Goal: Book appointment/travel/reservation

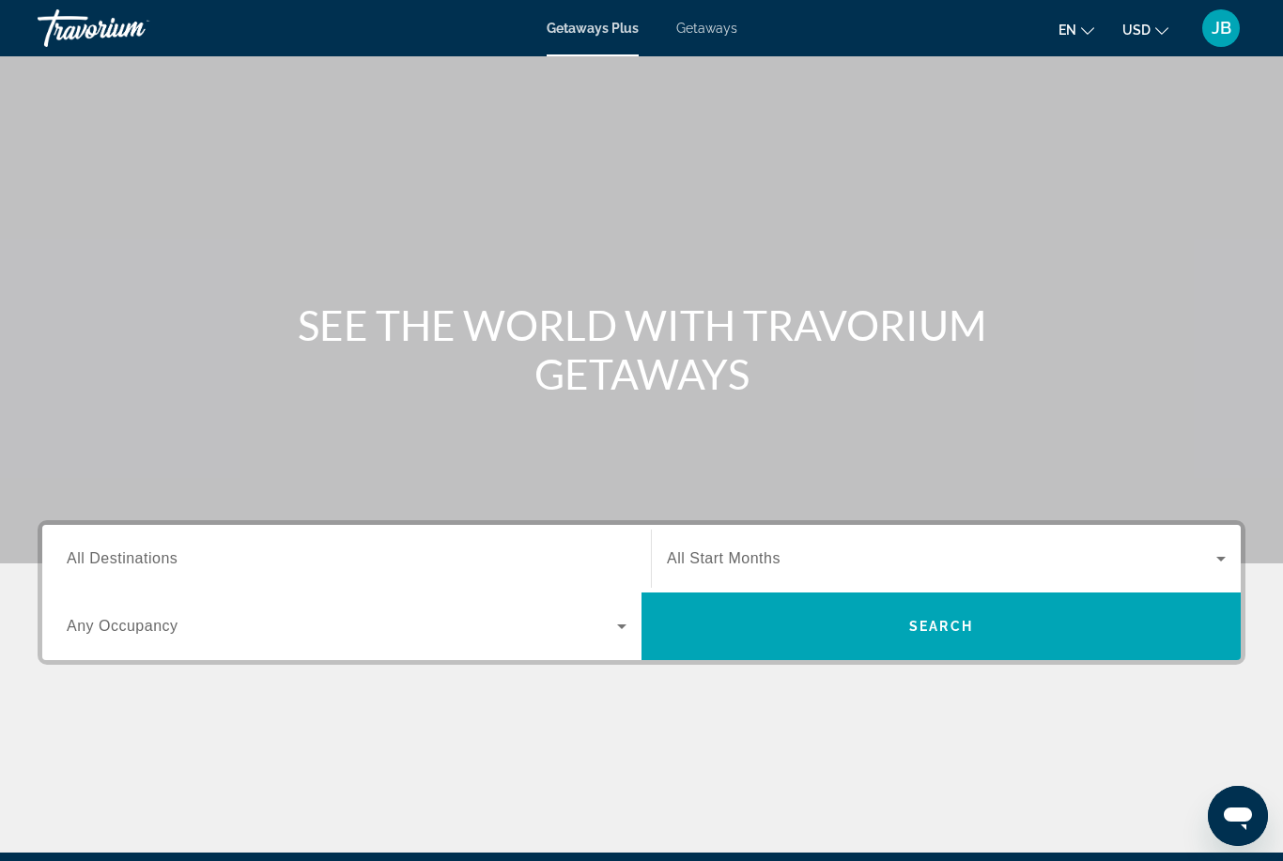
click at [688, 568] on span "Search widget" at bounding box center [941, 559] width 549 height 23
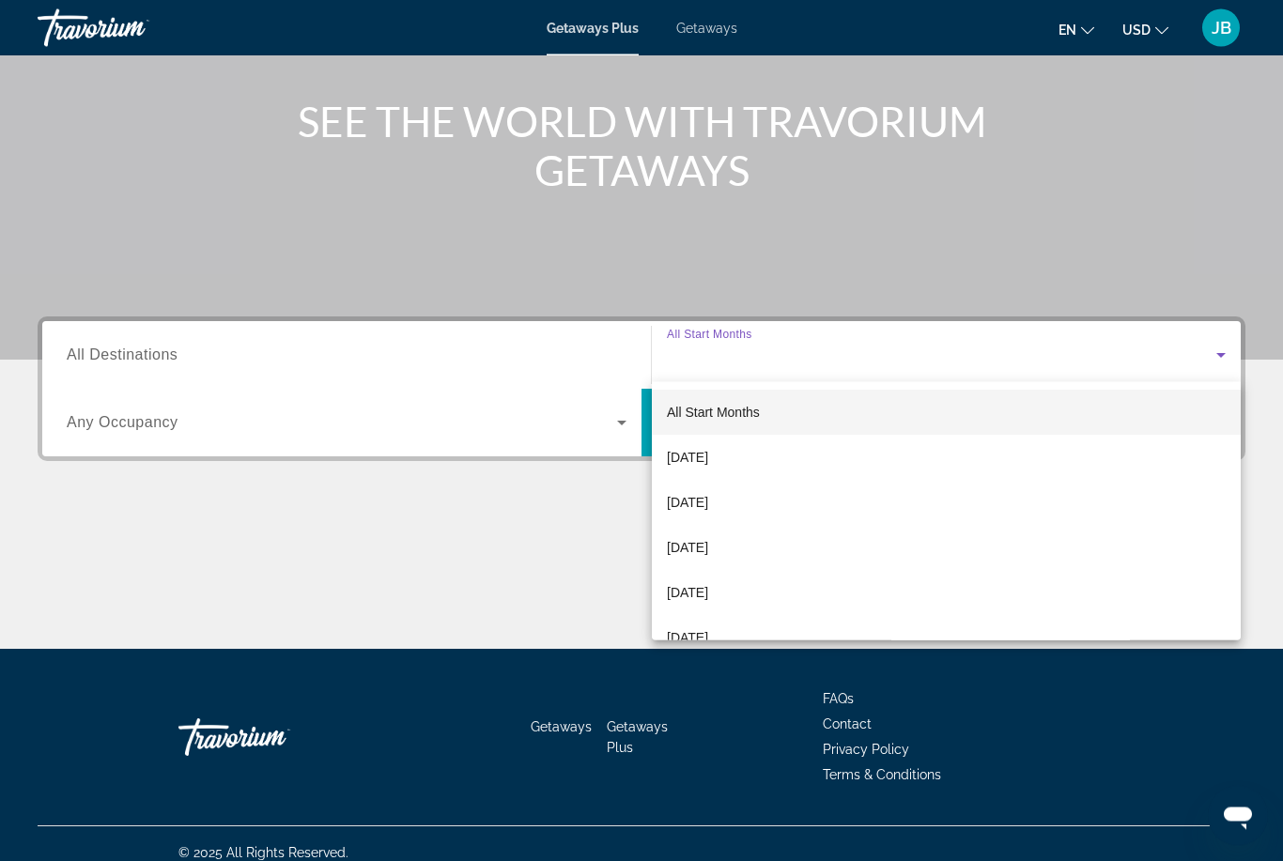
scroll to position [222, 0]
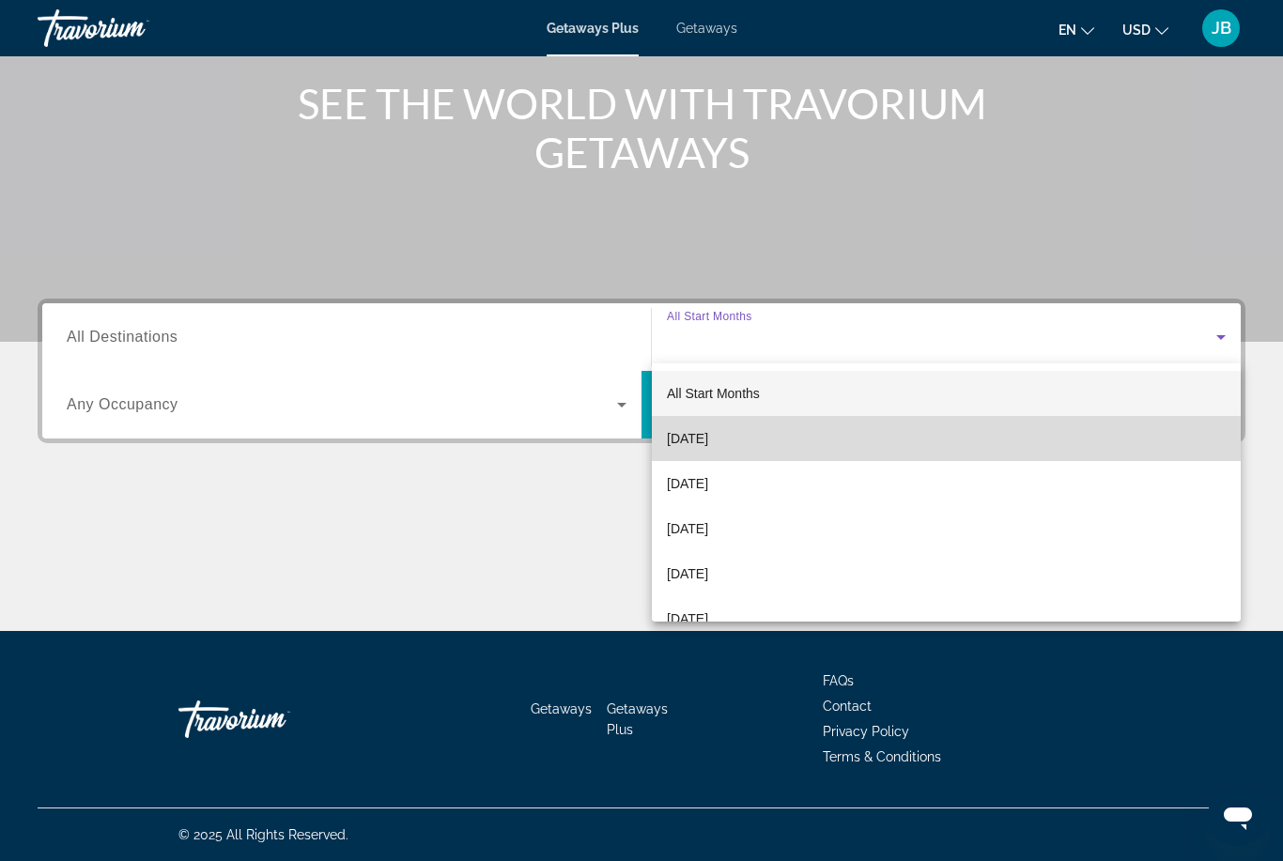
click at [666, 441] on mat-option "[DATE]" at bounding box center [946, 438] width 589 height 45
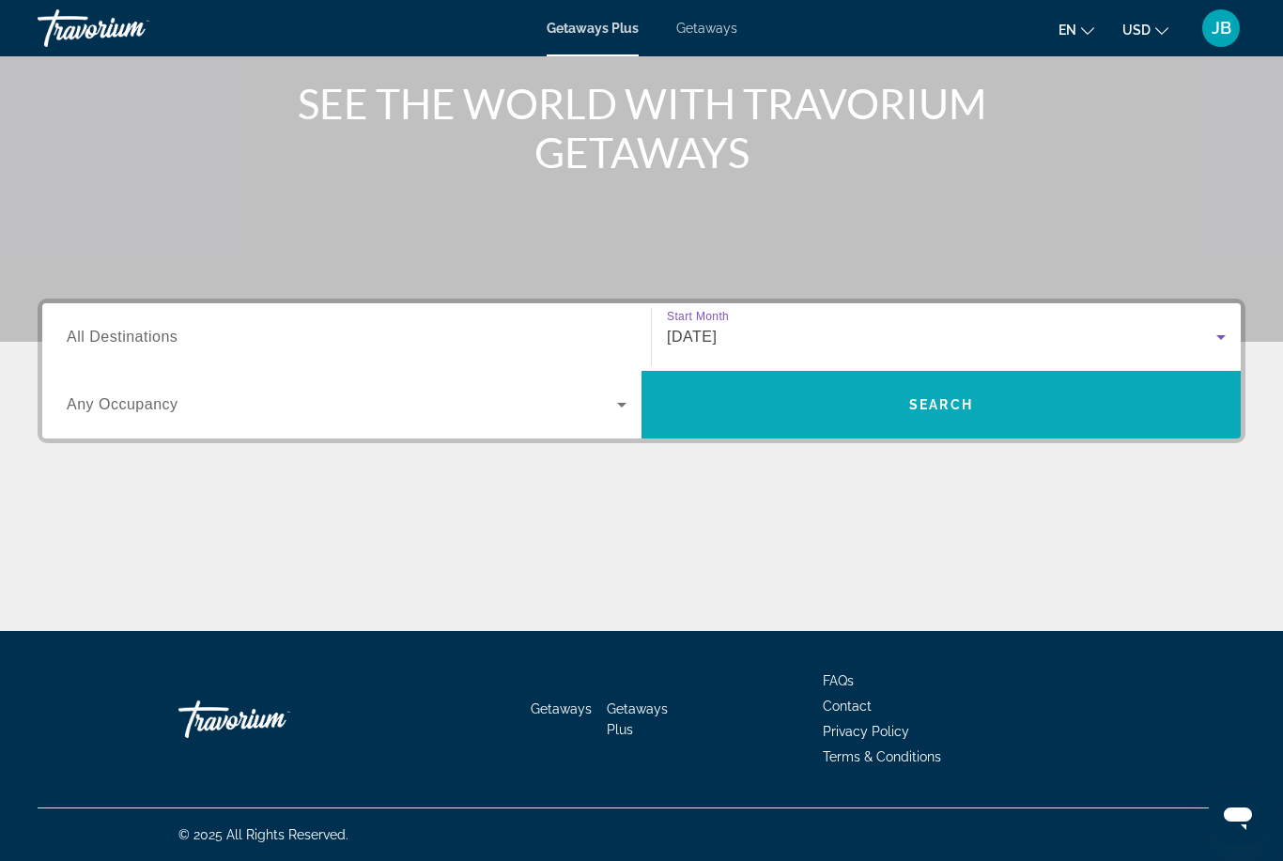
click at [759, 424] on span "Search widget" at bounding box center [941, 404] width 599 height 45
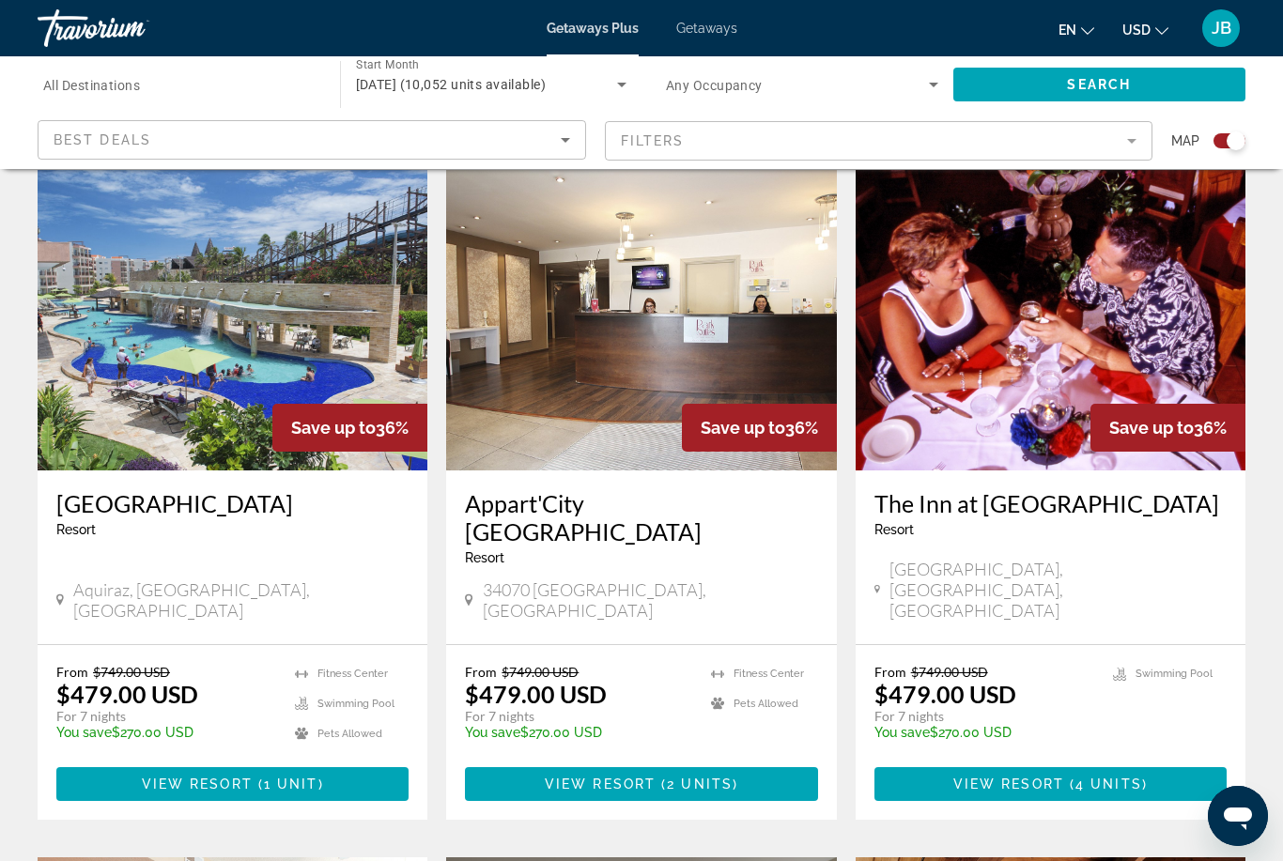
scroll to position [646, 0]
click at [135, 400] on img "Main content" at bounding box center [233, 321] width 390 height 301
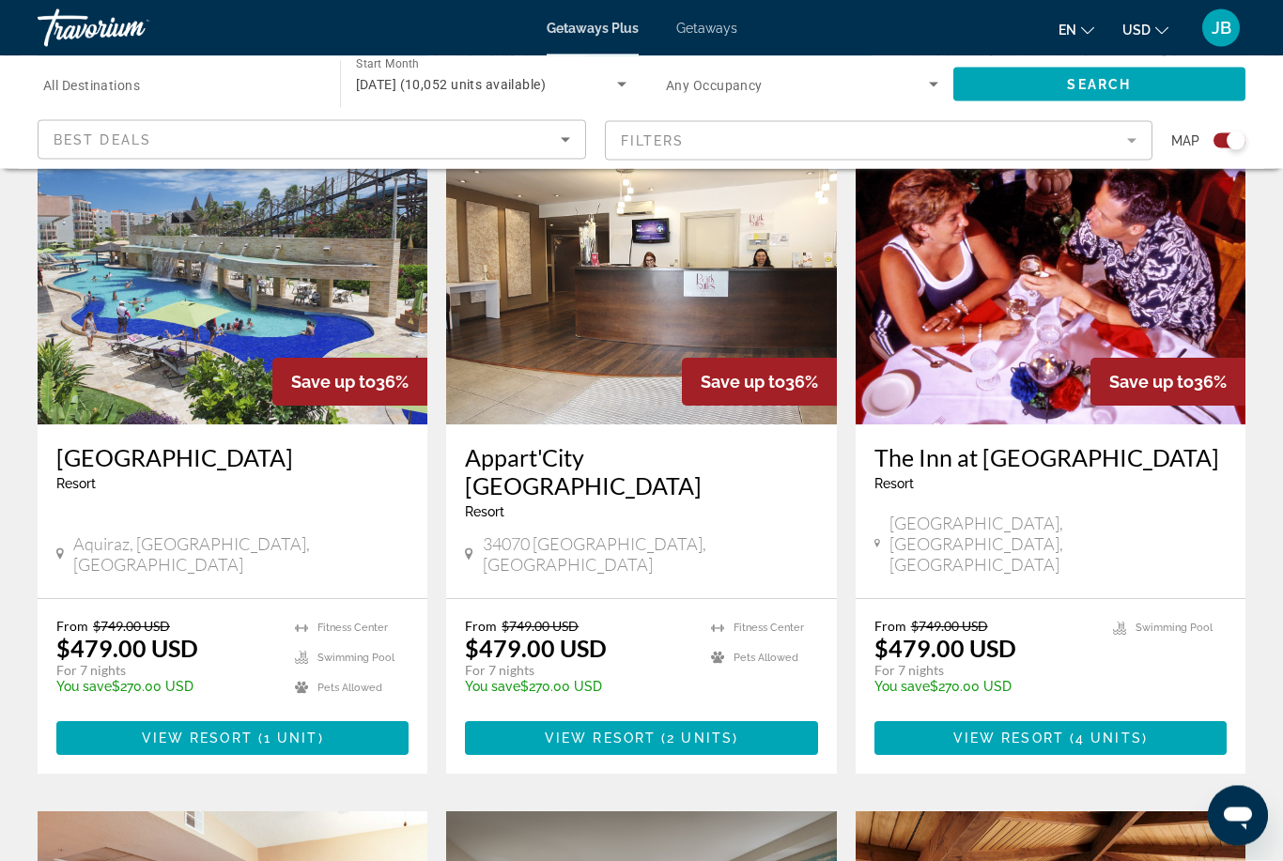
scroll to position [693, 0]
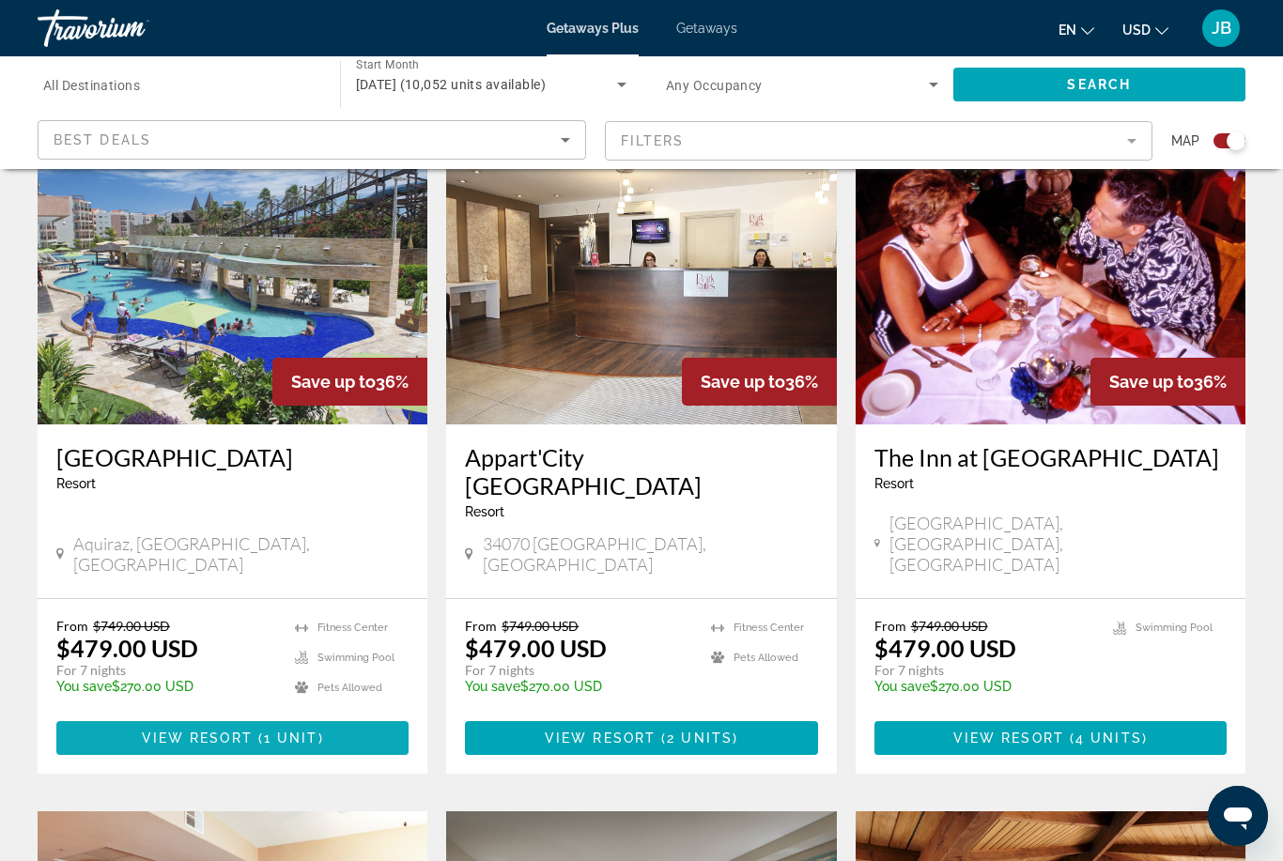
click at [247, 731] on span "View Resort" at bounding box center [197, 738] width 111 height 15
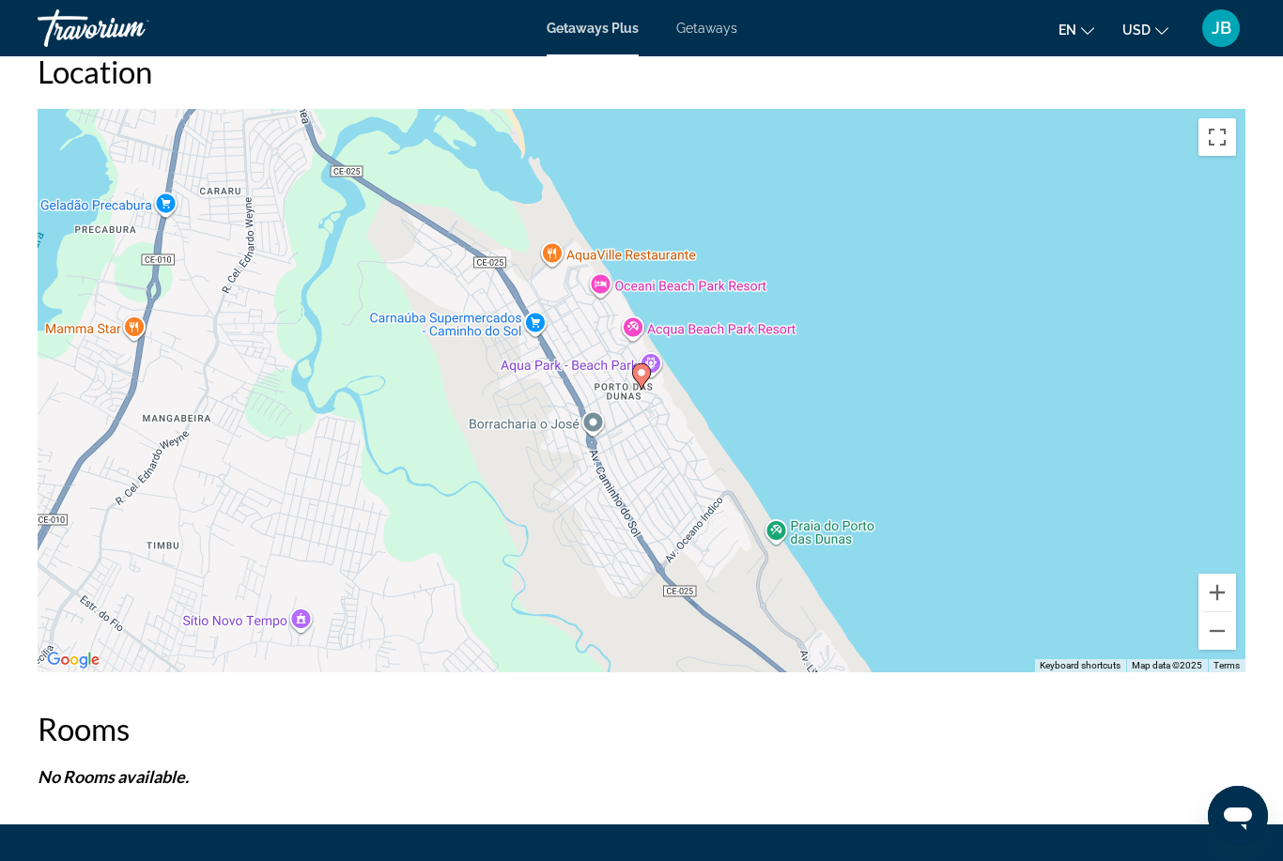
scroll to position [3093, 0]
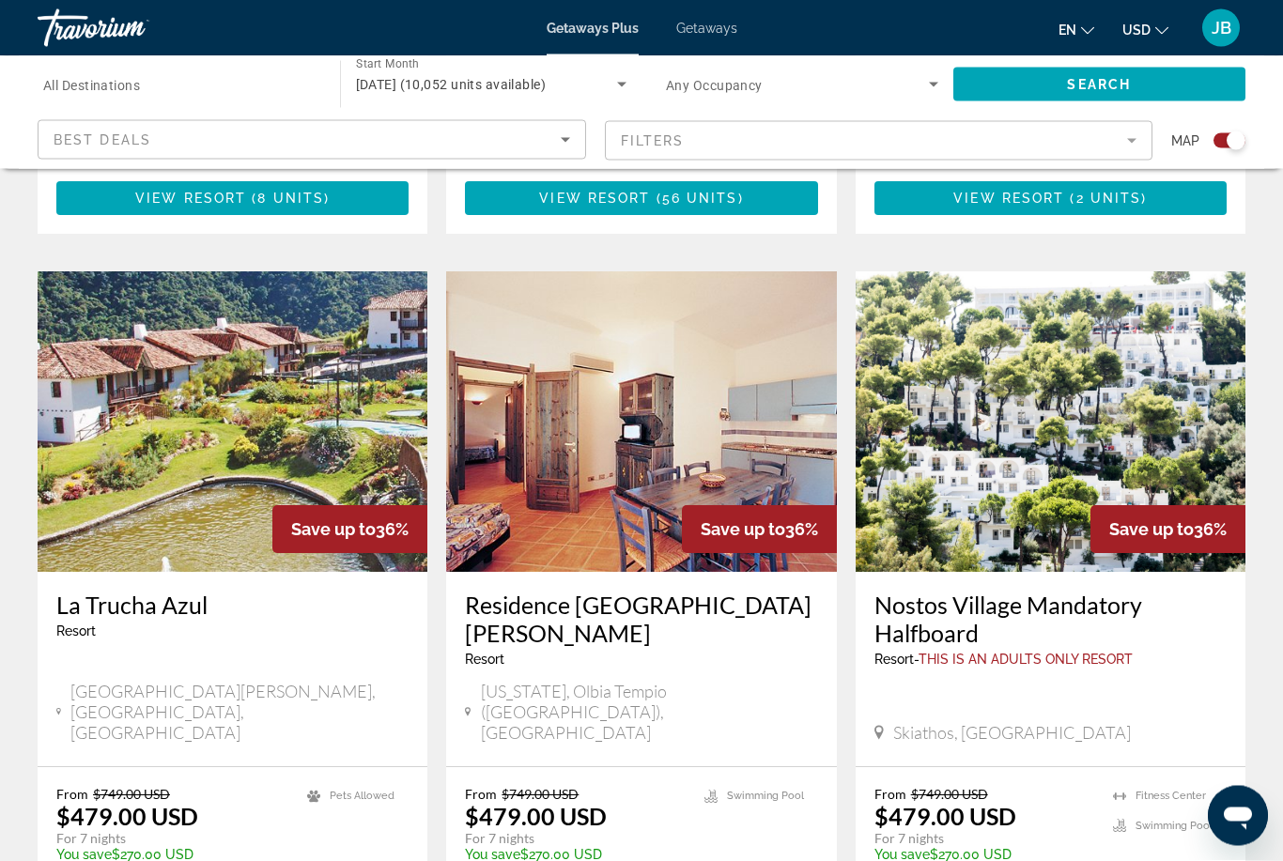
scroll to position [2685, 0]
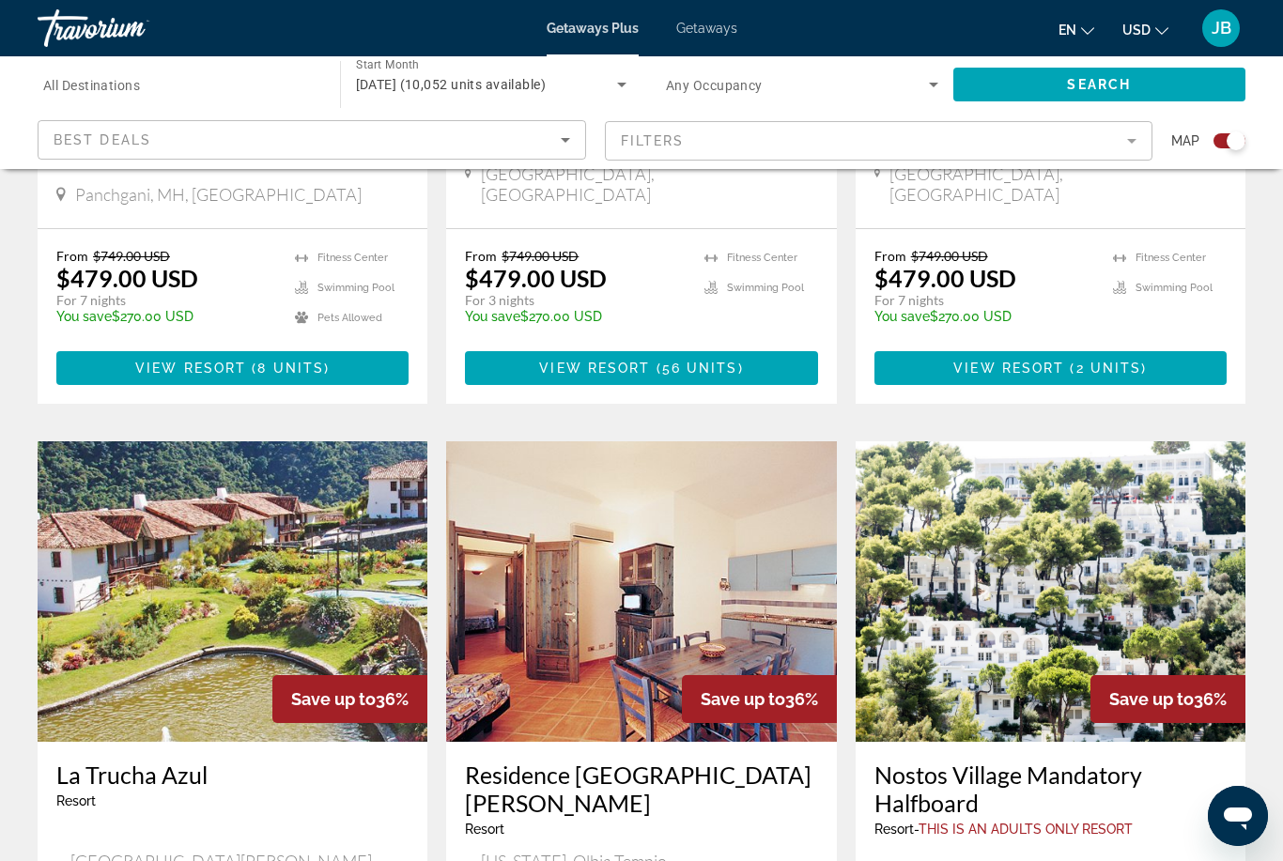
scroll to position [2841, 0]
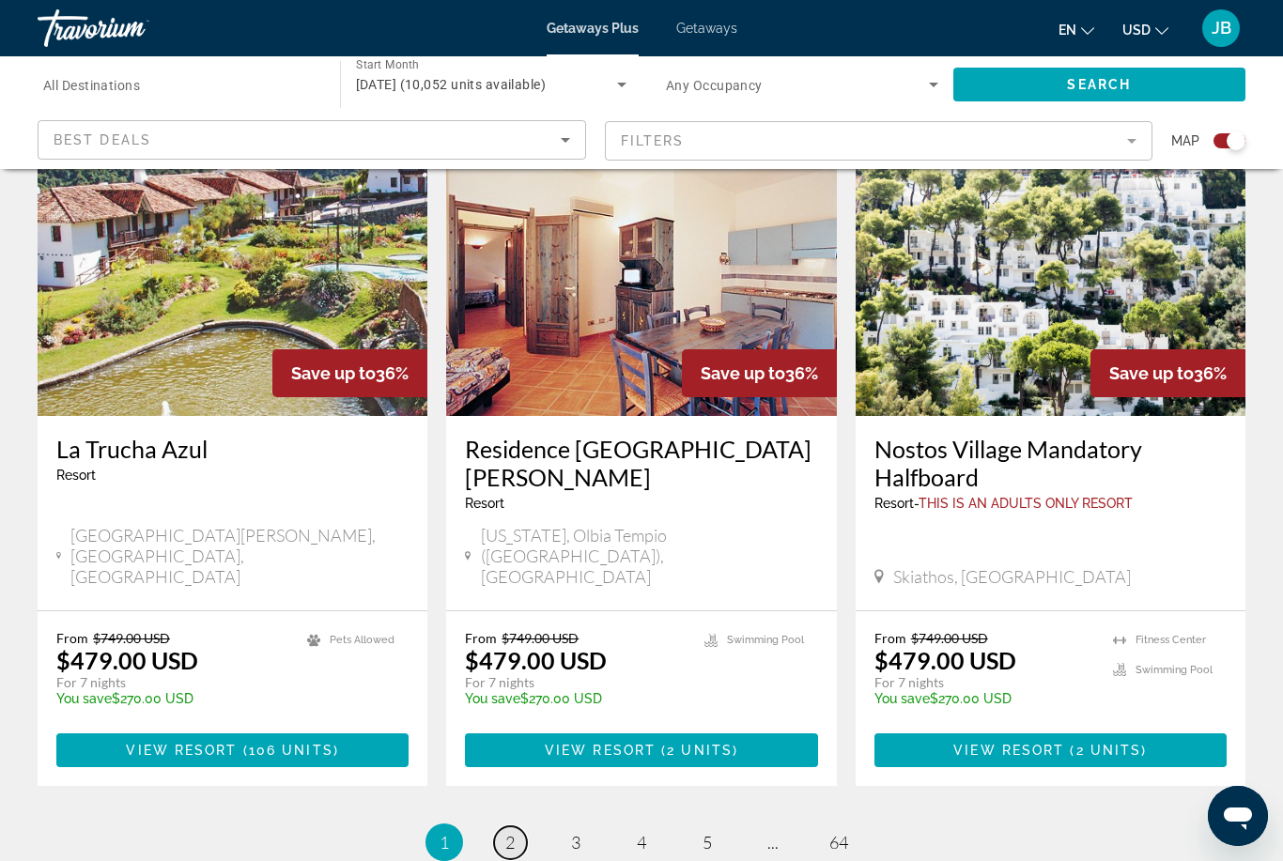
click at [506, 832] on span "2" at bounding box center [509, 842] width 9 height 21
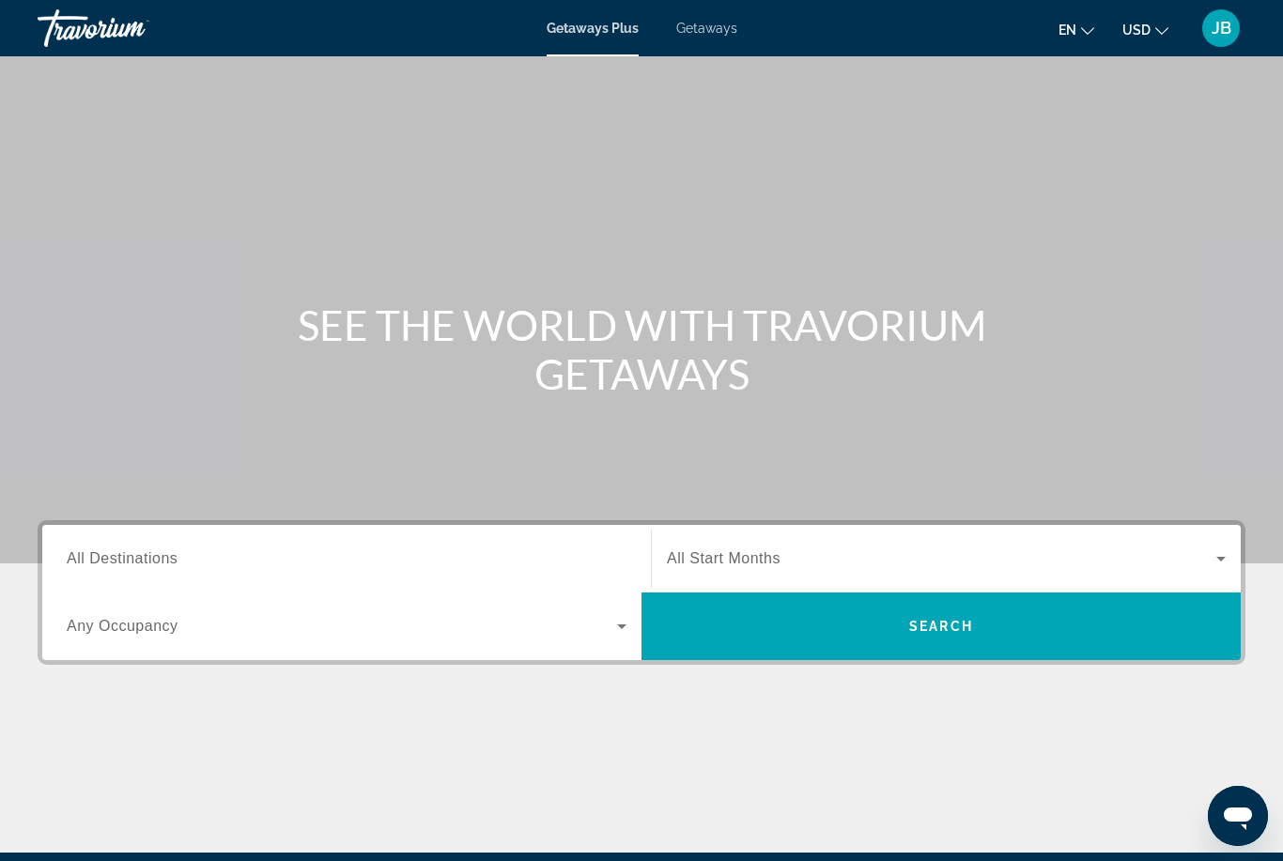
click at [611, 626] on icon "Search widget" at bounding box center [622, 626] width 23 height 23
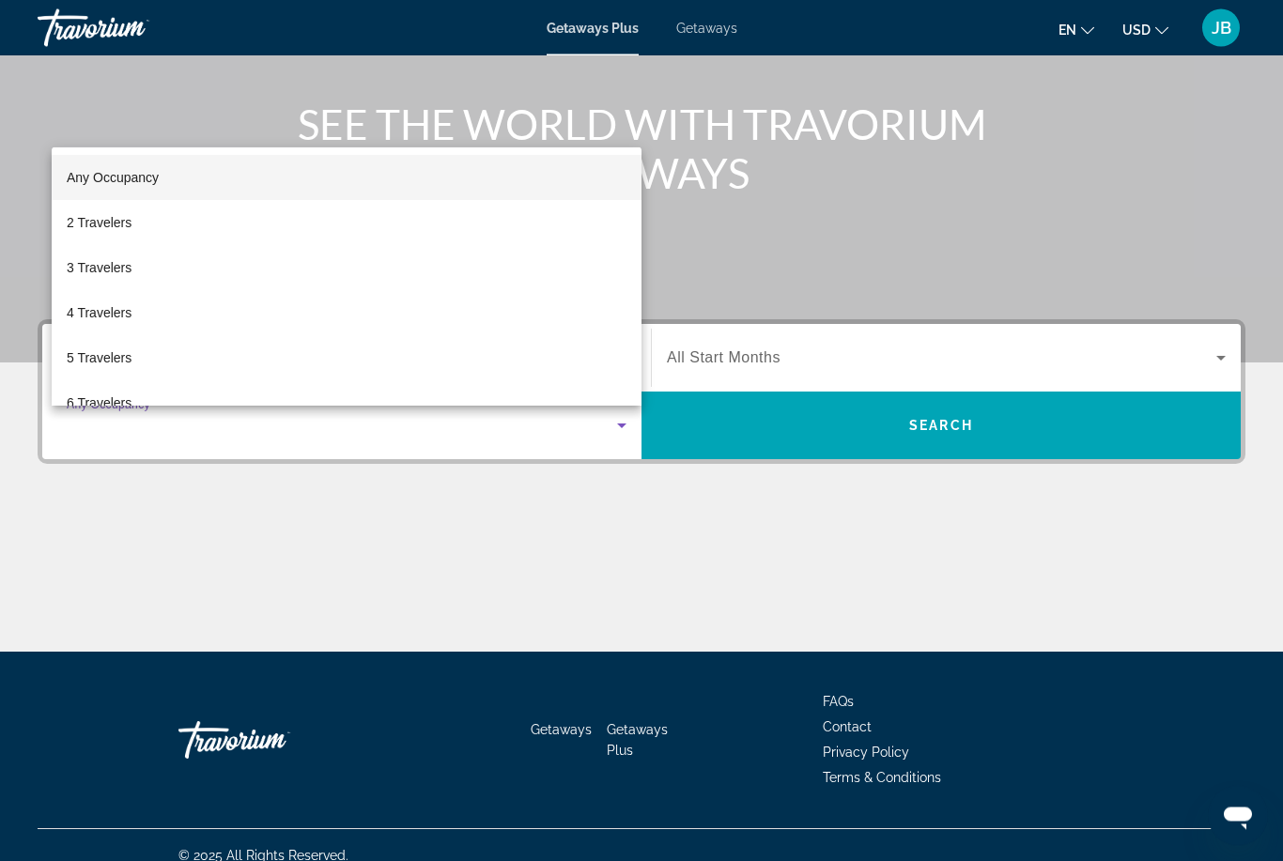
scroll to position [222, 0]
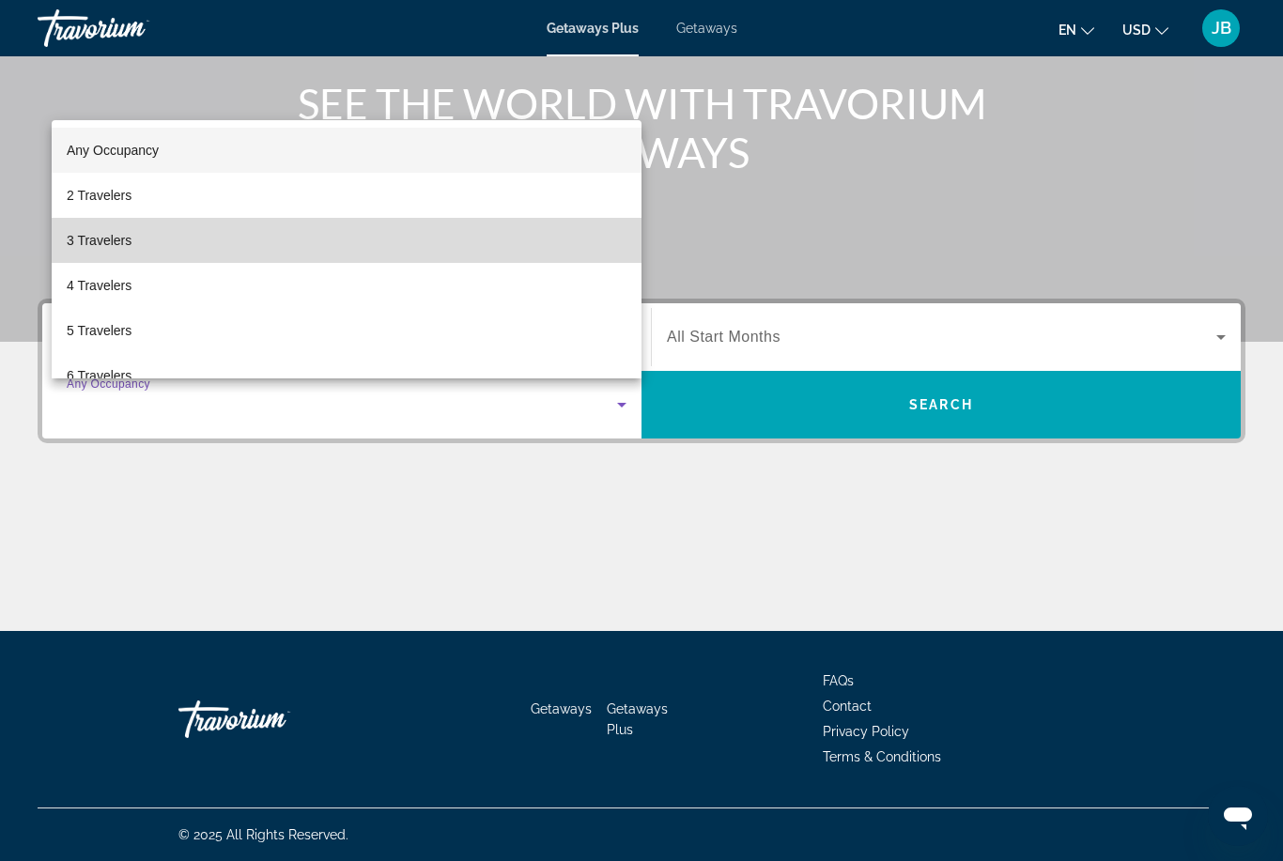
click at [87, 235] on span "3 Travelers" at bounding box center [99, 240] width 65 height 23
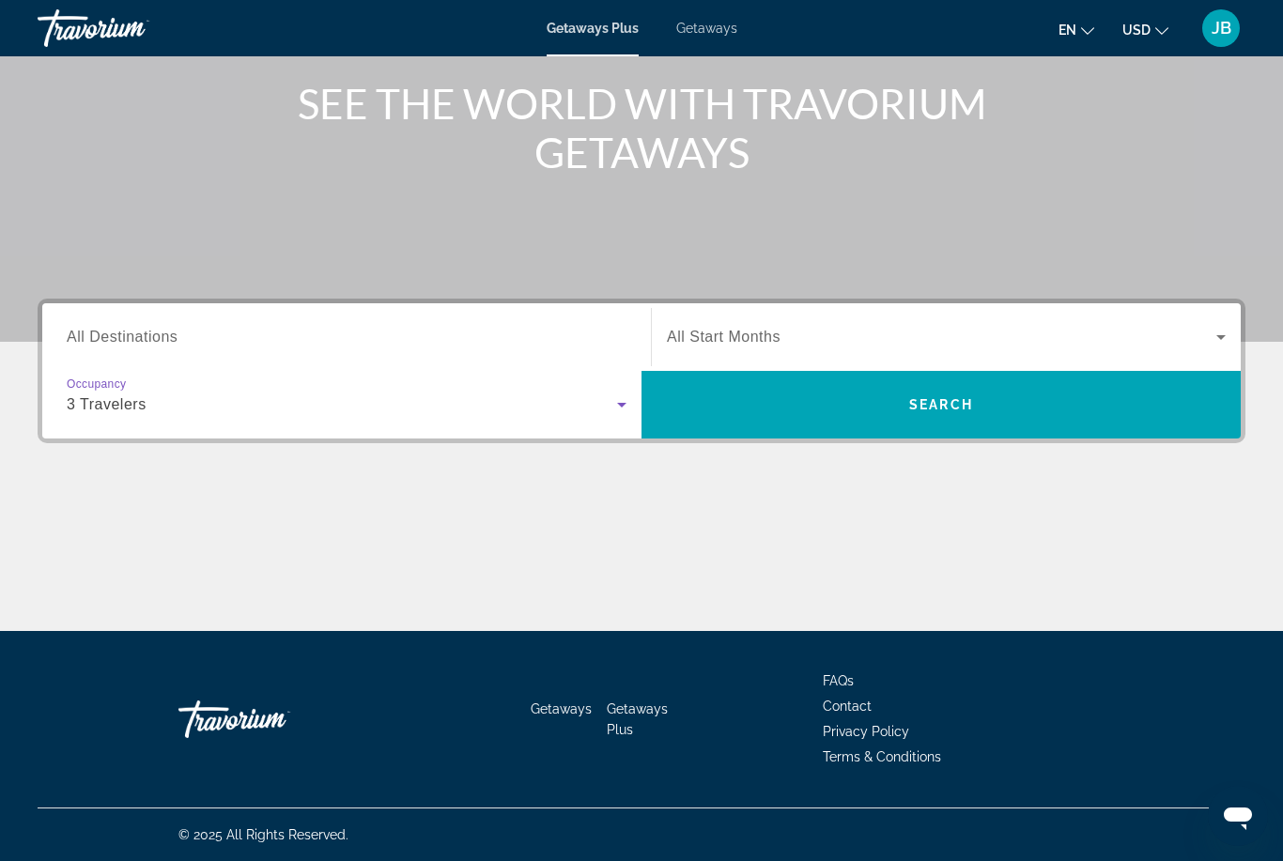
click at [725, 322] on div "Search widget" at bounding box center [946, 337] width 559 height 53
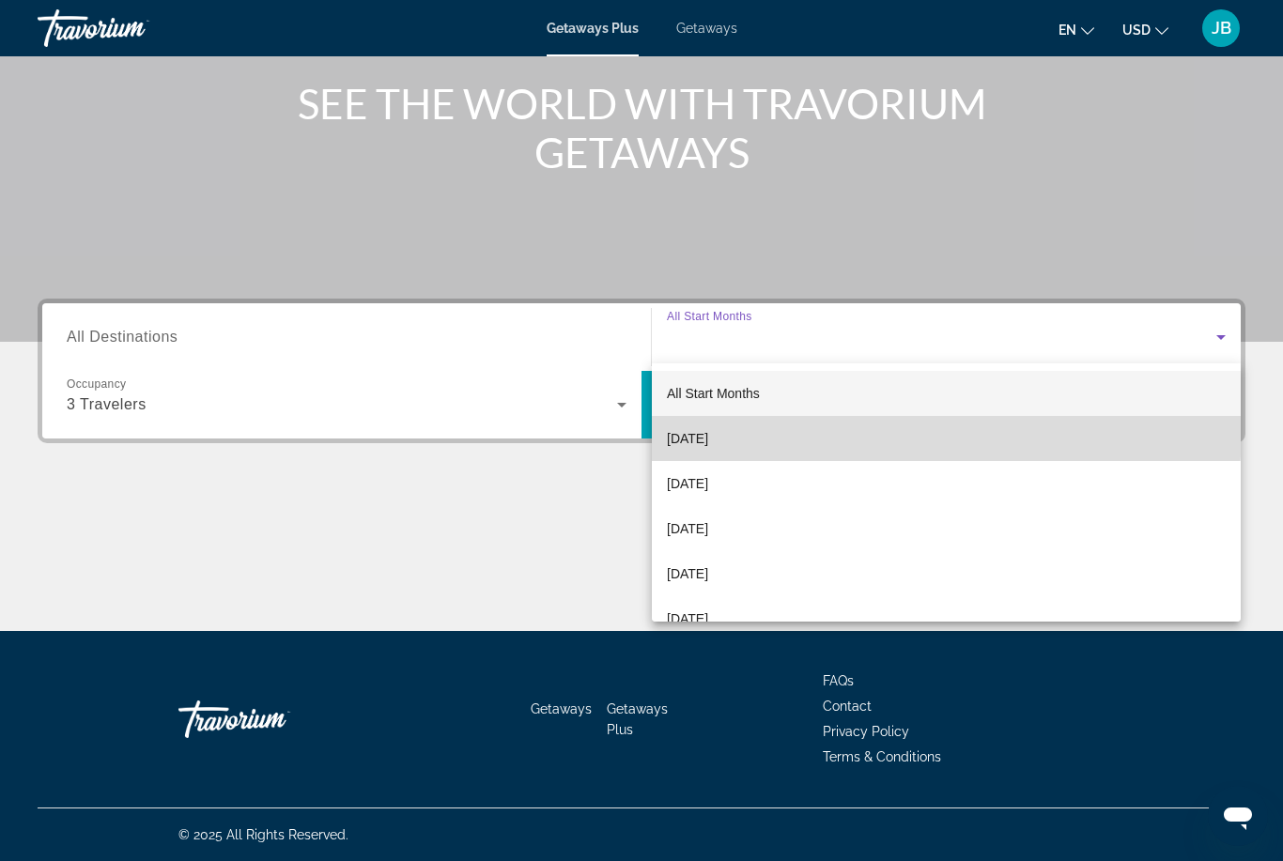
click at [682, 425] on mat-option "[DATE]" at bounding box center [946, 438] width 589 height 45
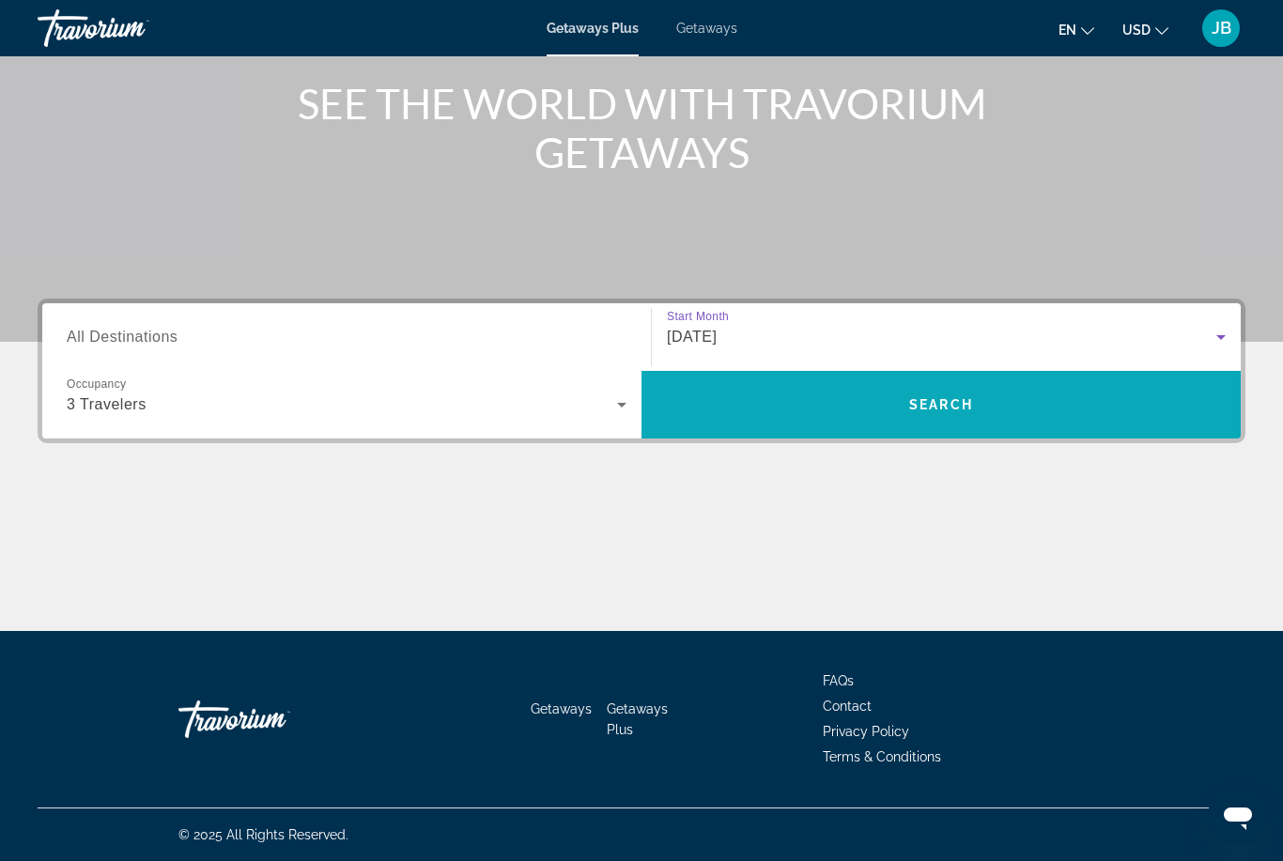
click at [719, 407] on span "Search widget" at bounding box center [941, 404] width 599 height 45
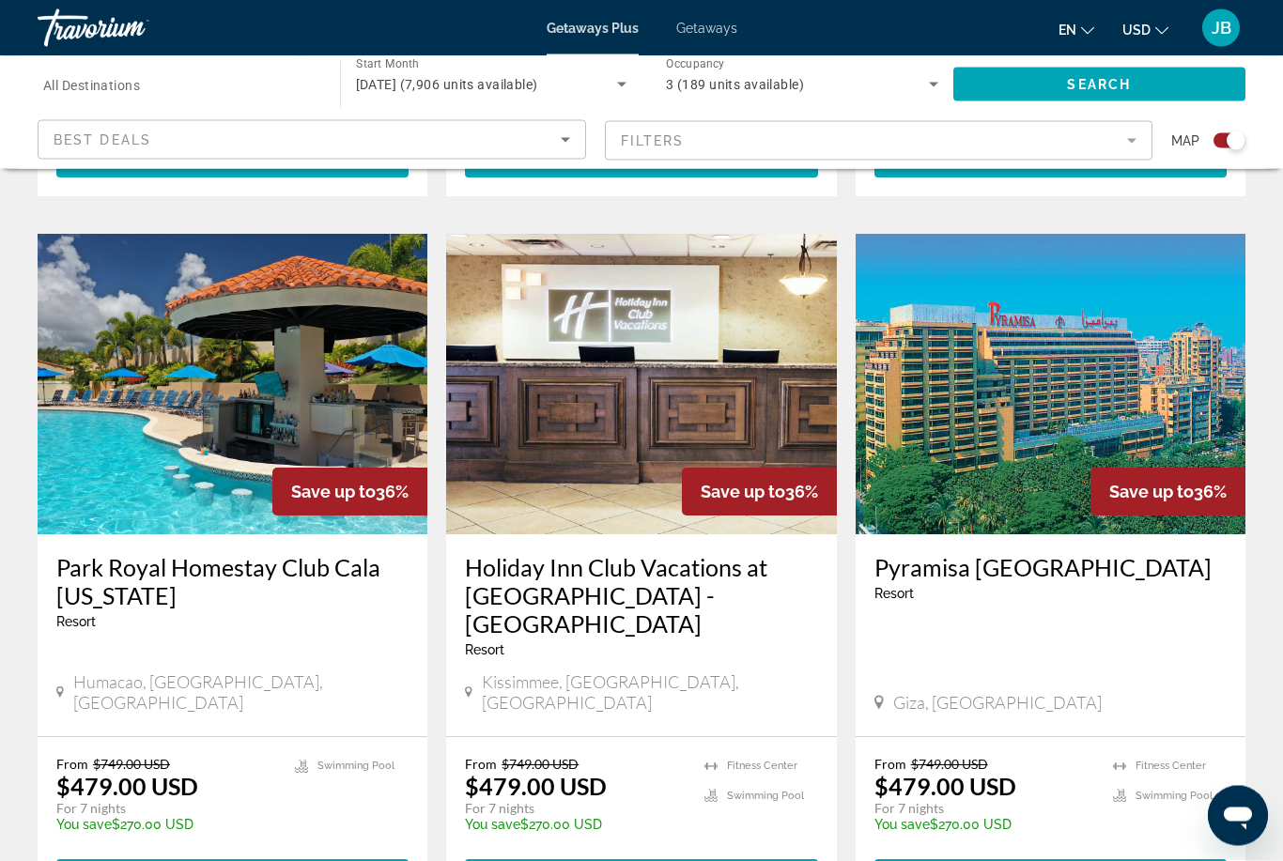
scroll to position [1271, 0]
click at [101, 553] on h3 "Park Royal Homestay Club Cala Puerto Rico" at bounding box center [232, 581] width 352 height 56
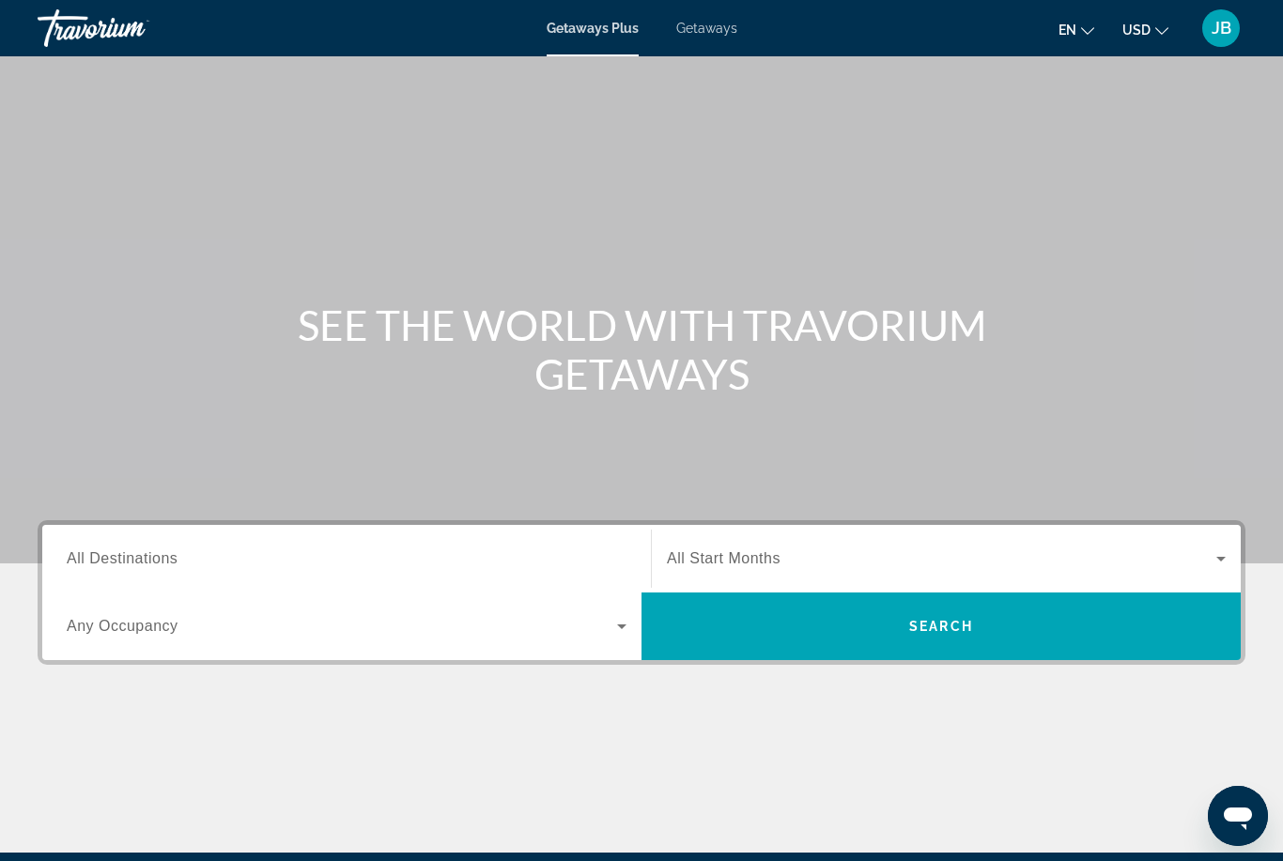
click at [441, 635] on span "Search widget" at bounding box center [342, 626] width 550 height 23
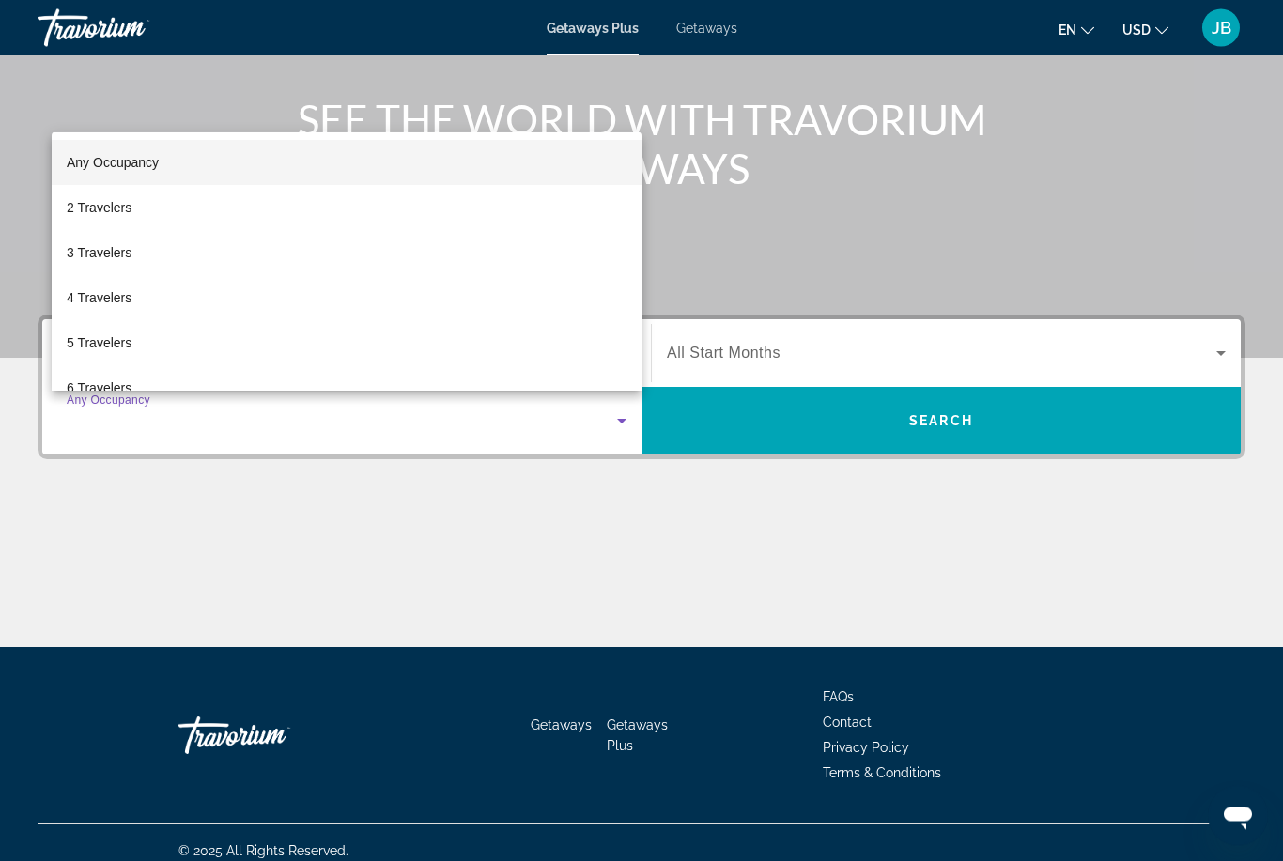
scroll to position [222, 0]
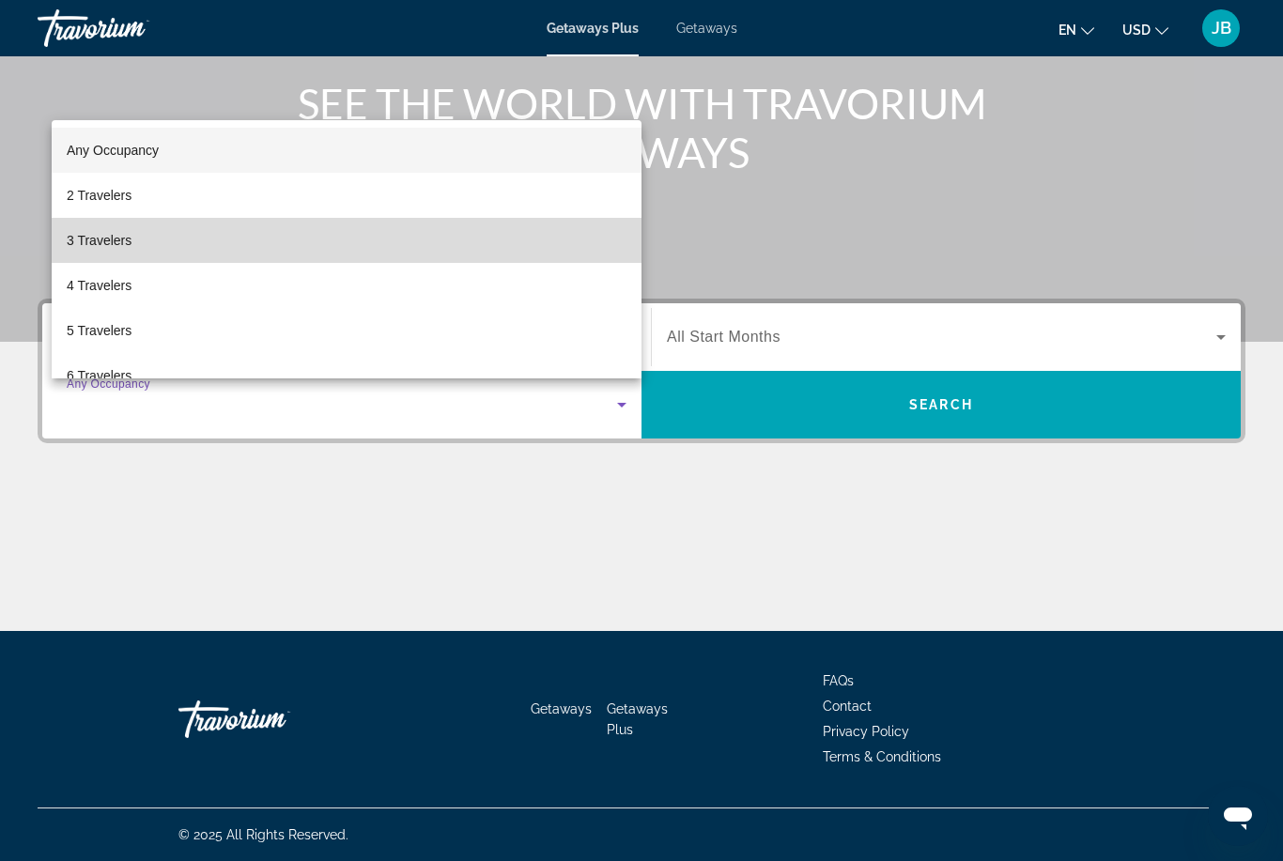
click at [78, 247] on span "3 Travelers" at bounding box center [99, 240] width 65 height 23
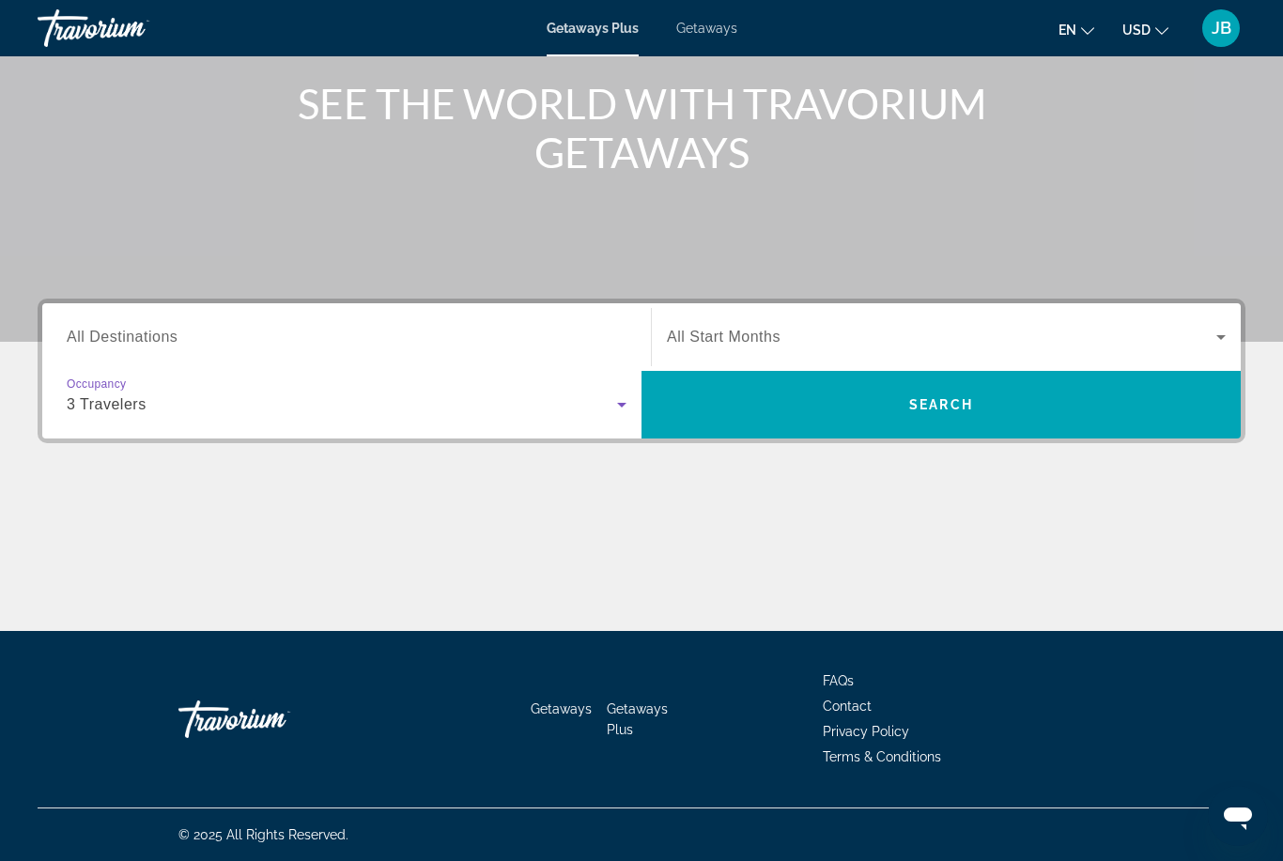
click at [735, 332] on span "All Start Months" at bounding box center [724, 337] width 114 height 16
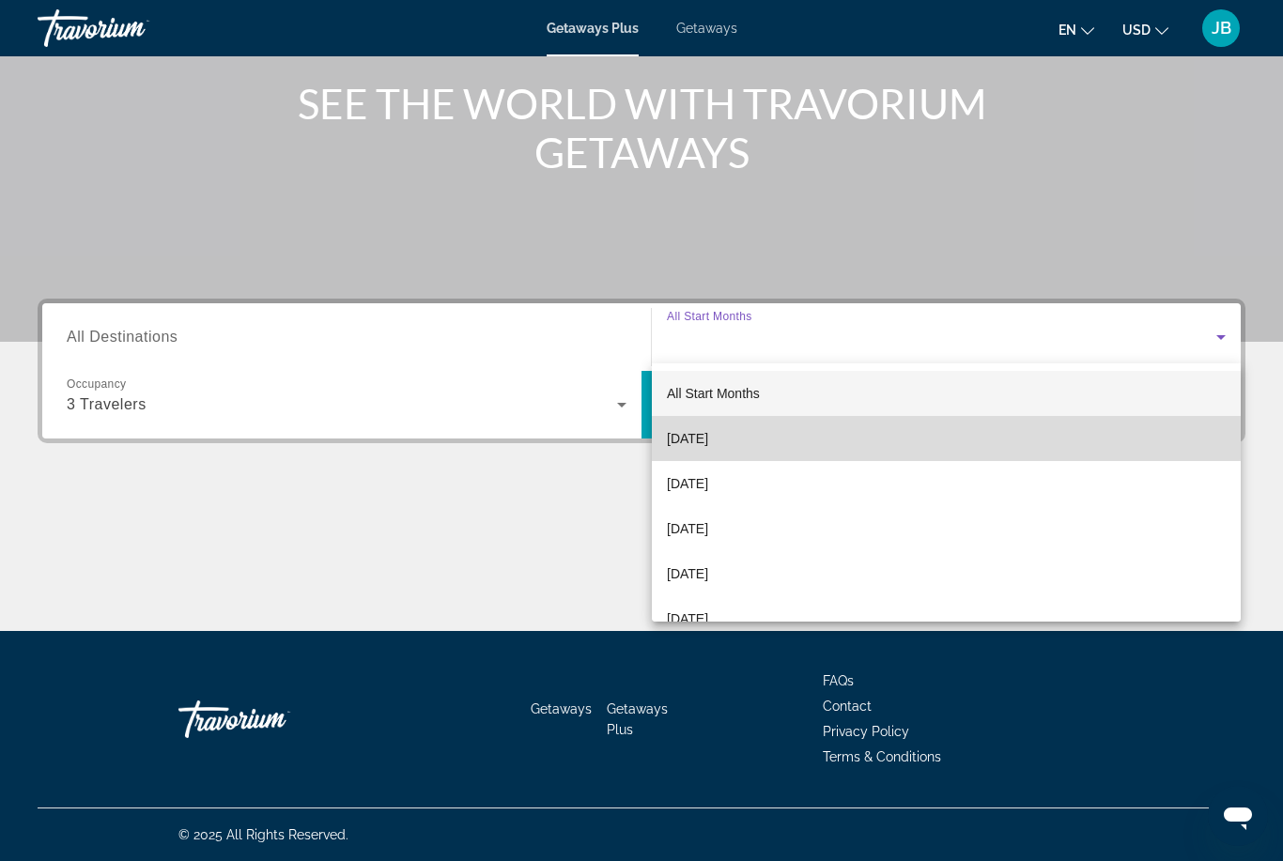
click at [684, 429] on span "[DATE]" at bounding box center [687, 438] width 41 height 23
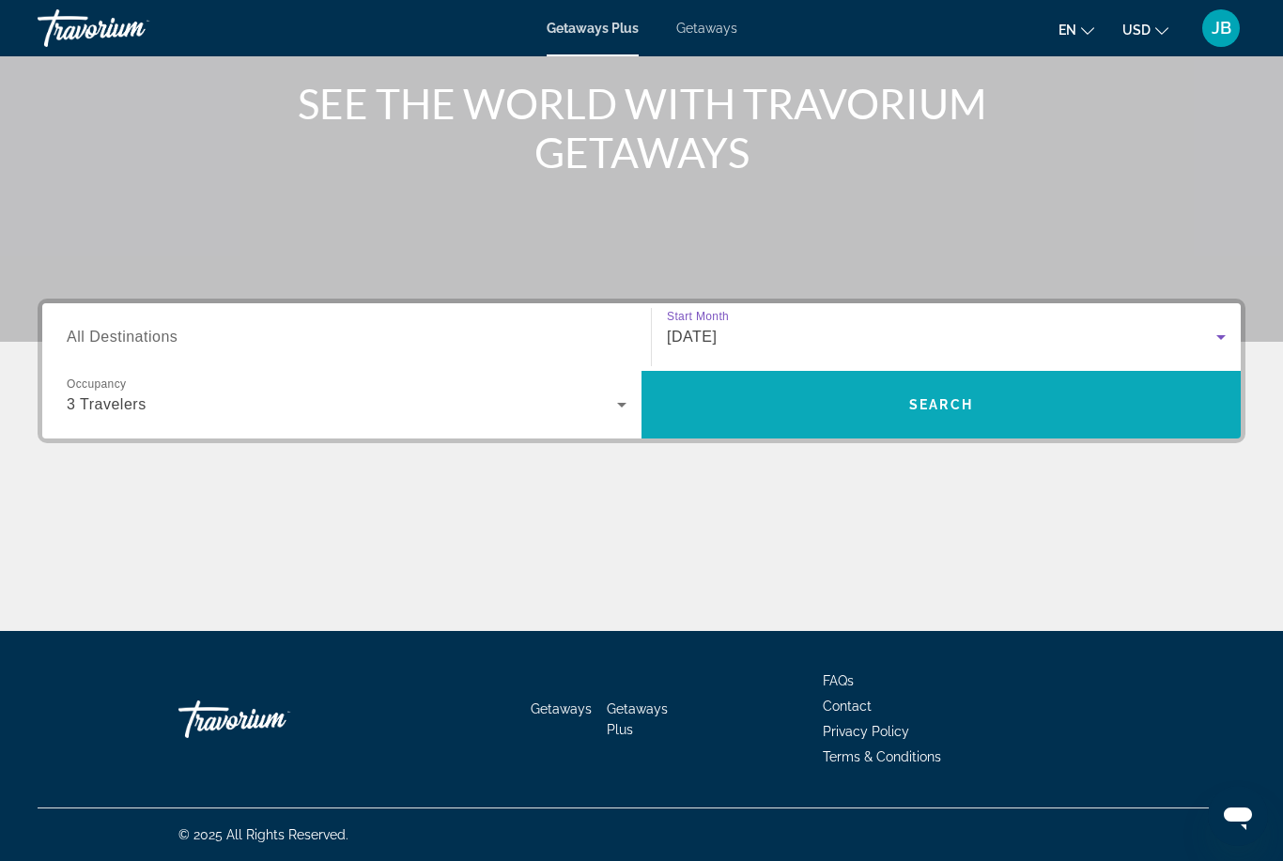
click at [721, 400] on span "Search widget" at bounding box center [941, 404] width 599 height 45
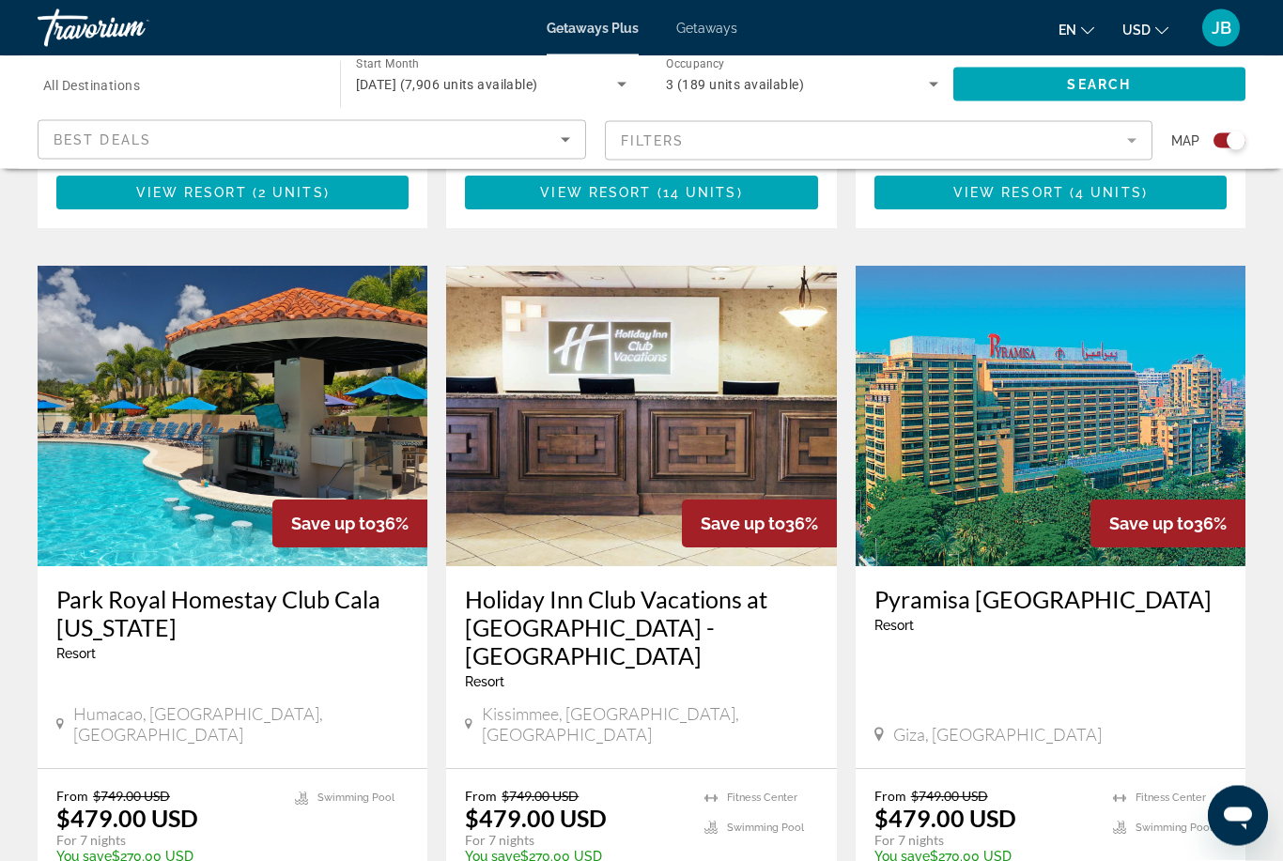
scroll to position [1240, 0]
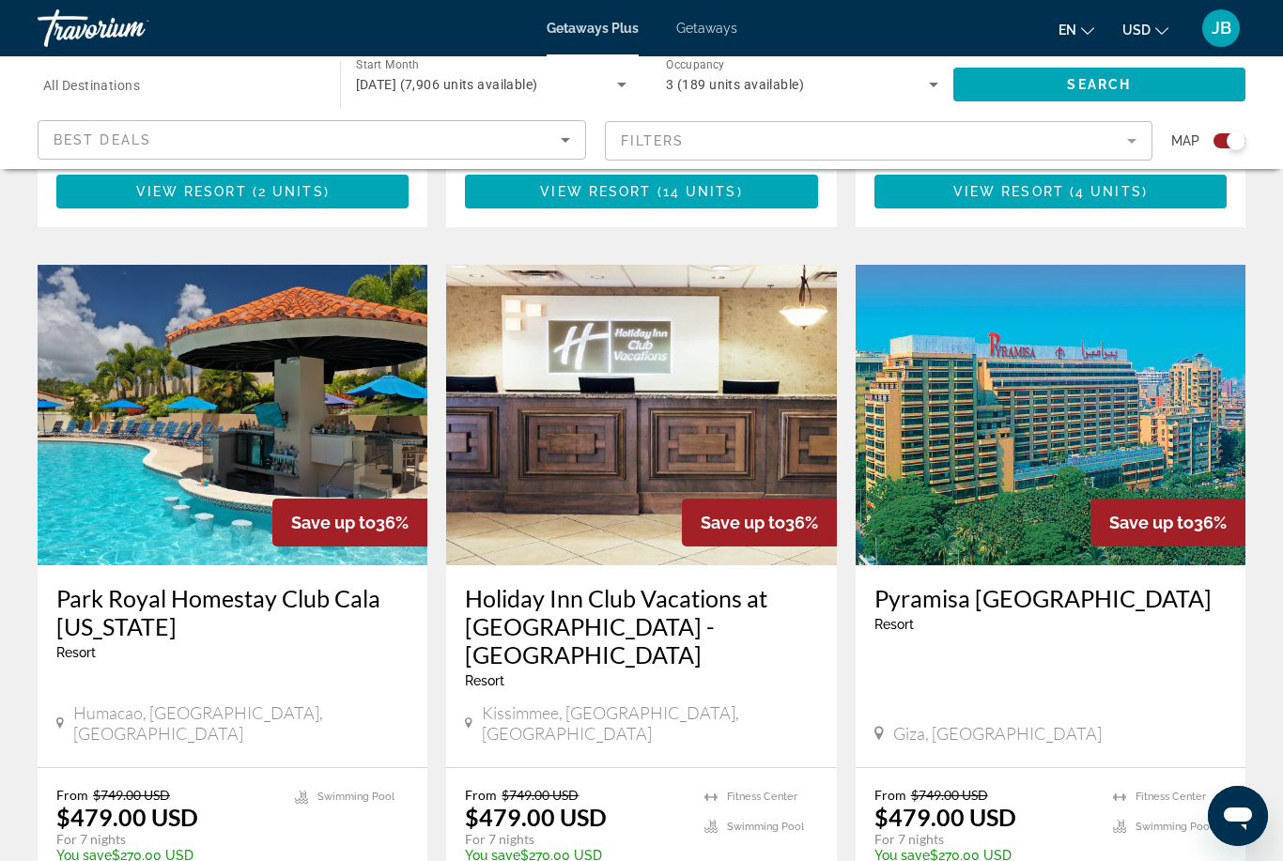
click at [195, 584] on h3 "Park Royal Homestay Club Cala Puerto Rico" at bounding box center [232, 612] width 352 height 56
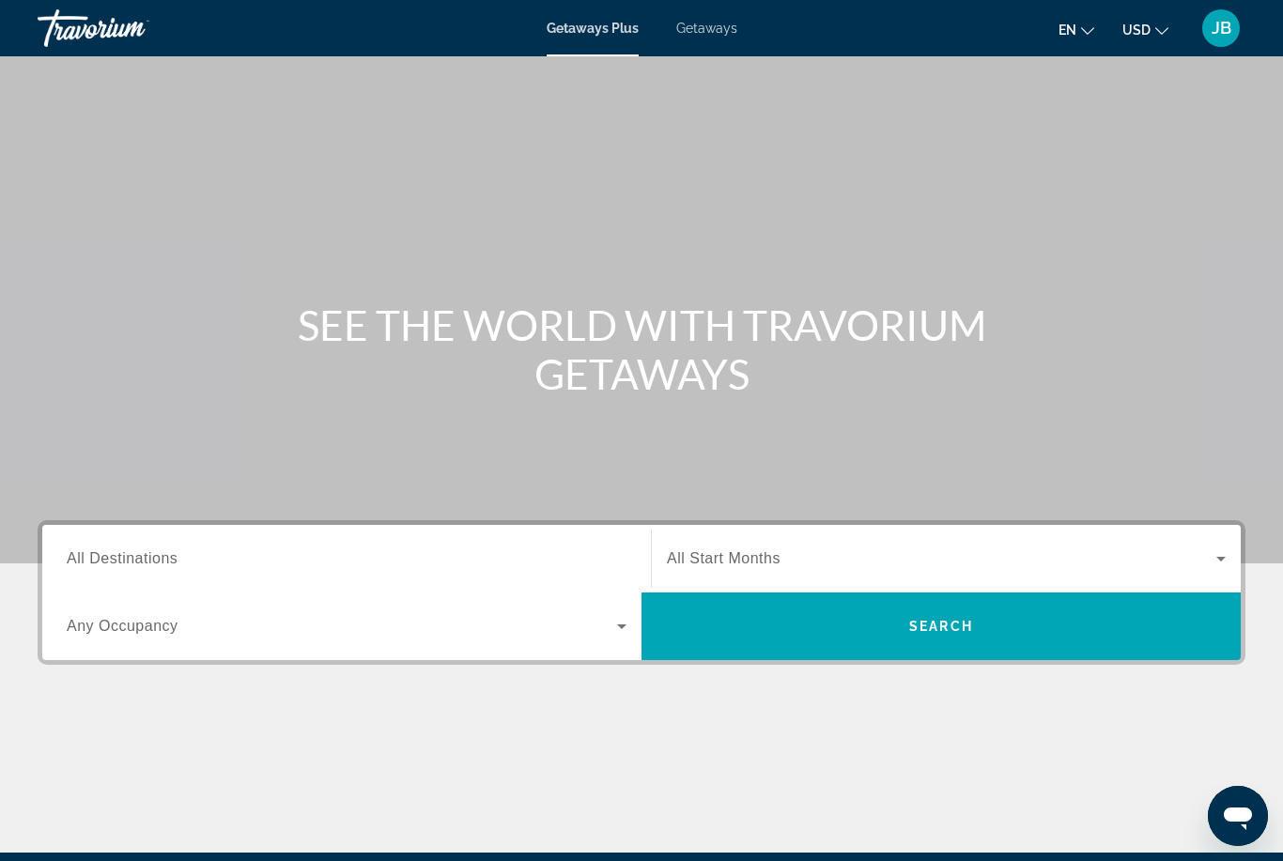
click at [585, 637] on span "Search widget" at bounding box center [342, 626] width 550 height 23
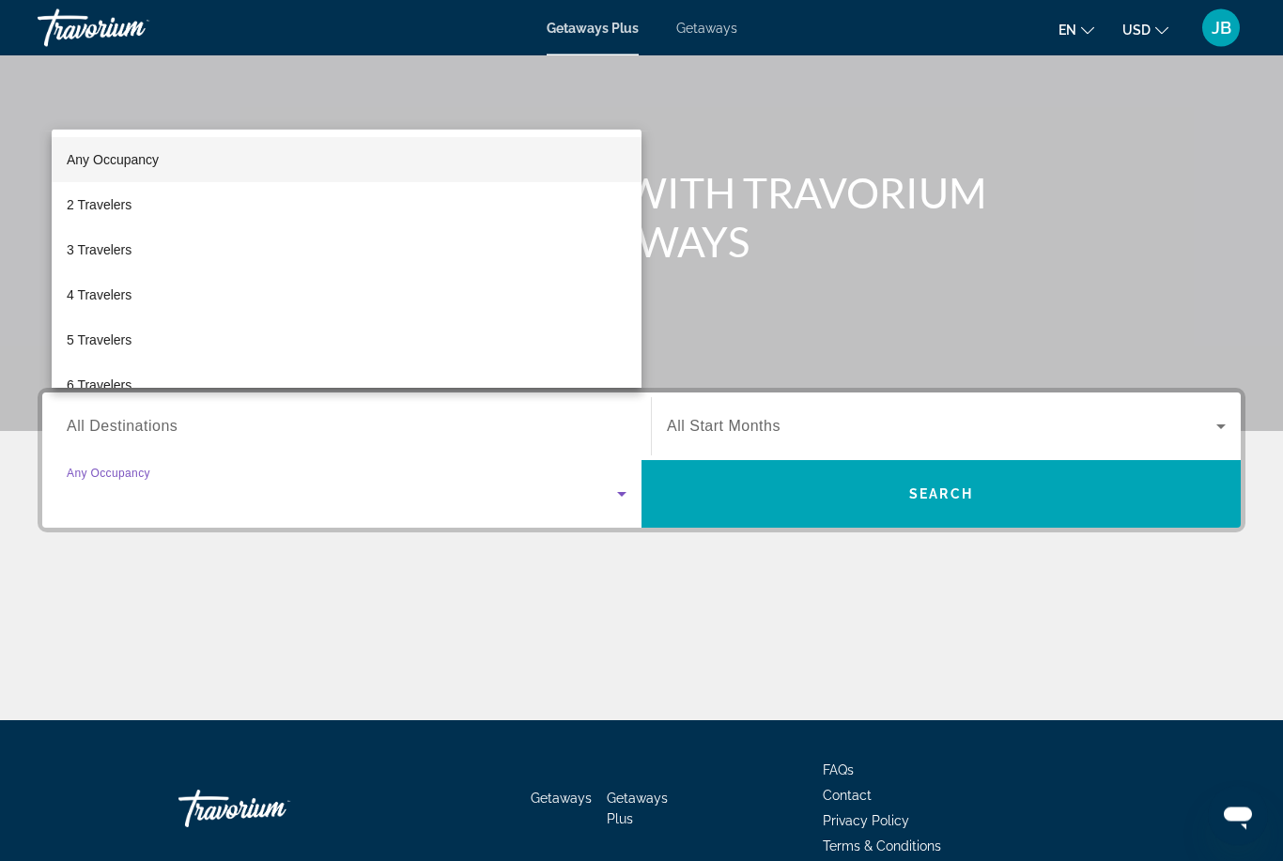
scroll to position [222, 0]
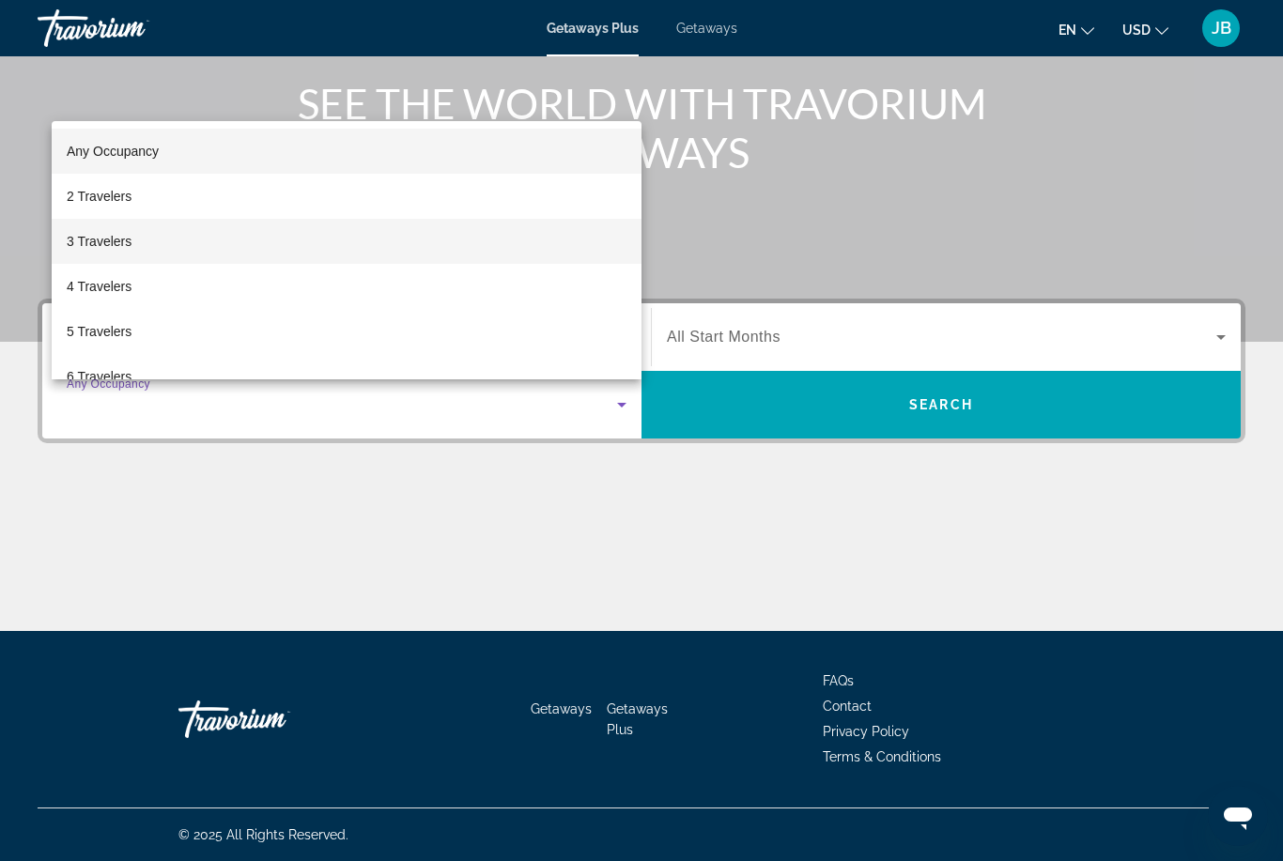
click at [81, 250] on span "3 Travelers" at bounding box center [99, 241] width 65 height 23
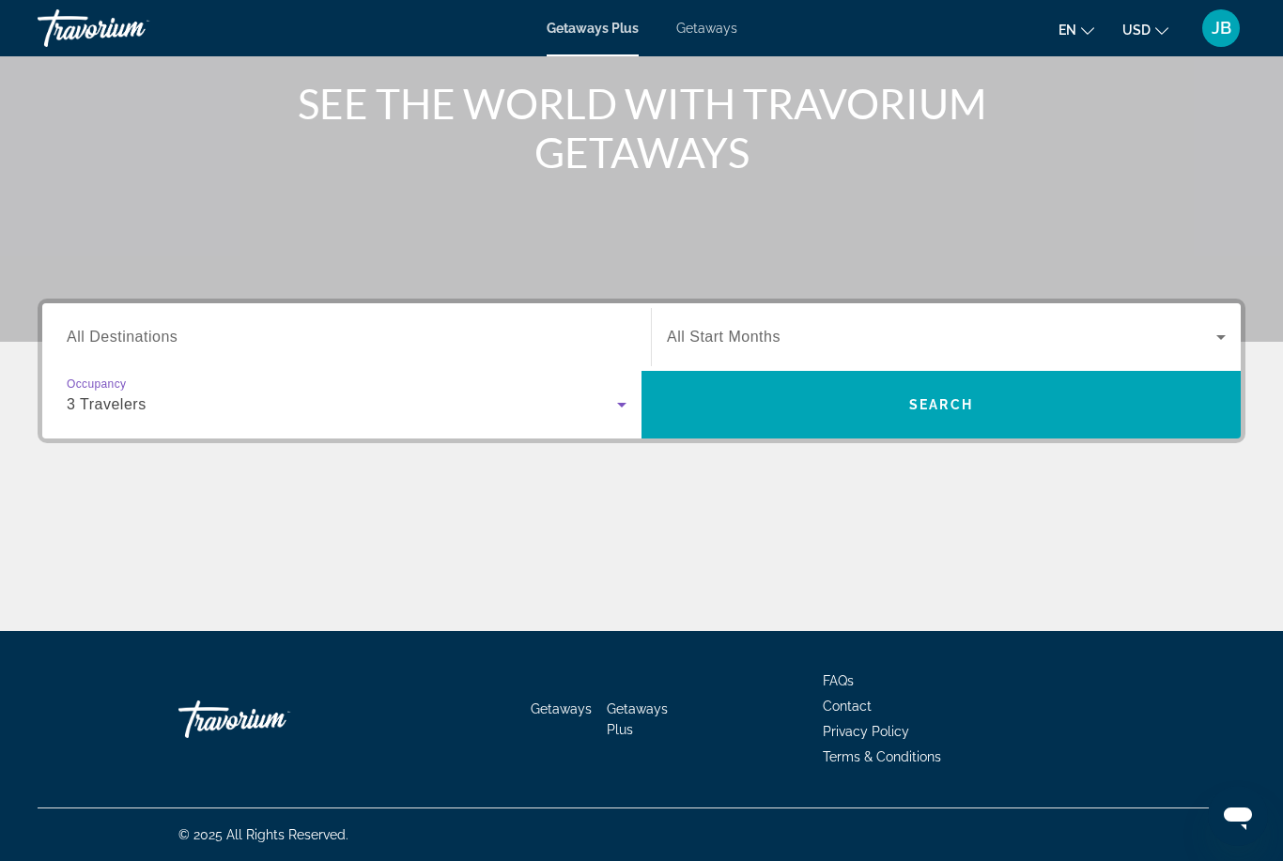
click at [708, 327] on span "Search widget" at bounding box center [941, 337] width 549 height 23
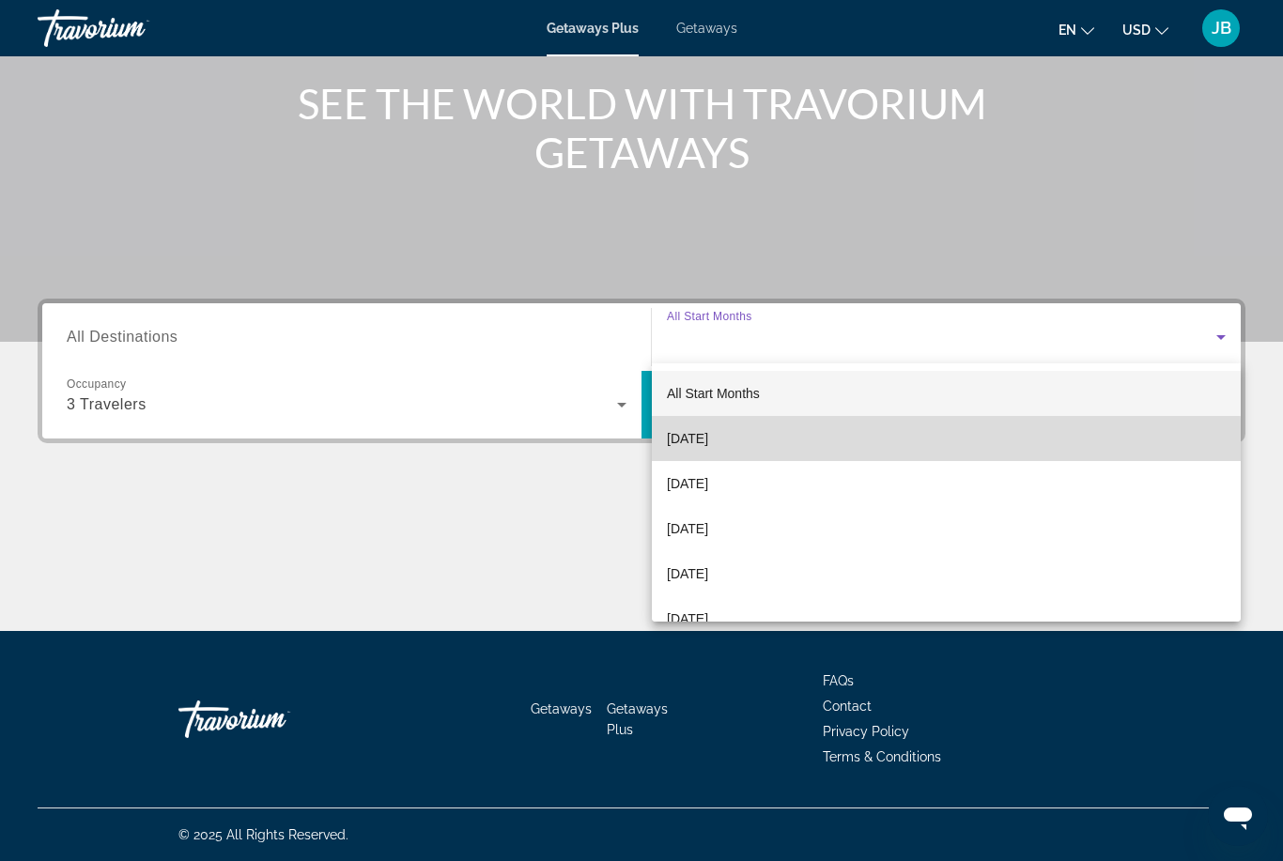
click at [685, 450] on mat-option "[DATE]" at bounding box center [946, 438] width 589 height 45
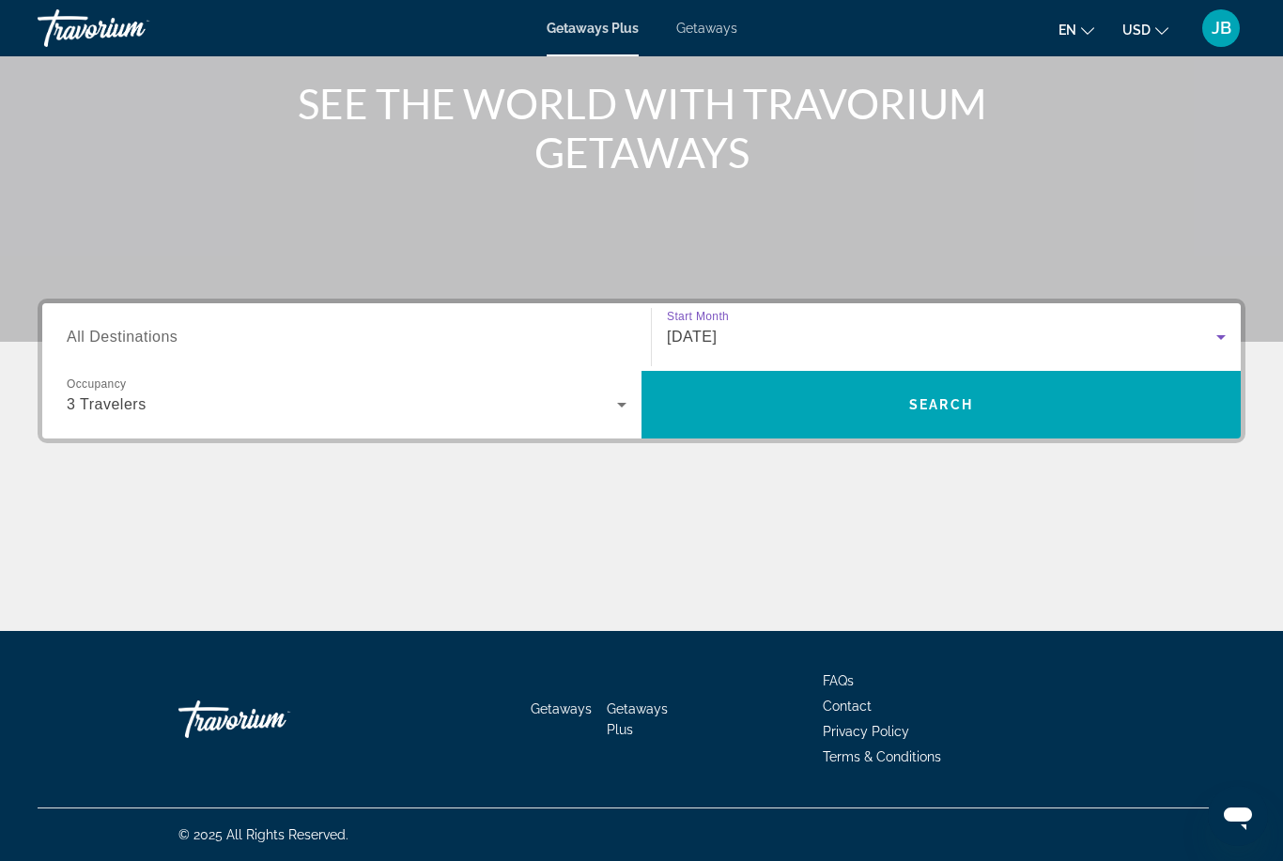
click at [611, 399] on icon "Search widget" at bounding box center [622, 405] width 23 height 23
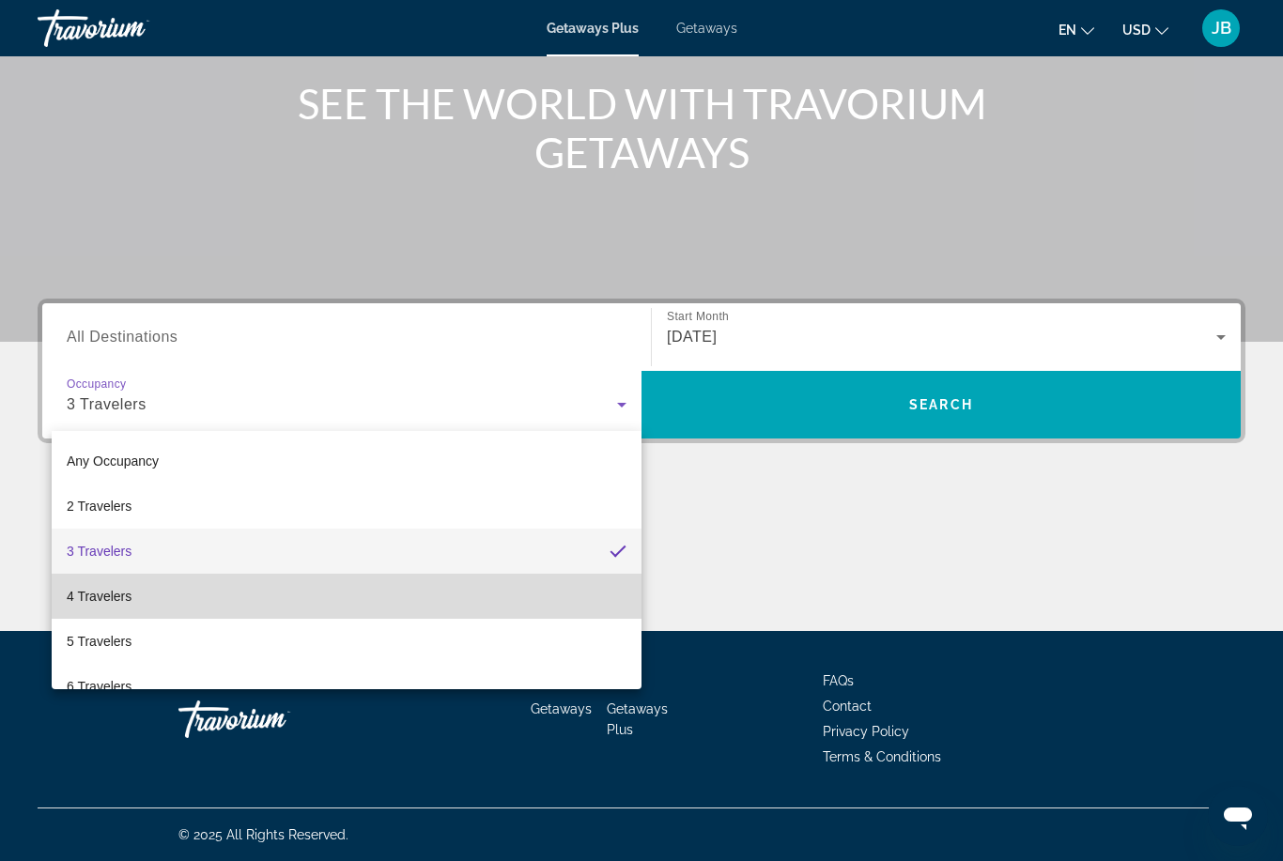
click at [117, 602] on span "4 Travelers" at bounding box center [99, 596] width 65 height 23
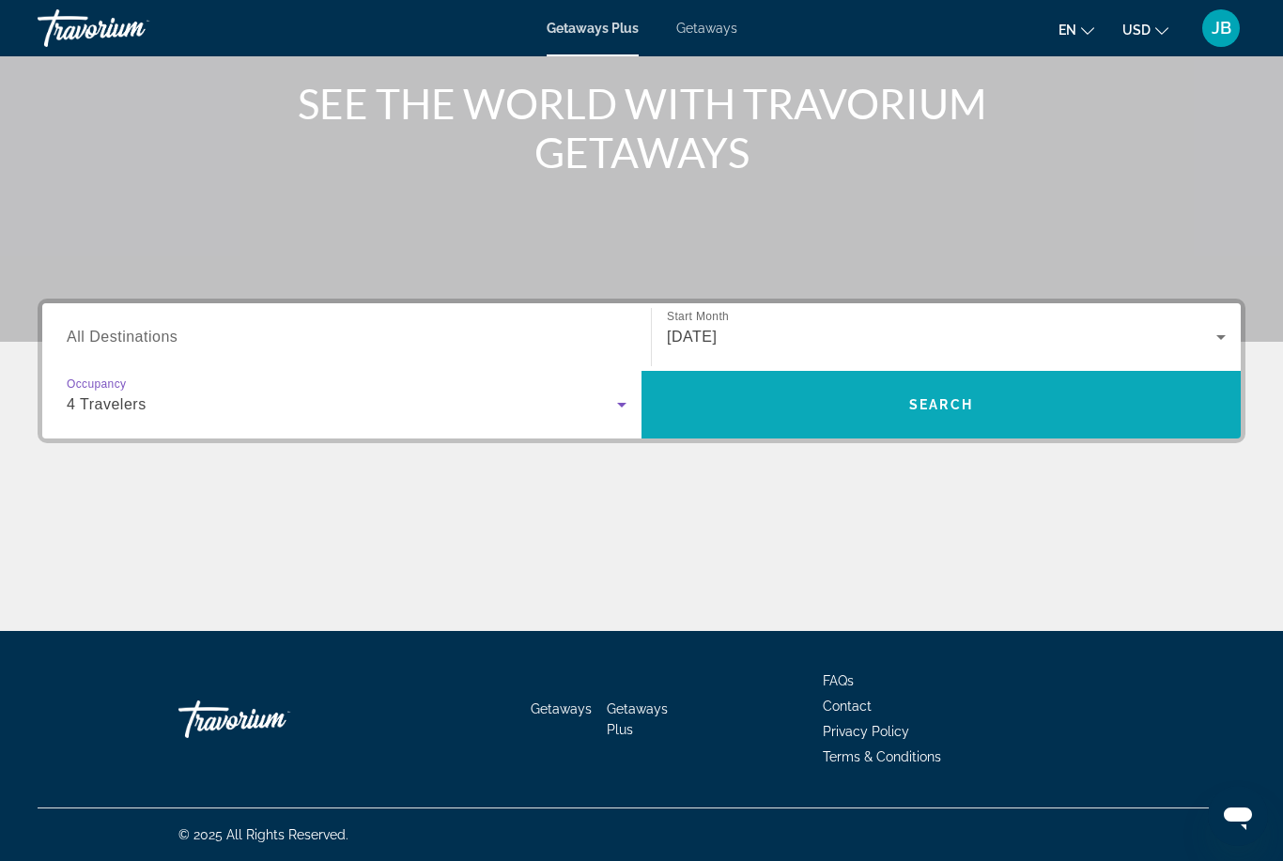
click at [751, 395] on span "Search widget" at bounding box center [941, 404] width 599 height 45
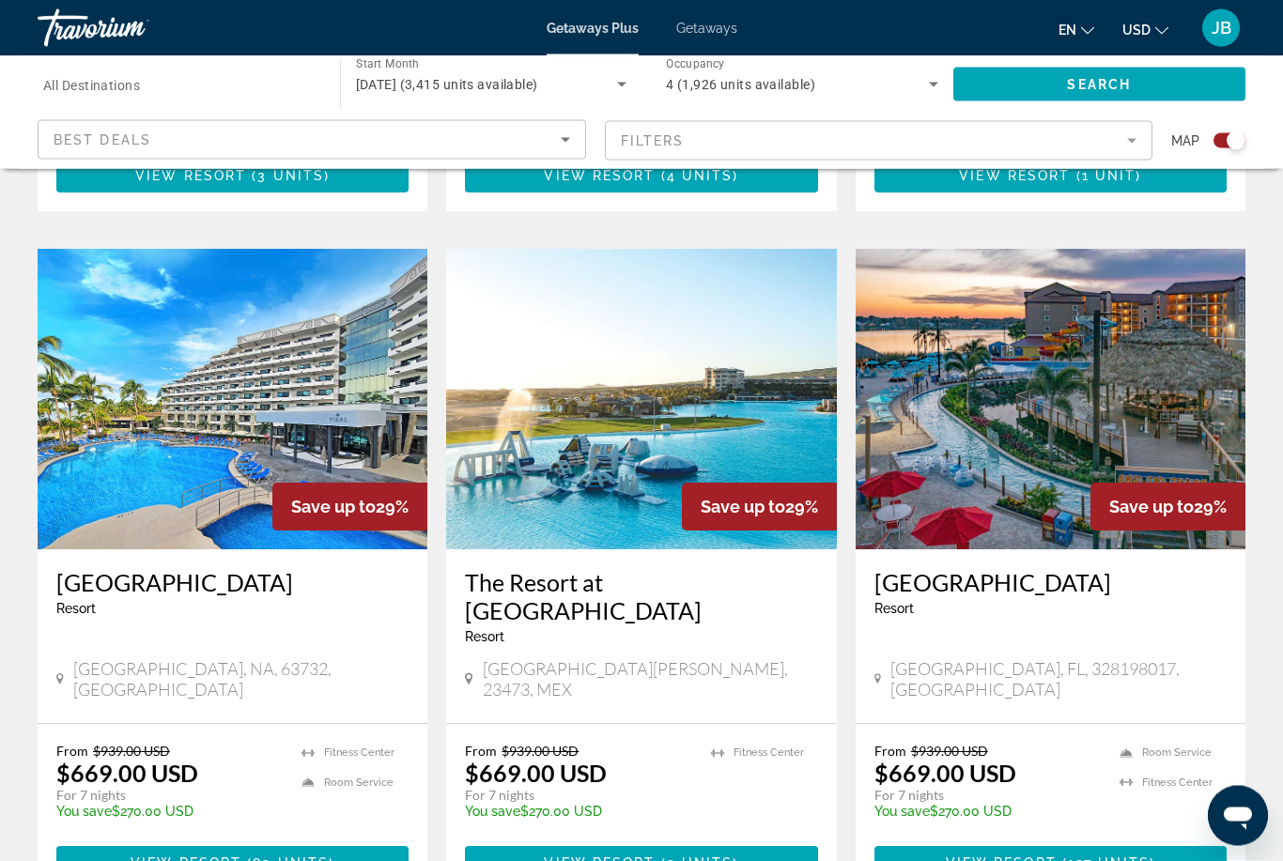
scroll to position [2623, 0]
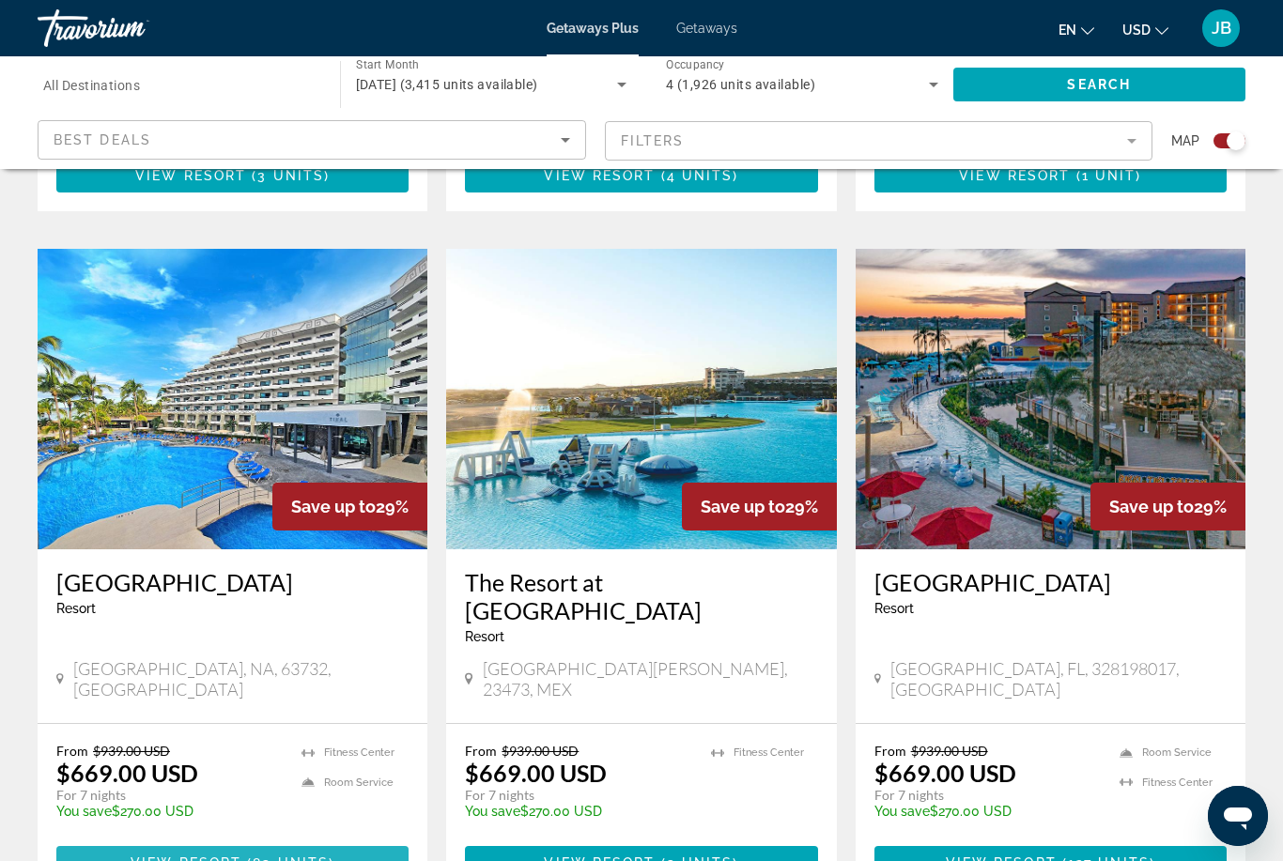
click at [251, 856] on span "( 83 units )" at bounding box center [287, 863] width 93 height 15
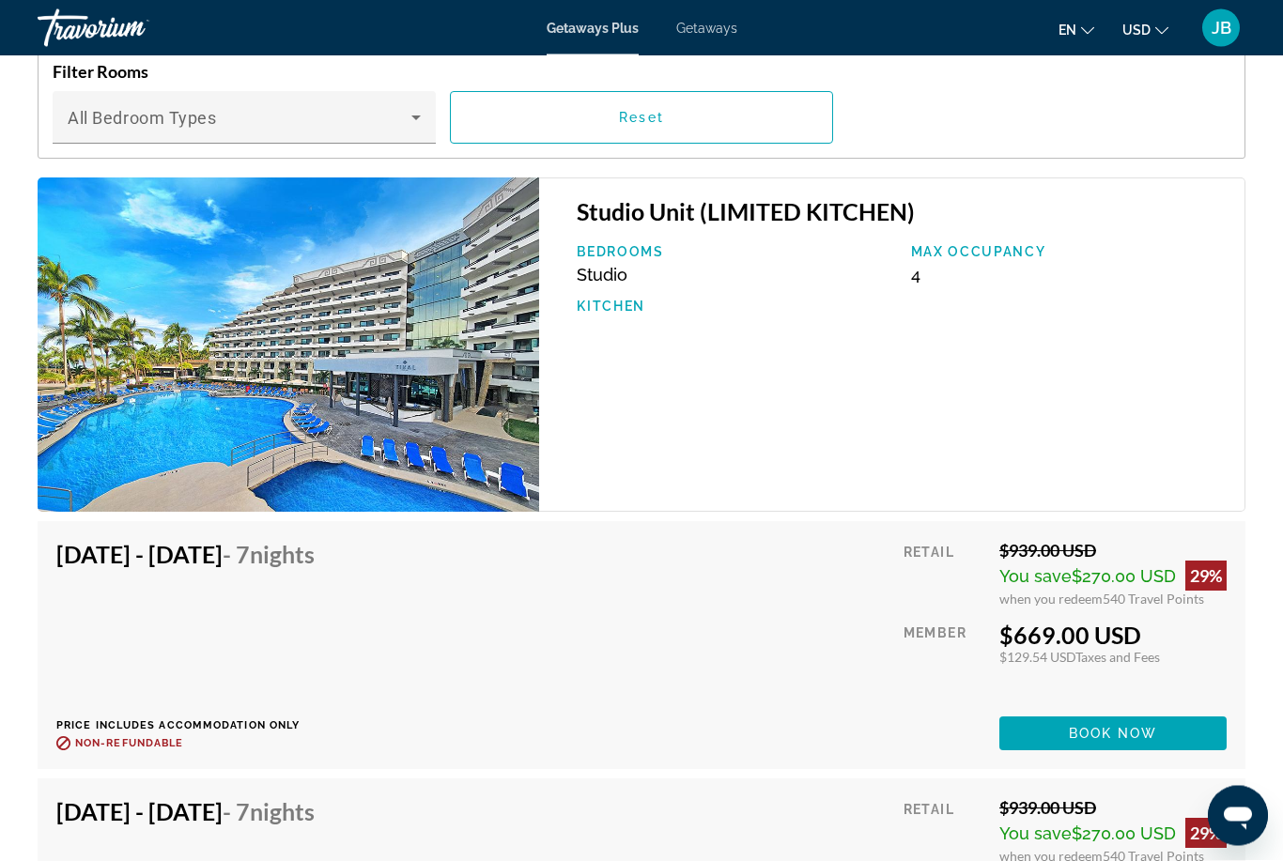
scroll to position [3453, 0]
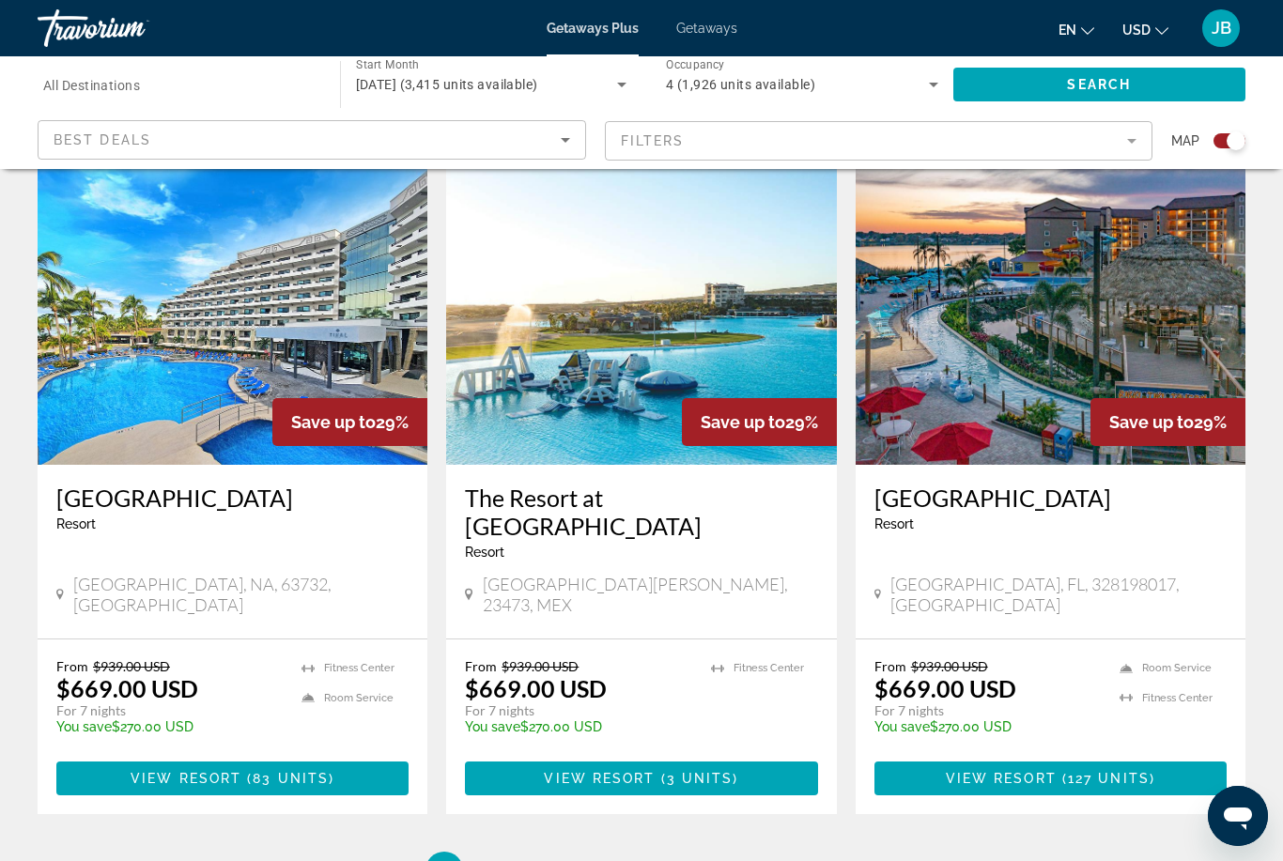
scroll to position [2813, 0]
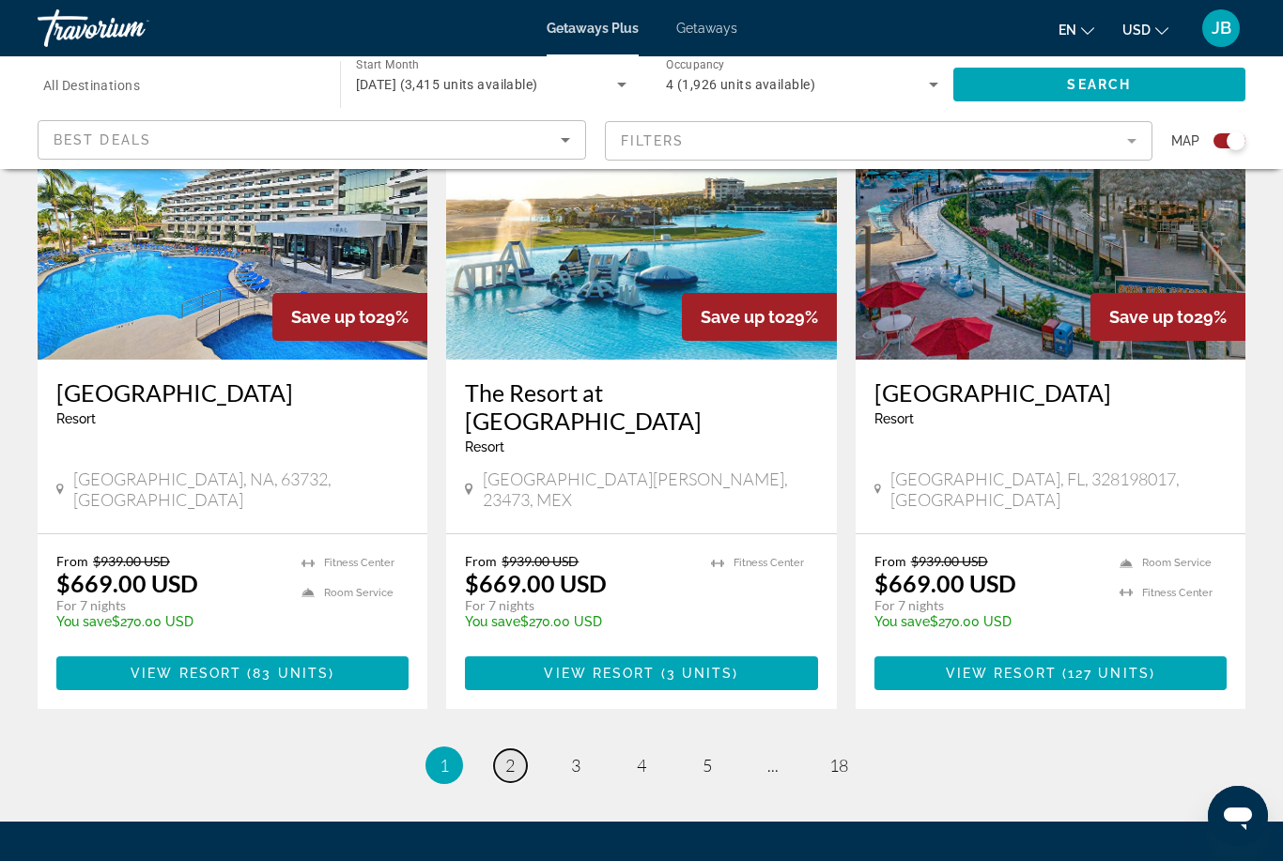
click at [505, 755] on span "2" at bounding box center [509, 765] width 9 height 21
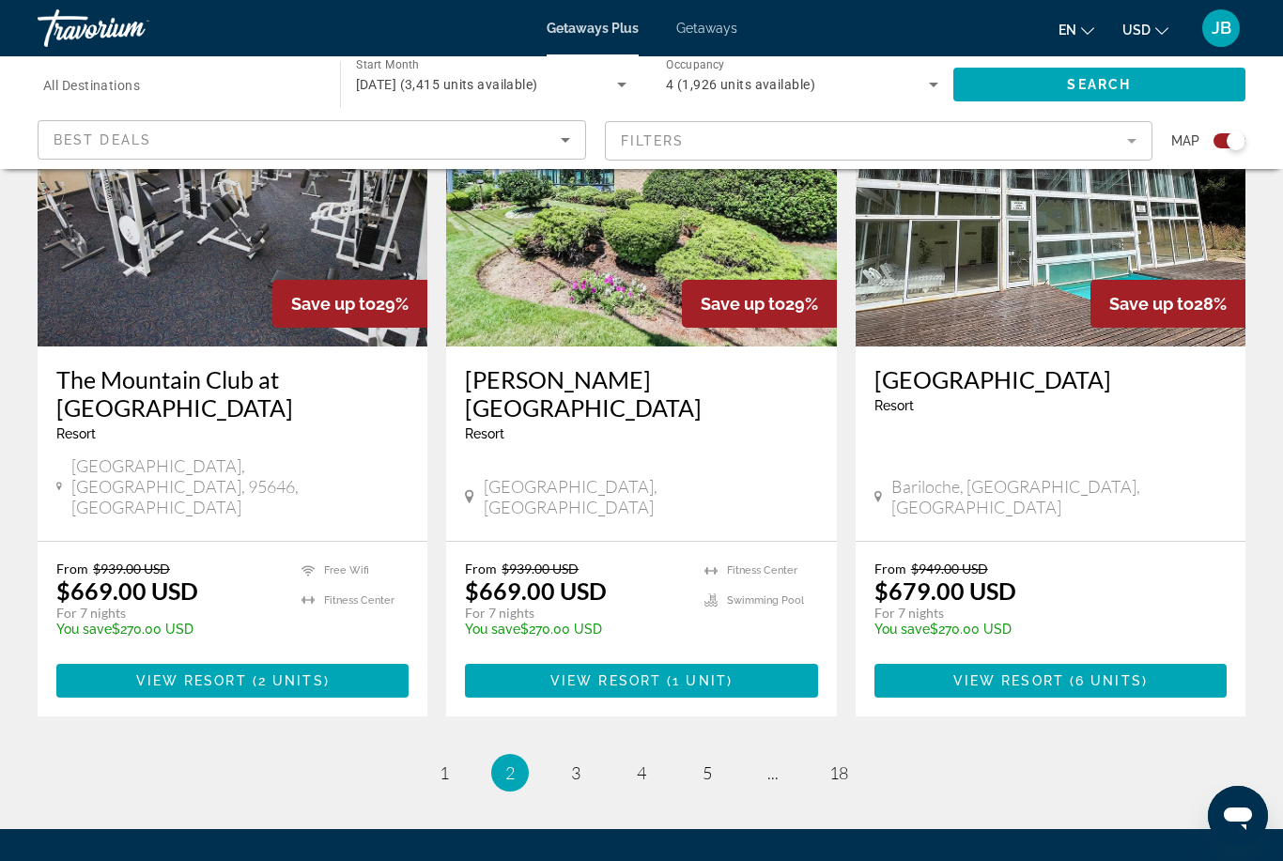
scroll to position [2813, 0]
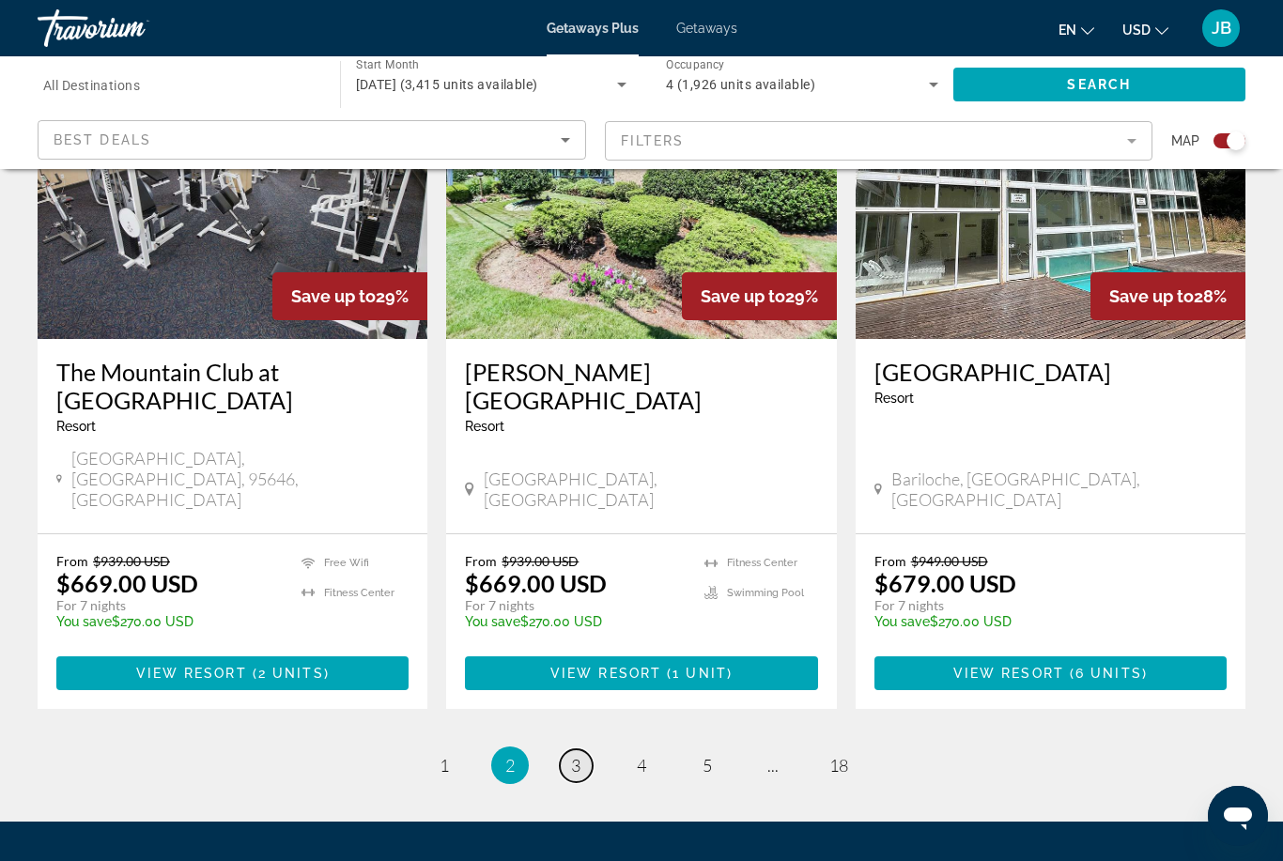
click at [573, 755] on span "3" at bounding box center [575, 765] width 9 height 21
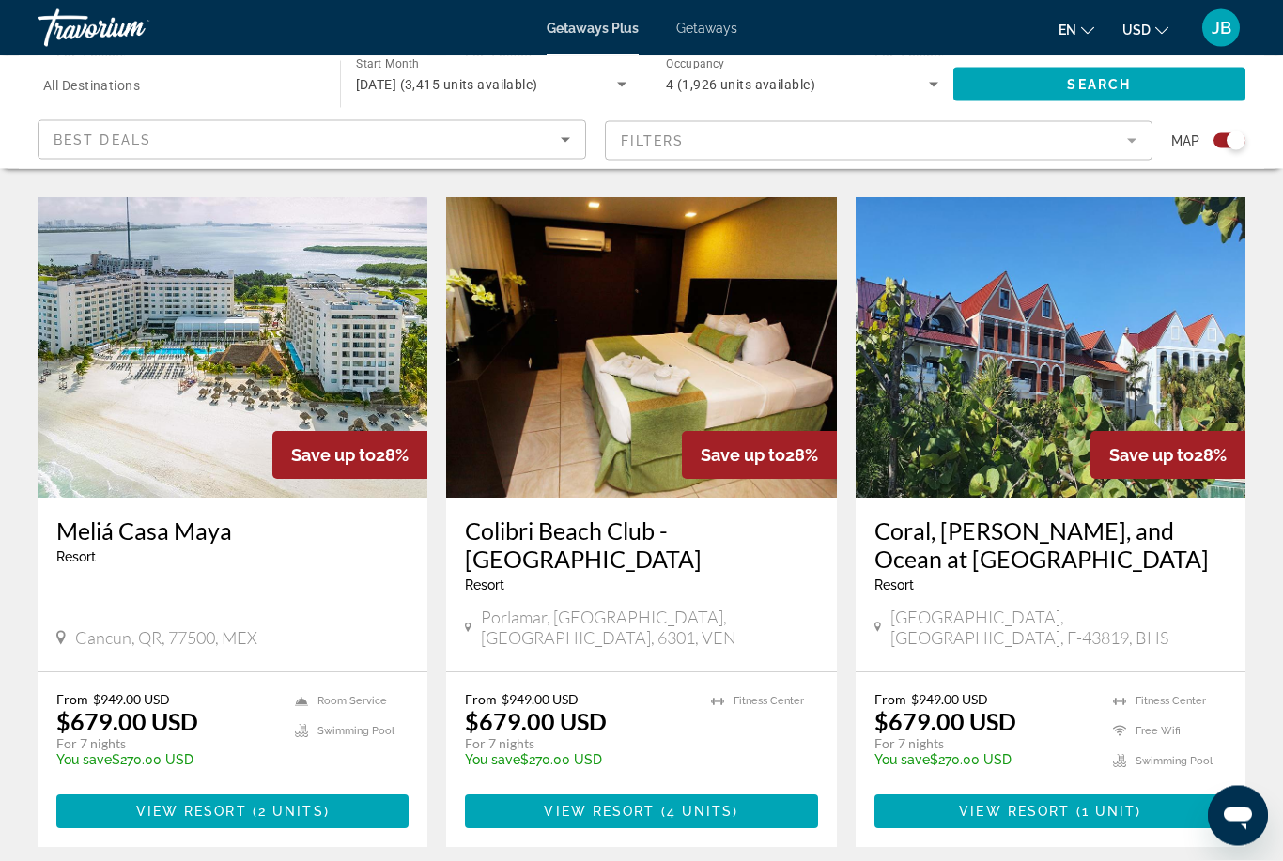
scroll to position [1307, 0]
click at [180, 517] on h3 "Meliá Casa Maya" at bounding box center [232, 531] width 352 height 28
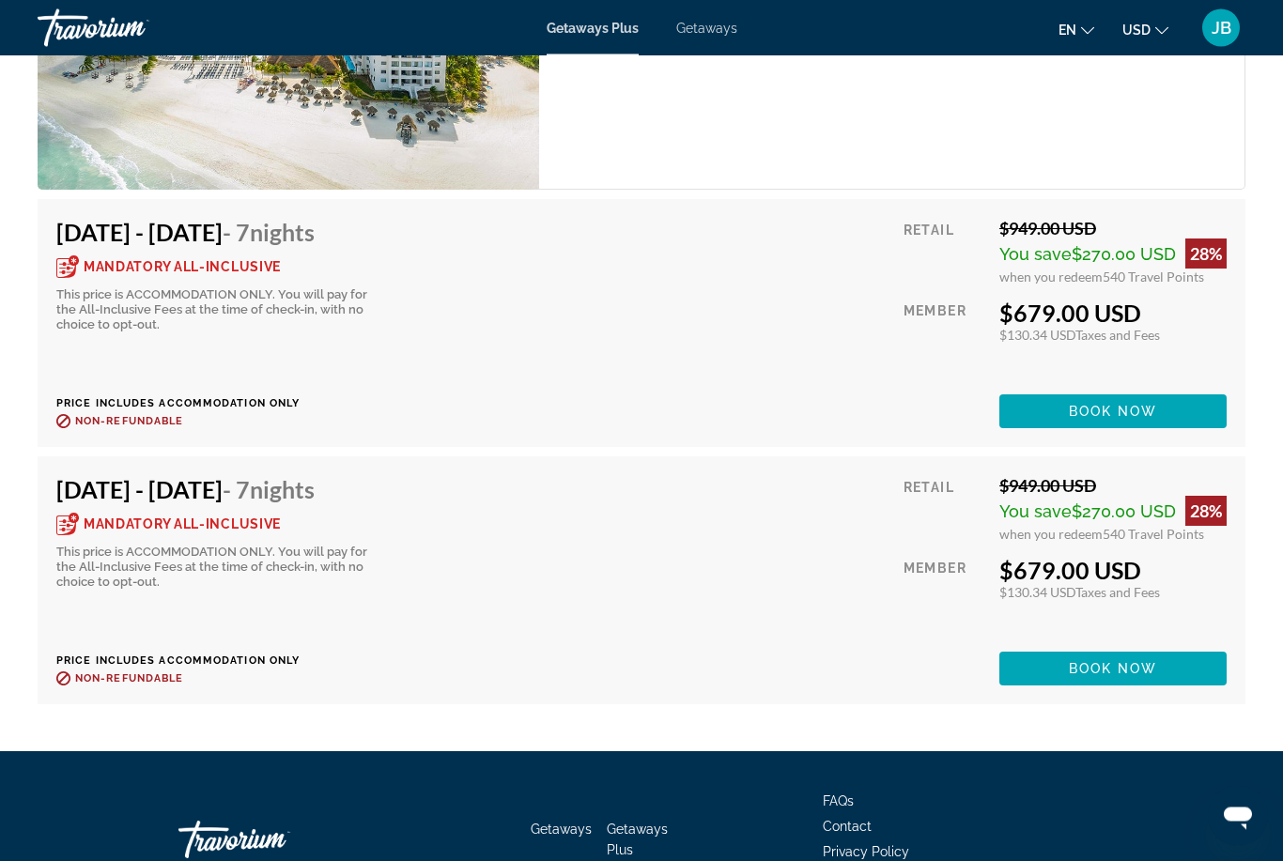
scroll to position [3687, 0]
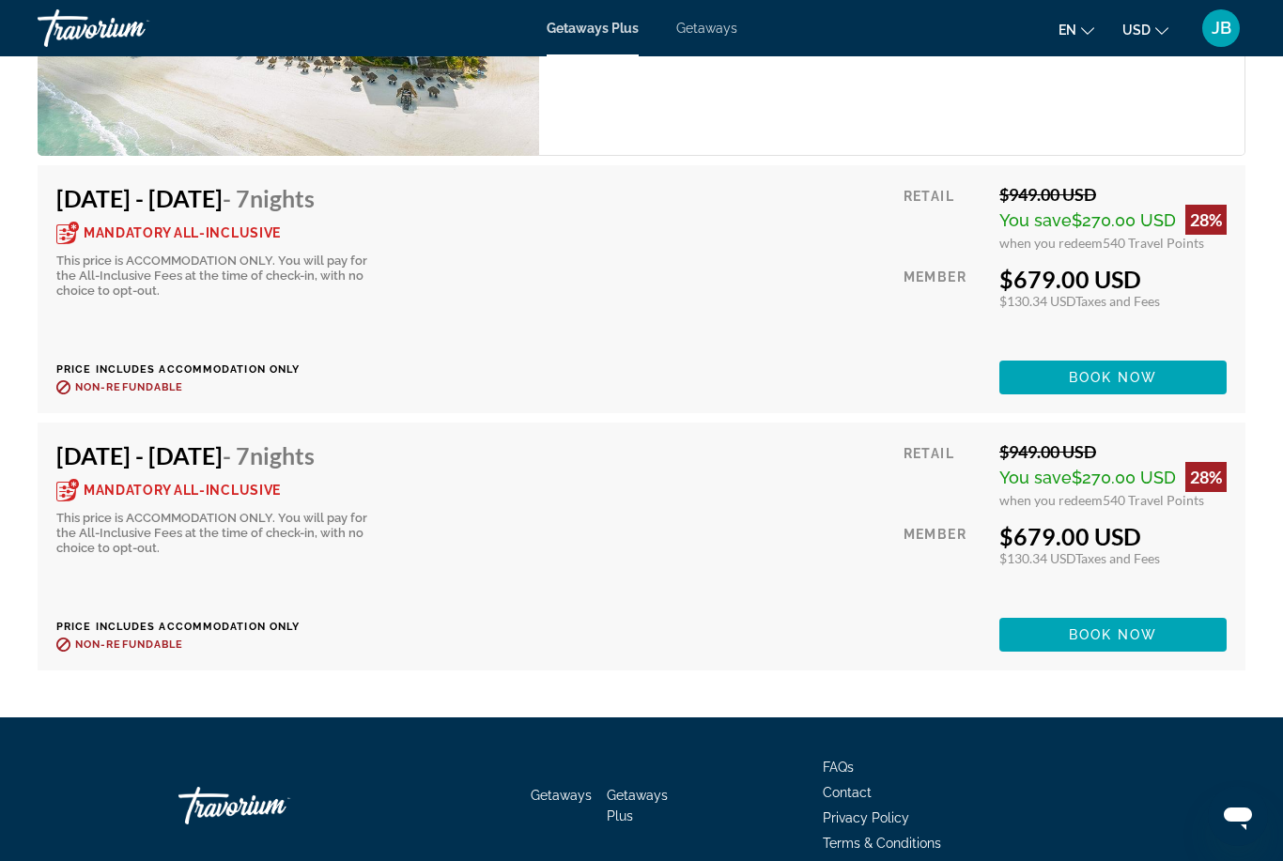
click at [62, 479] on icon "Main content" at bounding box center [67, 490] width 23 height 23
click at [1090, 385] on span "Book now" at bounding box center [1113, 377] width 89 height 15
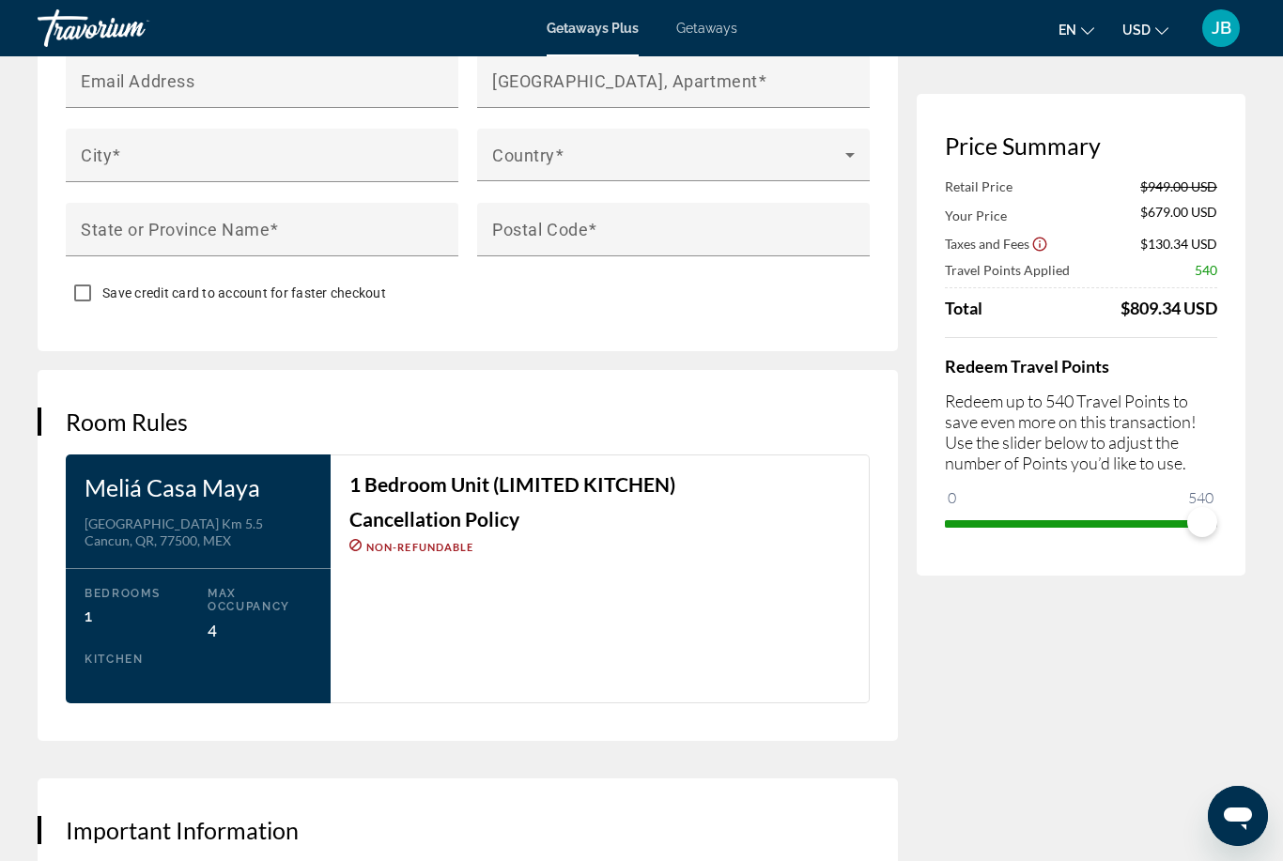
scroll to position [2064, 0]
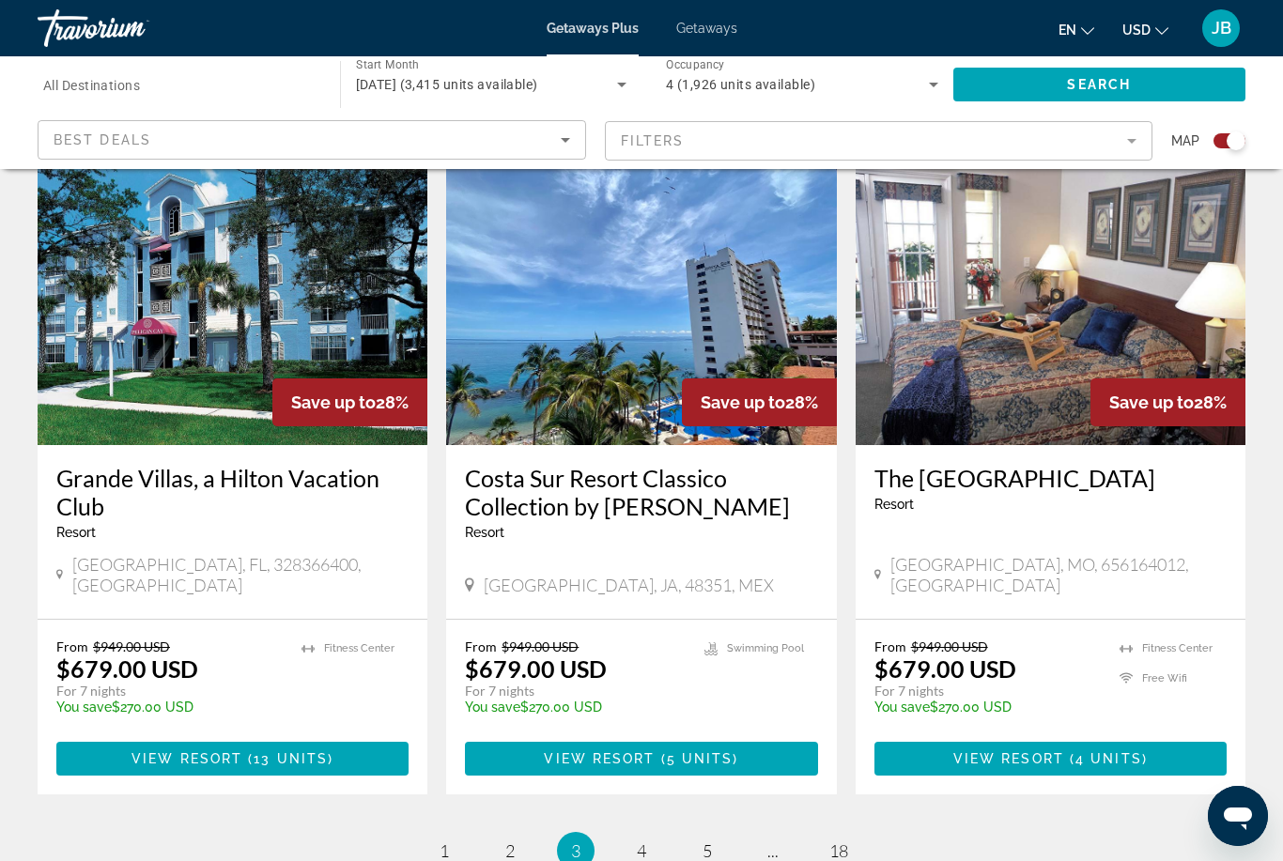
scroll to position [2706, 0]
click at [506, 465] on h3 "Costa Sur Resort Classico Collection by [PERSON_NAME]" at bounding box center [641, 493] width 352 height 56
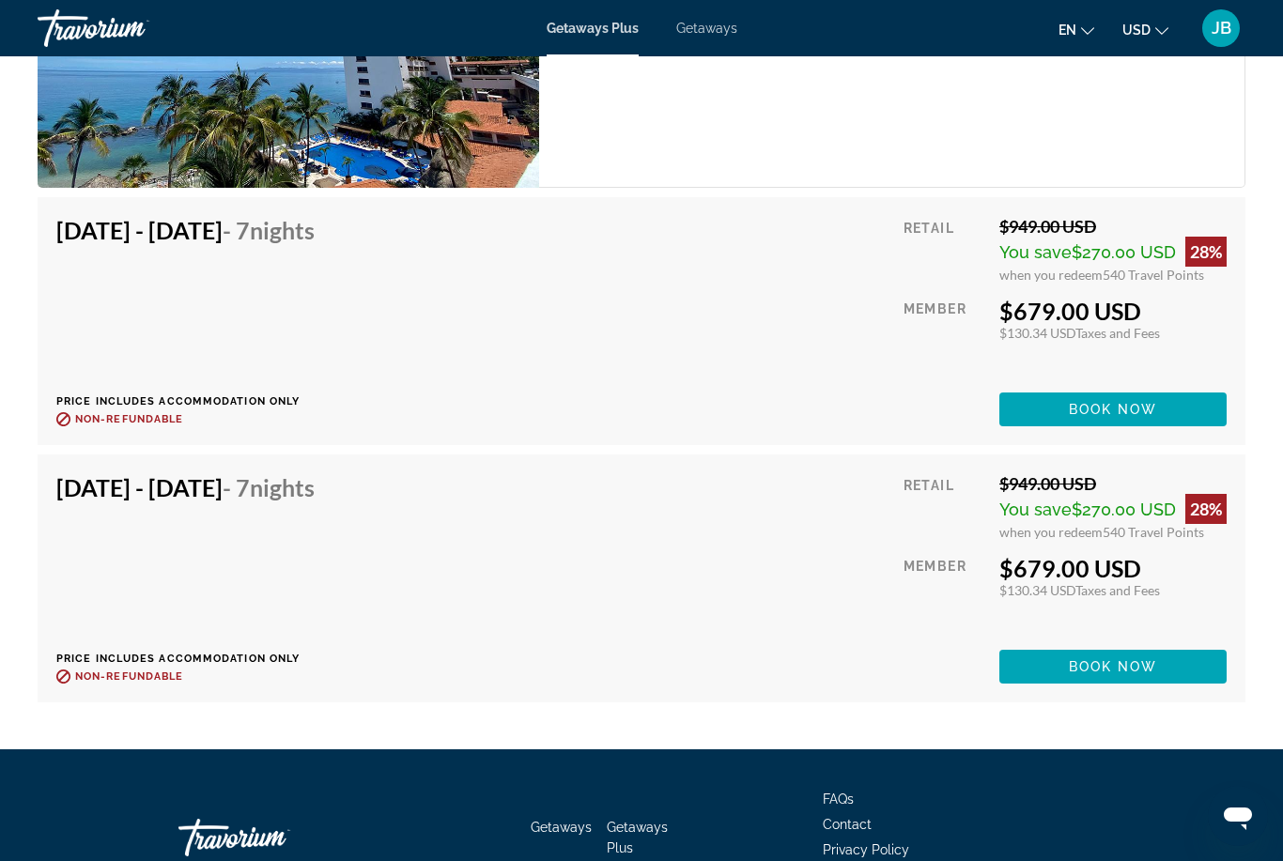
scroll to position [3576, 0]
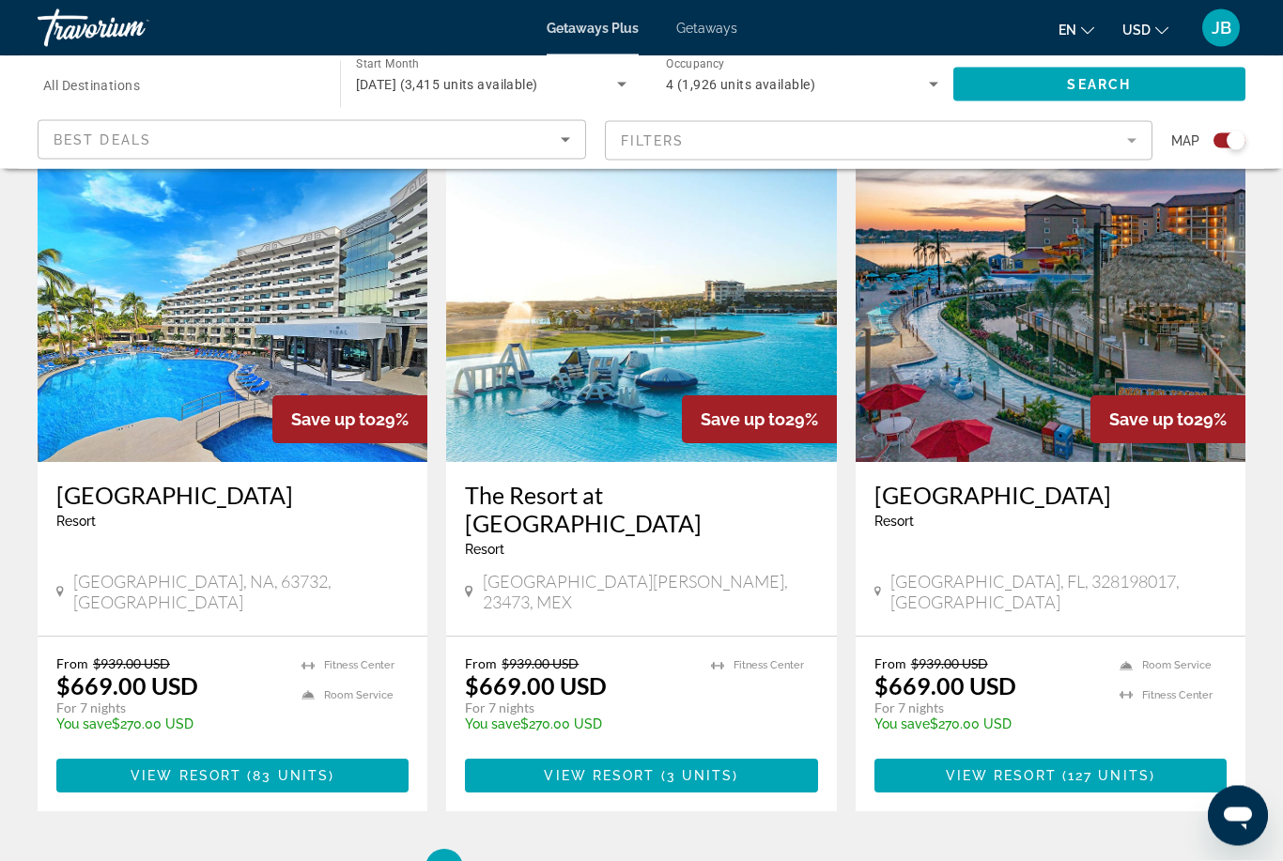
scroll to position [2713, 0]
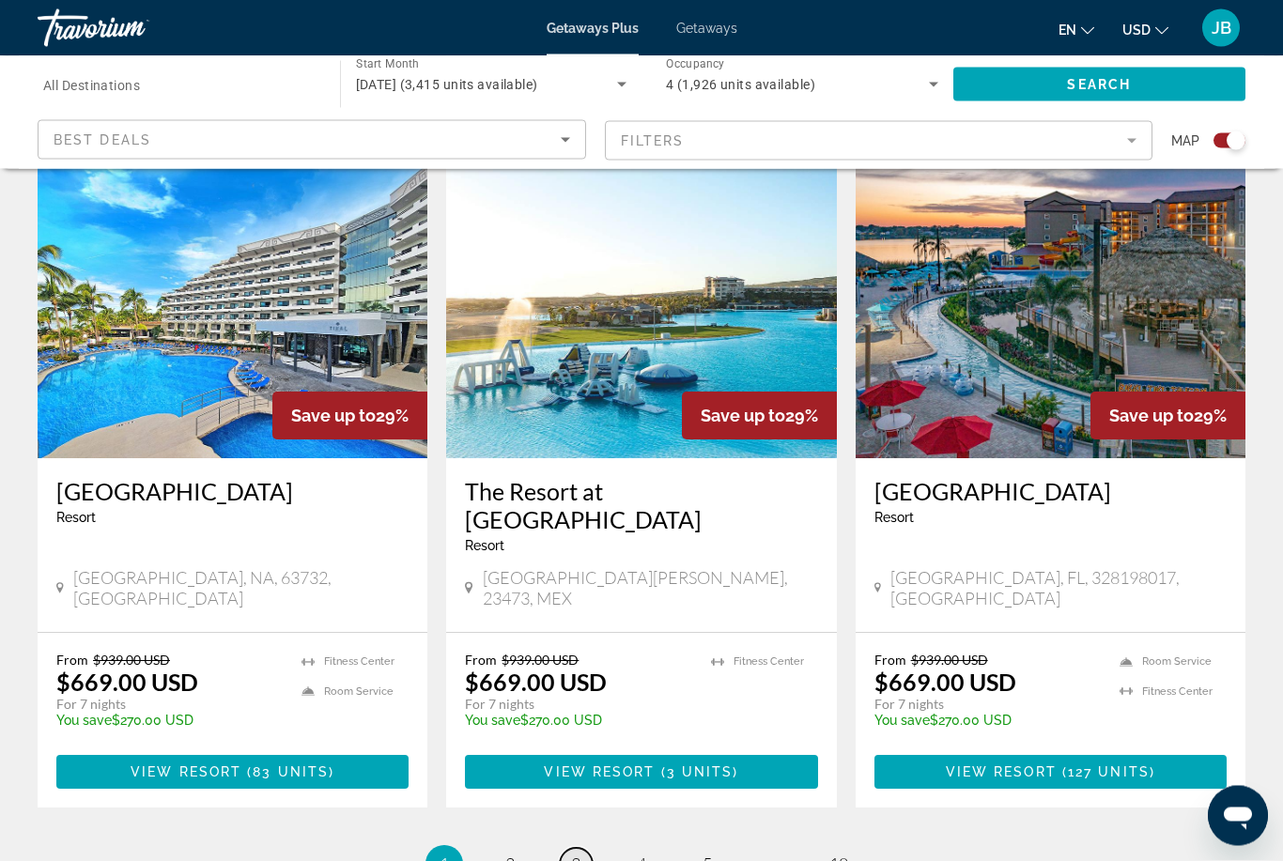
click at [574, 855] on span "3" at bounding box center [575, 865] width 9 height 21
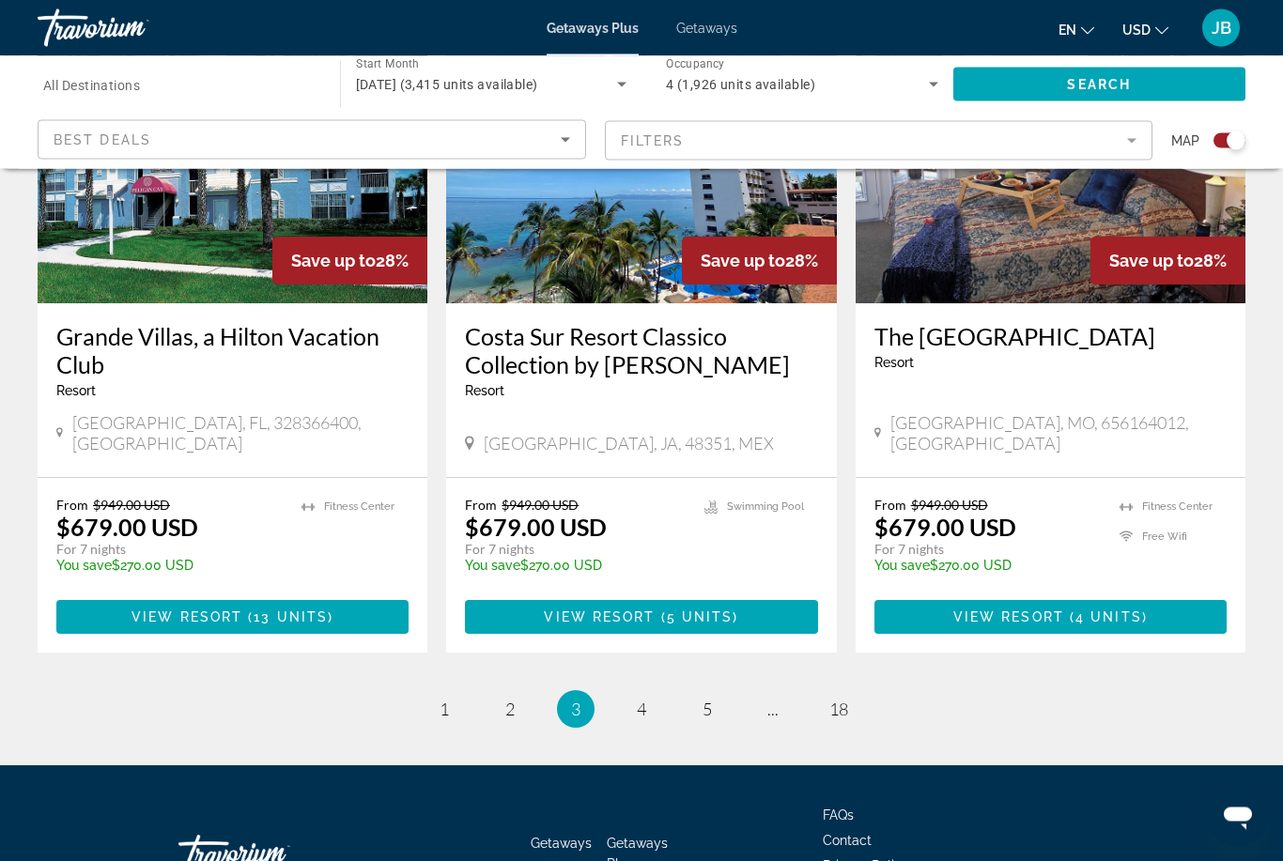
scroll to position [2855, 0]
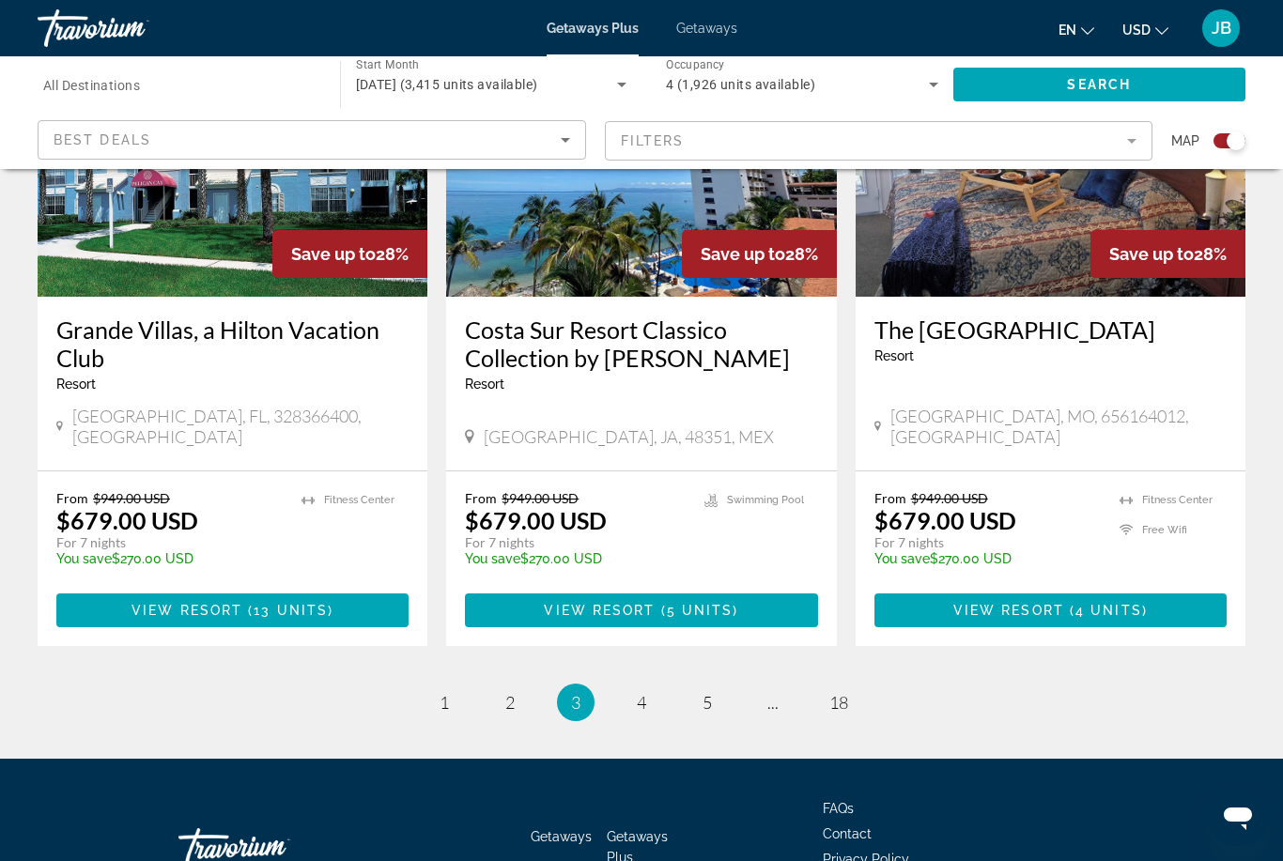
click at [659, 684] on ul "3 / 18 page 1 page 2 You're on page 3 page 4 page 5 page ... page 18" at bounding box center [642, 703] width 1208 height 38
click at [642, 692] on span "4" at bounding box center [641, 702] width 9 height 21
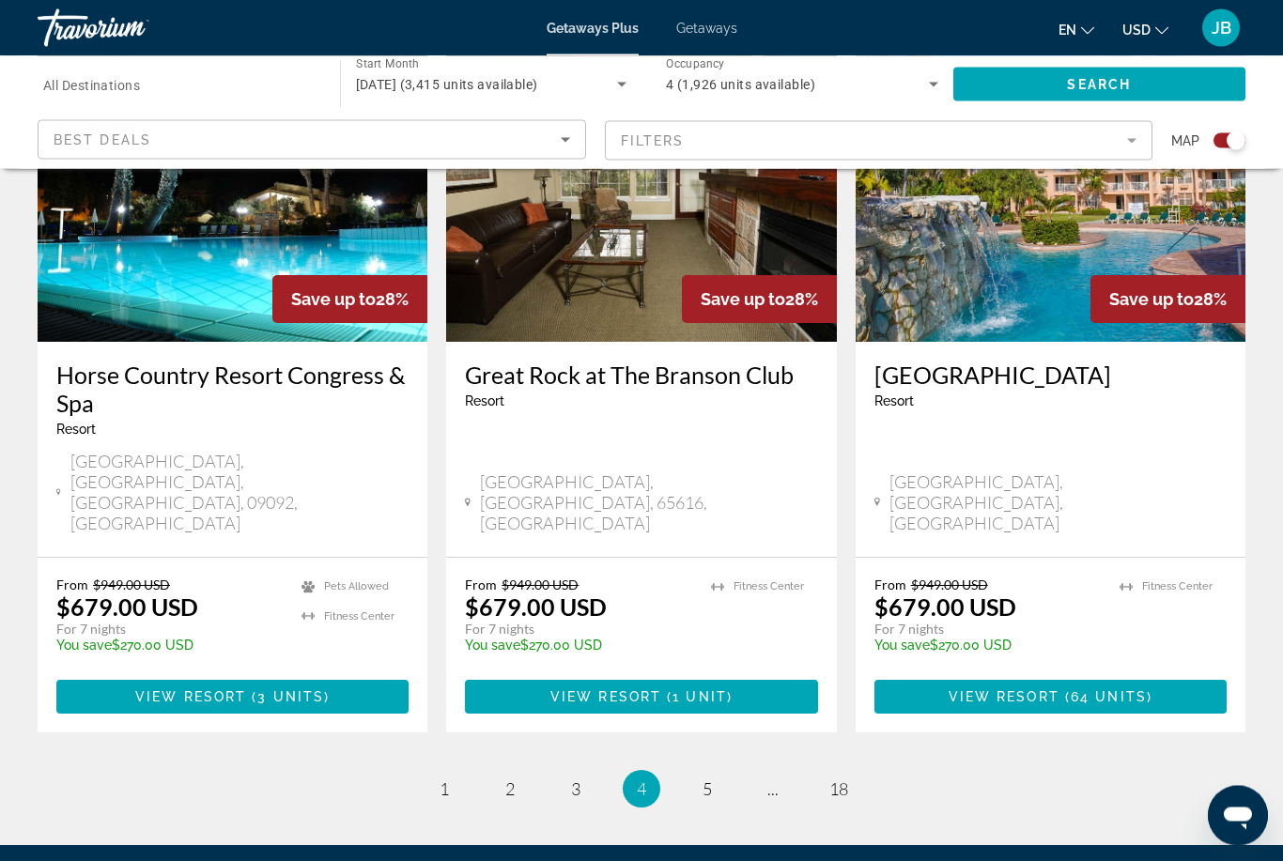
scroll to position [2852, 0]
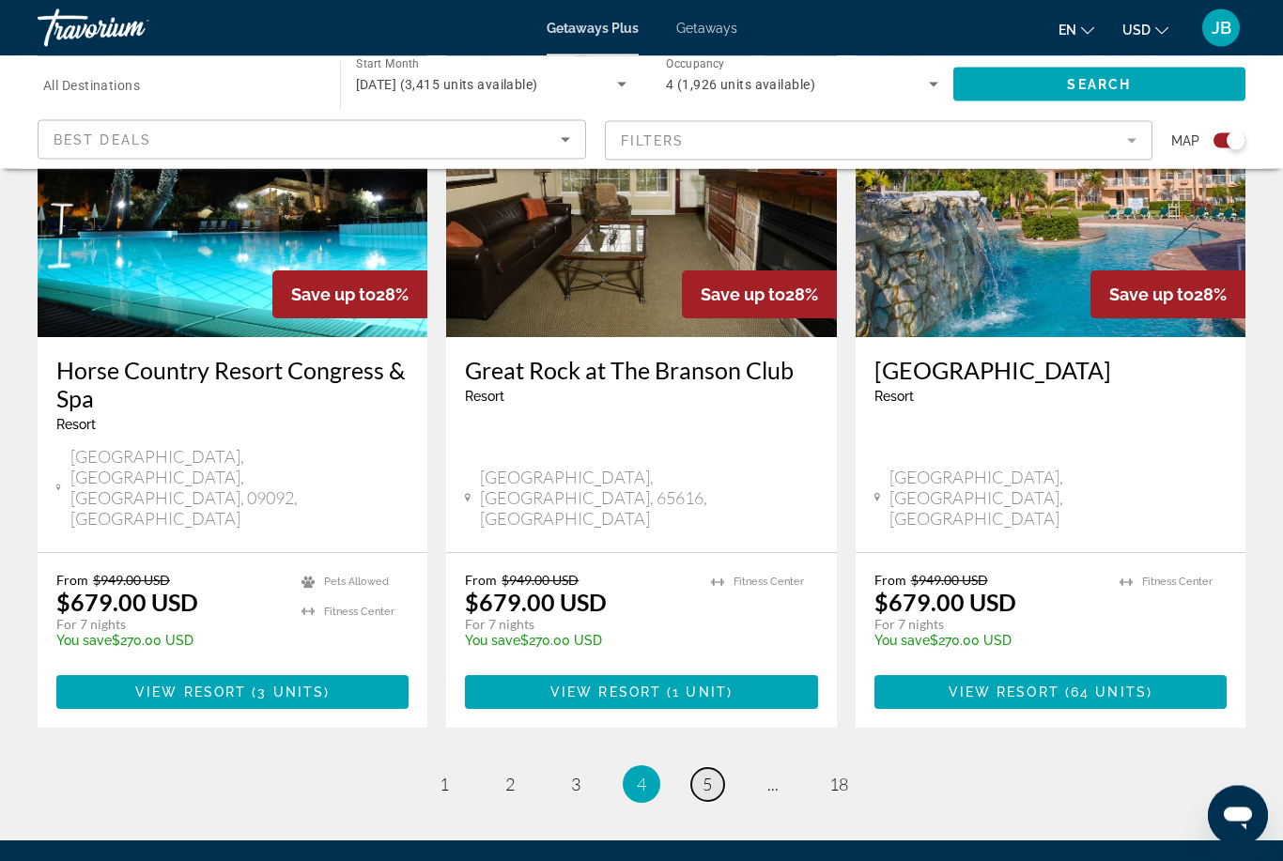
click at [714, 769] on link "page 5" at bounding box center [707, 785] width 33 height 33
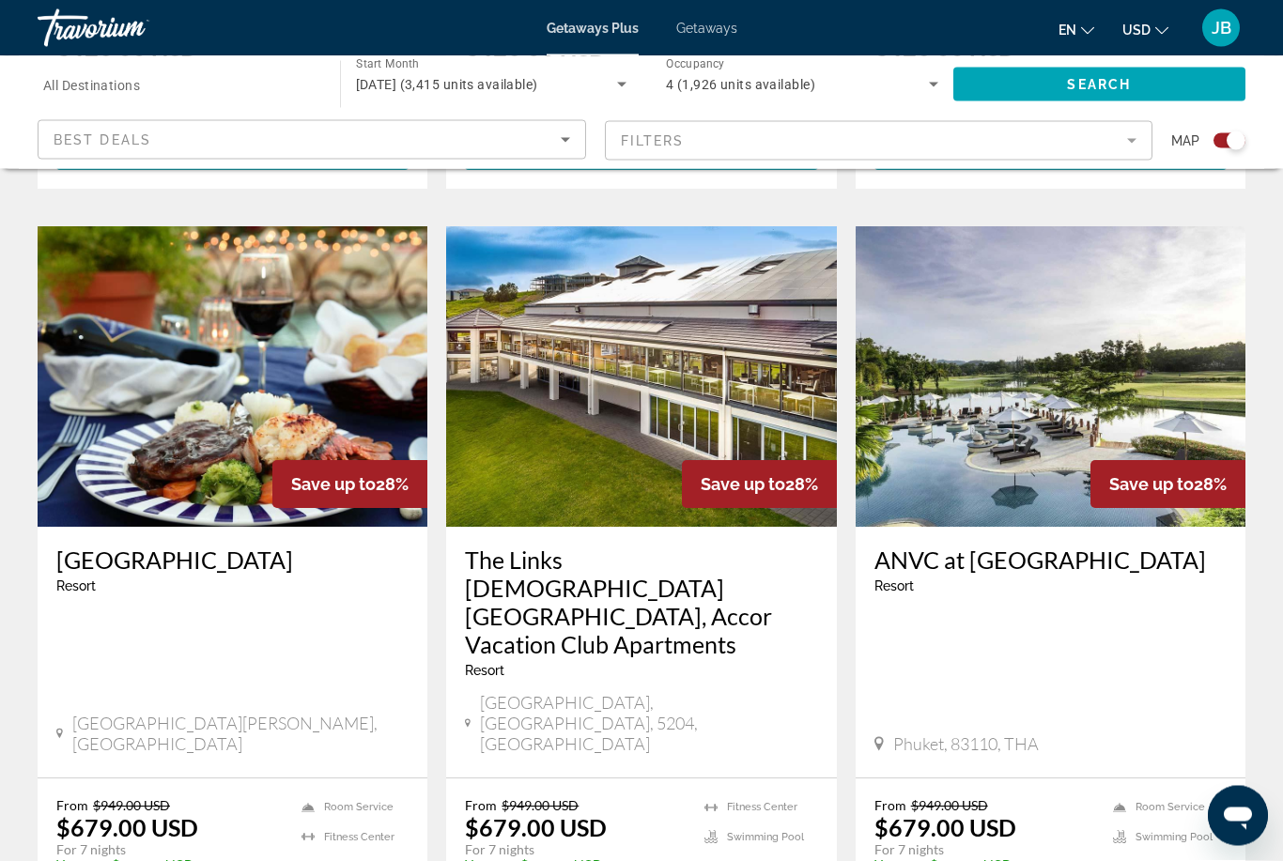
scroll to position [1328, 0]
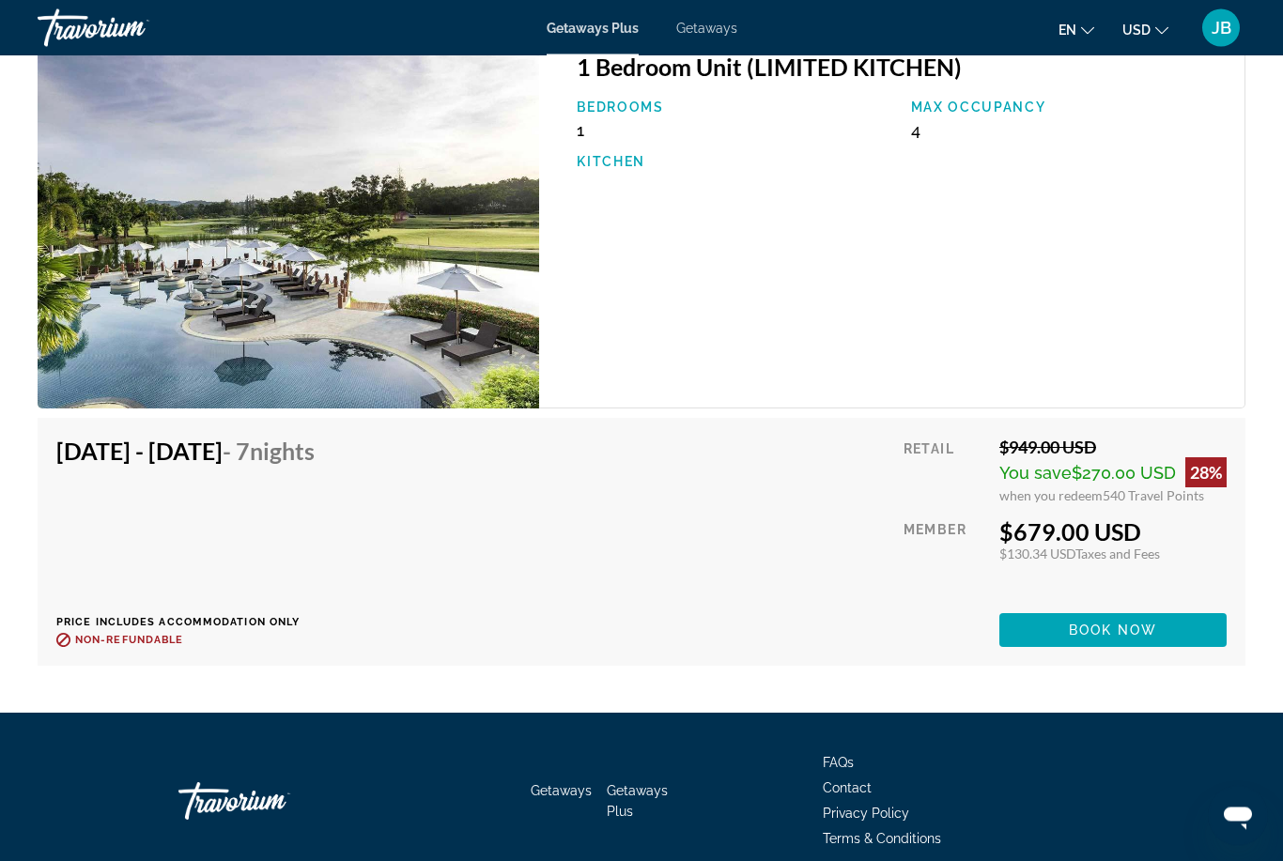
scroll to position [4364, 0]
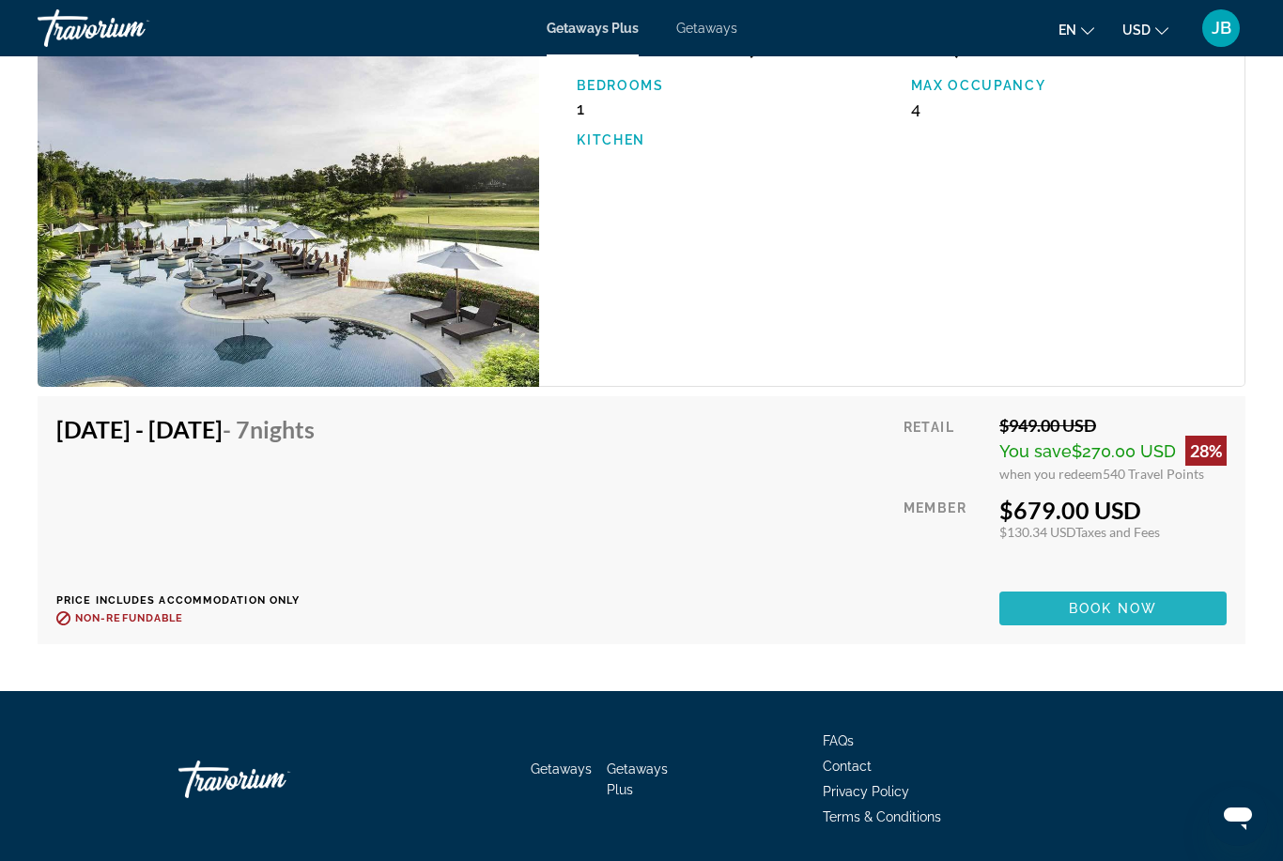
click at [1070, 614] on span "Book now" at bounding box center [1113, 608] width 89 height 15
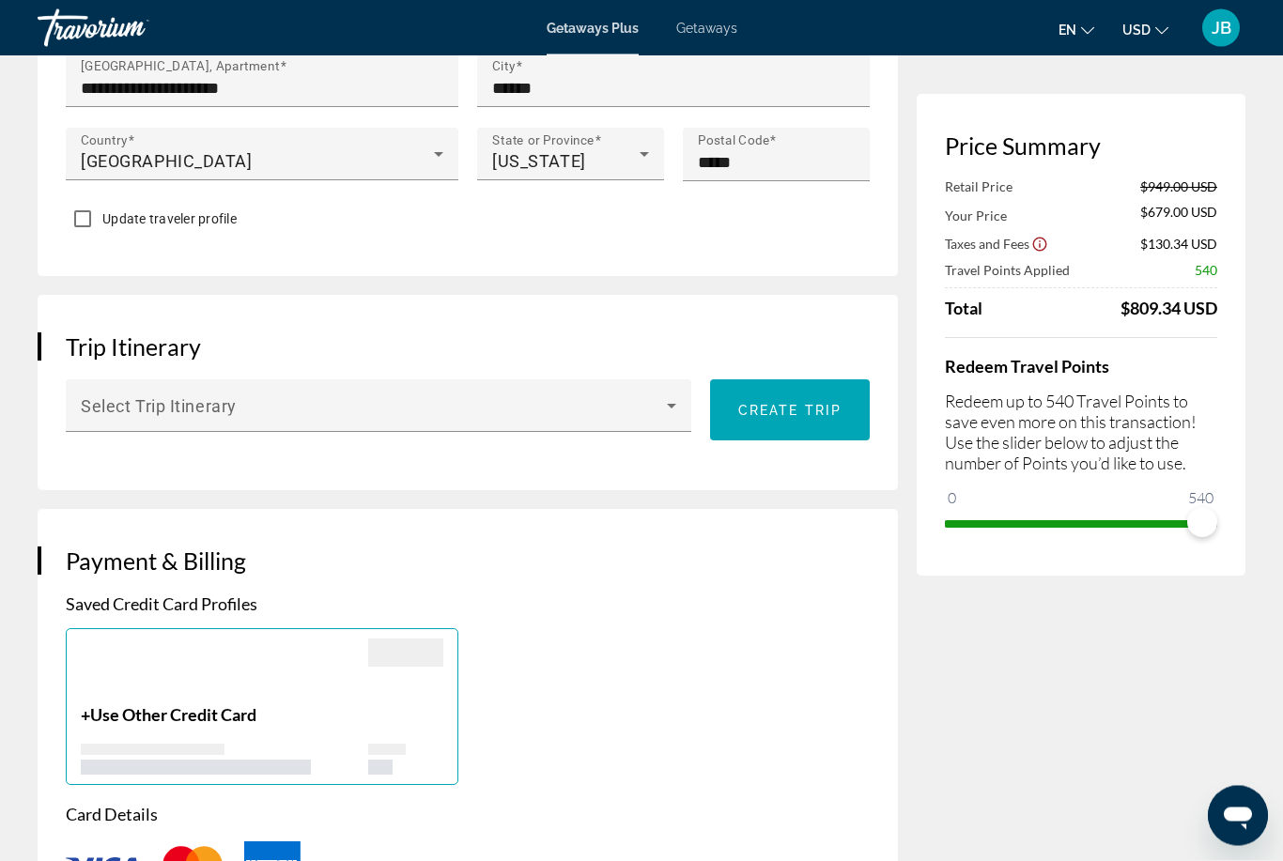
scroll to position [862, 0]
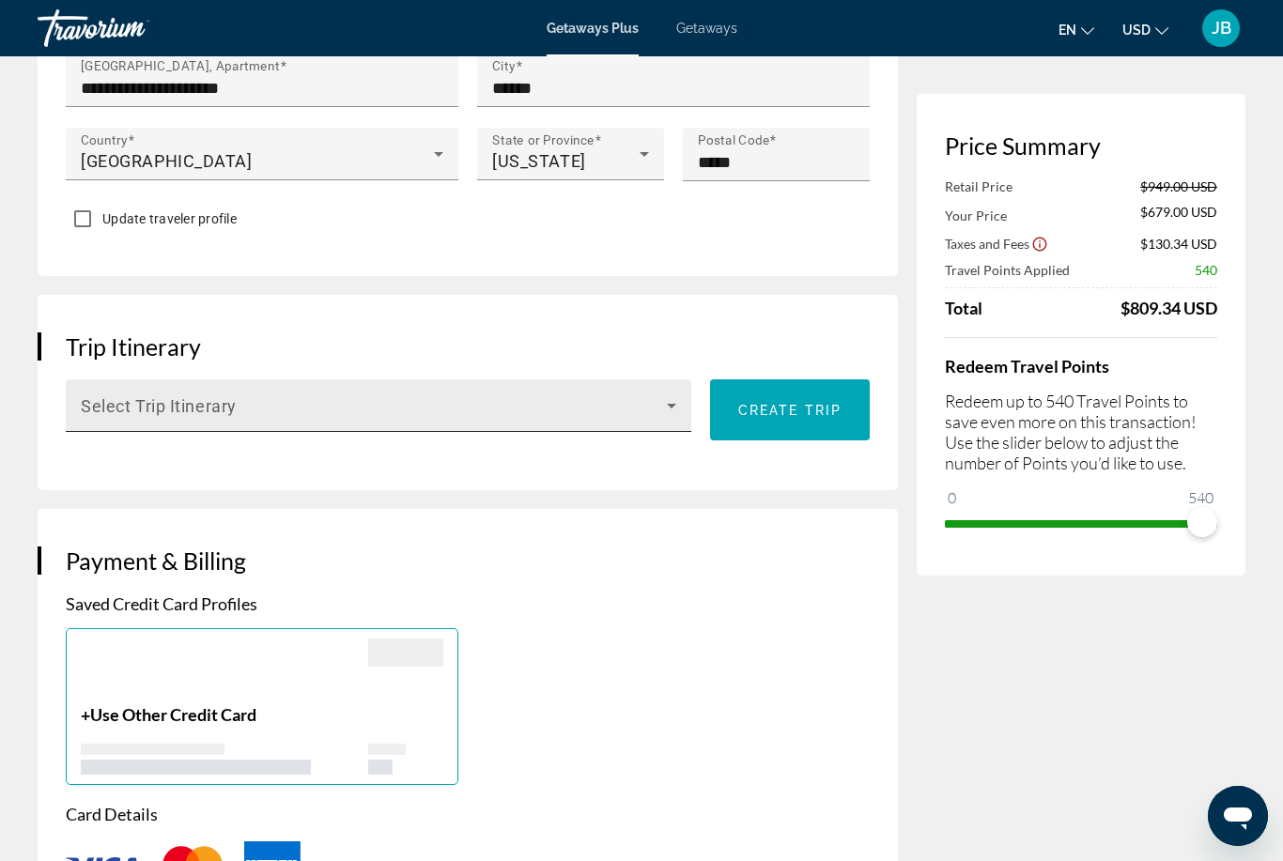
click at [129, 410] on span "Main content" at bounding box center [374, 413] width 586 height 23
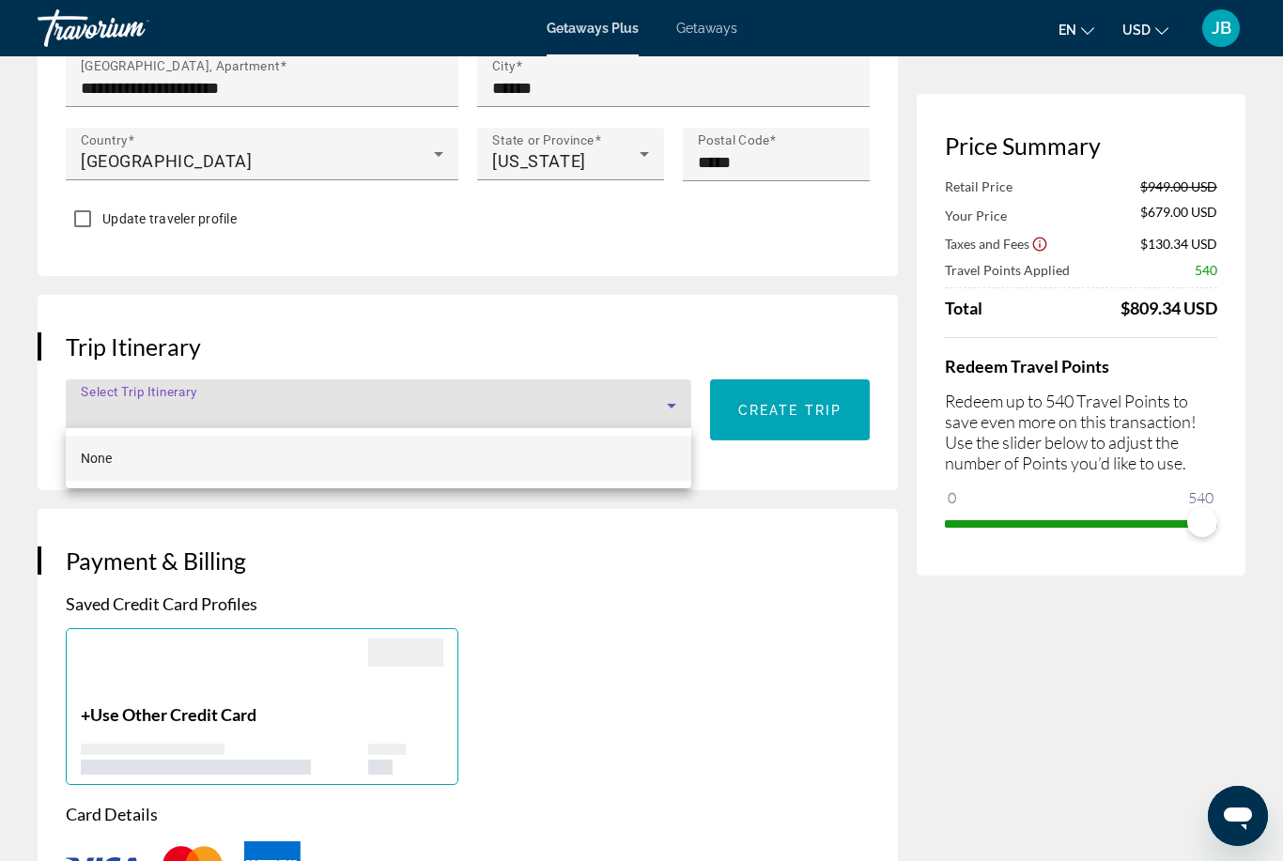
click at [583, 595] on div at bounding box center [641, 430] width 1283 height 861
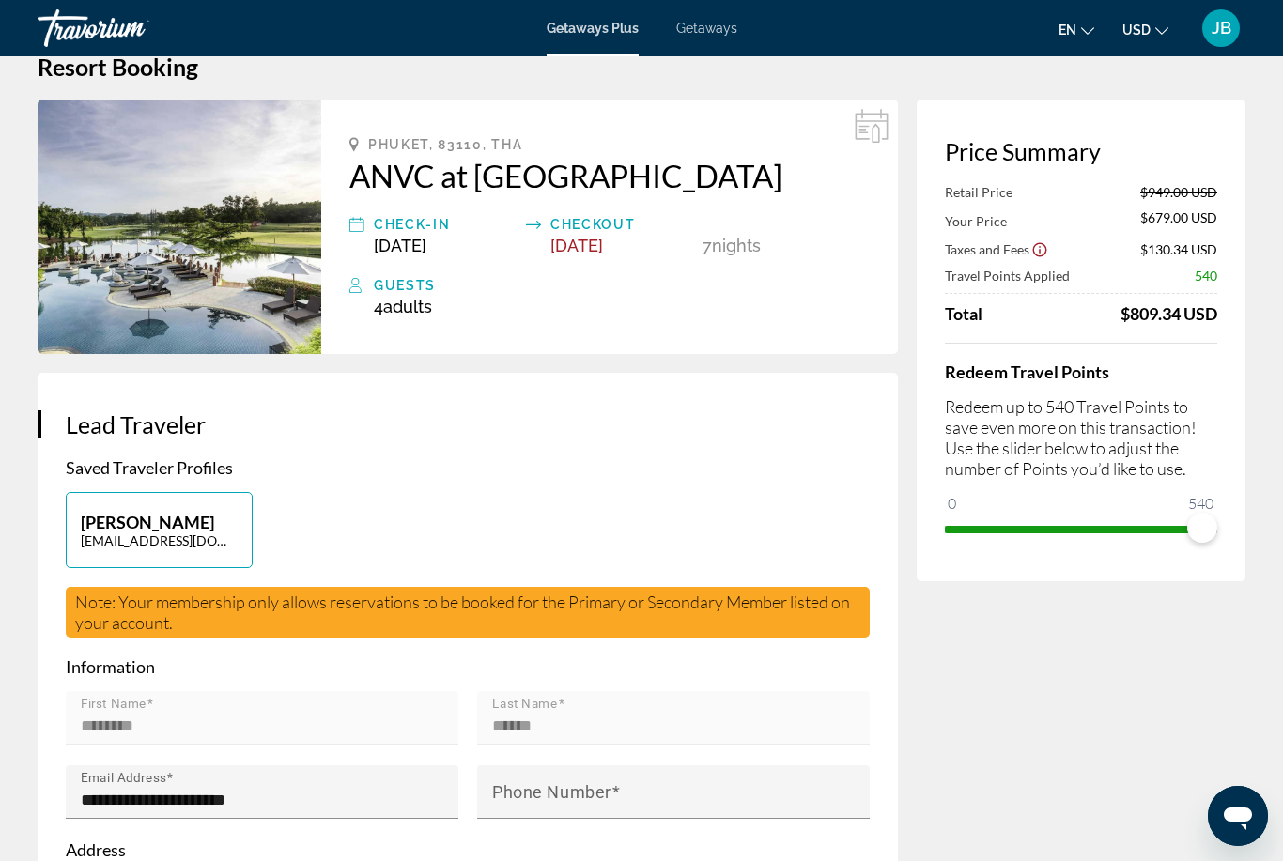
scroll to position [0, 0]
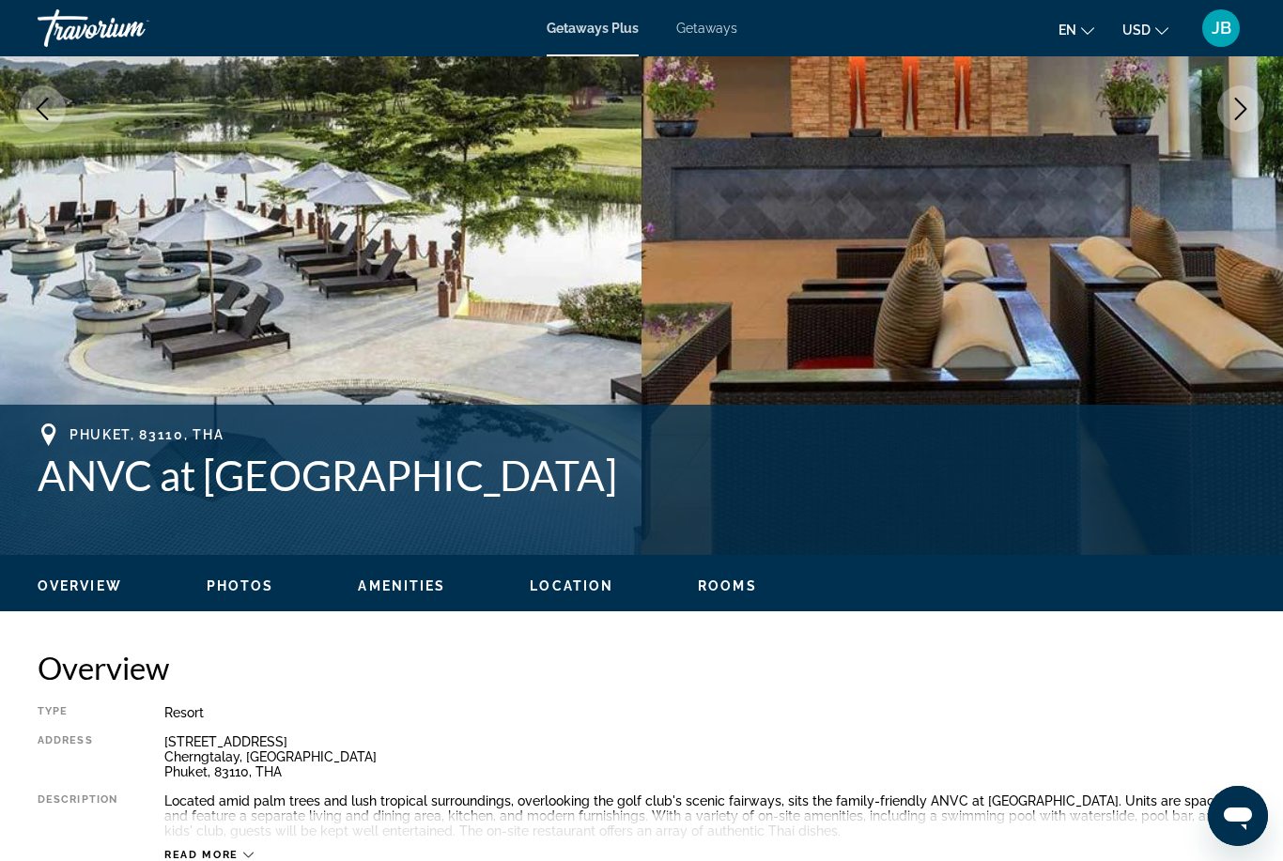
scroll to position [392, 0]
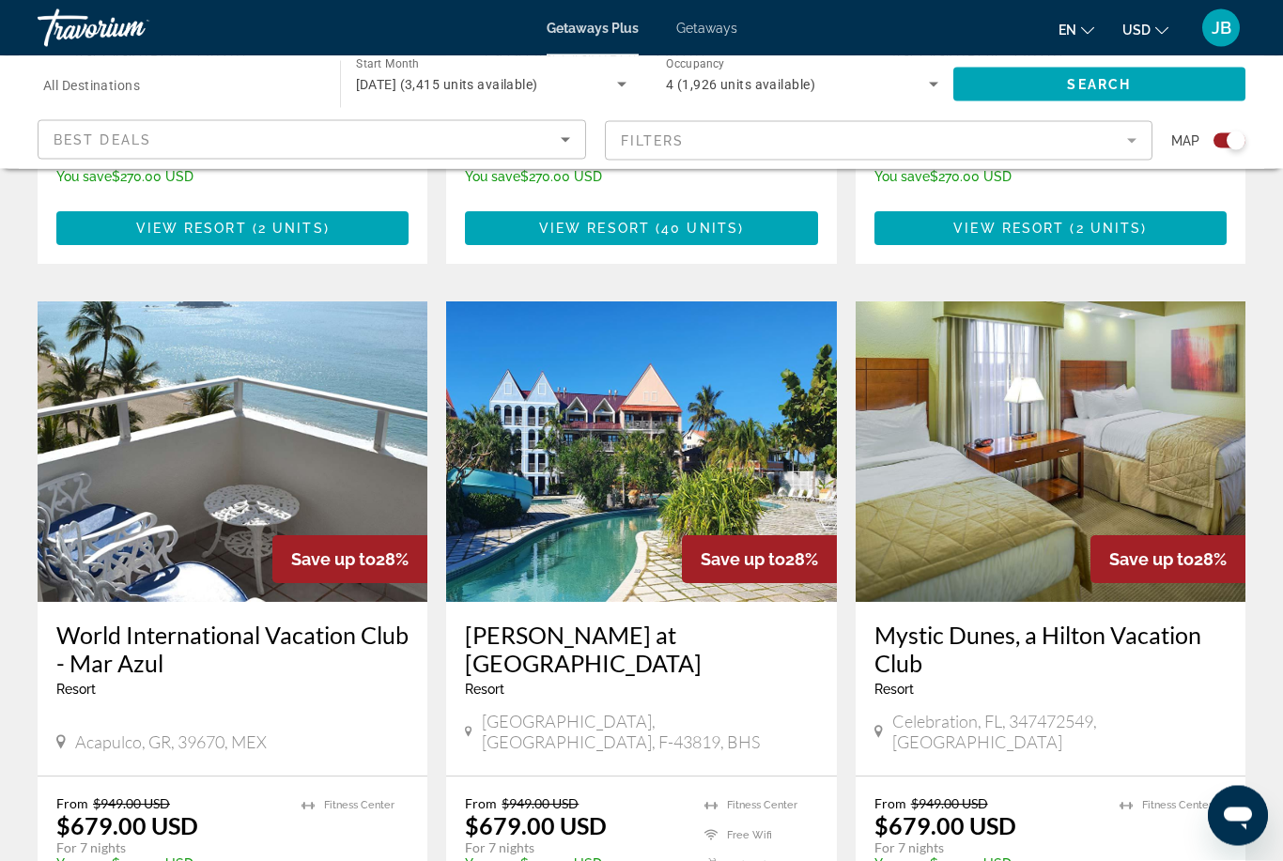
scroll to position [2704, 0]
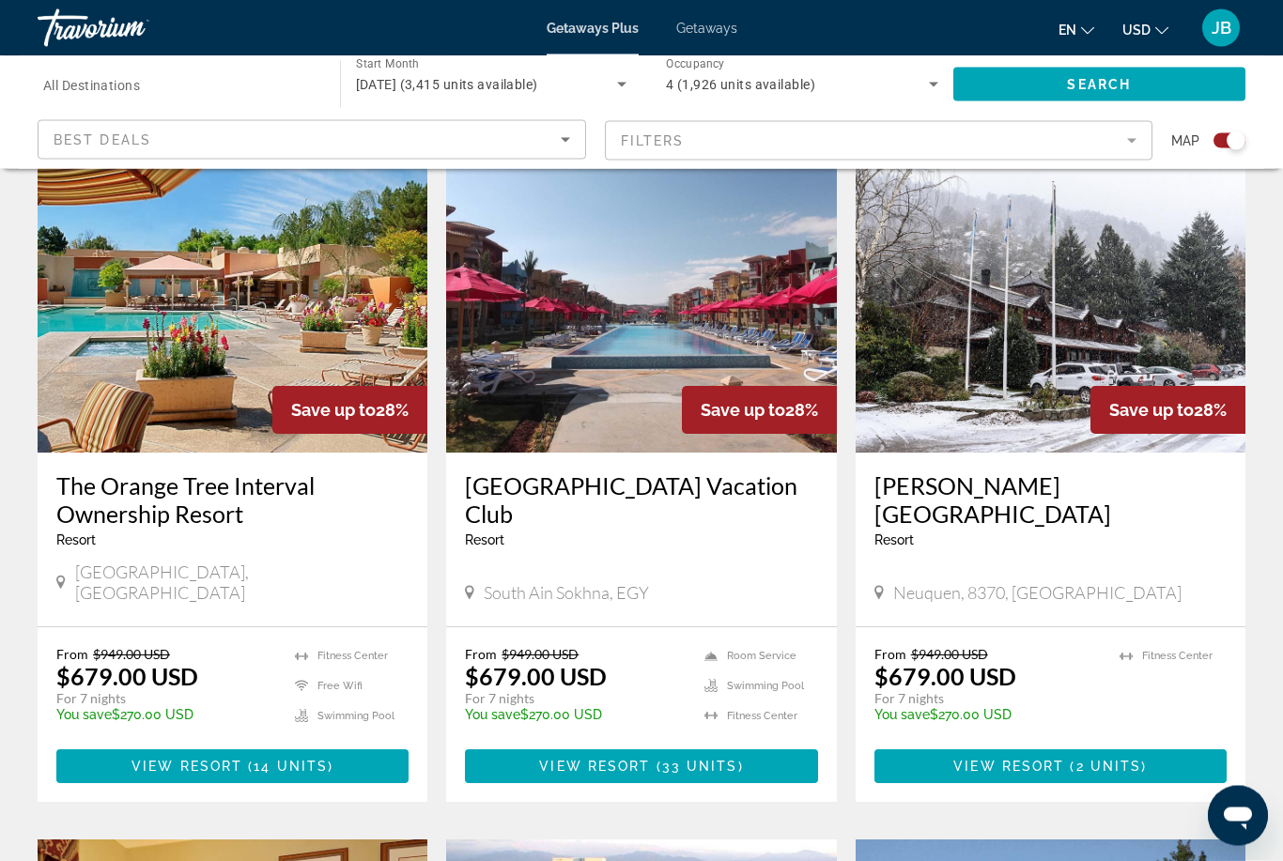
scroll to position [1353, 0]
click at [580, 472] on h3 "[GEOGRAPHIC_DATA] Vacation Club" at bounding box center [641, 500] width 352 height 56
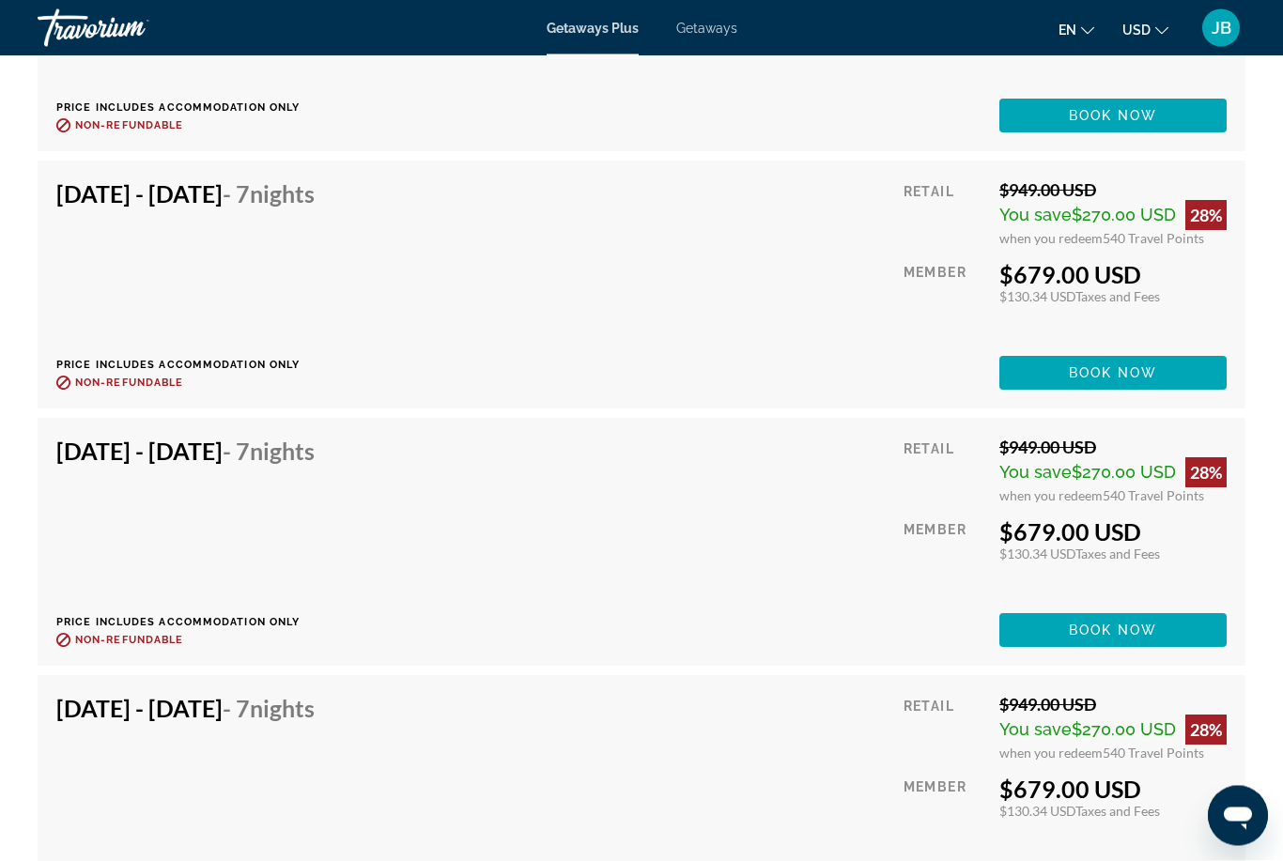
scroll to position [3780, 0]
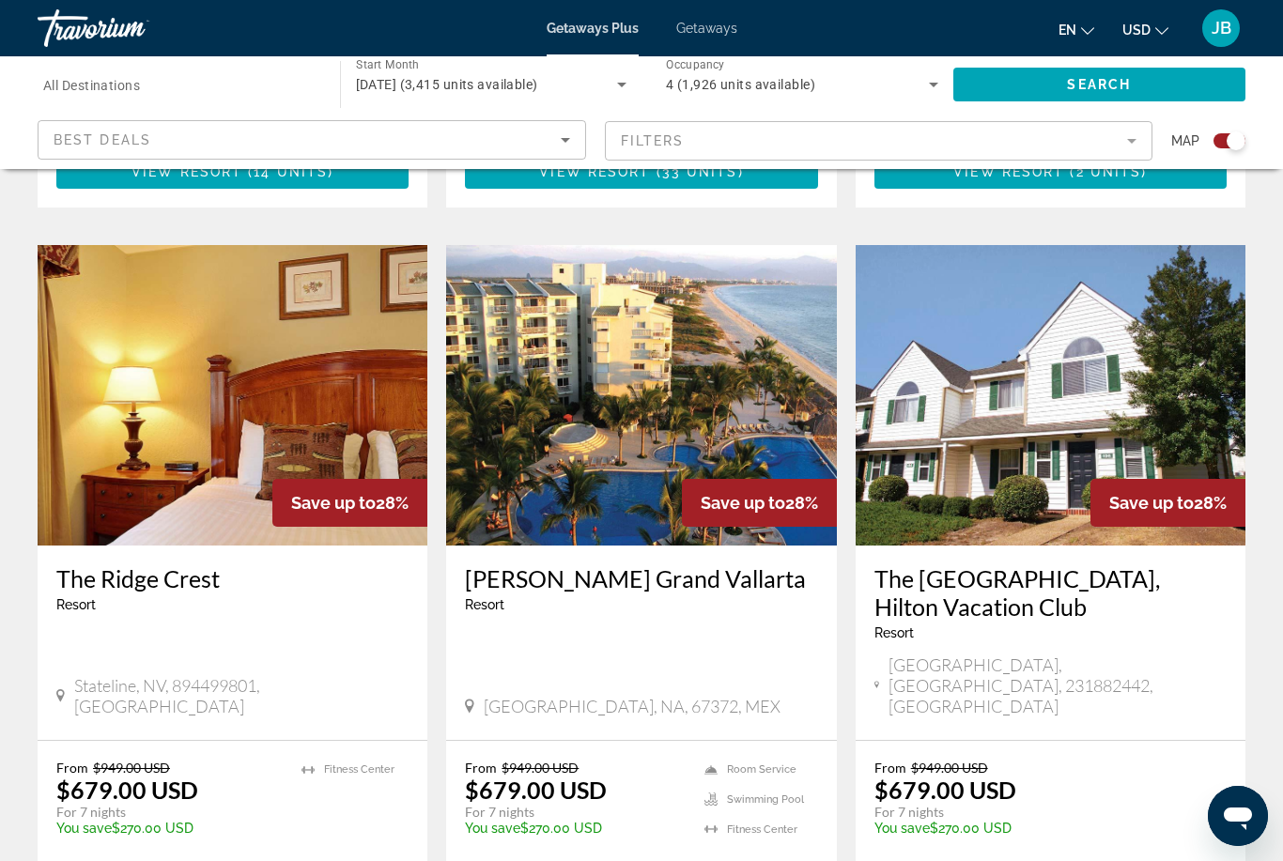
scroll to position [1946, 0]
click at [540, 565] on h3 "[PERSON_NAME] Grand Vallarta" at bounding box center [641, 579] width 352 height 28
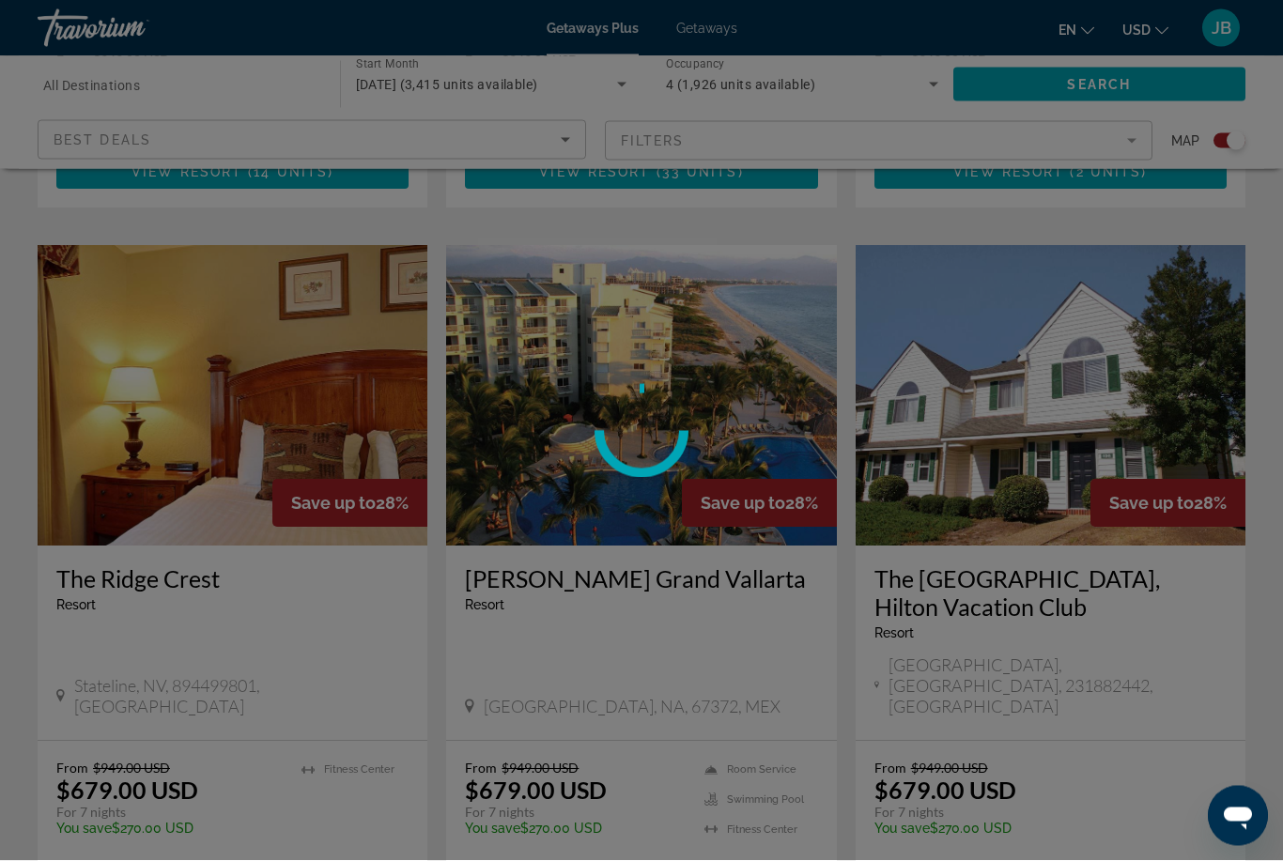
scroll to position [1947, 0]
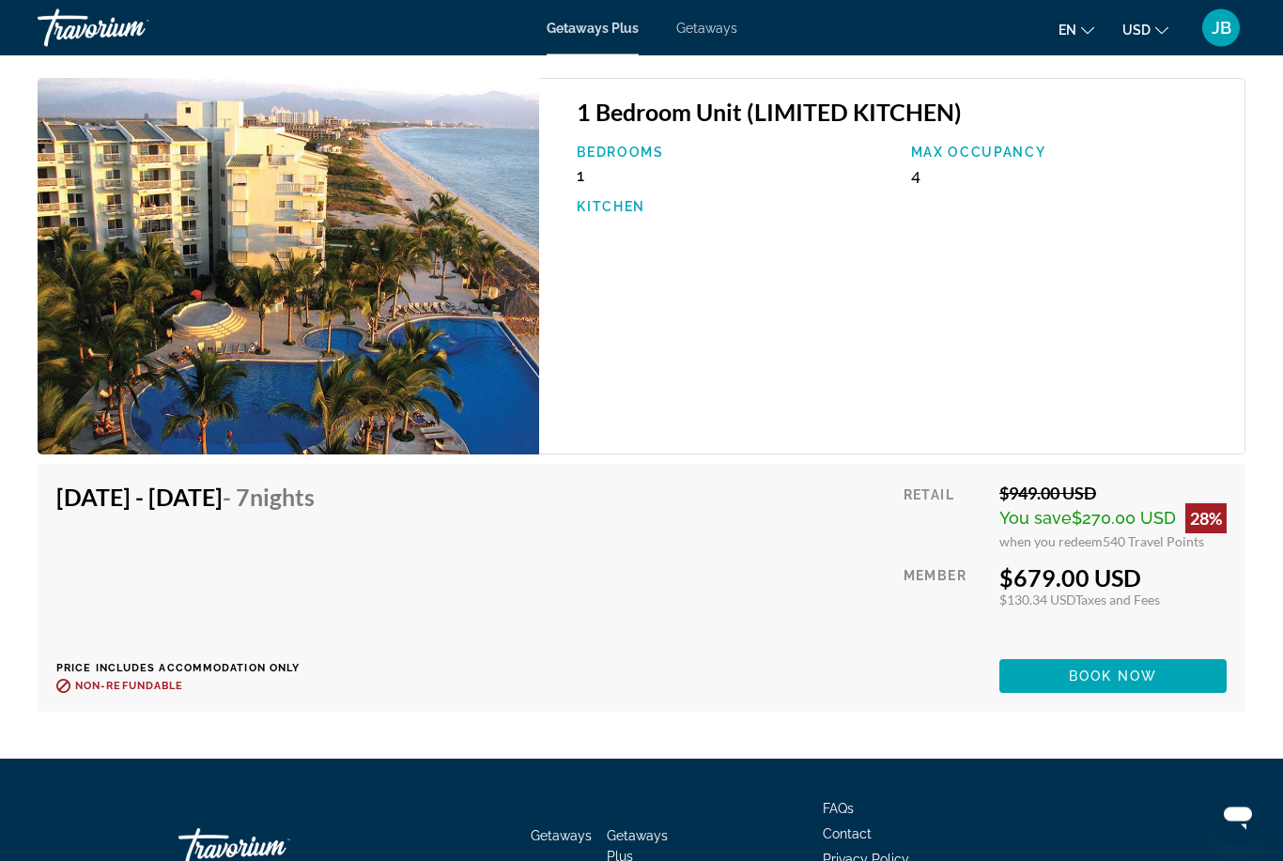
scroll to position [3182, 0]
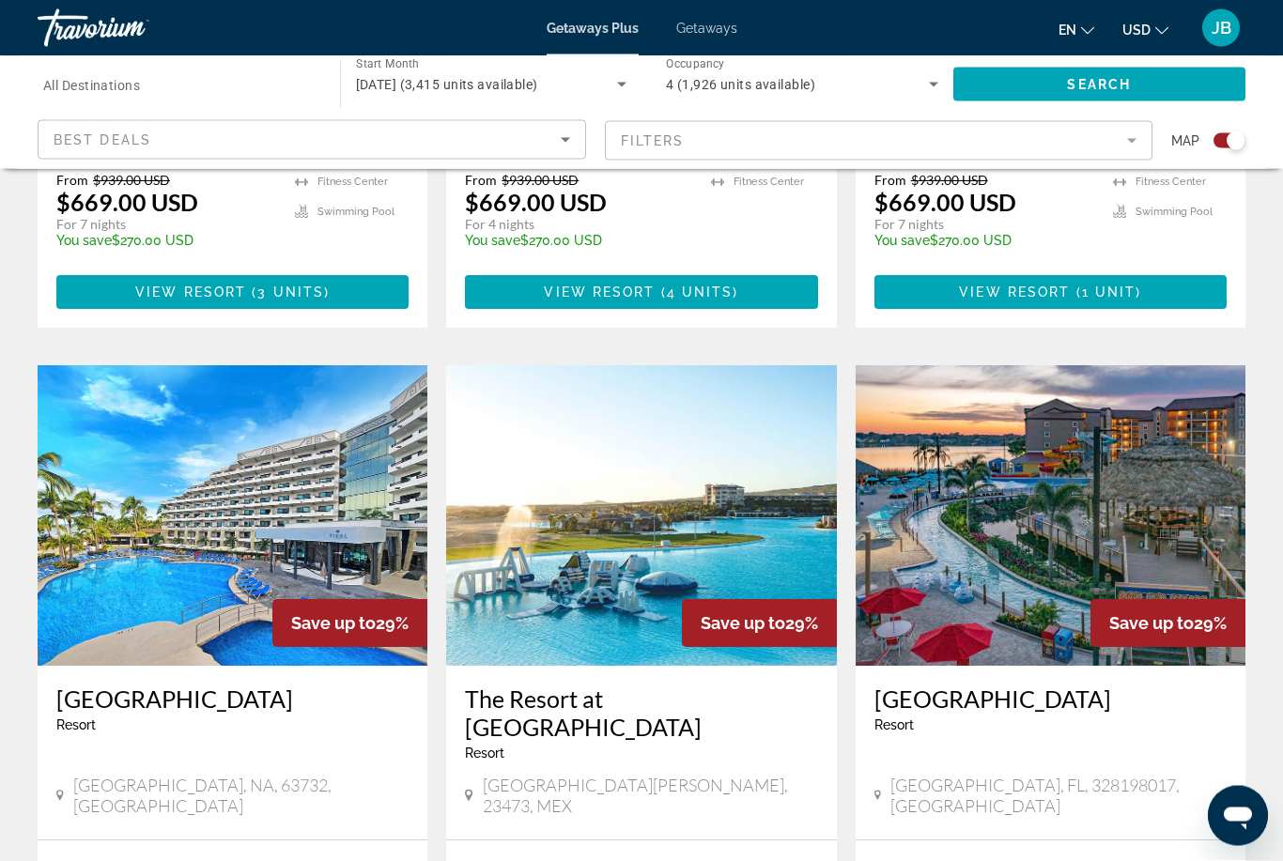
scroll to position [2813, 0]
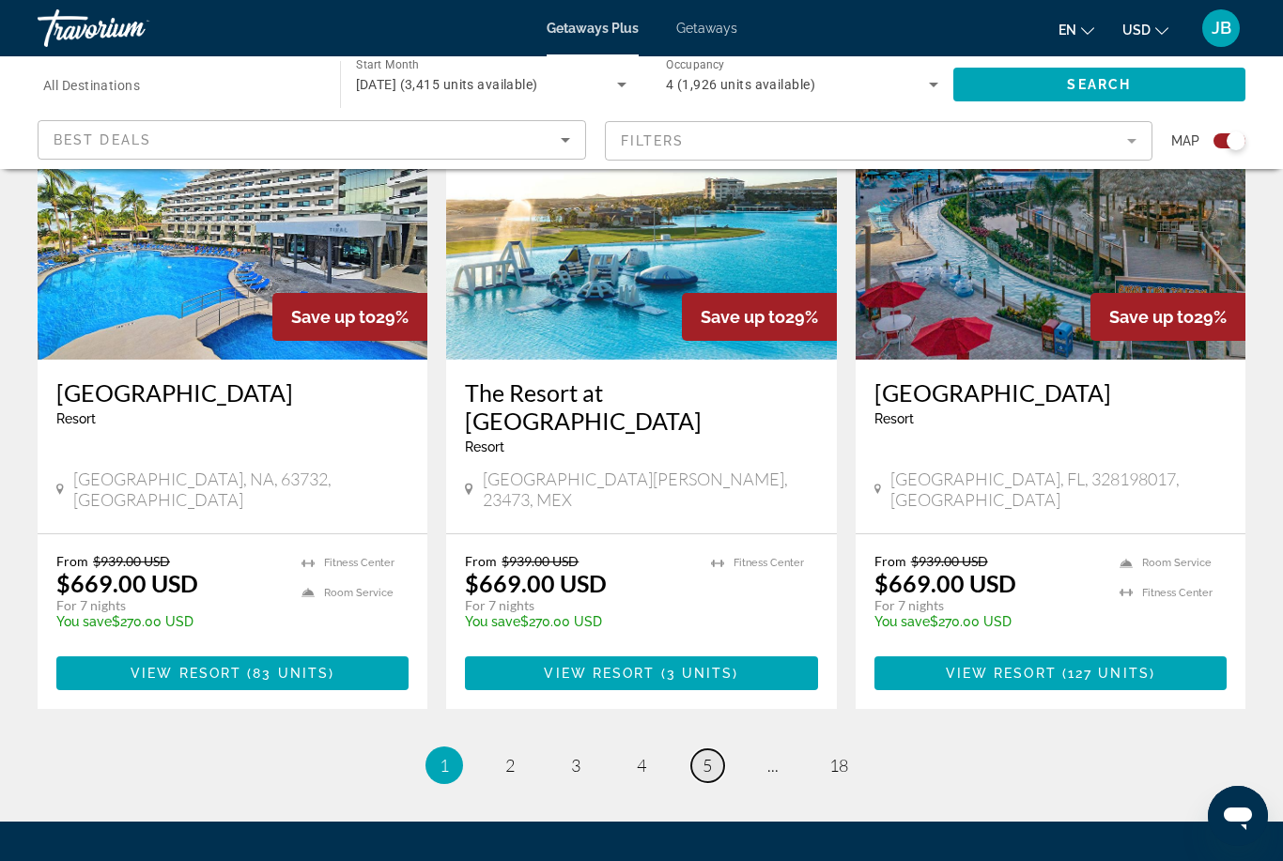
click at [704, 755] on span "5" at bounding box center [707, 765] width 9 height 21
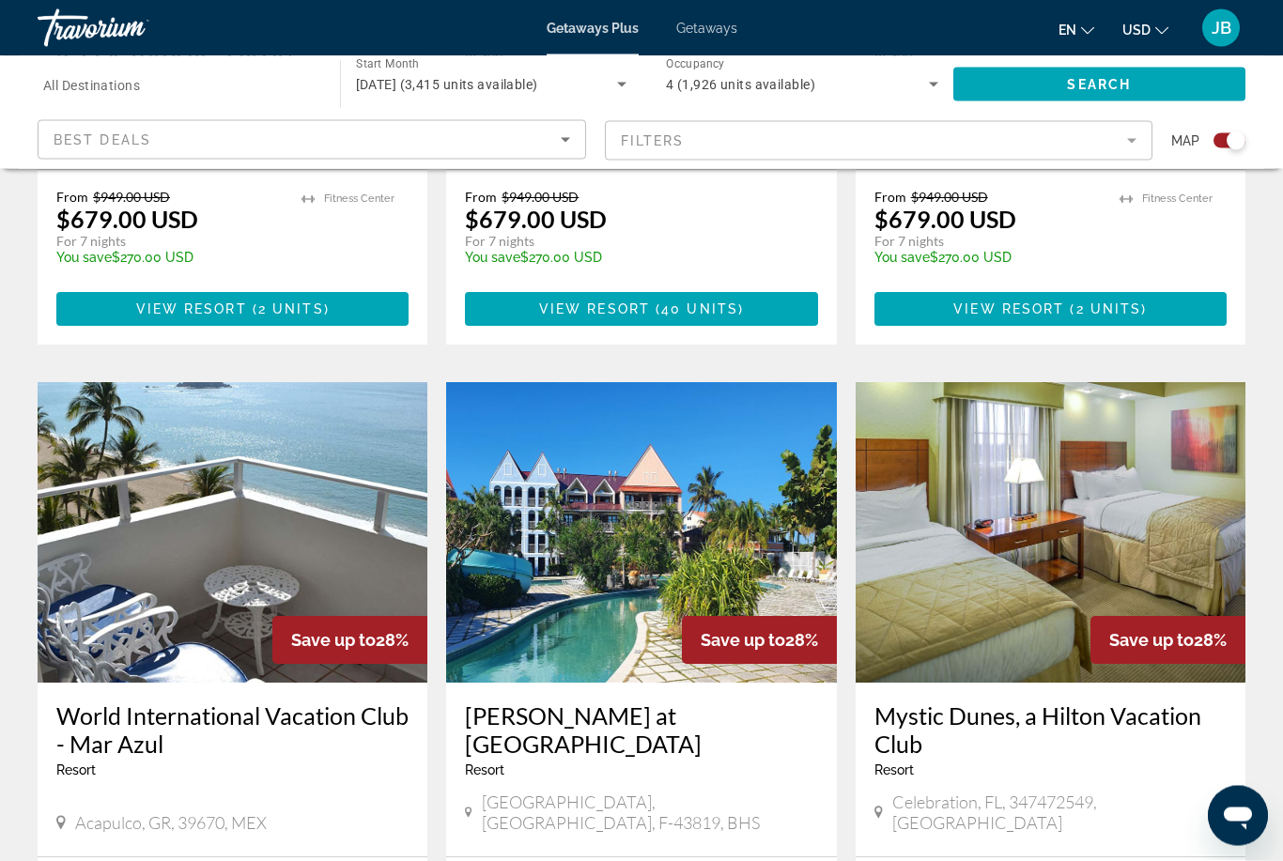
scroll to position [2623, 0]
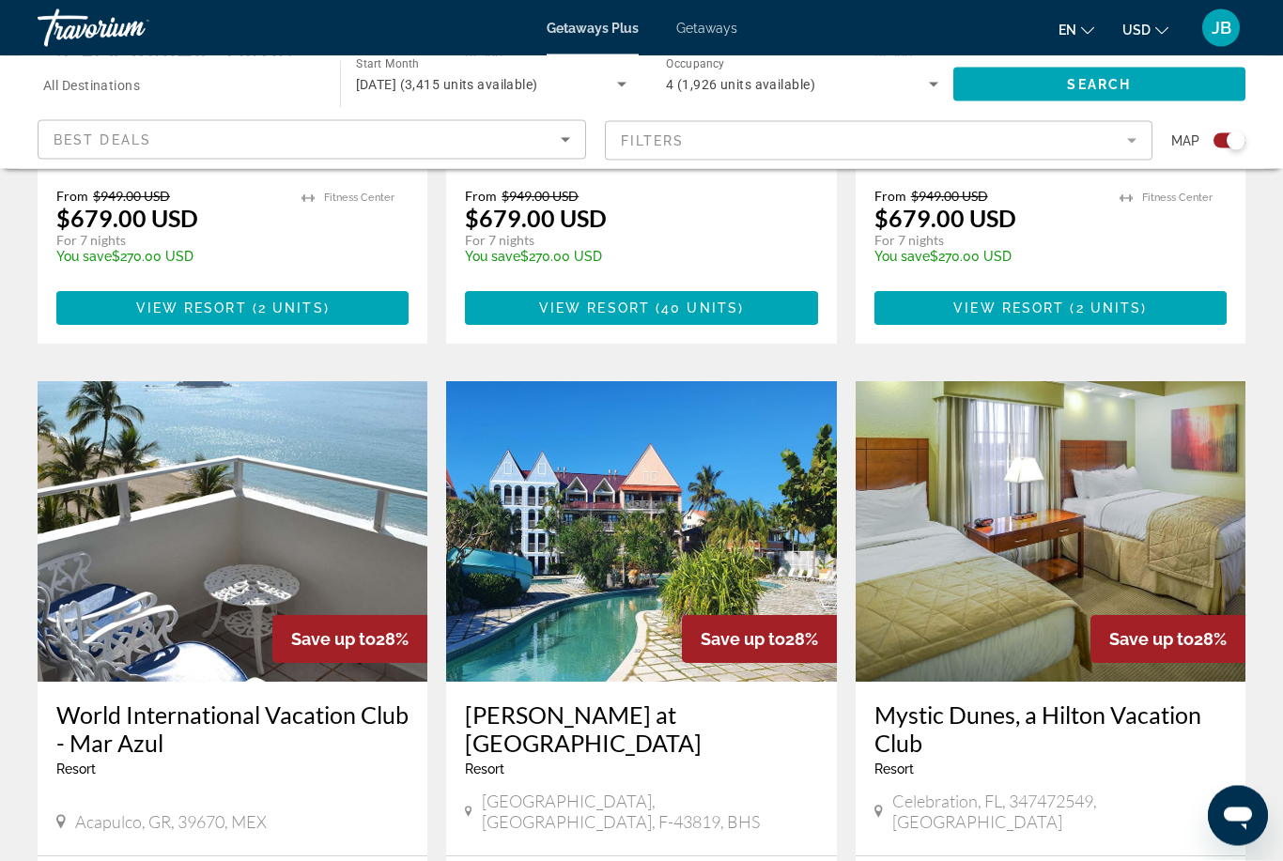
click at [112, 702] on h3 "World International Vacation Club - Mar Azul" at bounding box center [232, 730] width 352 height 56
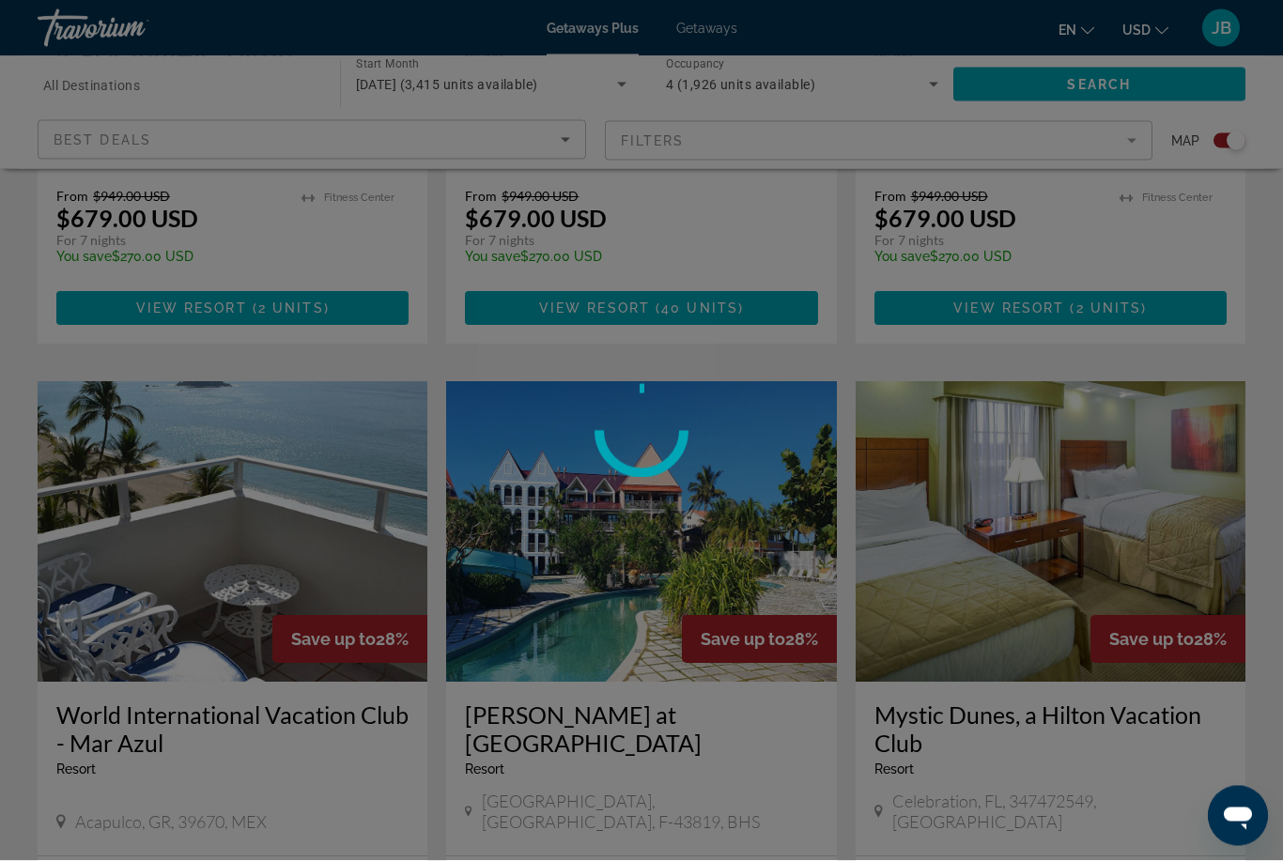
scroll to position [2624, 0]
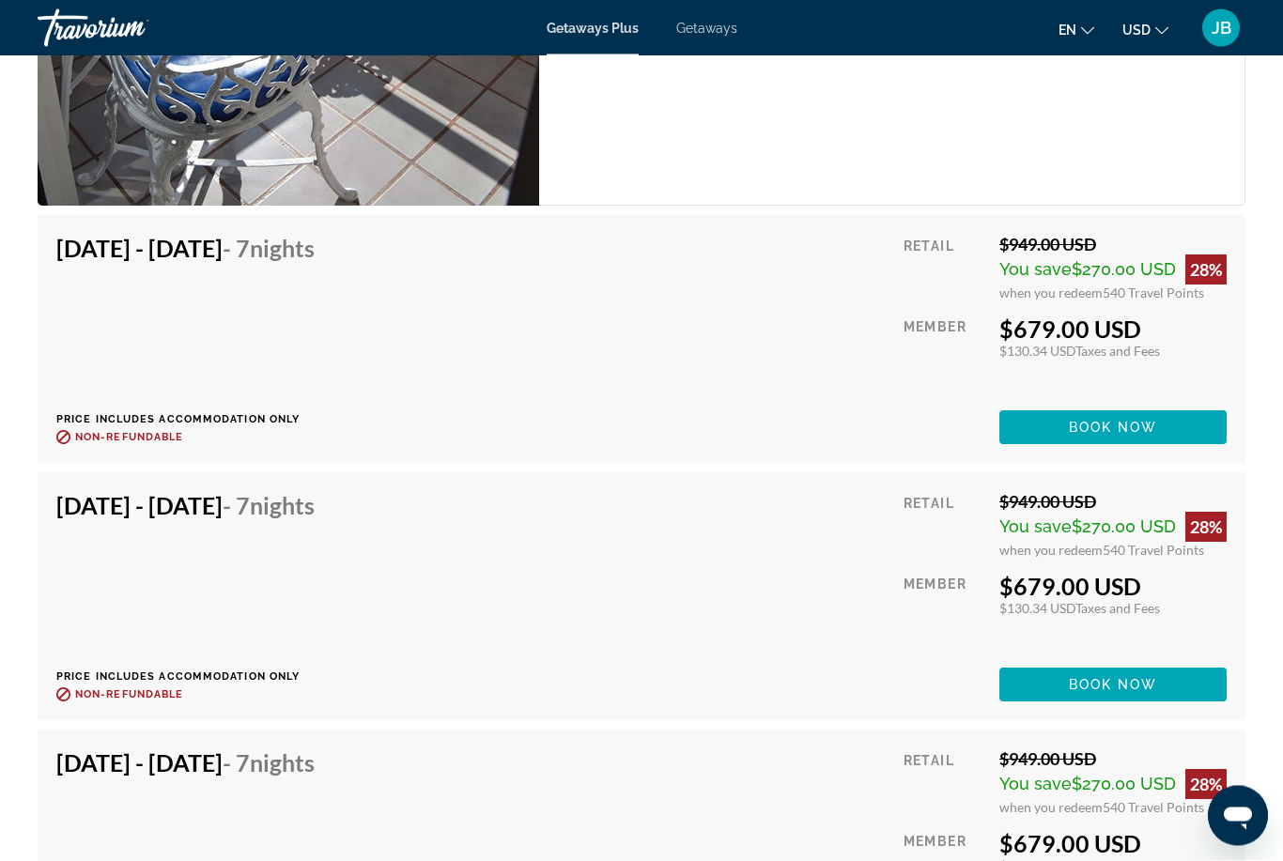
scroll to position [3856, 0]
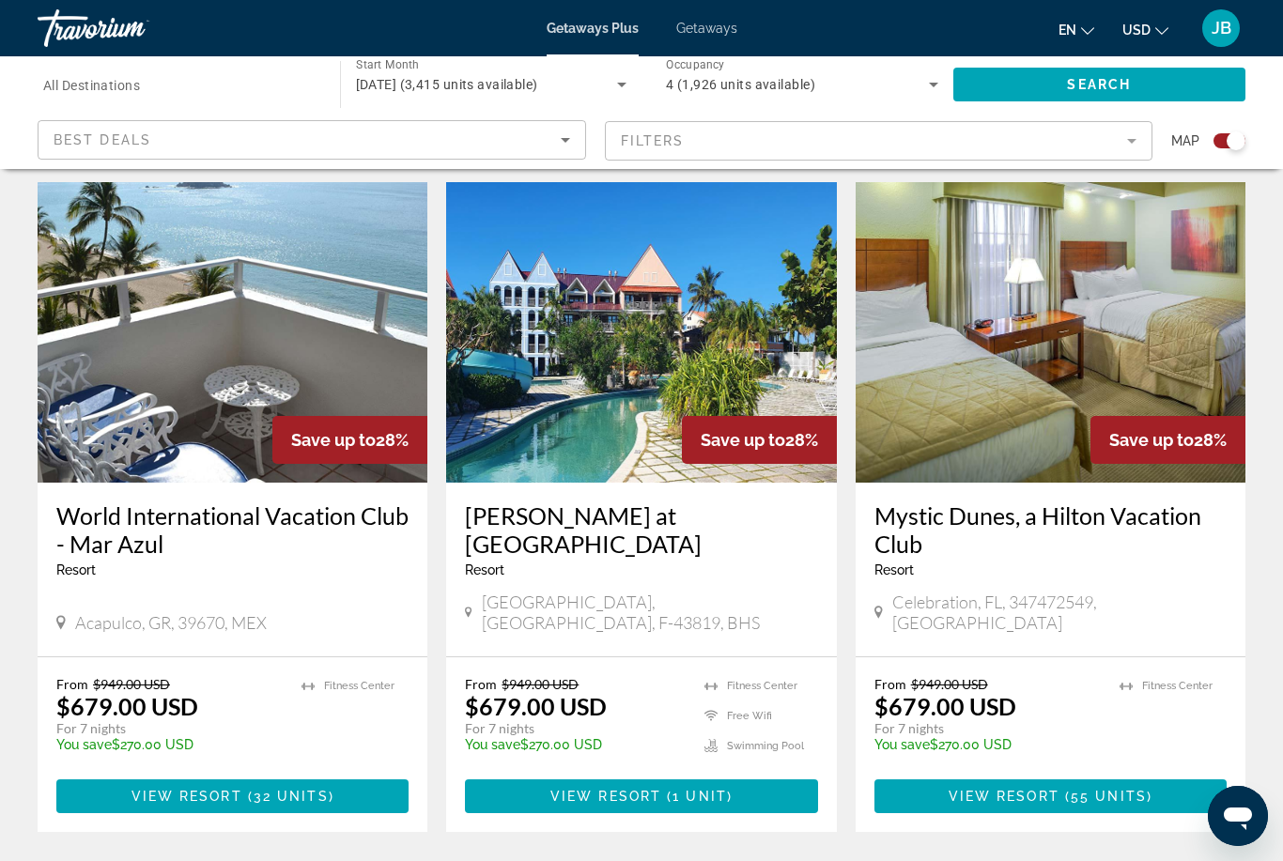
scroll to position [2841, 0]
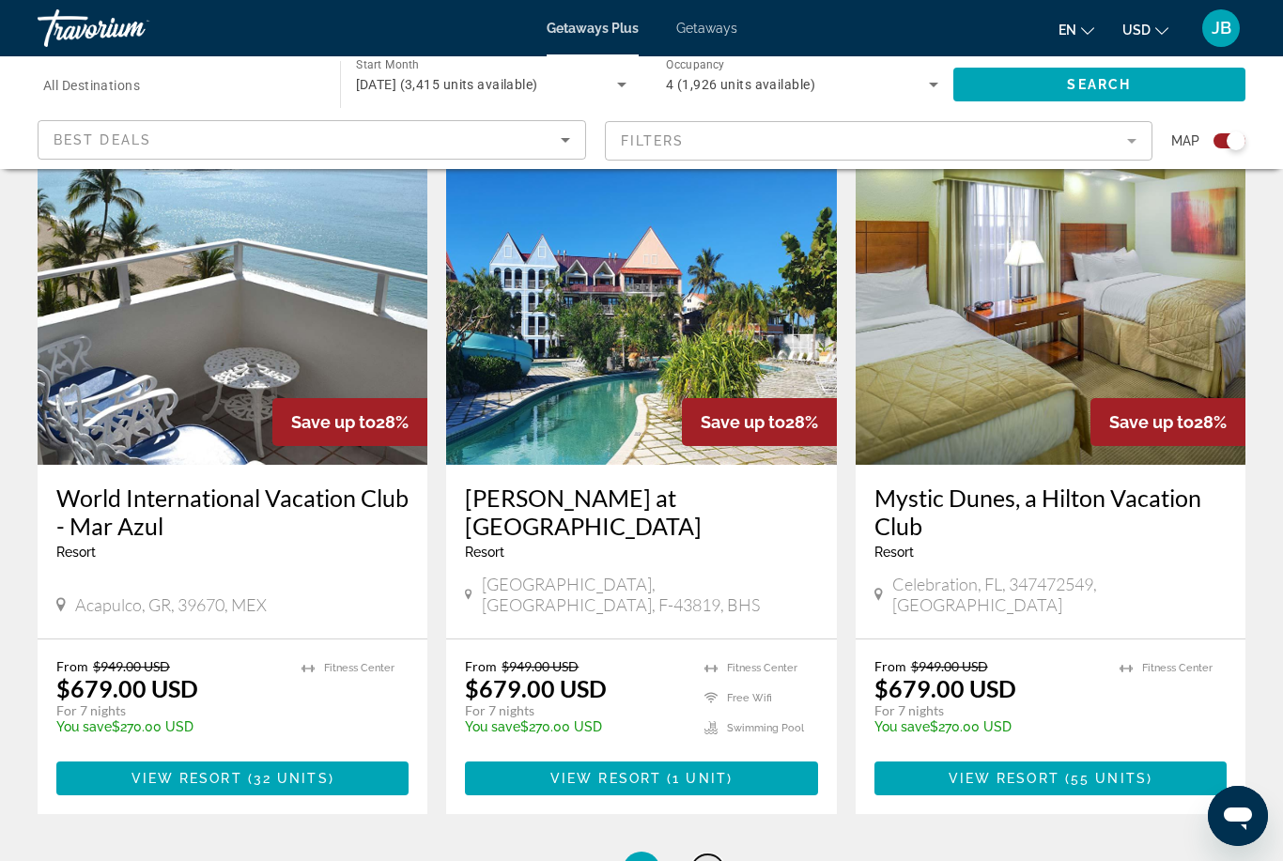
click at [703, 855] on link "page 6" at bounding box center [707, 871] width 33 height 33
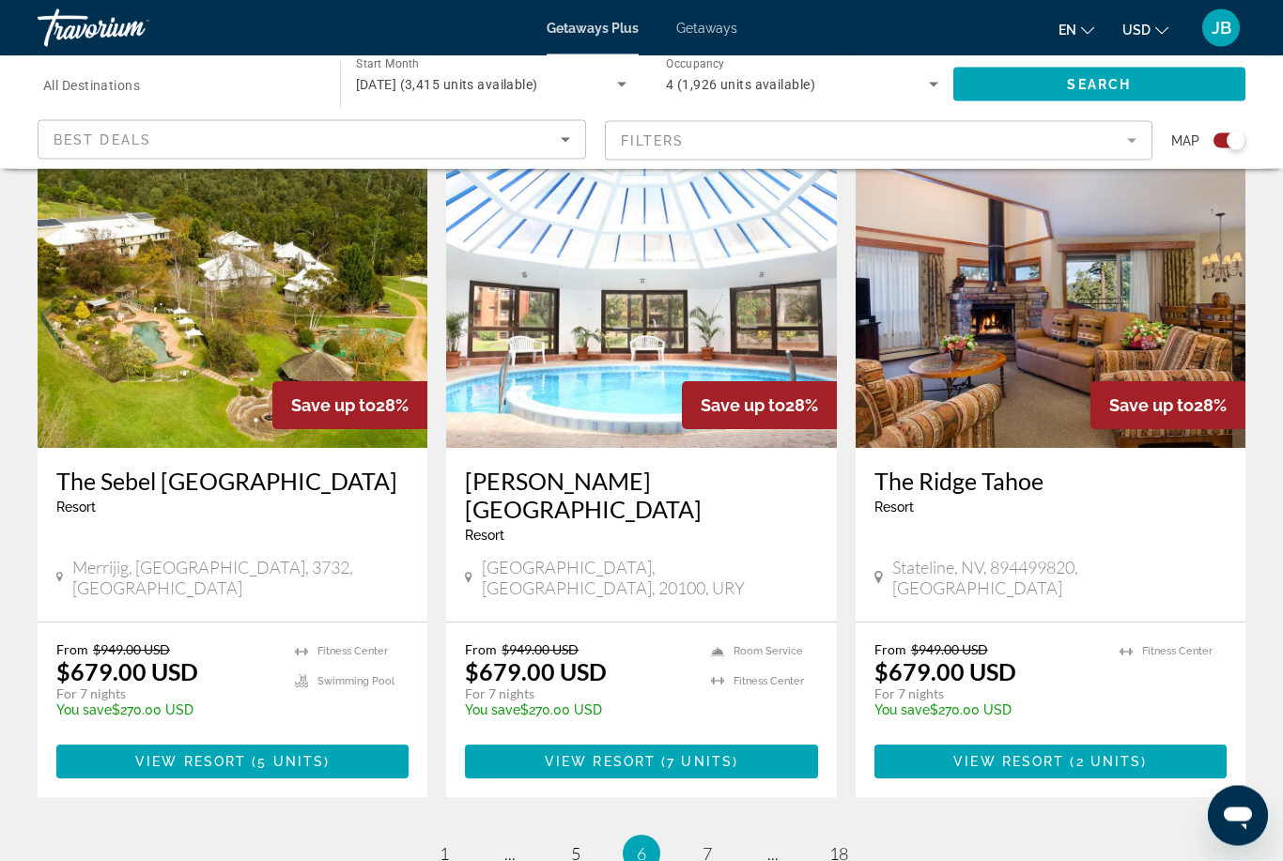
scroll to position [2841, 0]
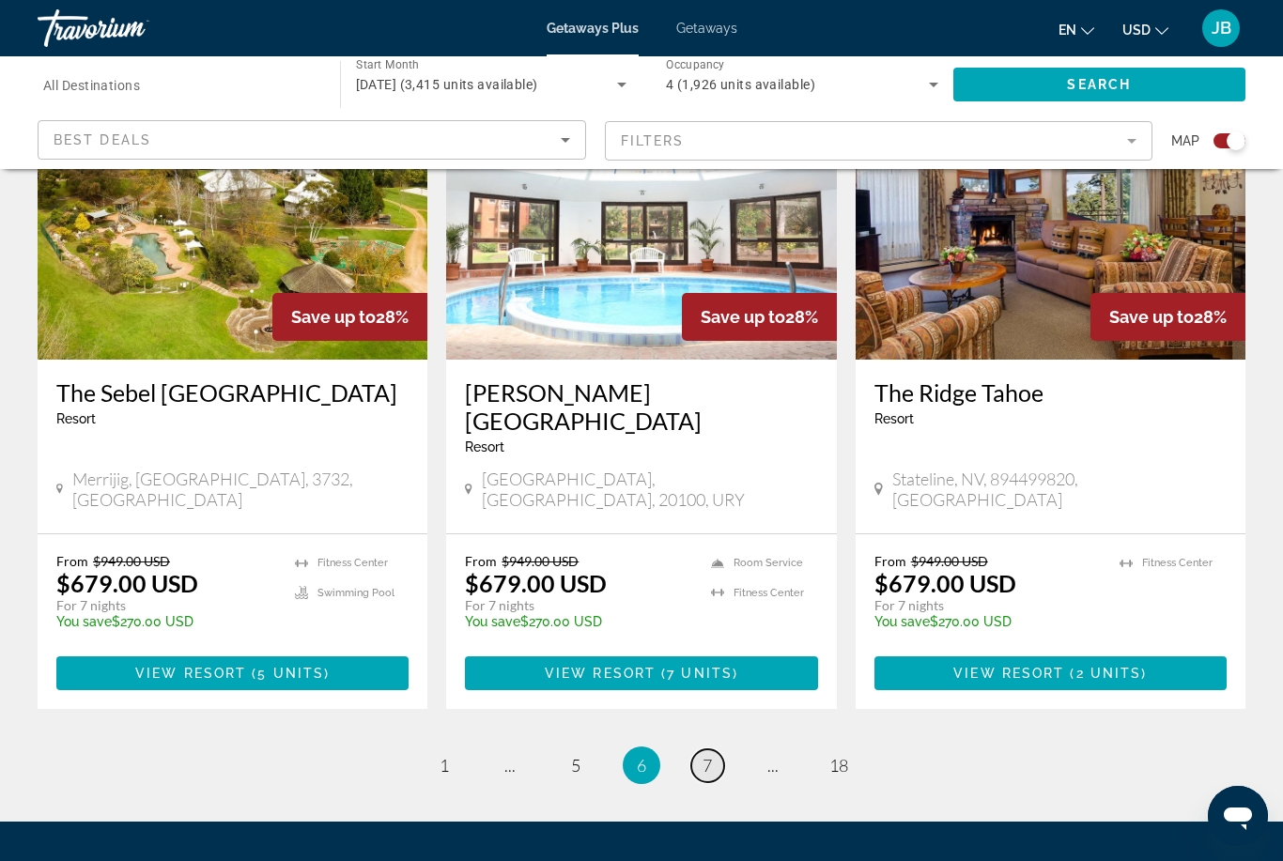
click at [709, 755] on span "7" at bounding box center [707, 765] width 9 height 21
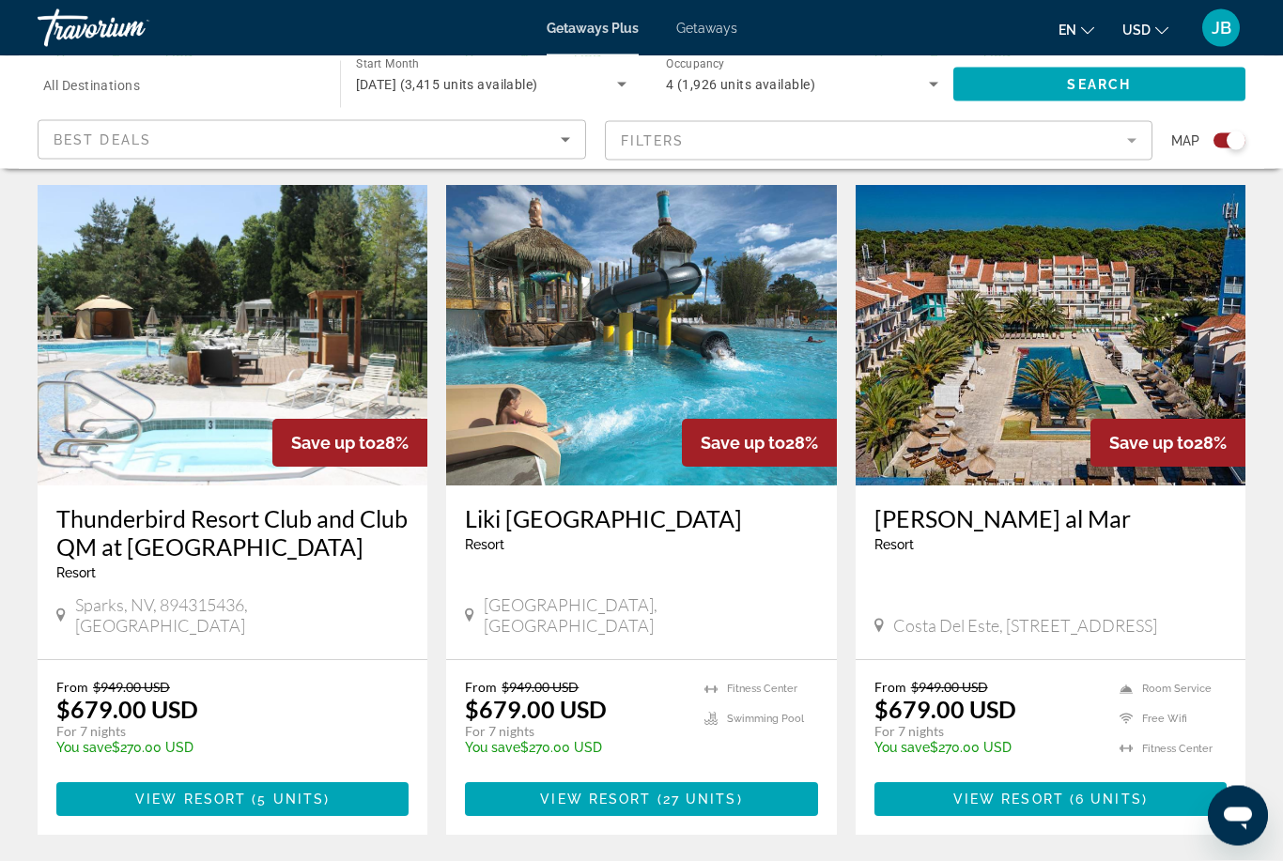
scroll to position [2841, 0]
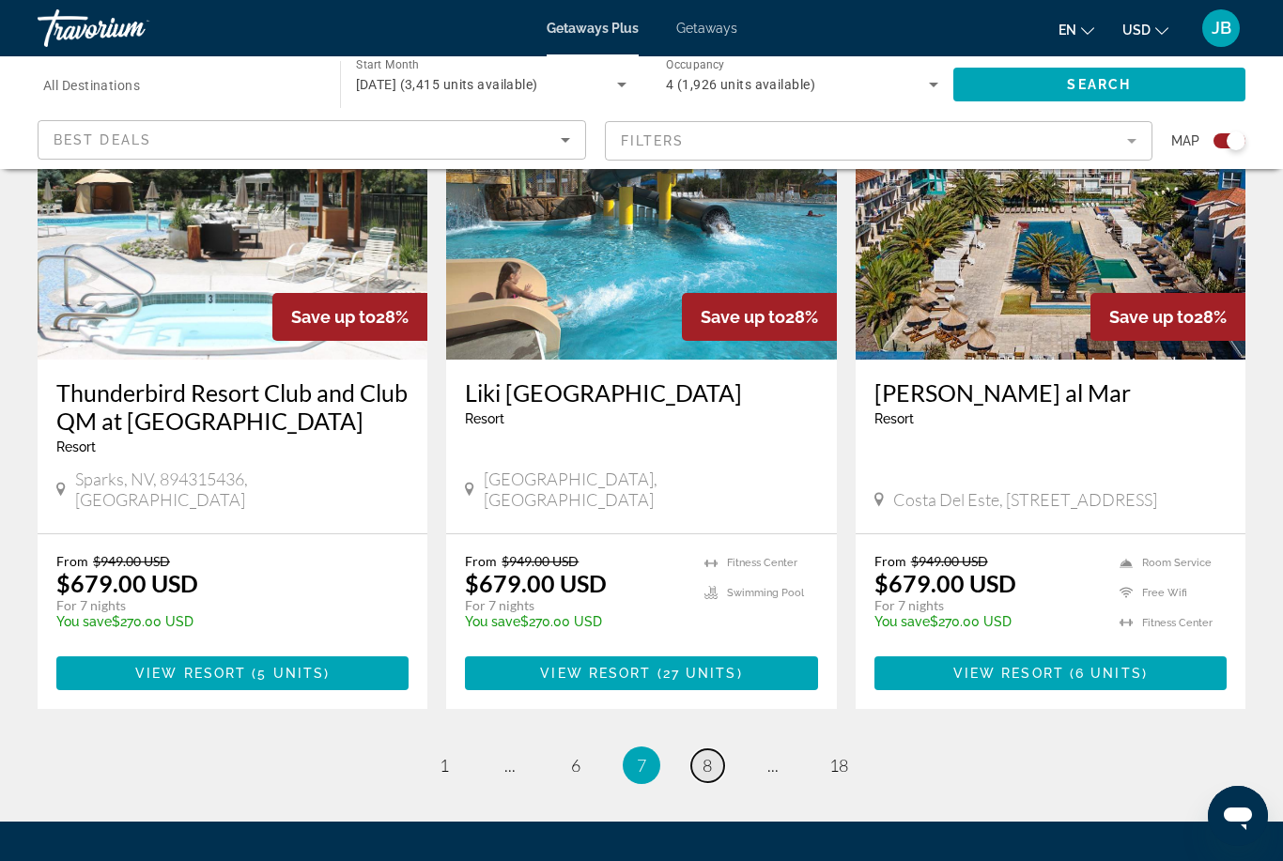
click at [700, 750] on link "page 8" at bounding box center [707, 766] width 33 height 33
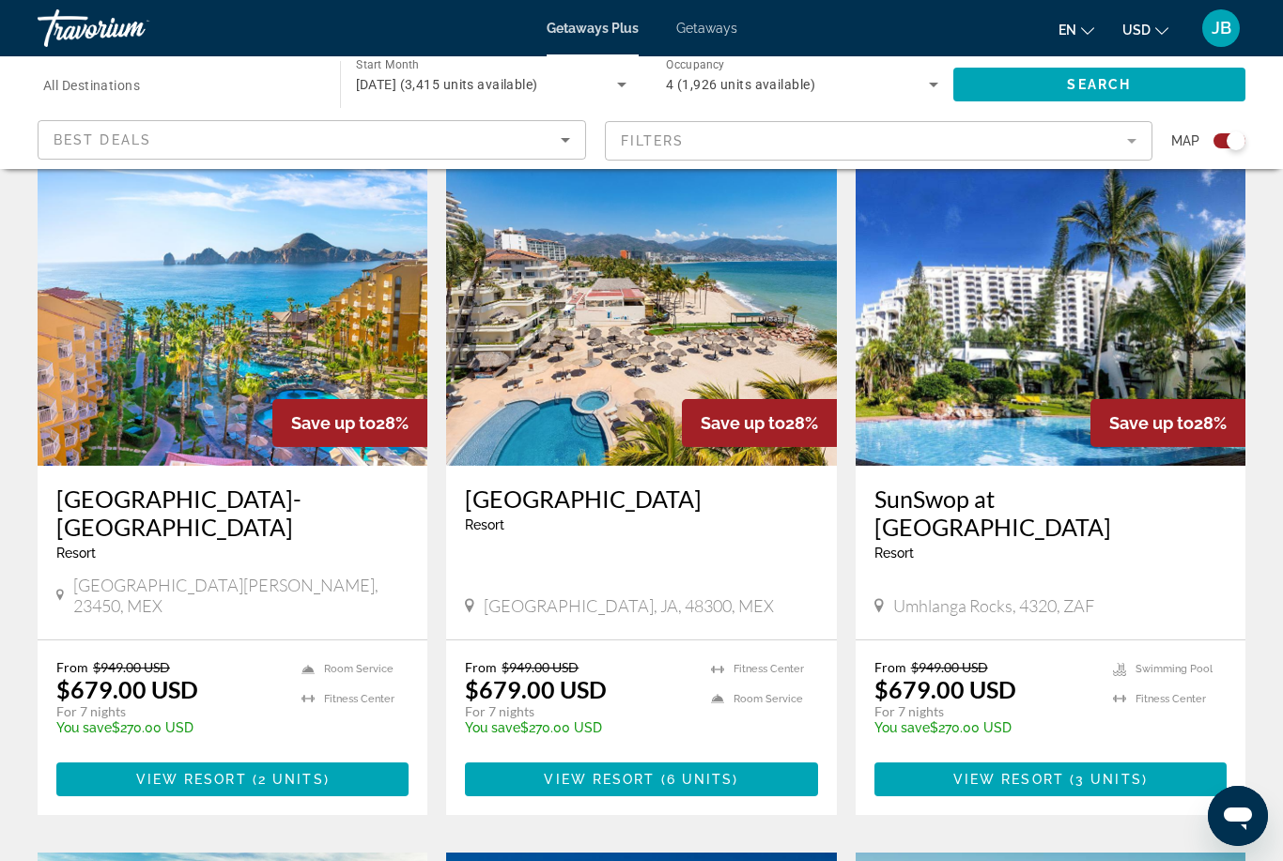
scroll to position [653, 0]
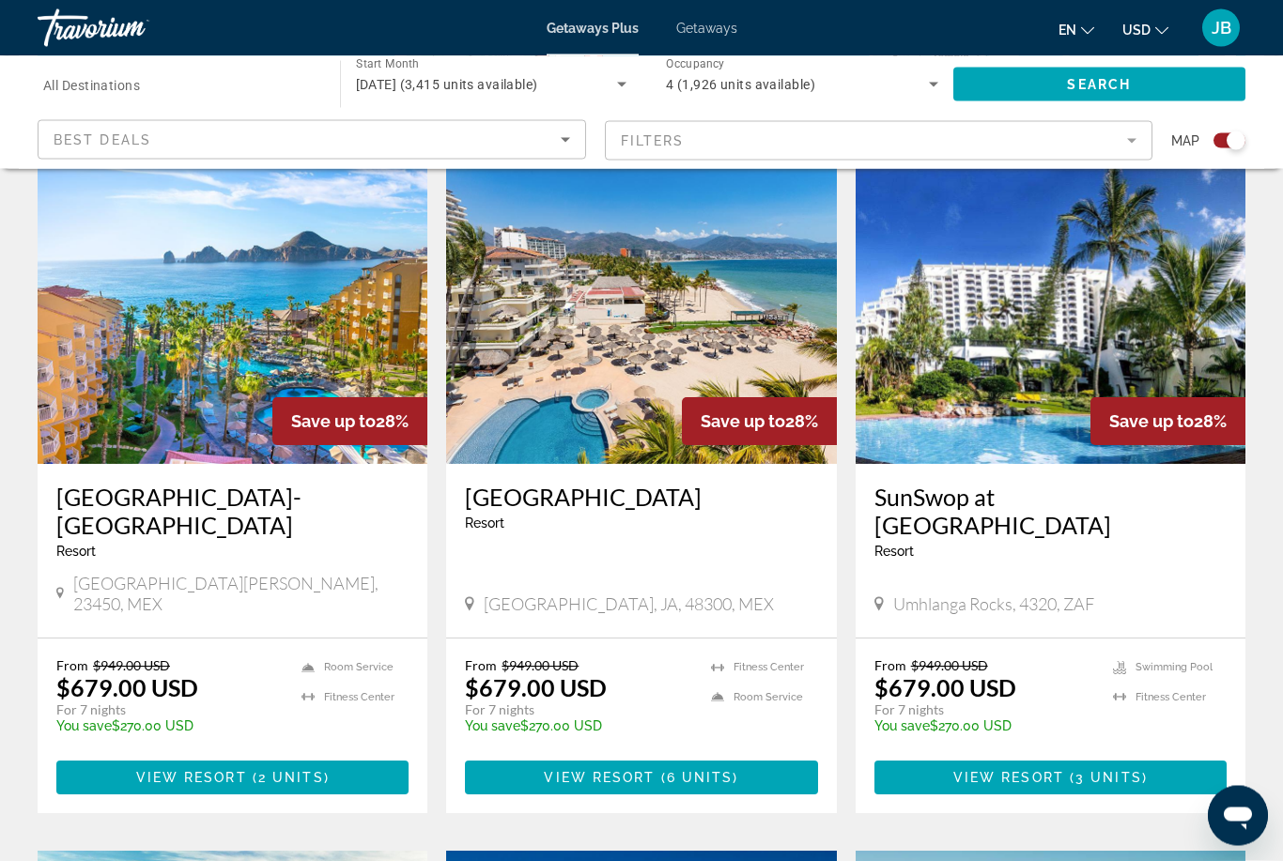
click at [115, 504] on h3 "[GEOGRAPHIC_DATA]-[GEOGRAPHIC_DATA]" at bounding box center [232, 512] width 352 height 56
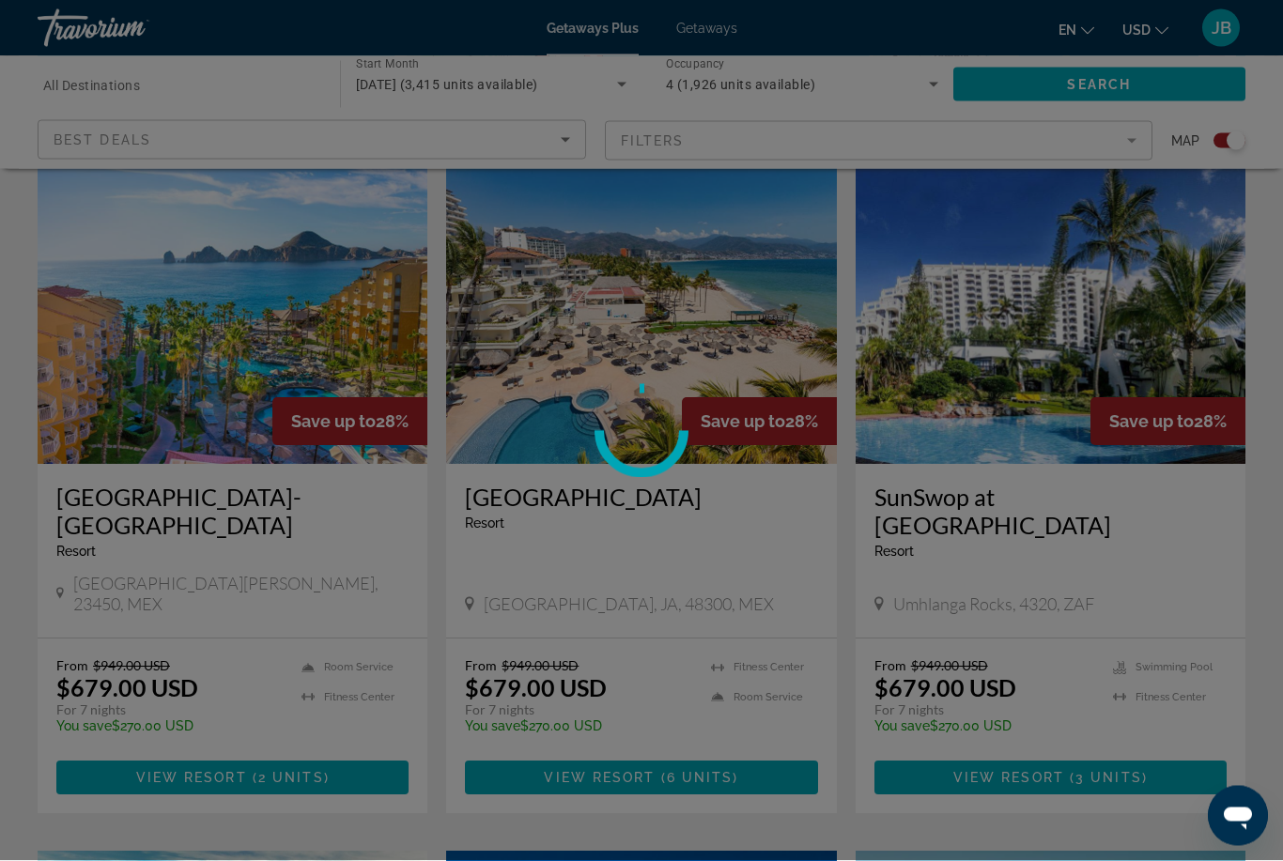
scroll to position [654, 0]
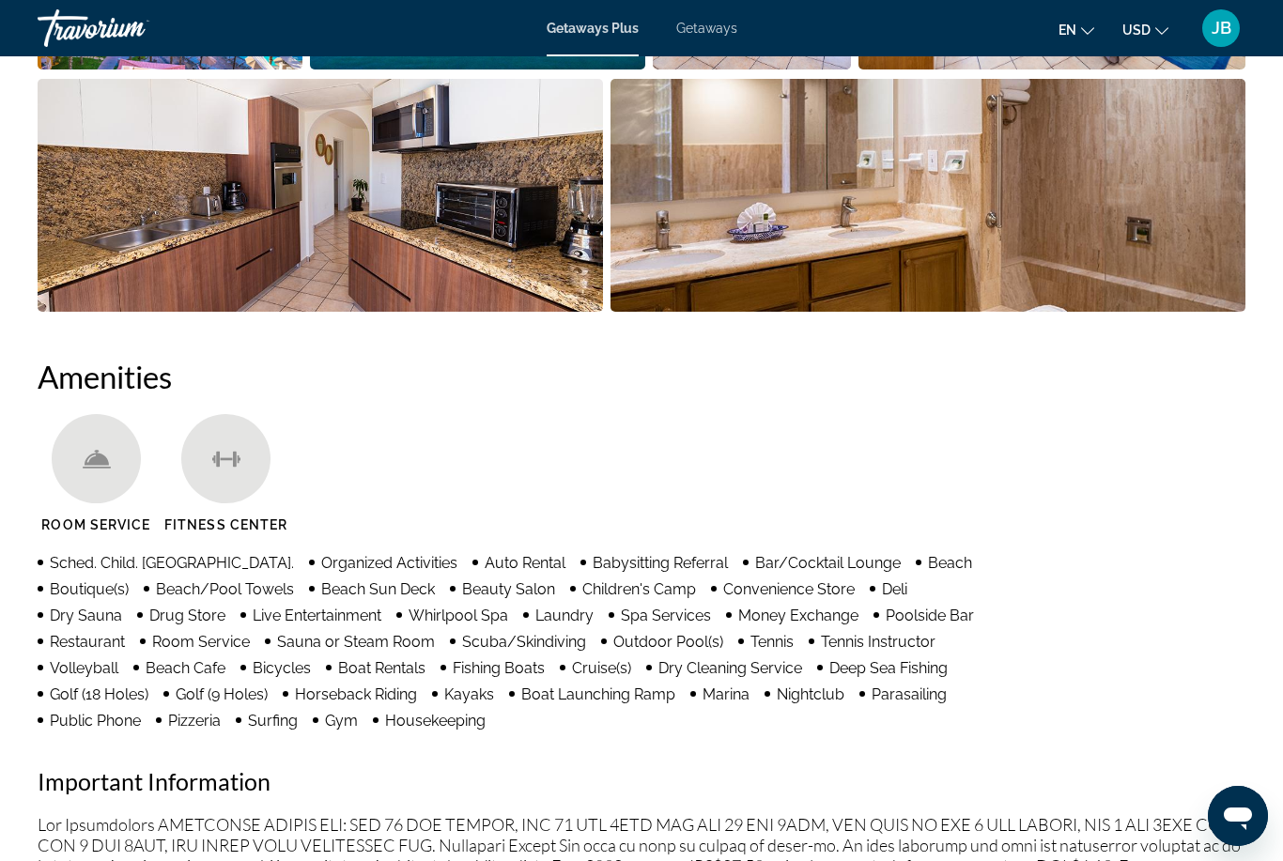
scroll to position [1513, 0]
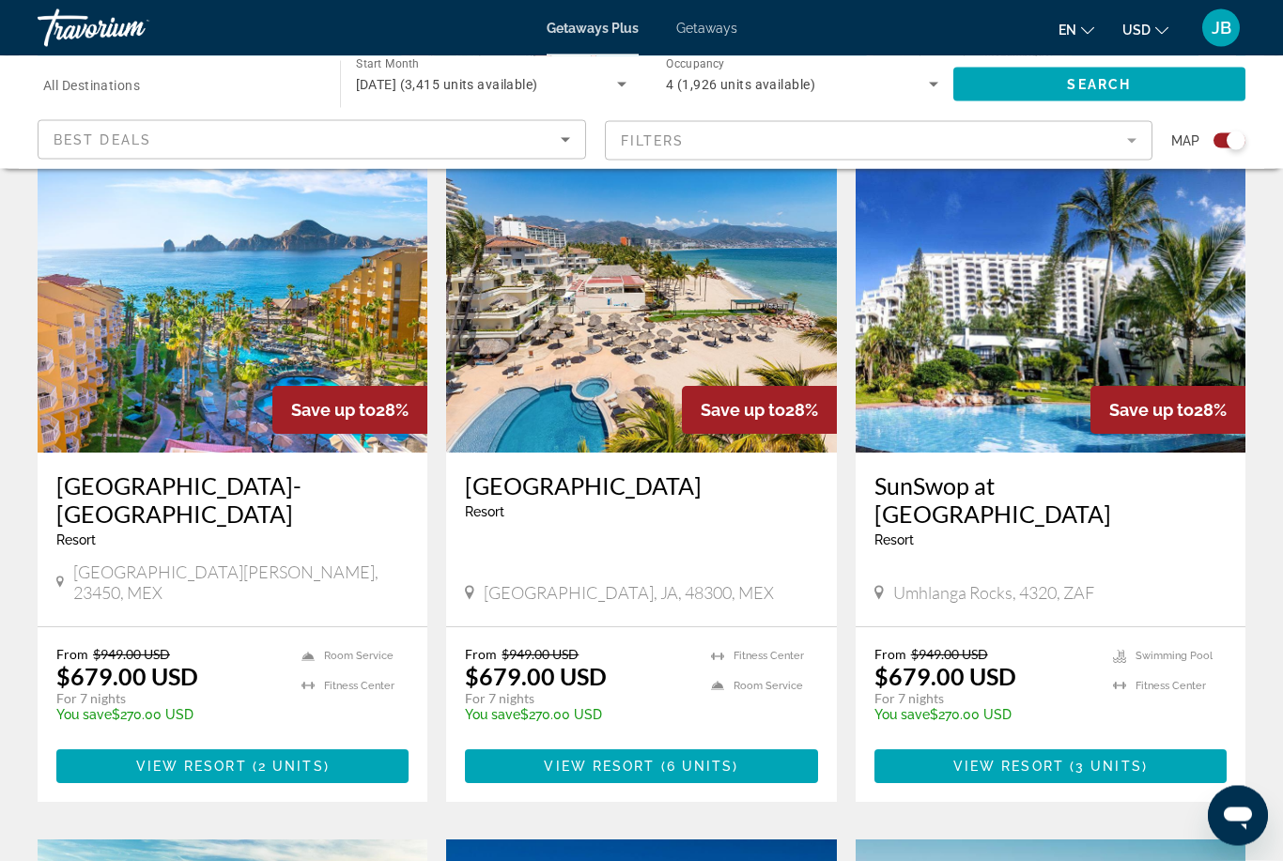
scroll to position [665, 0]
click at [563, 481] on h3 "[GEOGRAPHIC_DATA]" at bounding box center [641, 486] width 352 height 28
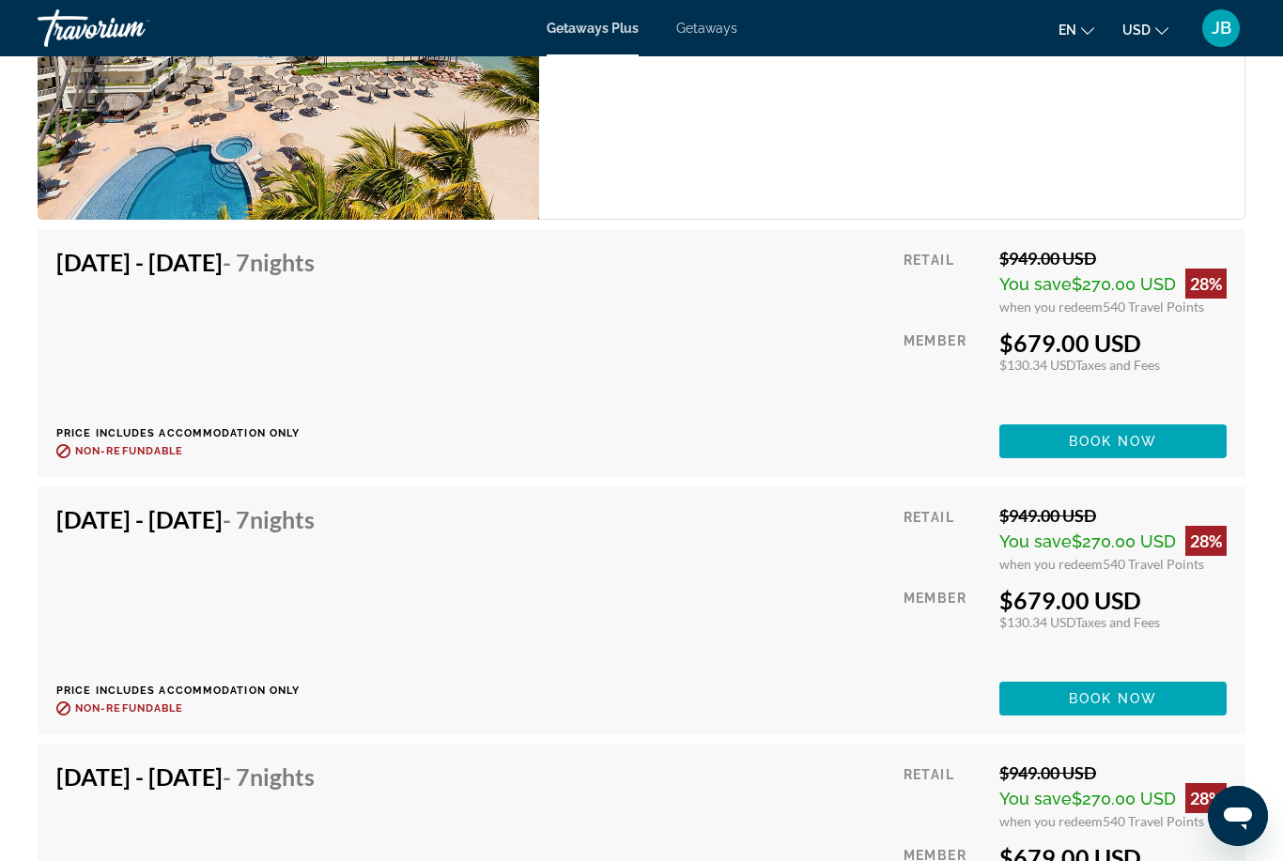
scroll to position [3667, 0]
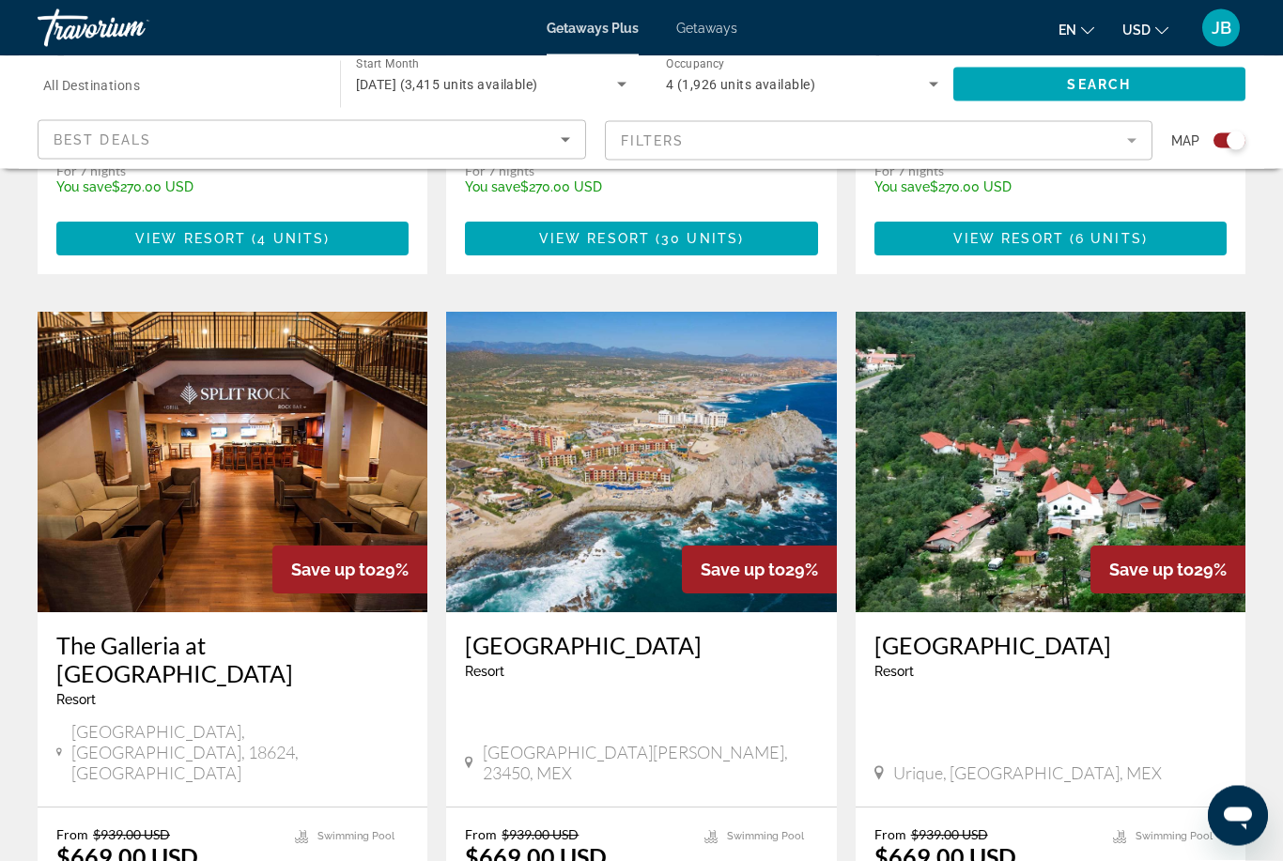
scroll to position [1387, 0]
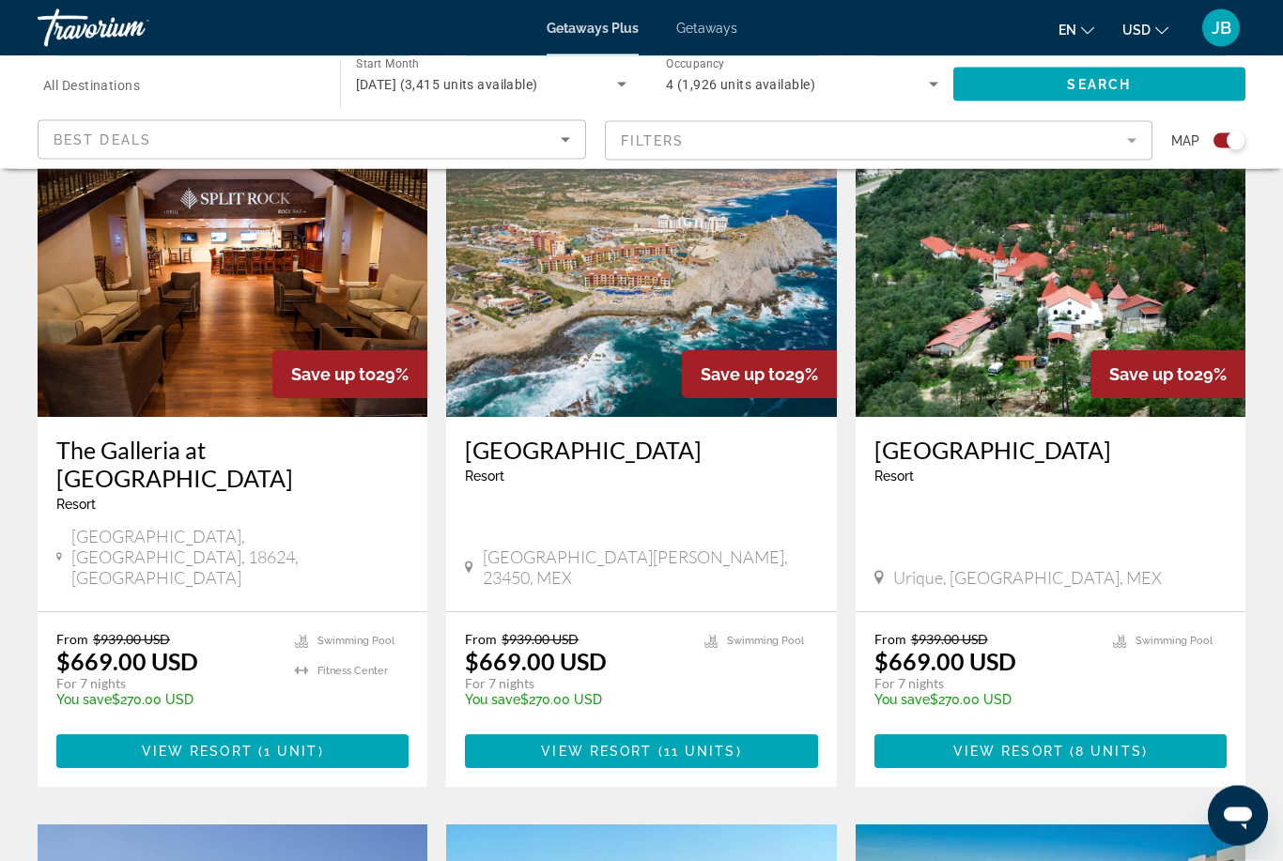
click at [577, 437] on h3 "[GEOGRAPHIC_DATA]" at bounding box center [641, 451] width 352 height 28
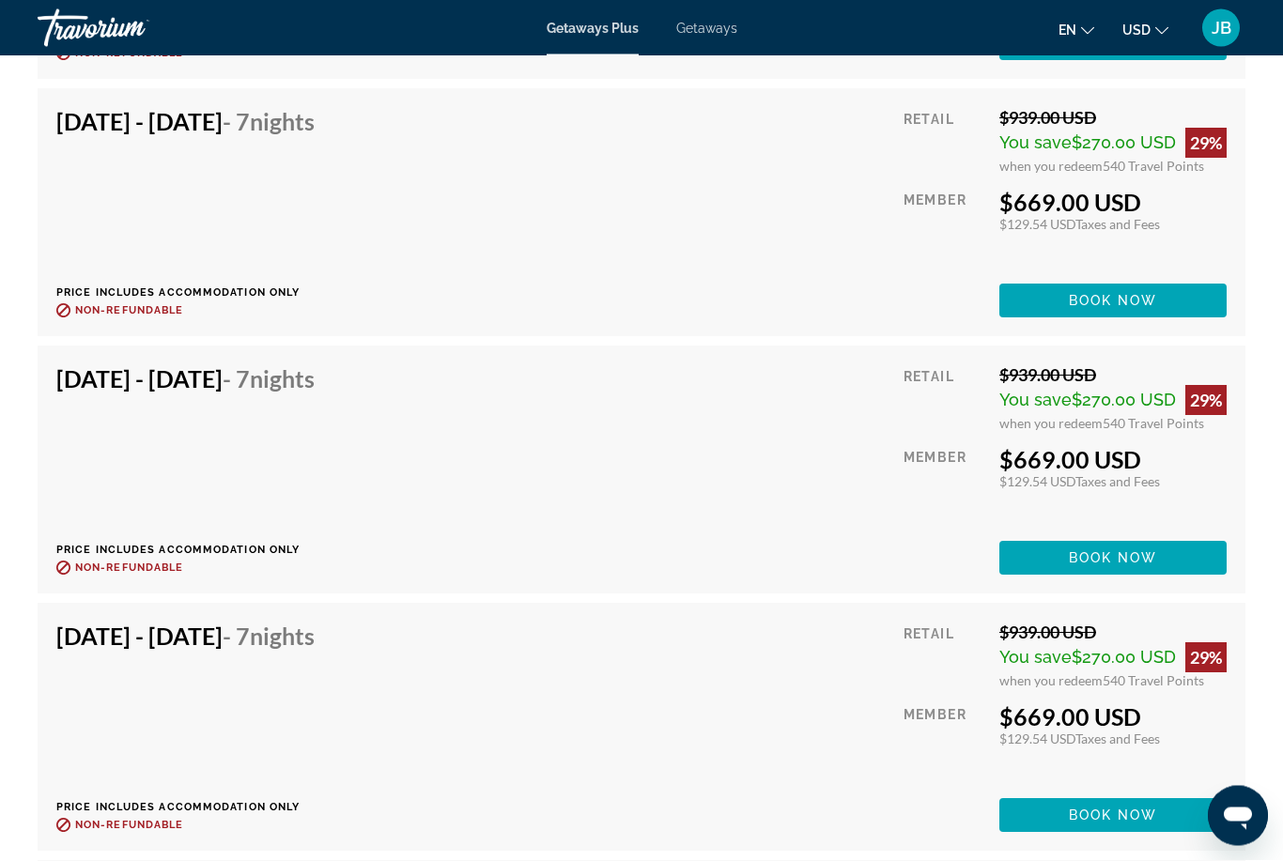
scroll to position [3967, 0]
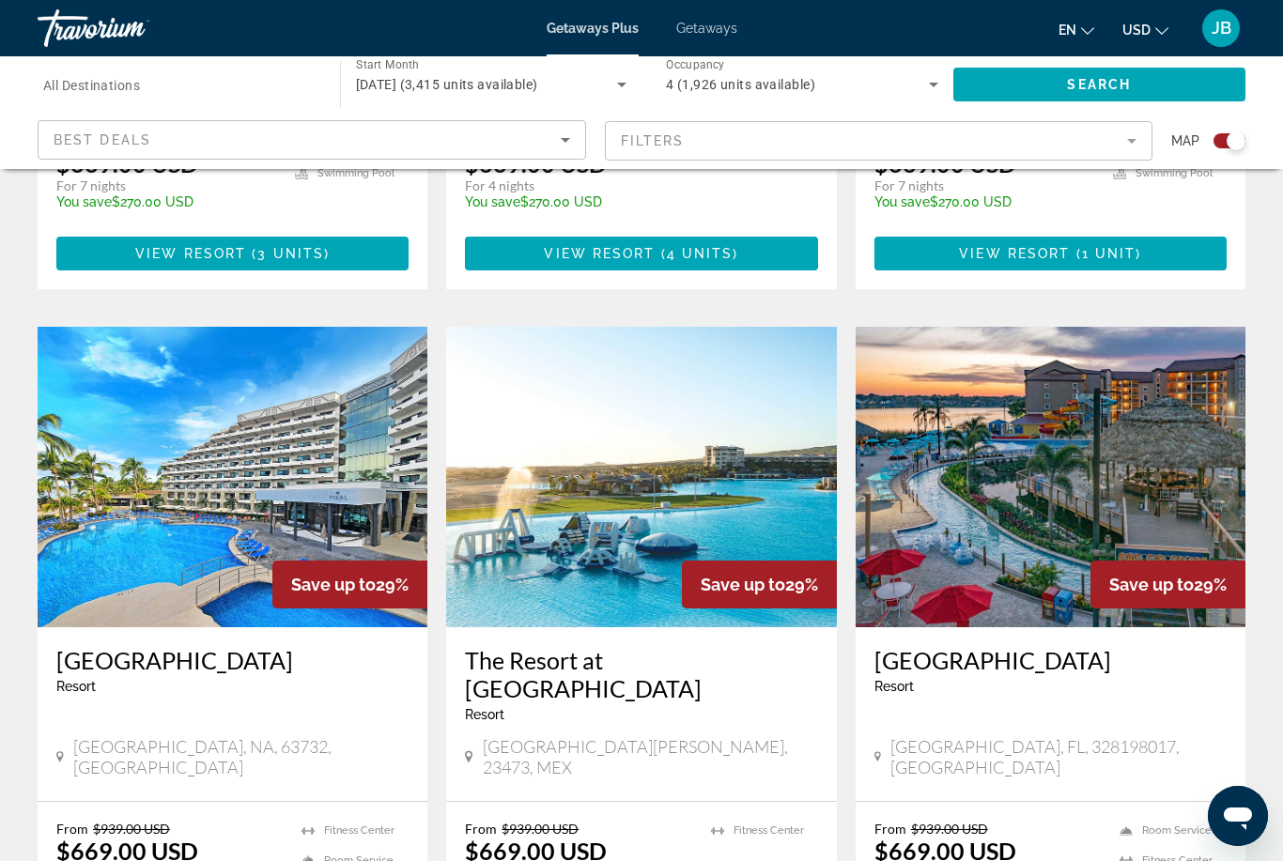
scroll to position [2813, 0]
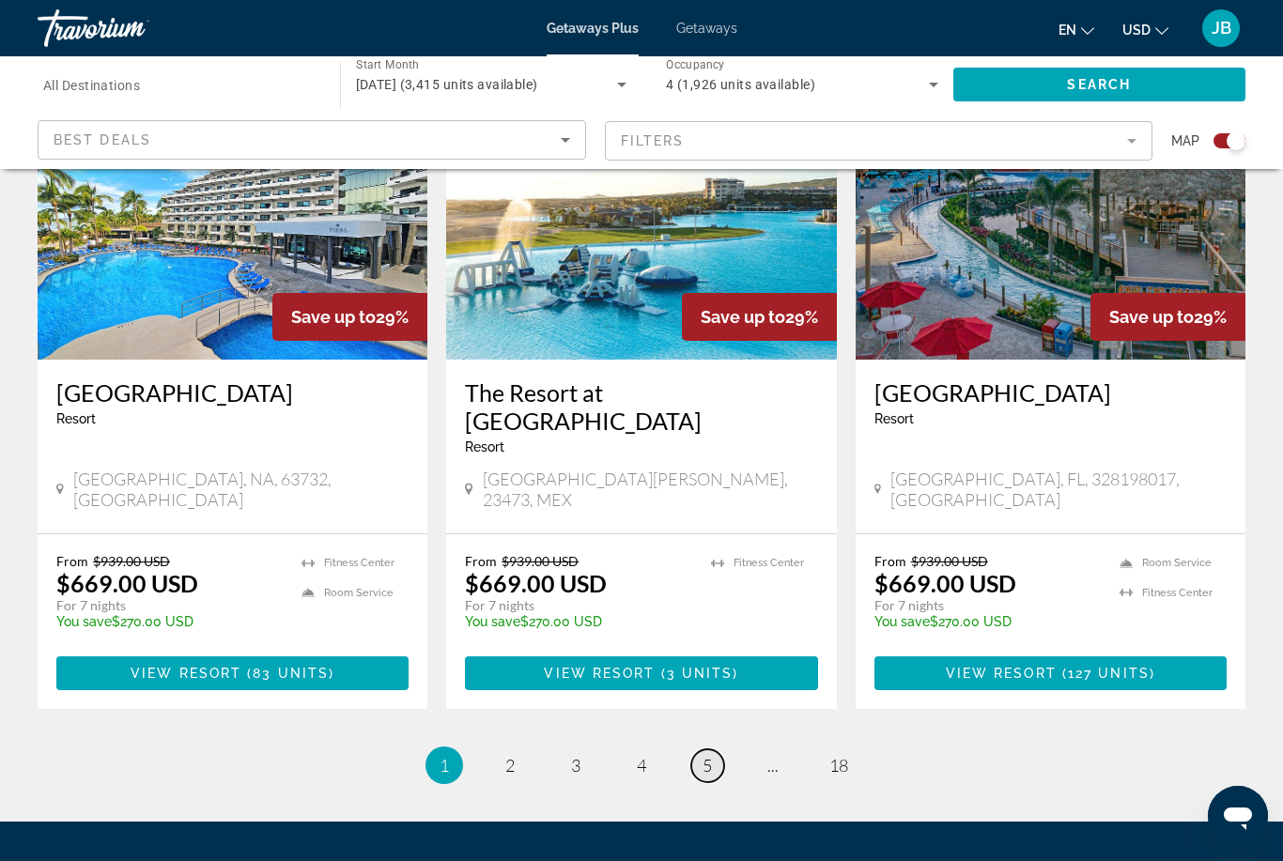
click at [705, 755] on span "5" at bounding box center [707, 765] width 9 height 21
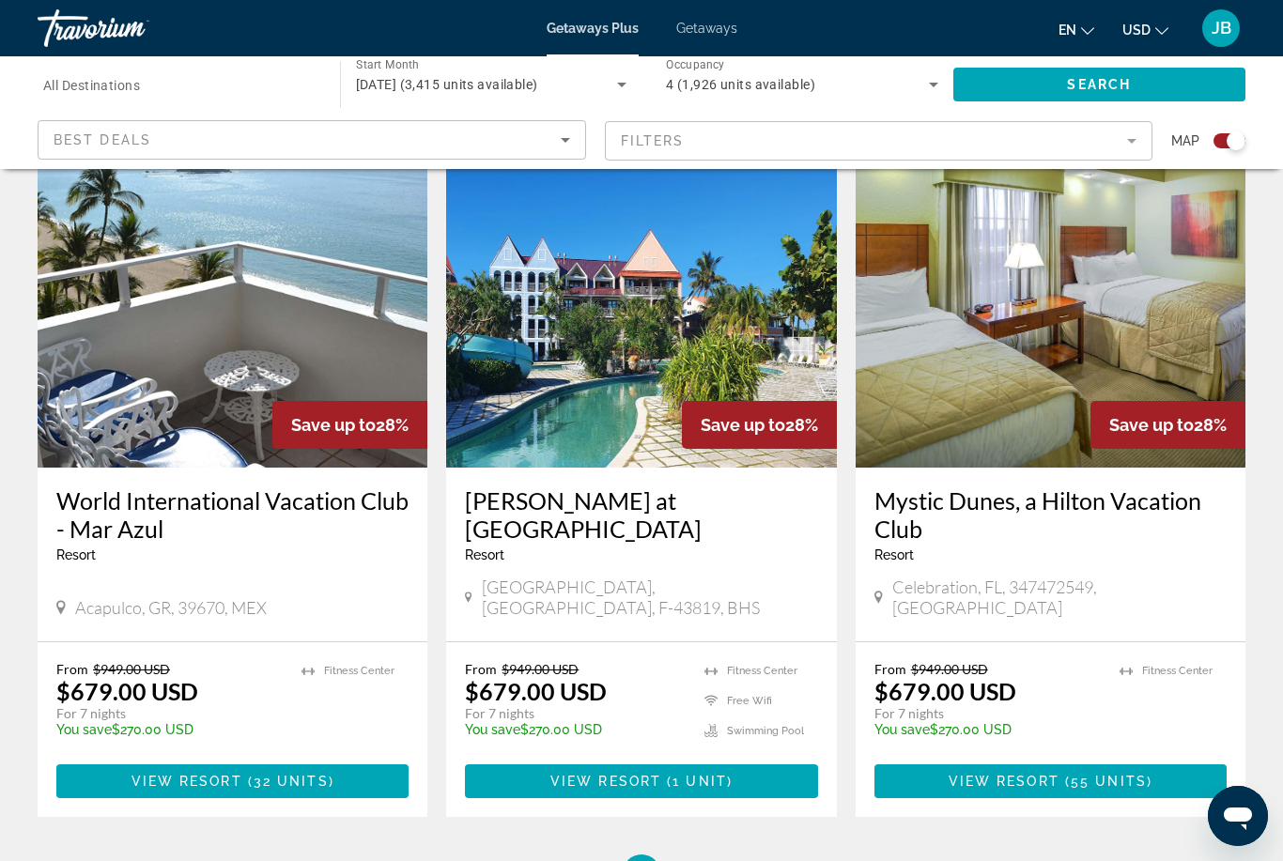
scroll to position [2841, 0]
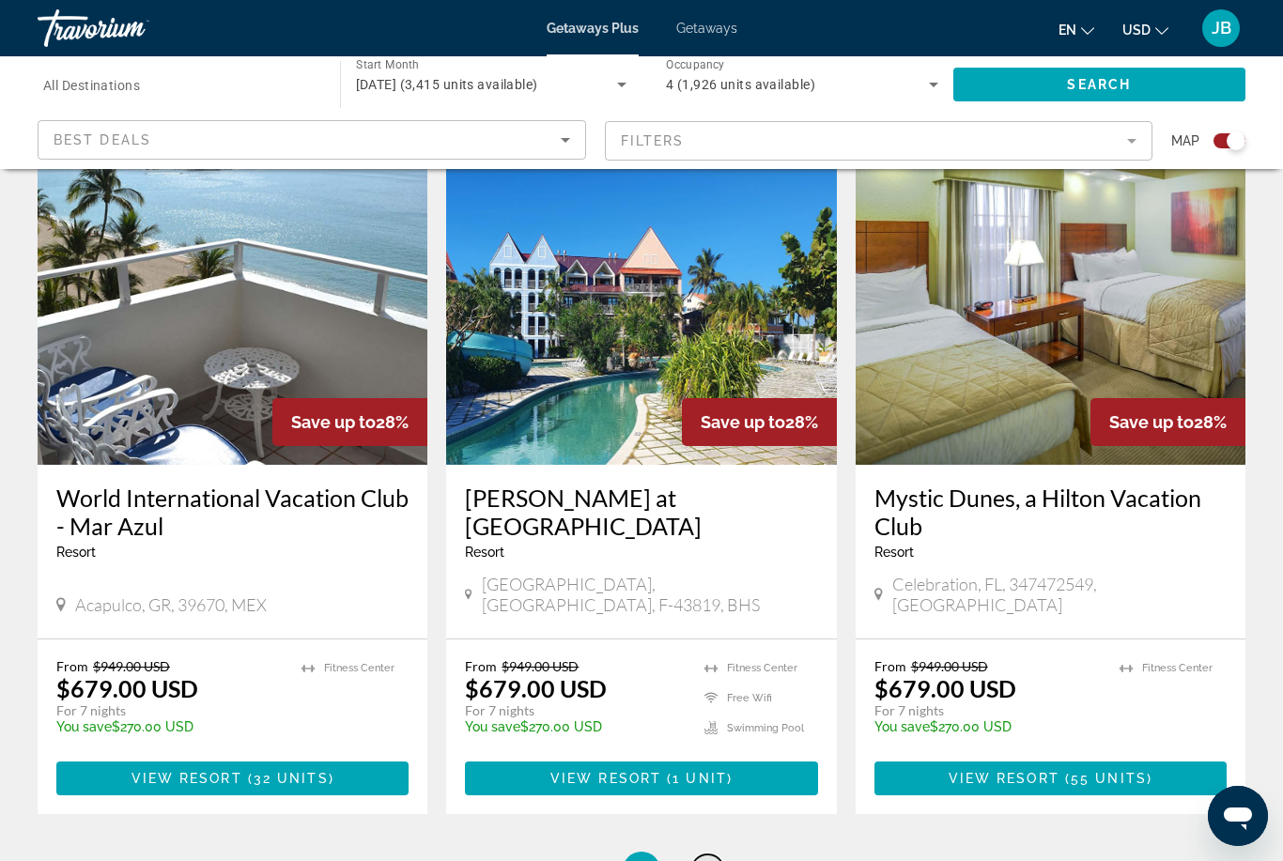
click at [705, 860] on span "6" at bounding box center [707, 870] width 9 height 21
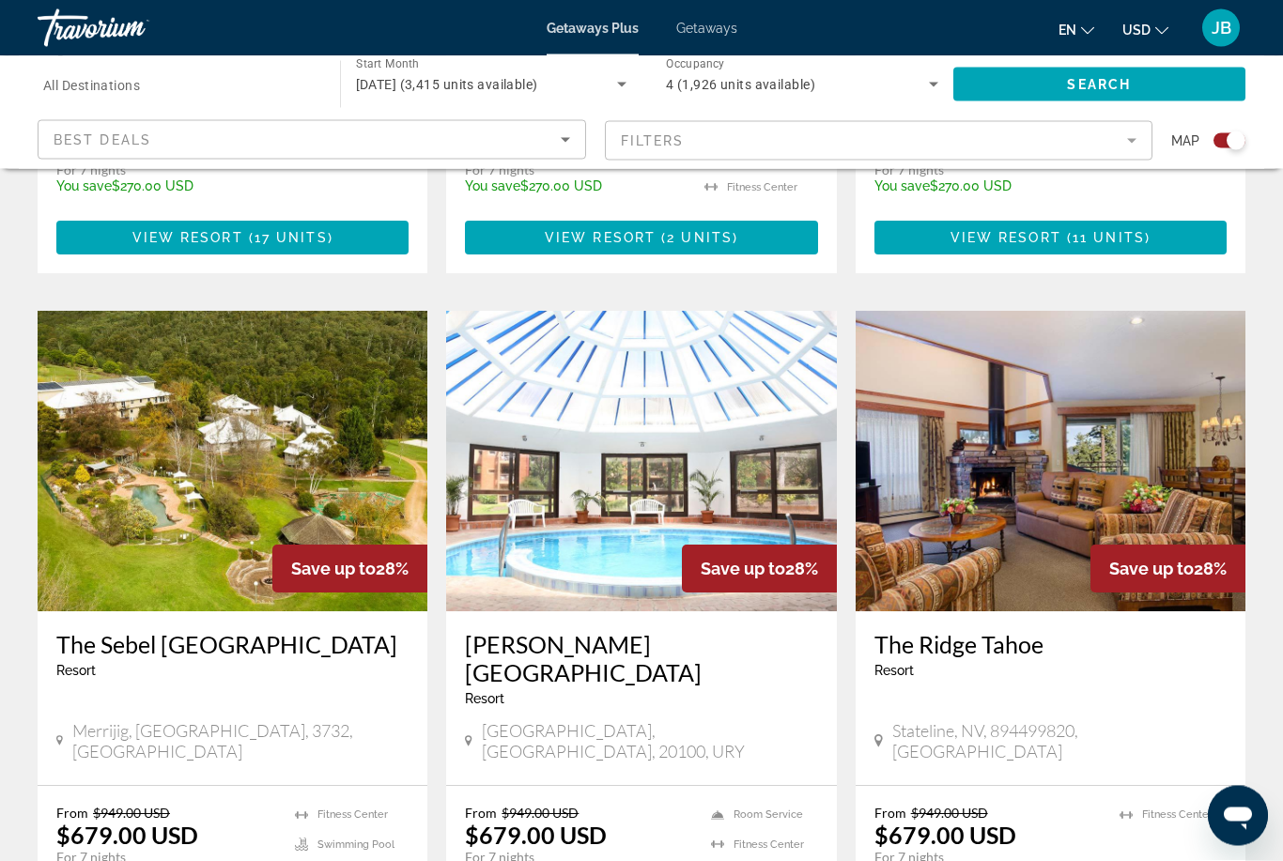
scroll to position [2841, 0]
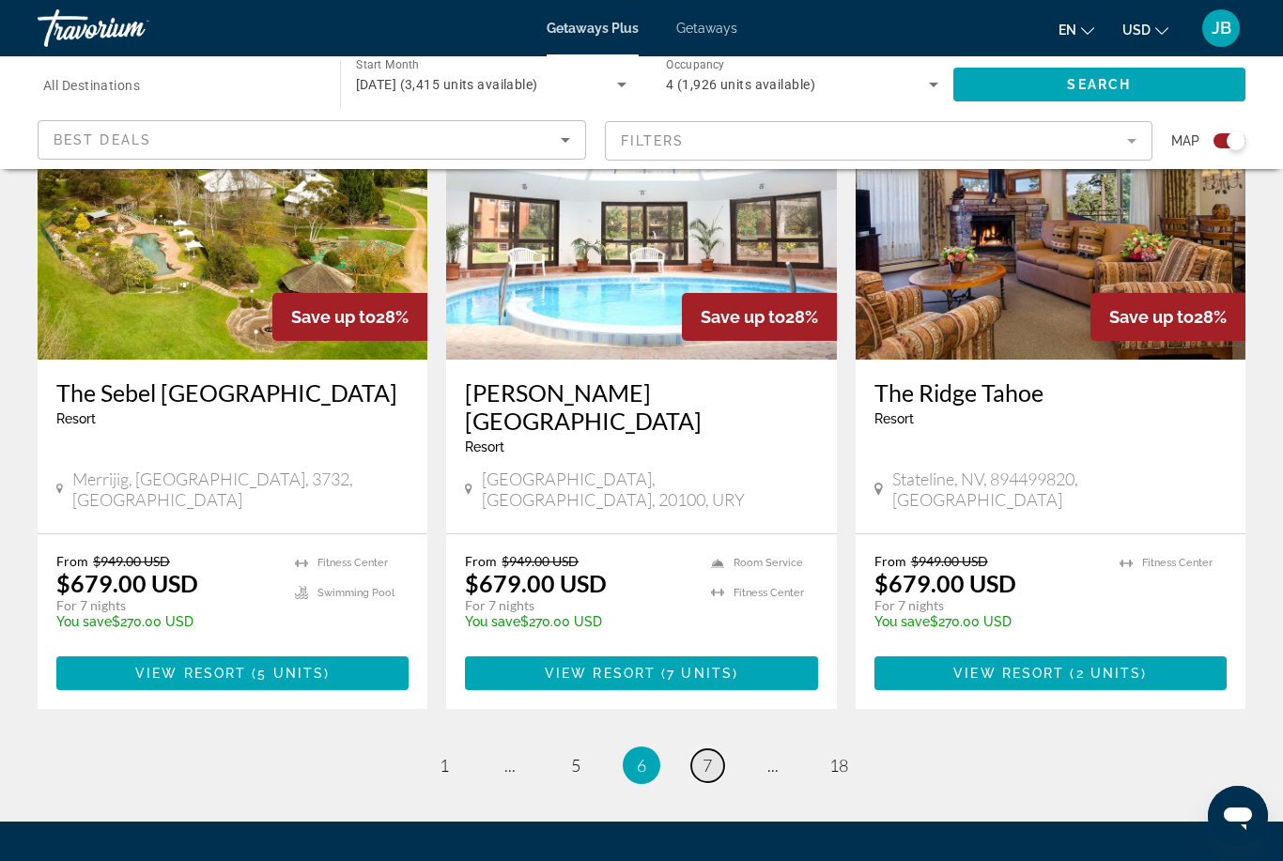
click at [707, 755] on span "7" at bounding box center [707, 765] width 9 height 21
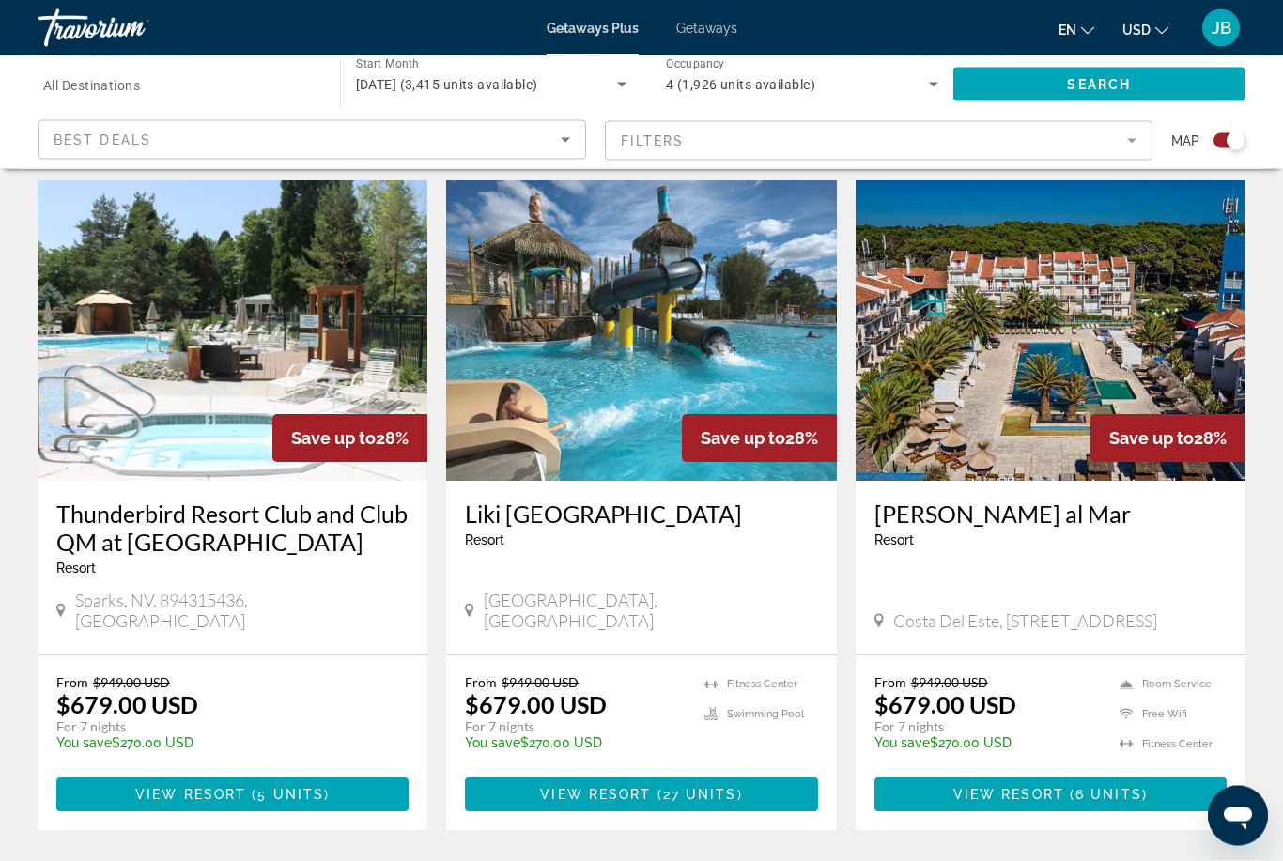
scroll to position [2724, 0]
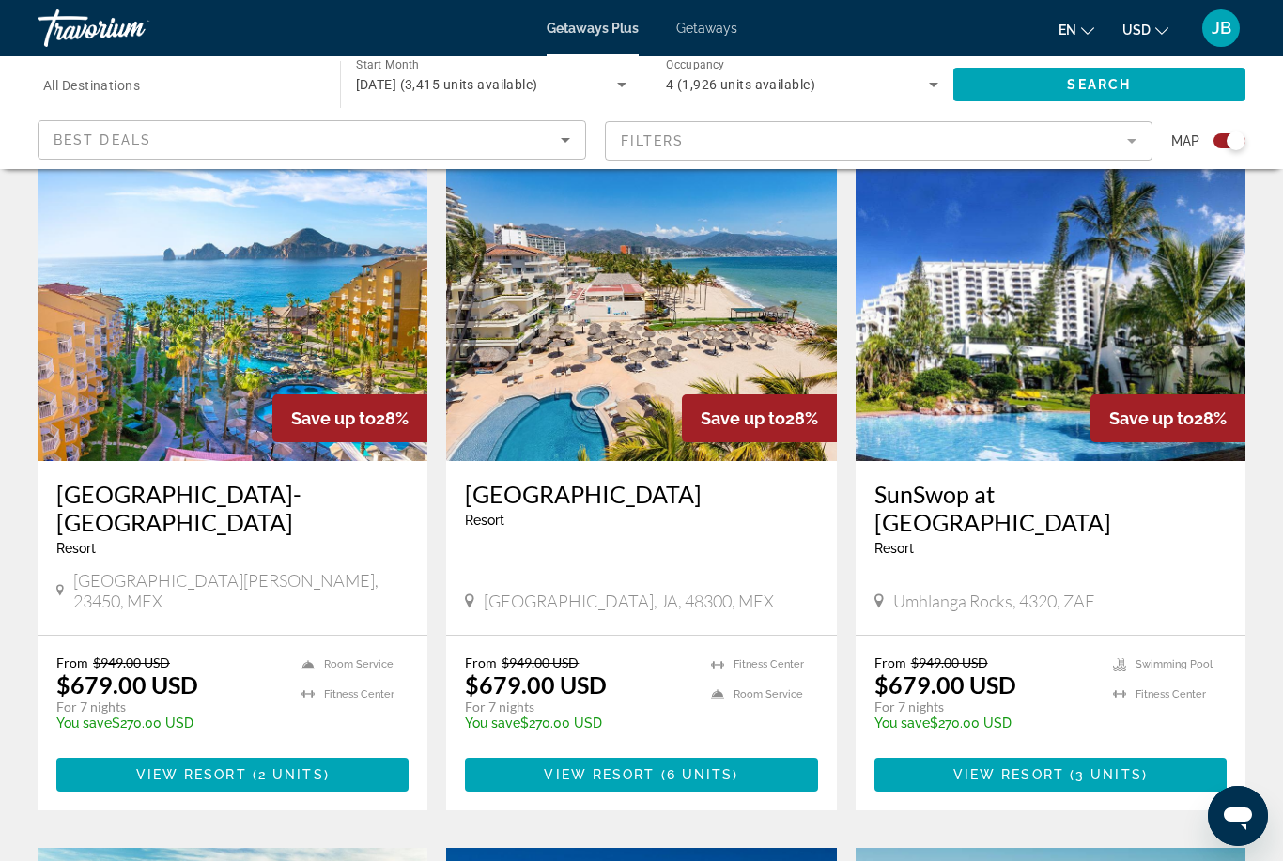
scroll to position [656, 0]
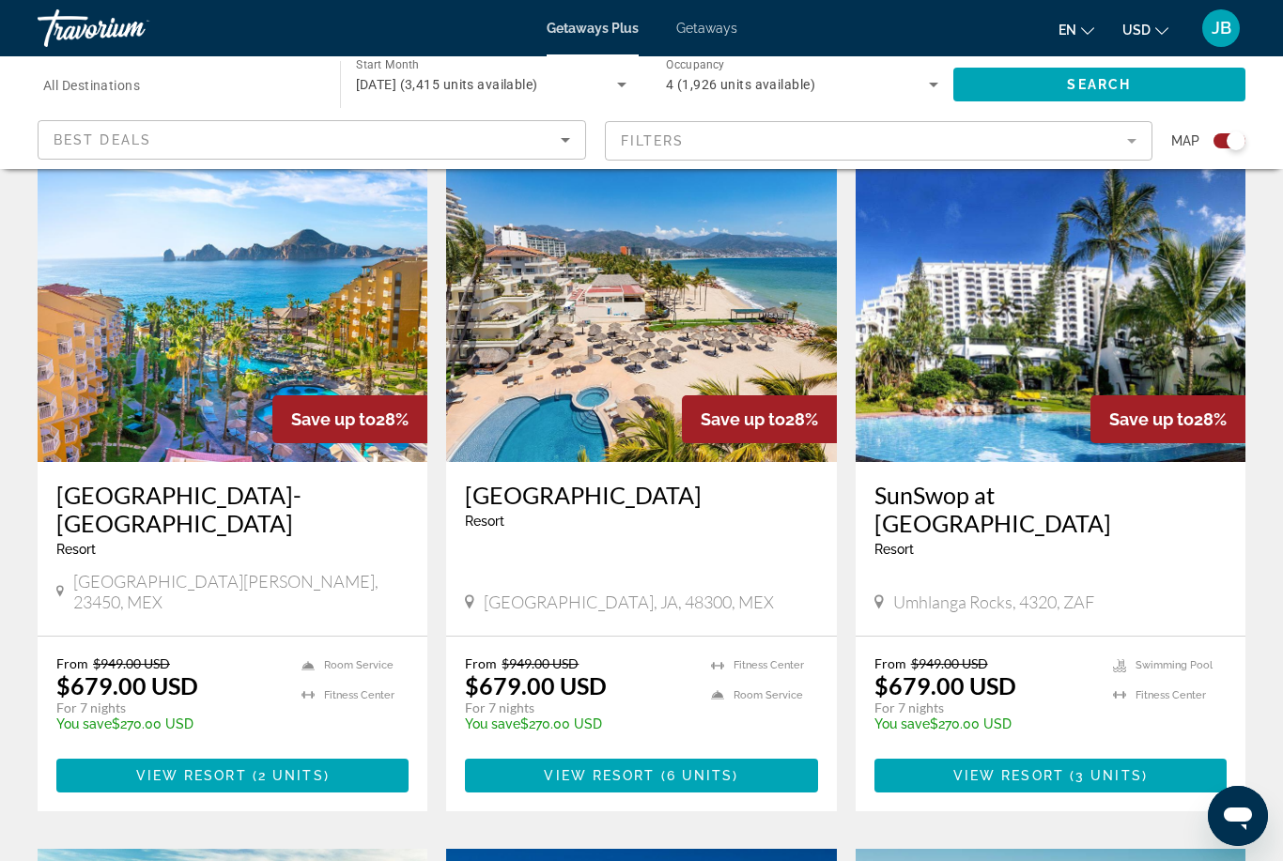
click at [971, 507] on h3 "SunSwop at [GEOGRAPHIC_DATA]" at bounding box center [1050, 509] width 352 height 56
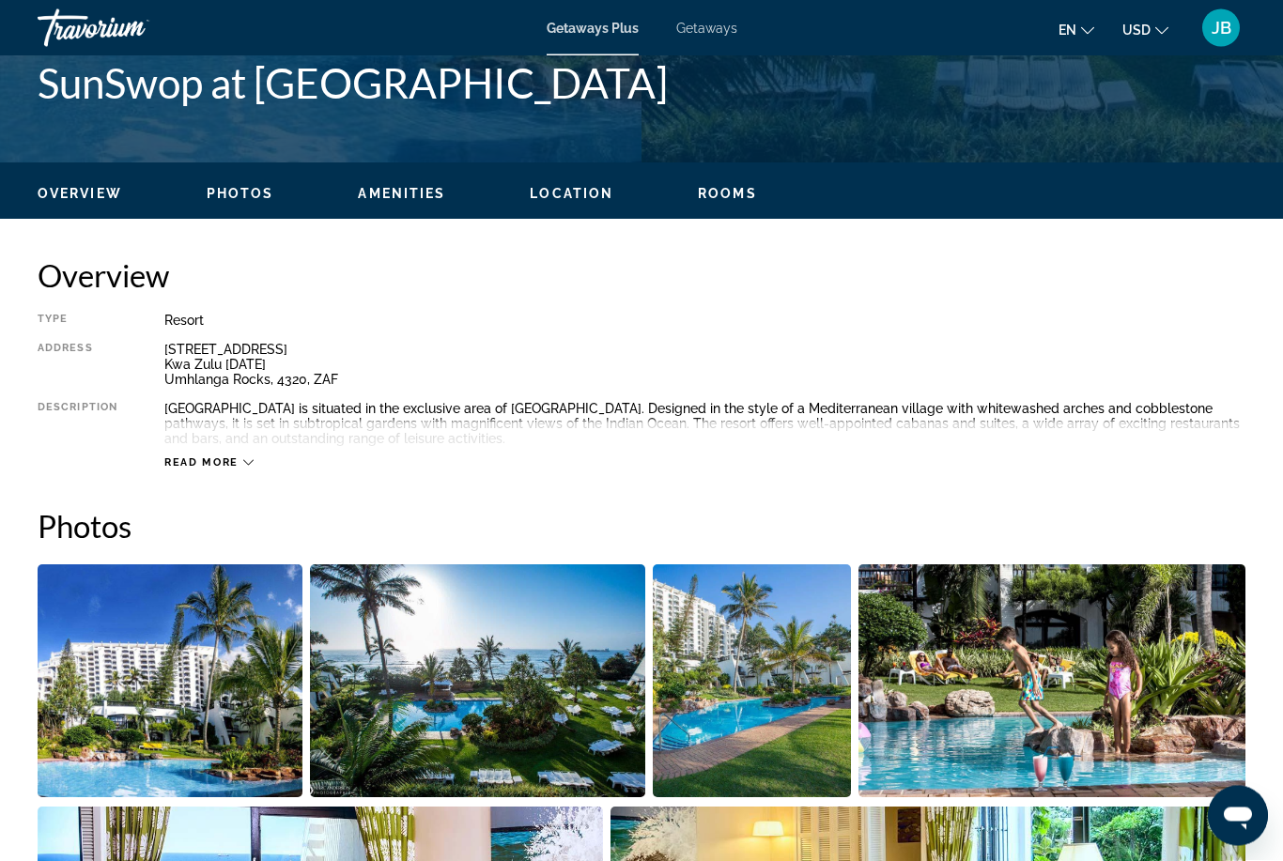
scroll to position [842, 0]
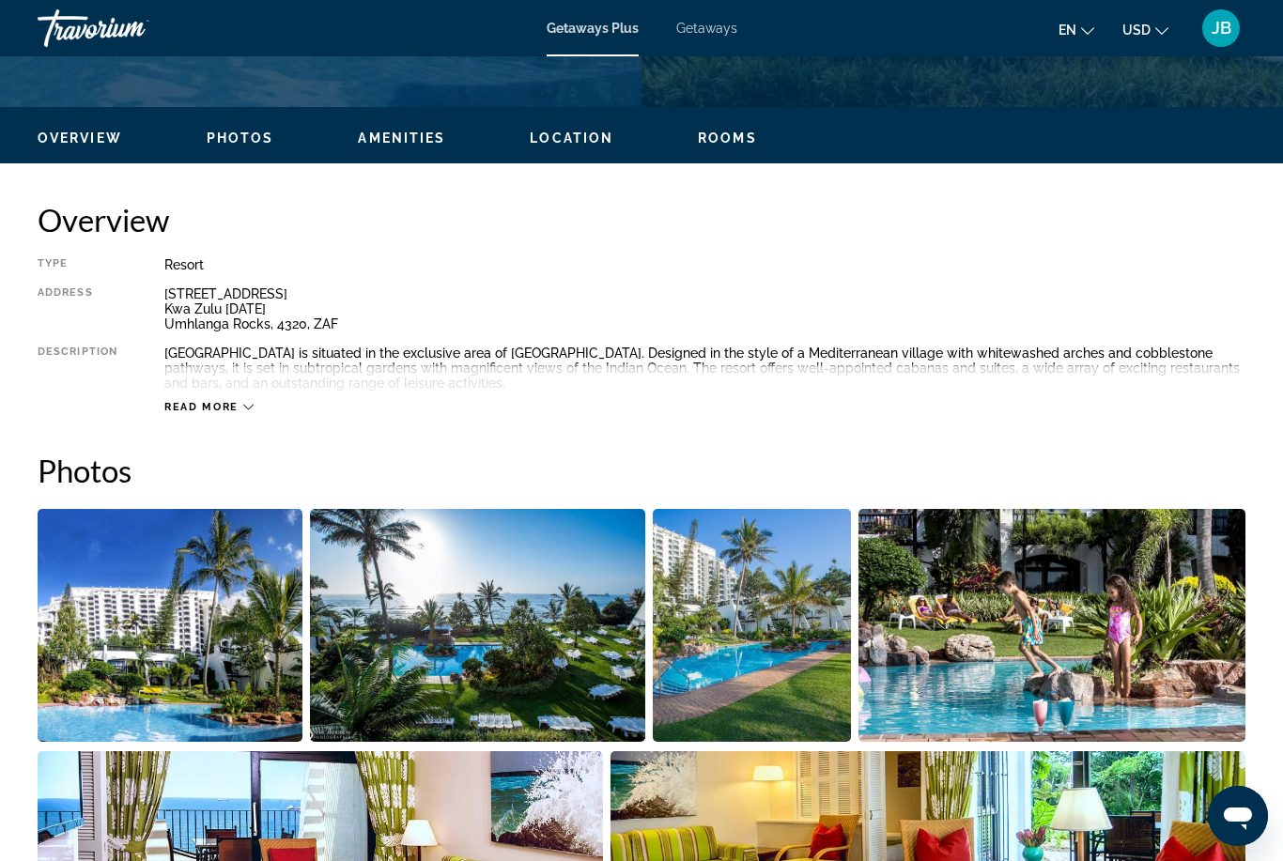
click at [170, 395] on div "Read more" at bounding box center [704, 389] width 1081 height 52
click at [208, 412] on span "Read more" at bounding box center [201, 407] width 74 height 12
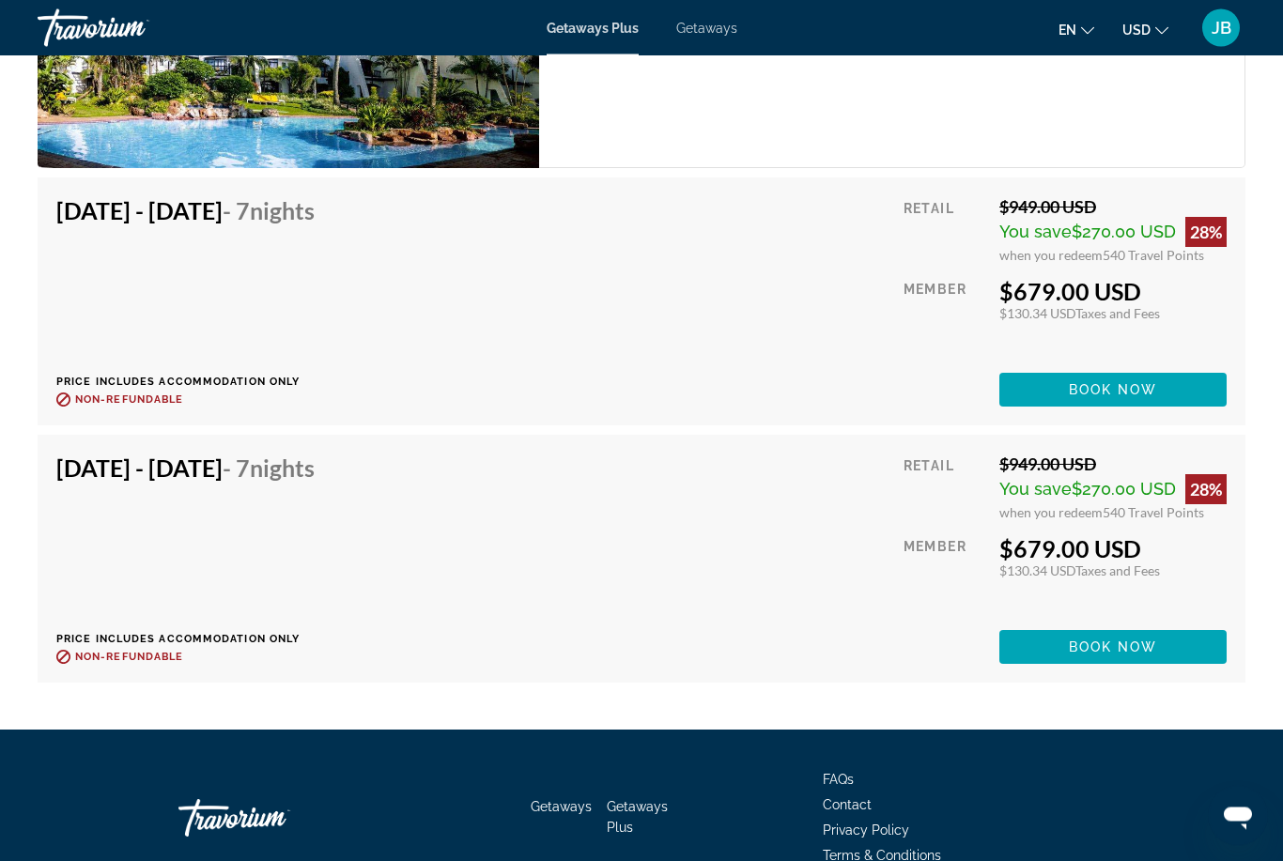
scroll to position [3532, 0]
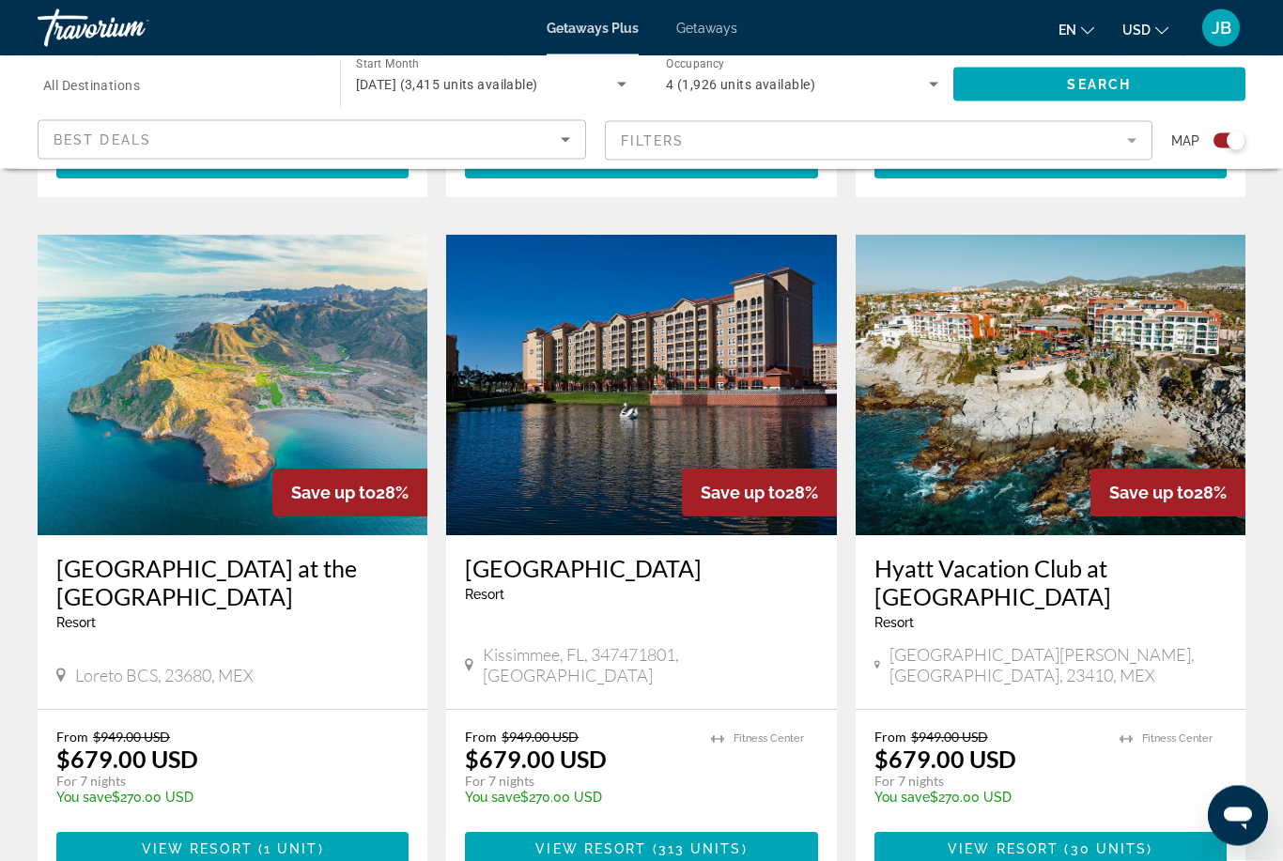
scroll to position [1277, 0]
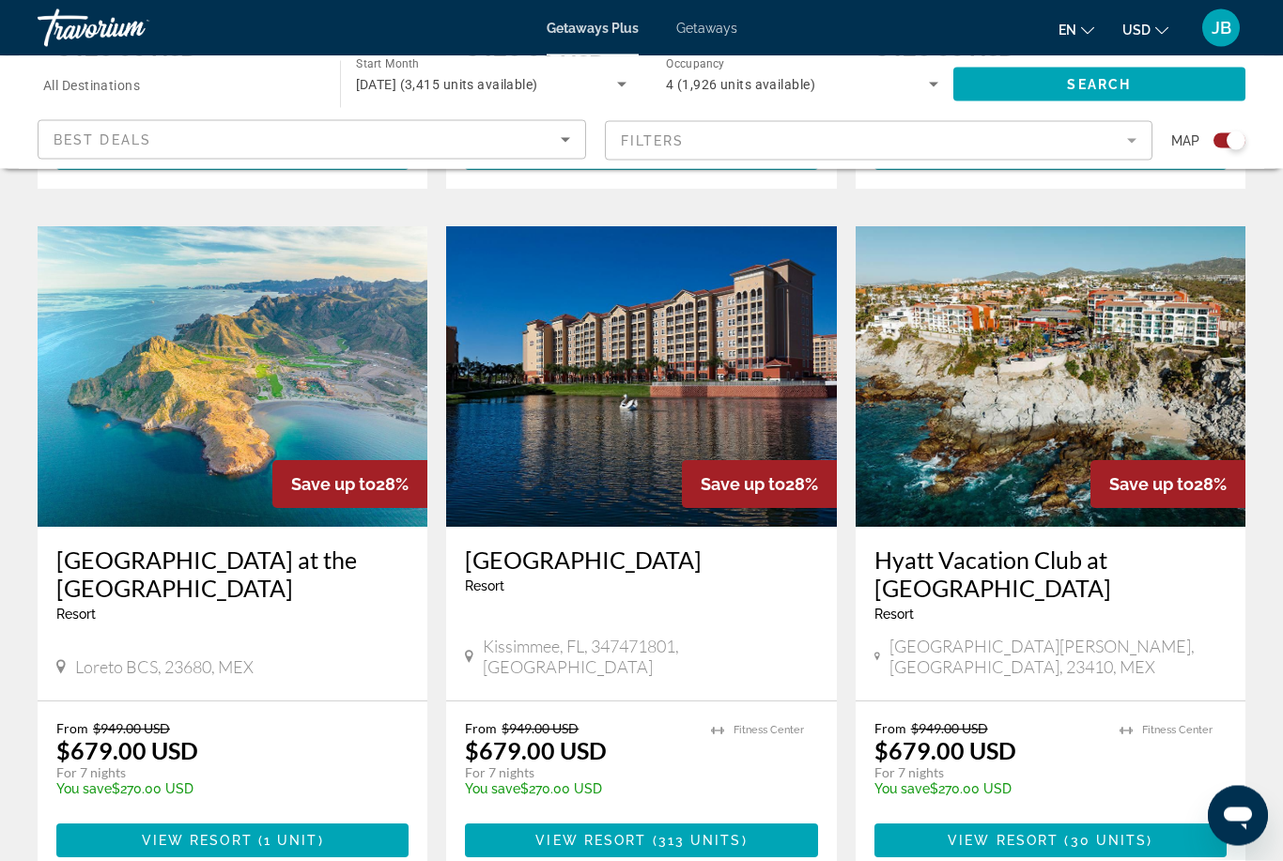
click at [966, 547] on h3 "Hyatt Vacation Club at [GEOGRAPHIC_DATA]" at bounding box center [1050, 575] width 352 height 56
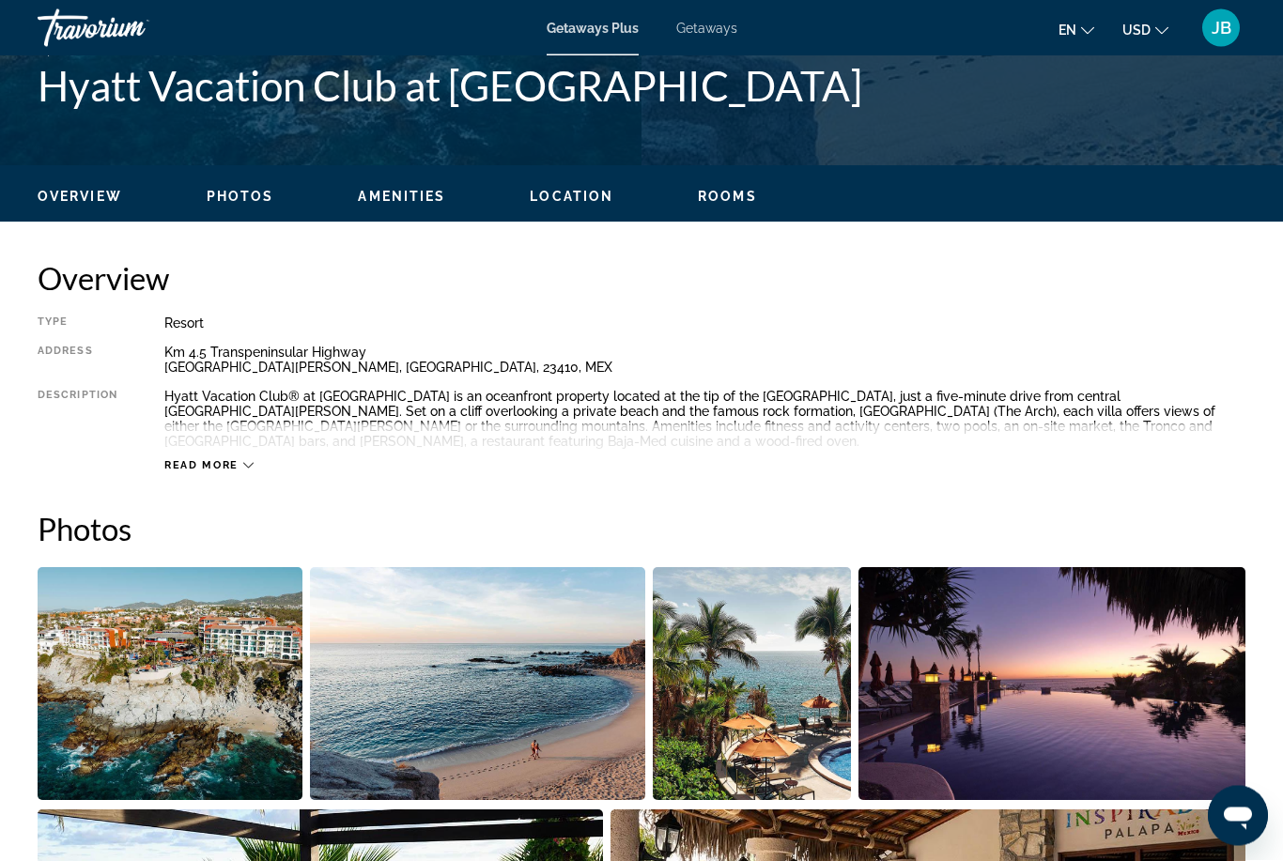
scroll to position [784, 0]
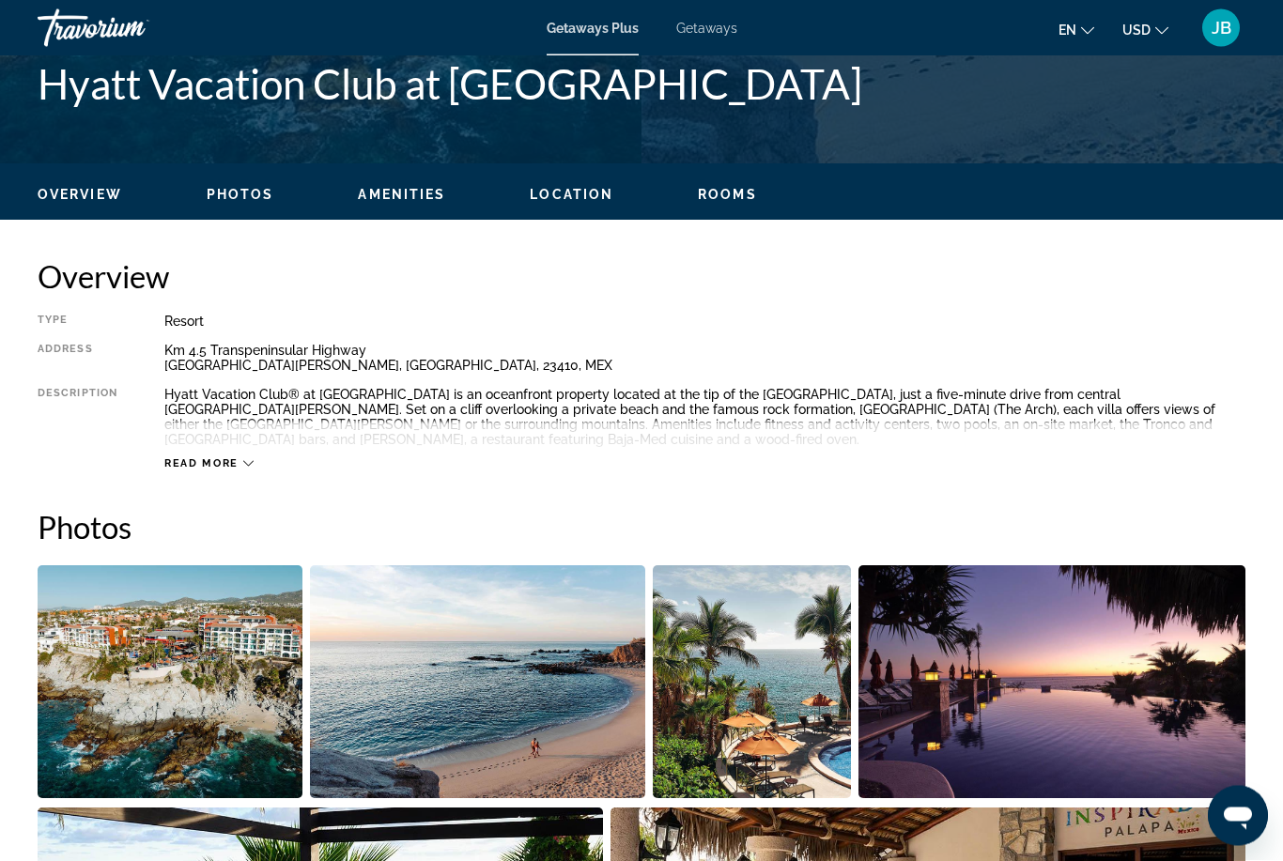
click at [203, 458] on span "Read more" at bounding box center [201, 464] width 74 height 12
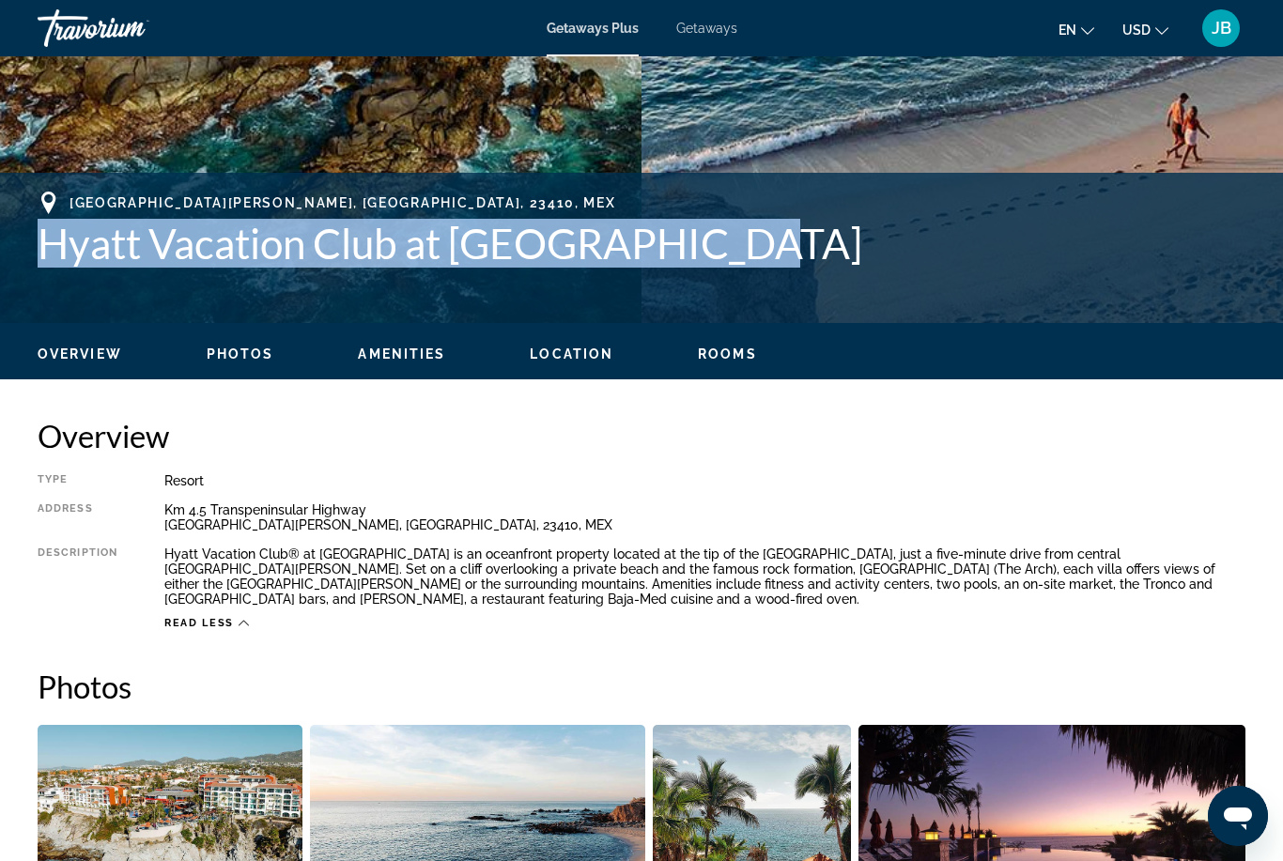
scroll to position [624, 0]
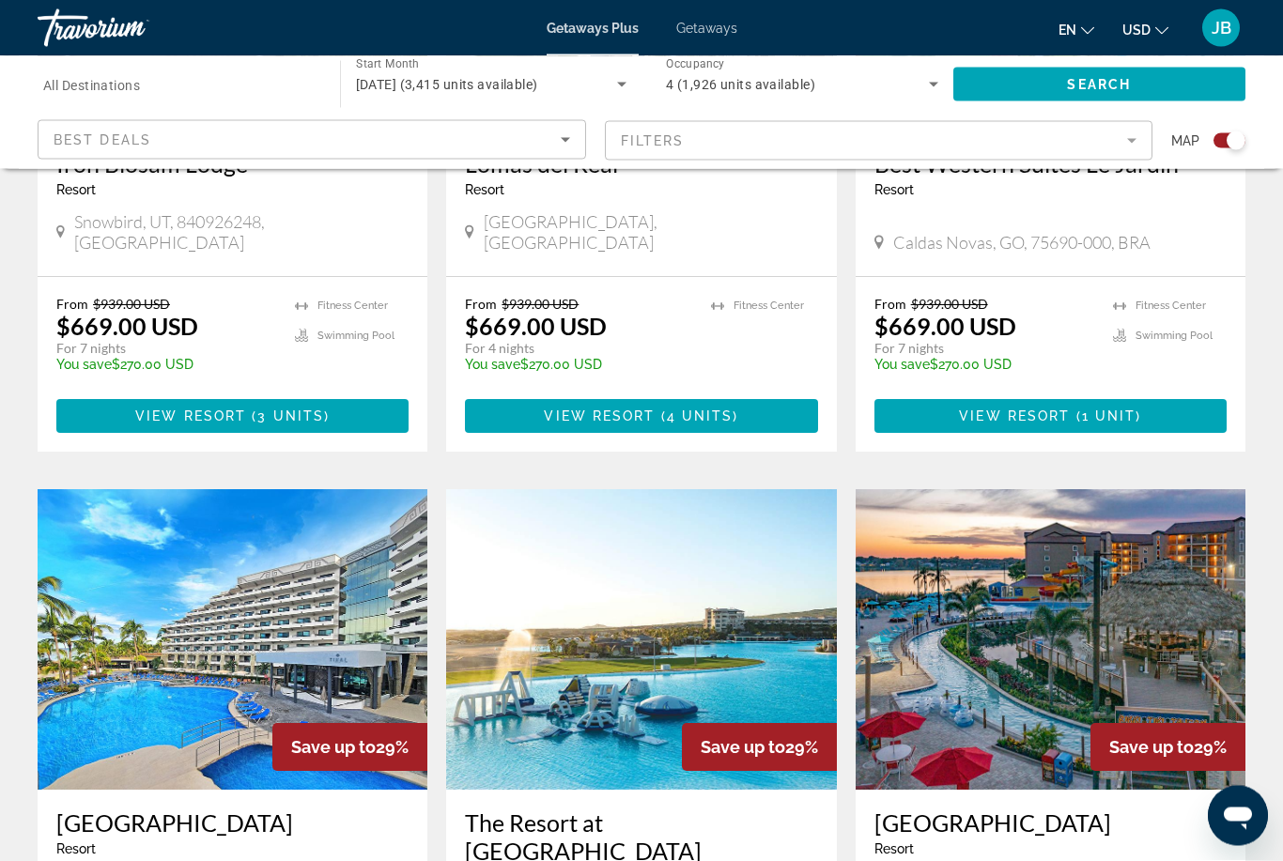
scroll to position [2813, 0]
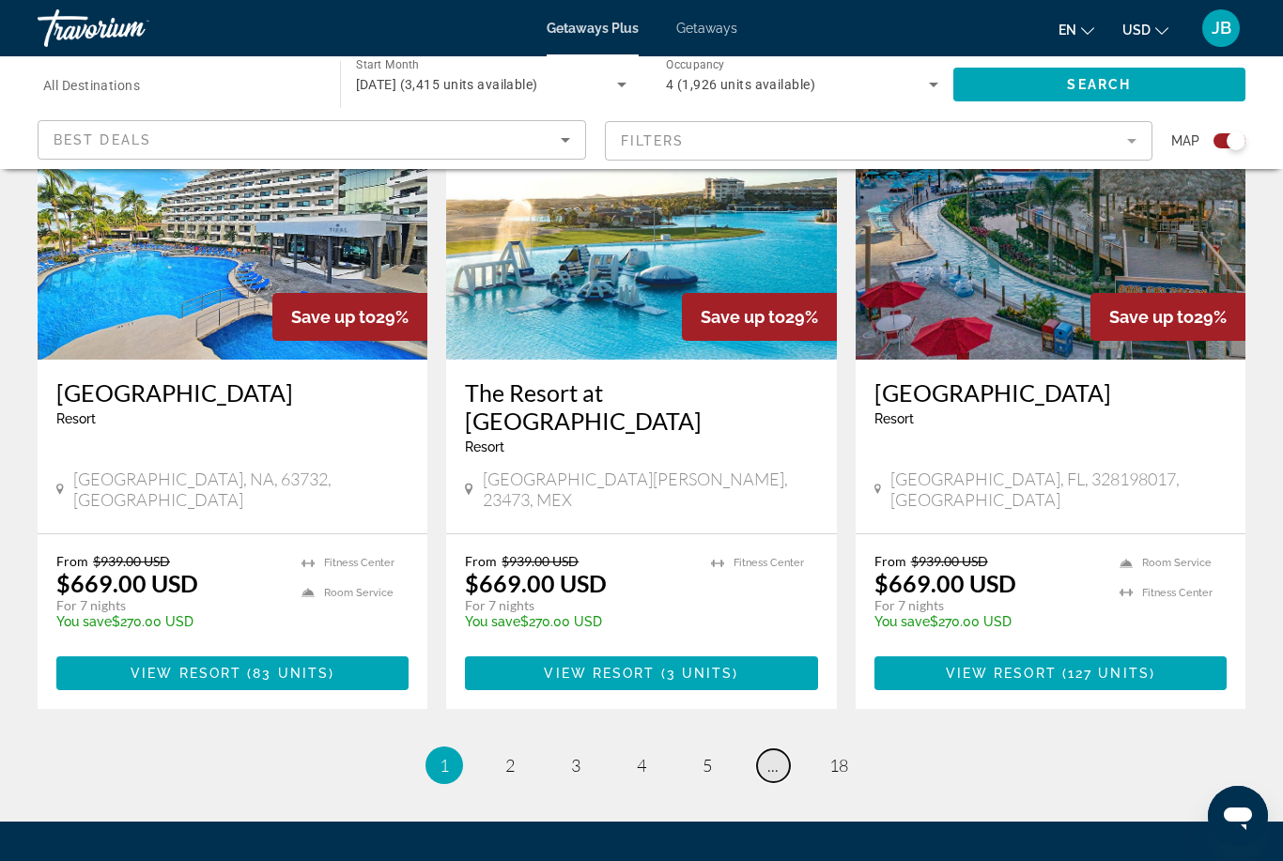
click at [769, 750] on link "page ..." at bounding box center [773, 766] width 33 height 33
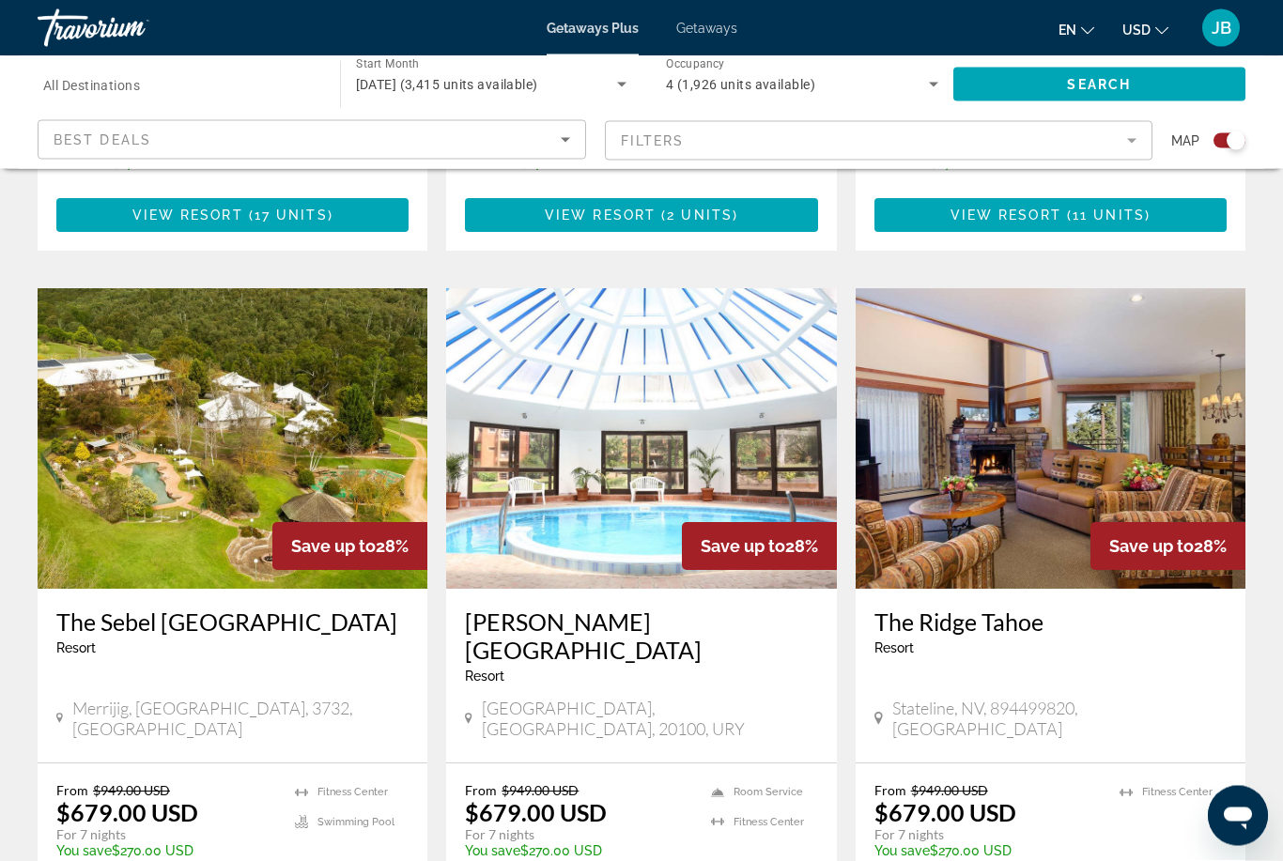
scroll to position [2841, 0]
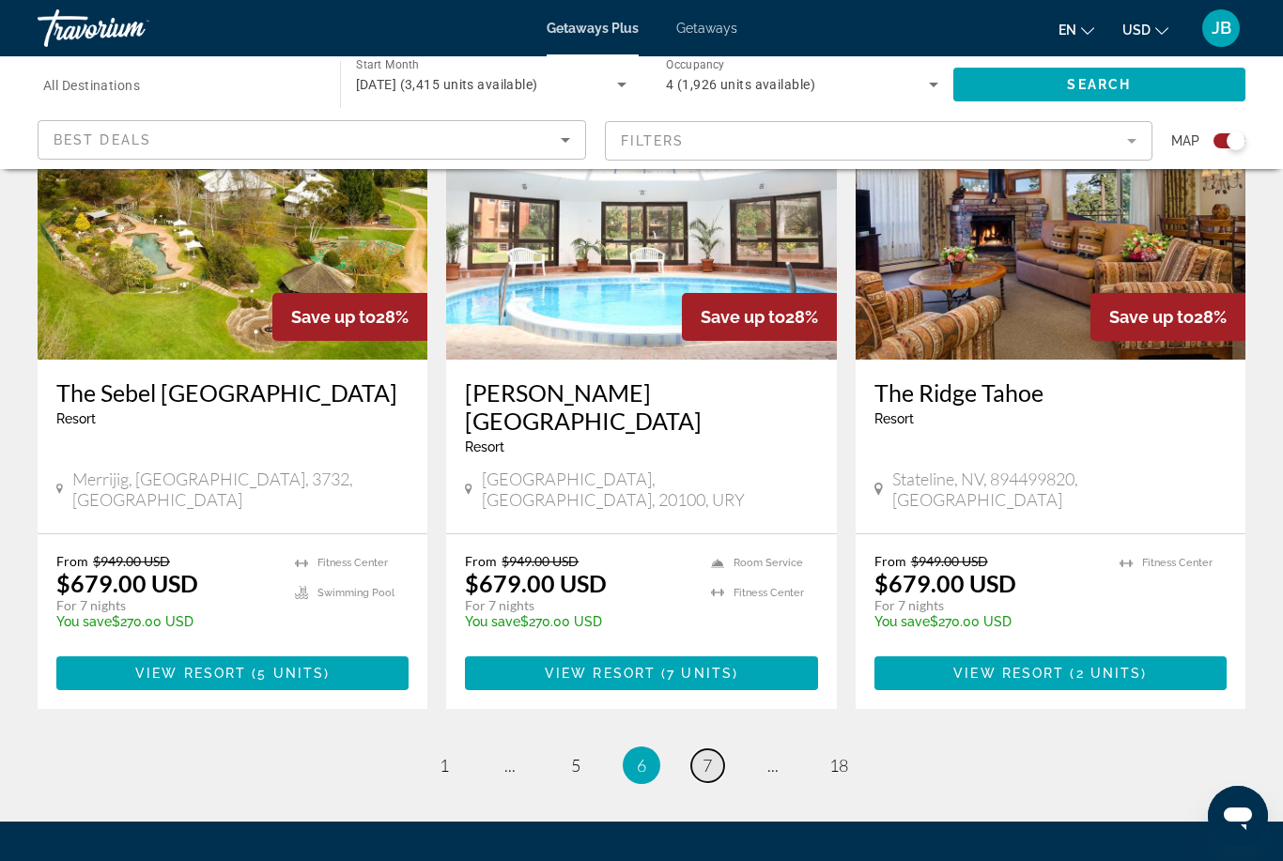
click at [720, 750] on link "page 7" at bounding box center [707, 766] width 33 height 33
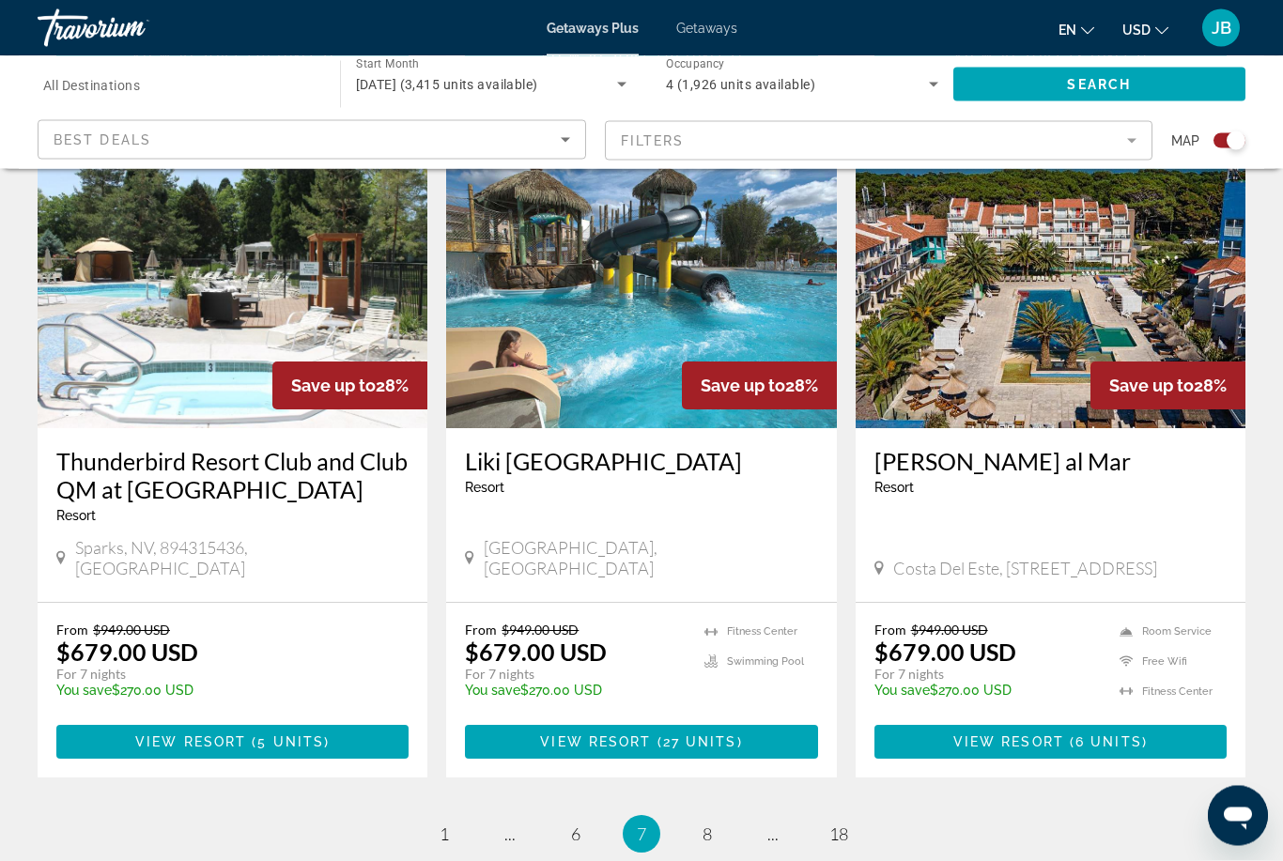
scroll to position [2841, 0]
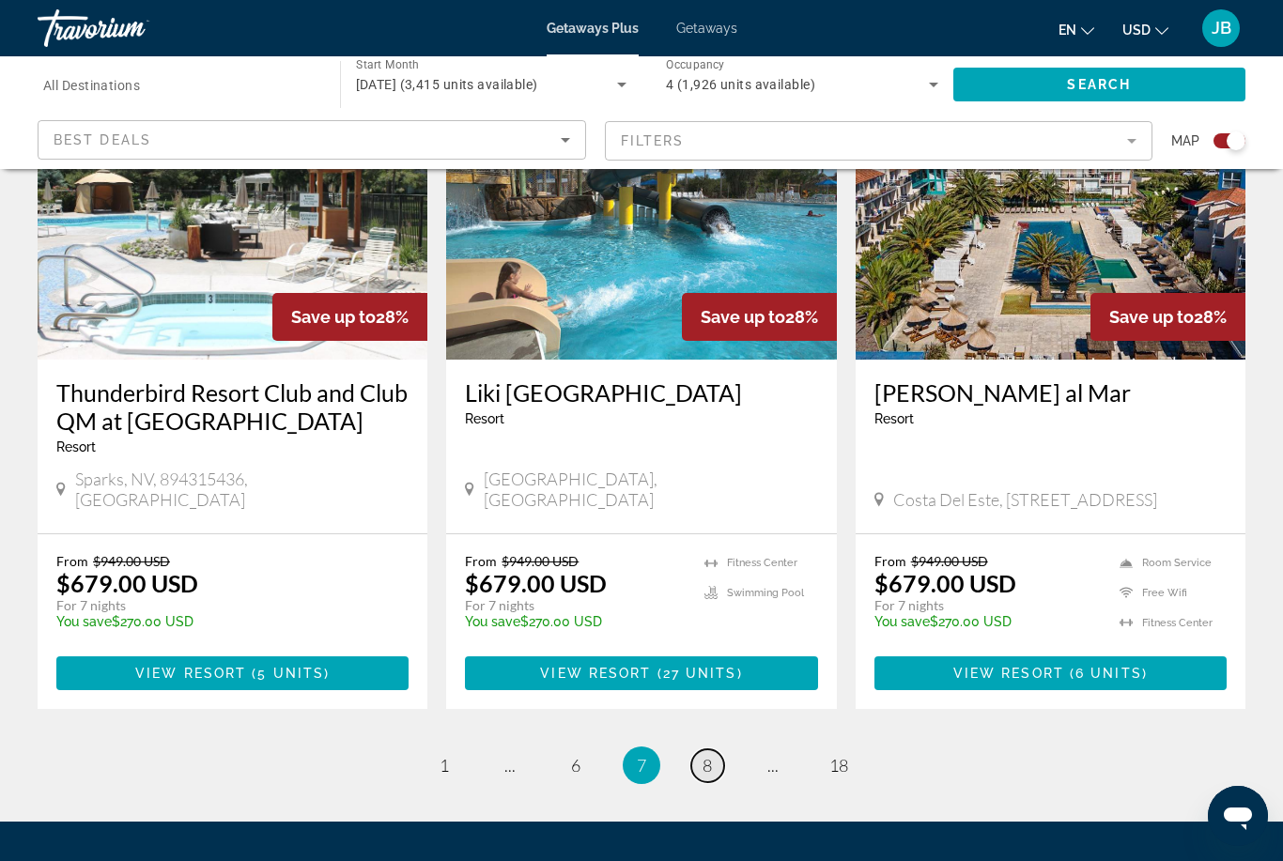
click at [703, 755] on span "8" at bounding box center [707, 765] width 9 height 21
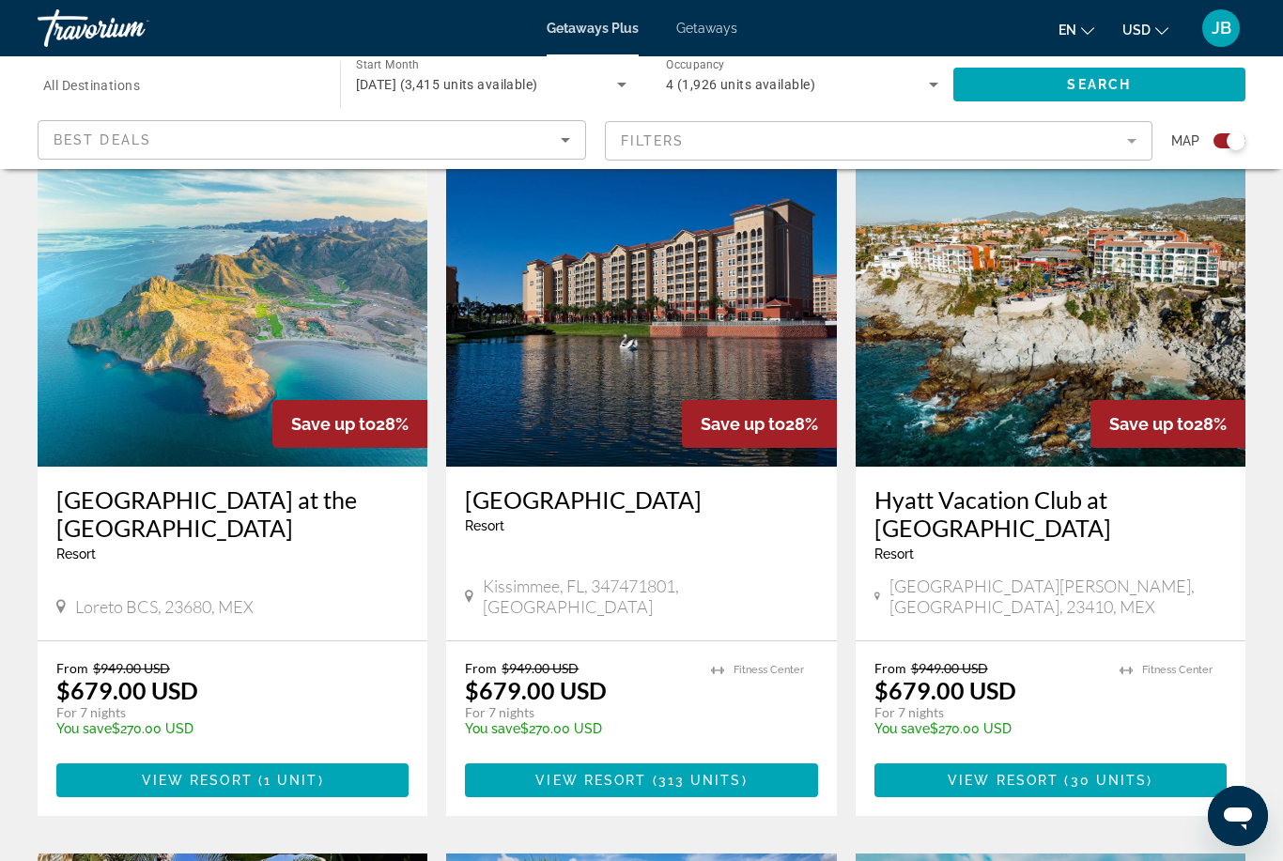
scroll to position [1337, 0]
click at [81, 487] on h3 "[GEOGRAPHIC_DATA] at the [GEOGRAPHIC_DATA]" at bounding box center [232, 515] width 352 height 56
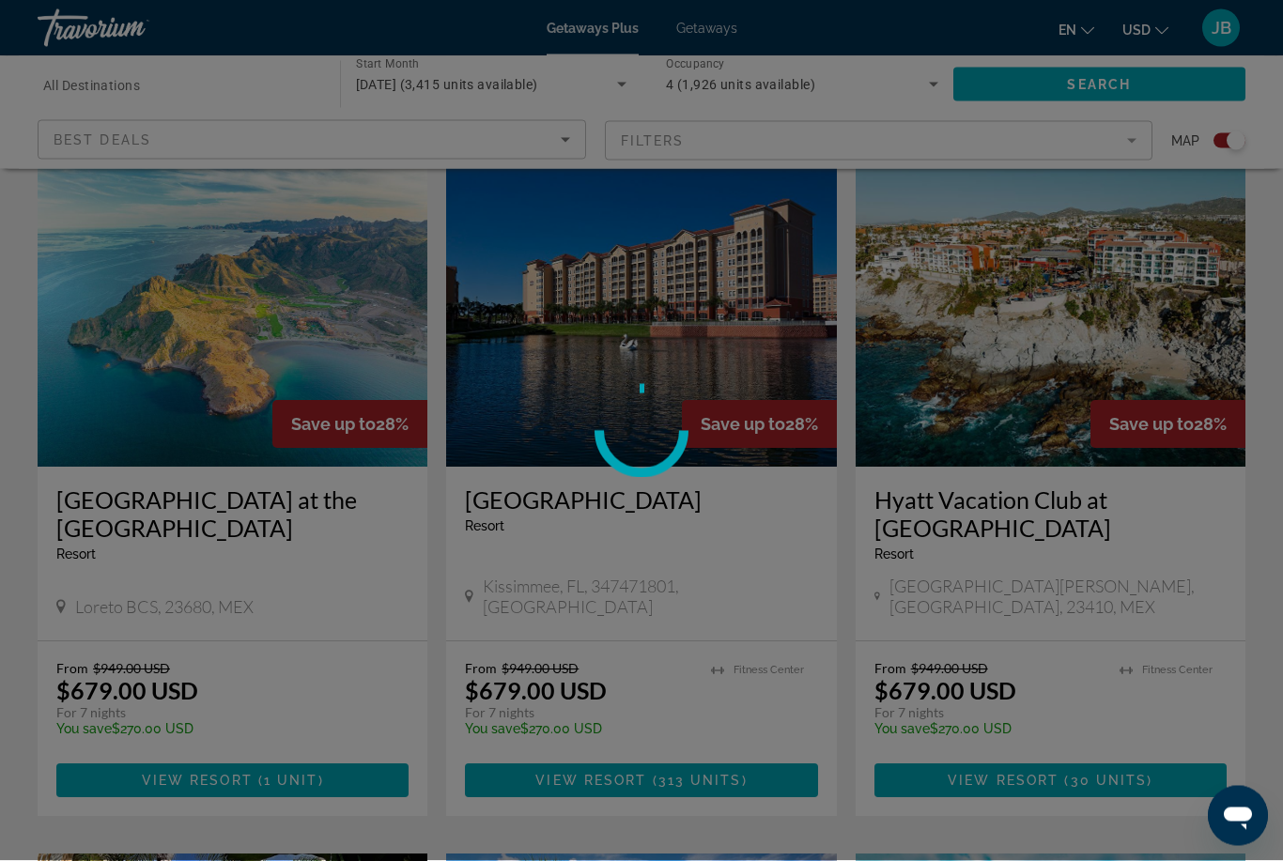
scroll to position [1338, 0]
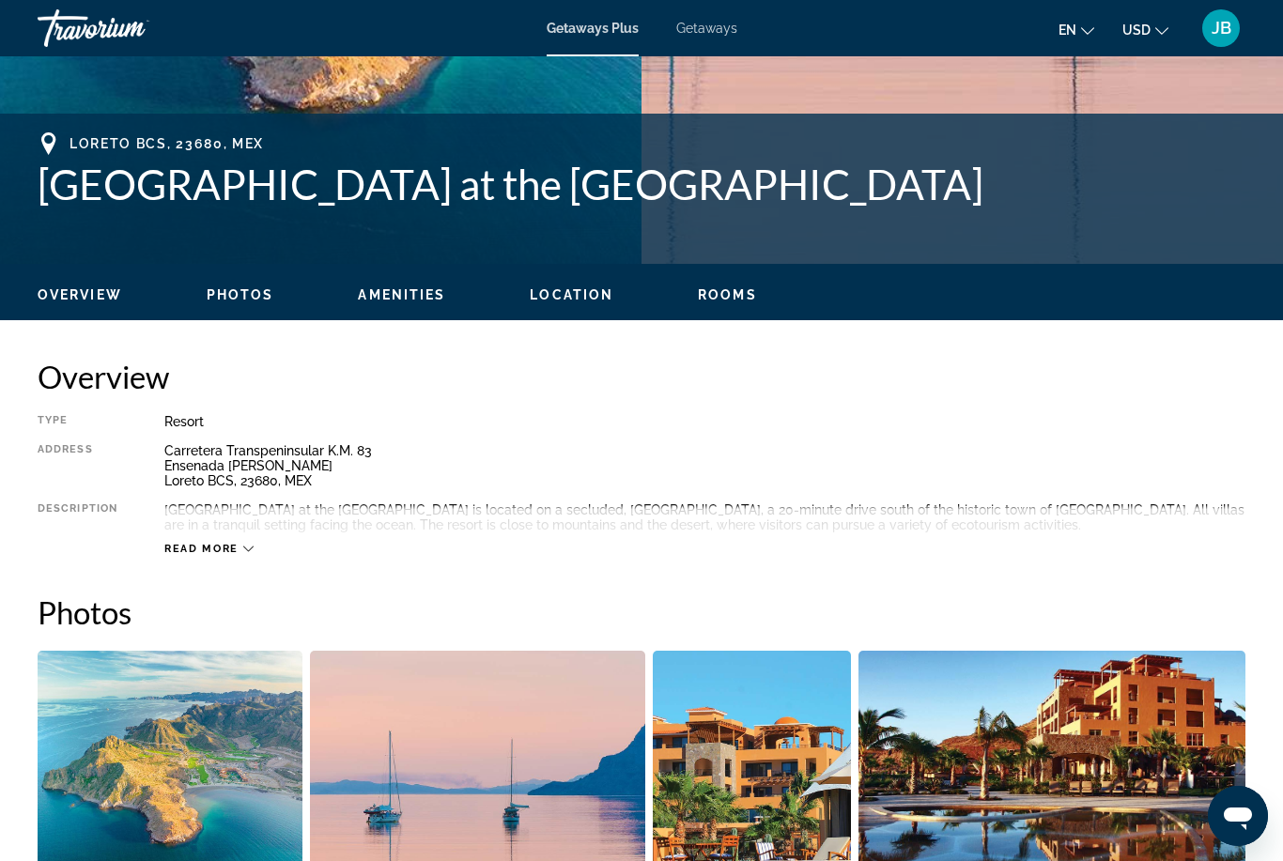
scroll to position [682, 0]
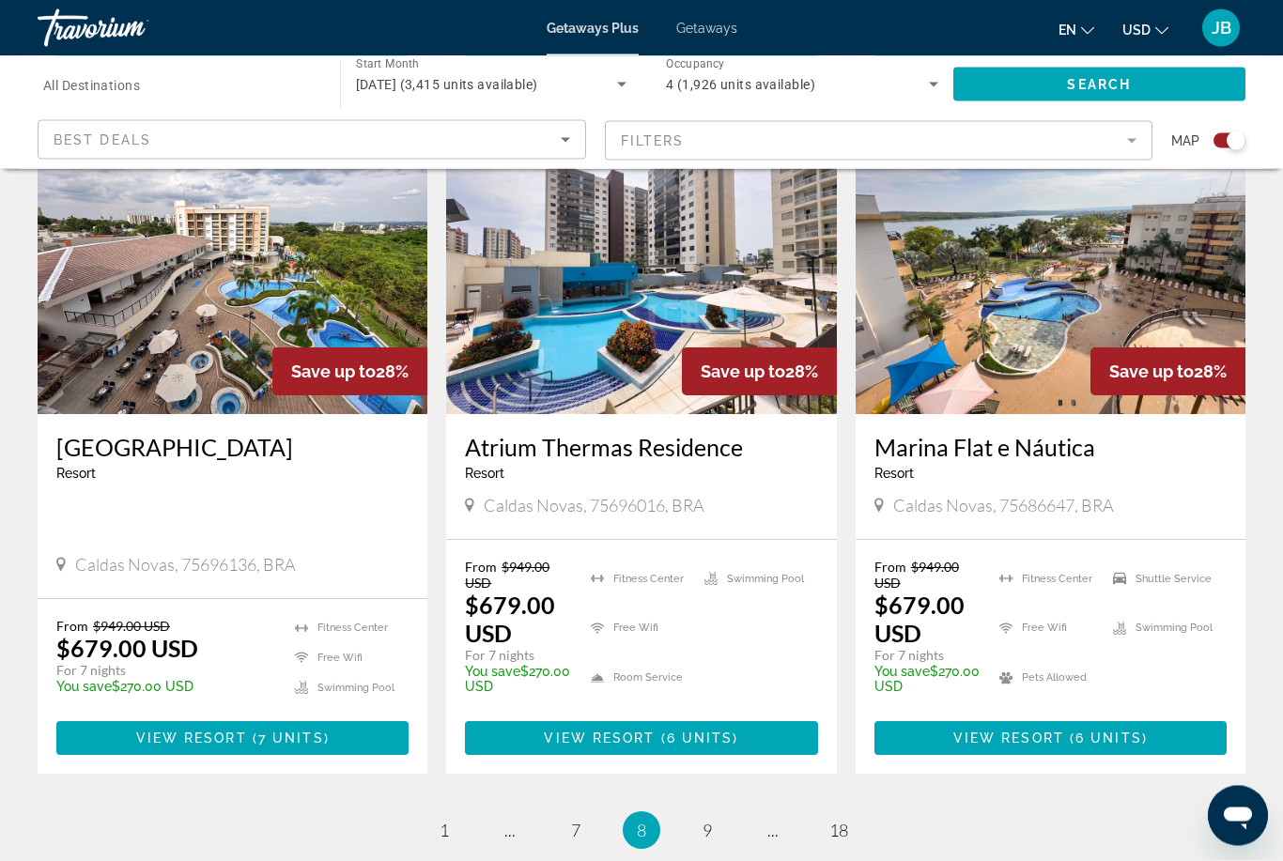
scroll to position [2844, 0]
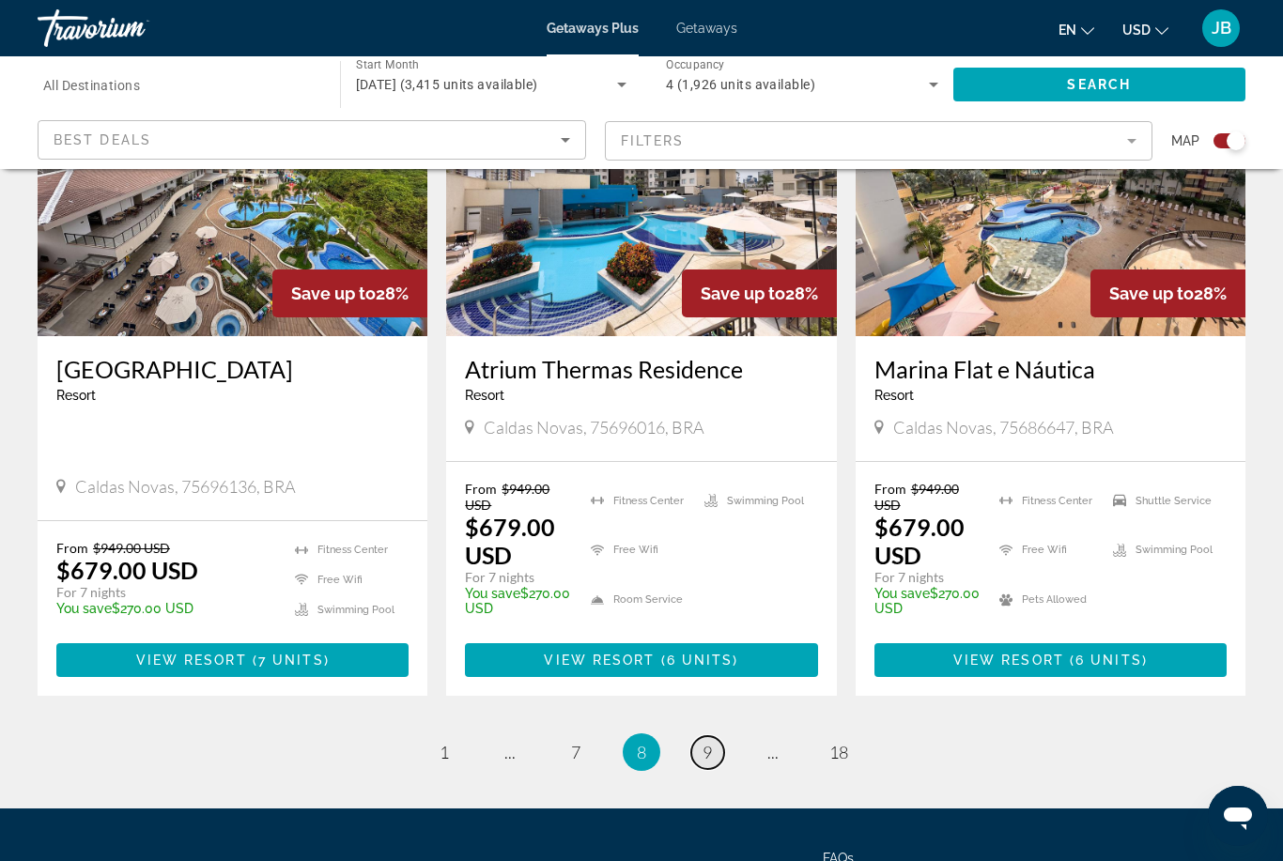
click at [705, 736] on link "page 9" at bounding box center [707, 752] width 33 height 33
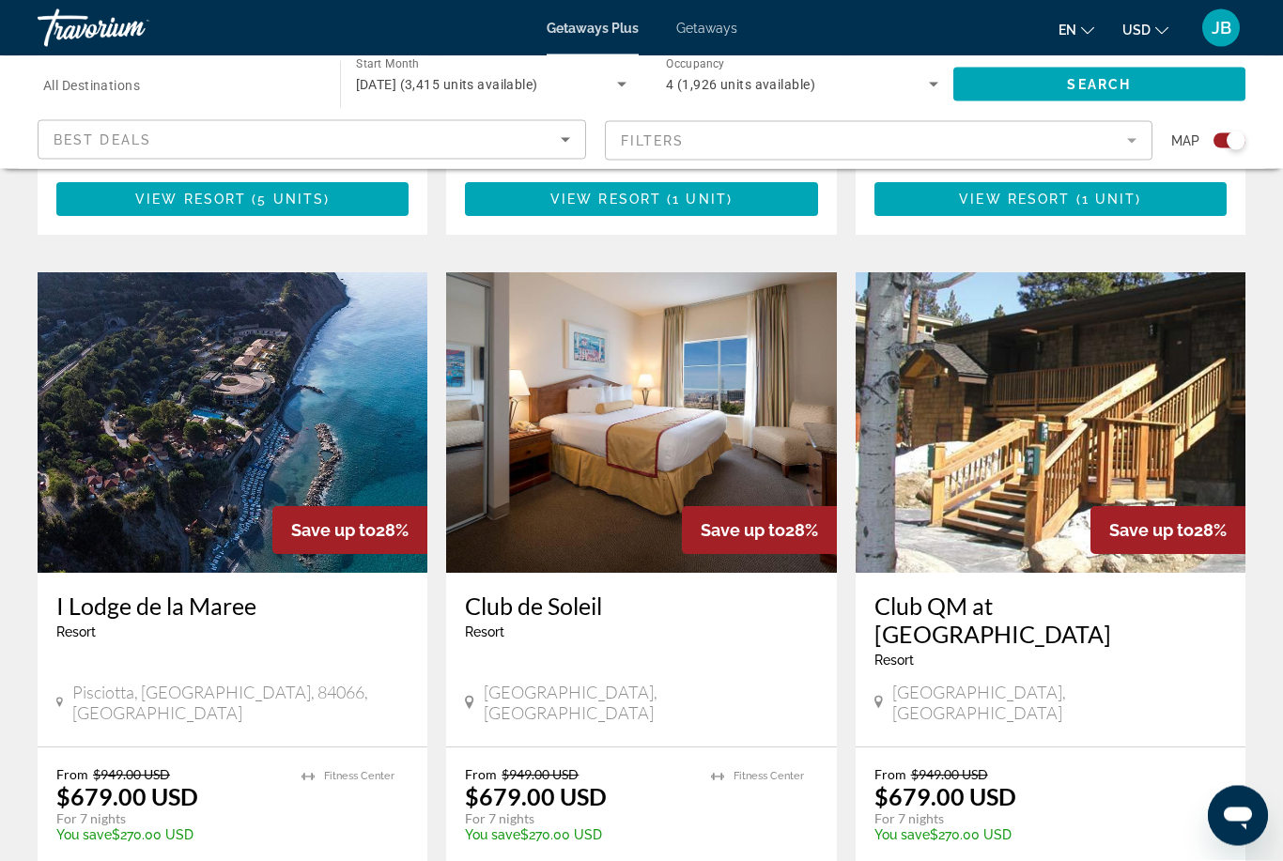
scroll to position [2587, 0]
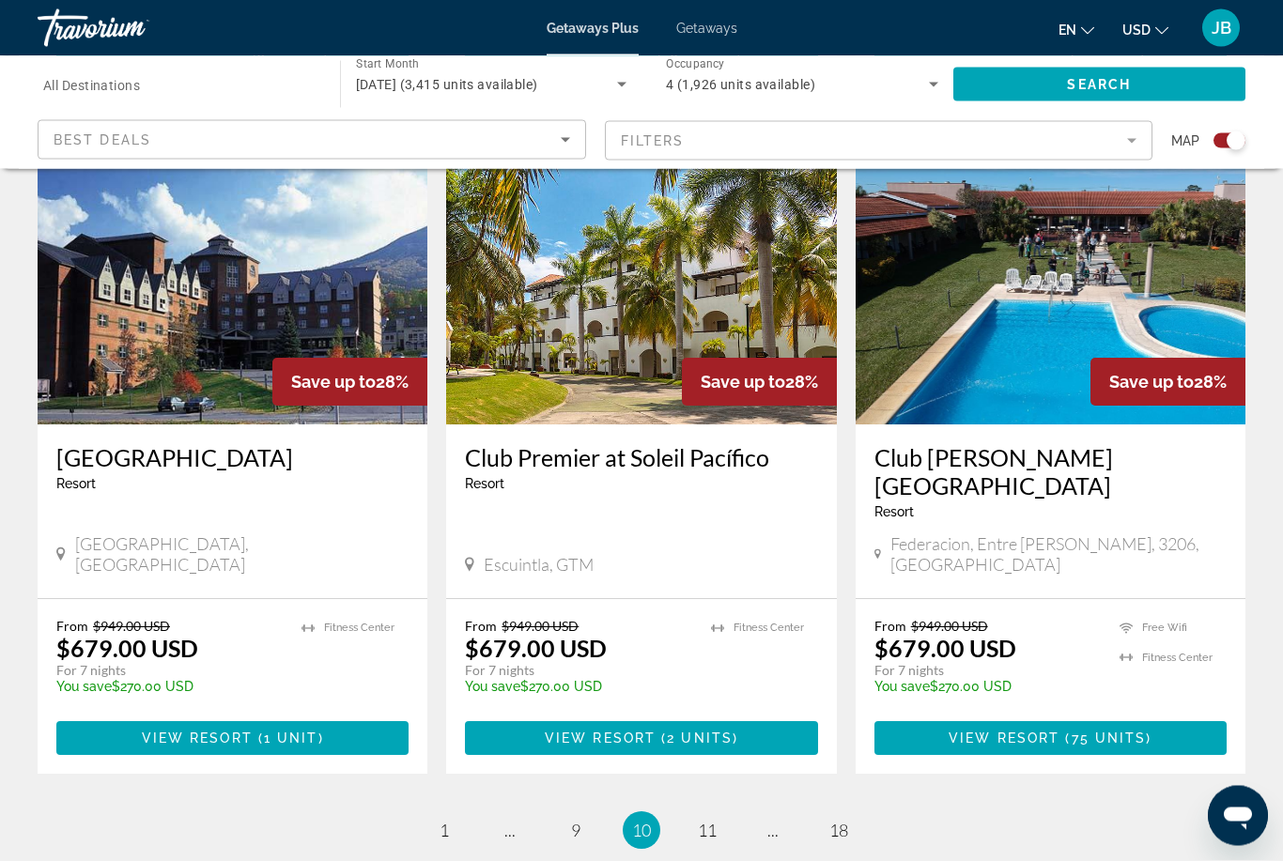
scroll to position [2893, 0]
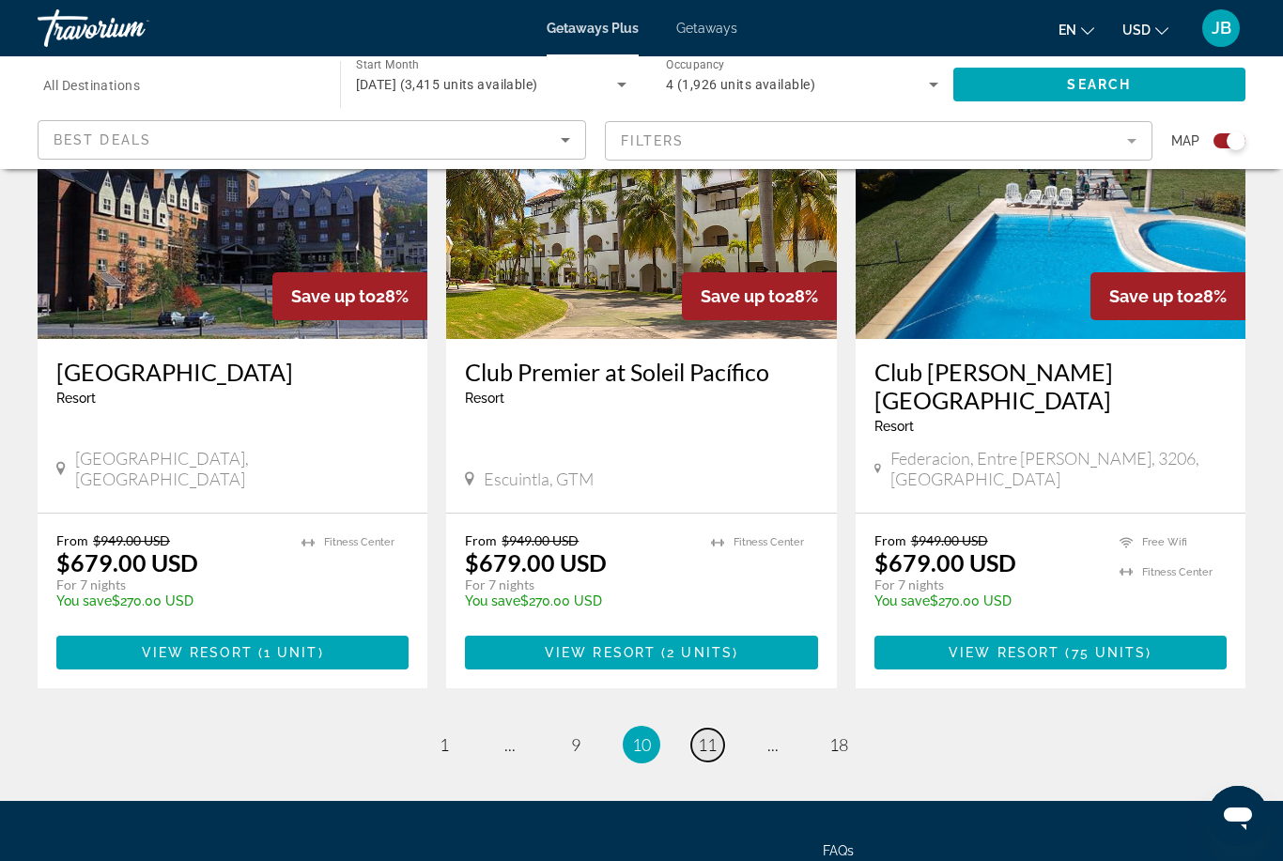
click at [709, 734] on span "11" at bounding box center [707, 744] width 19 height 21
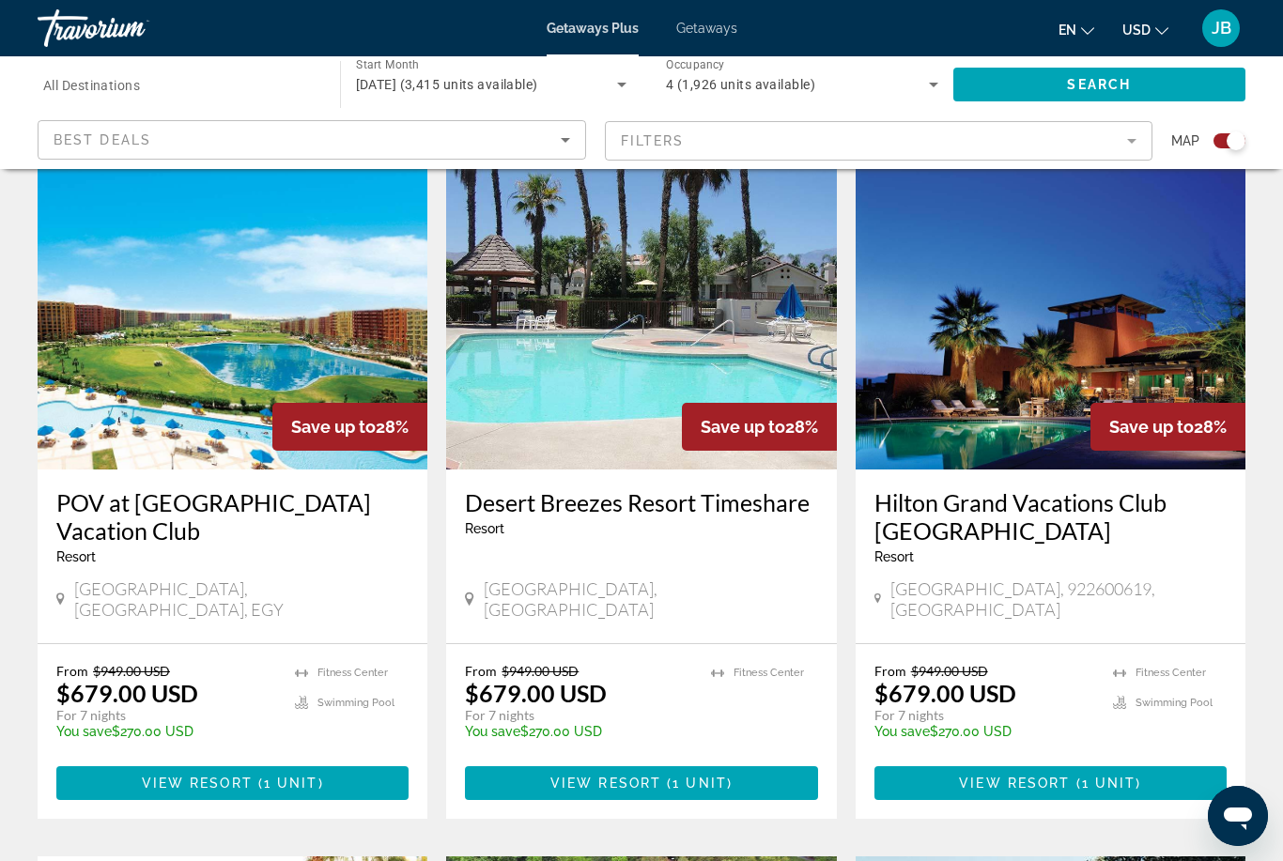
scroll to position [1372, 0]
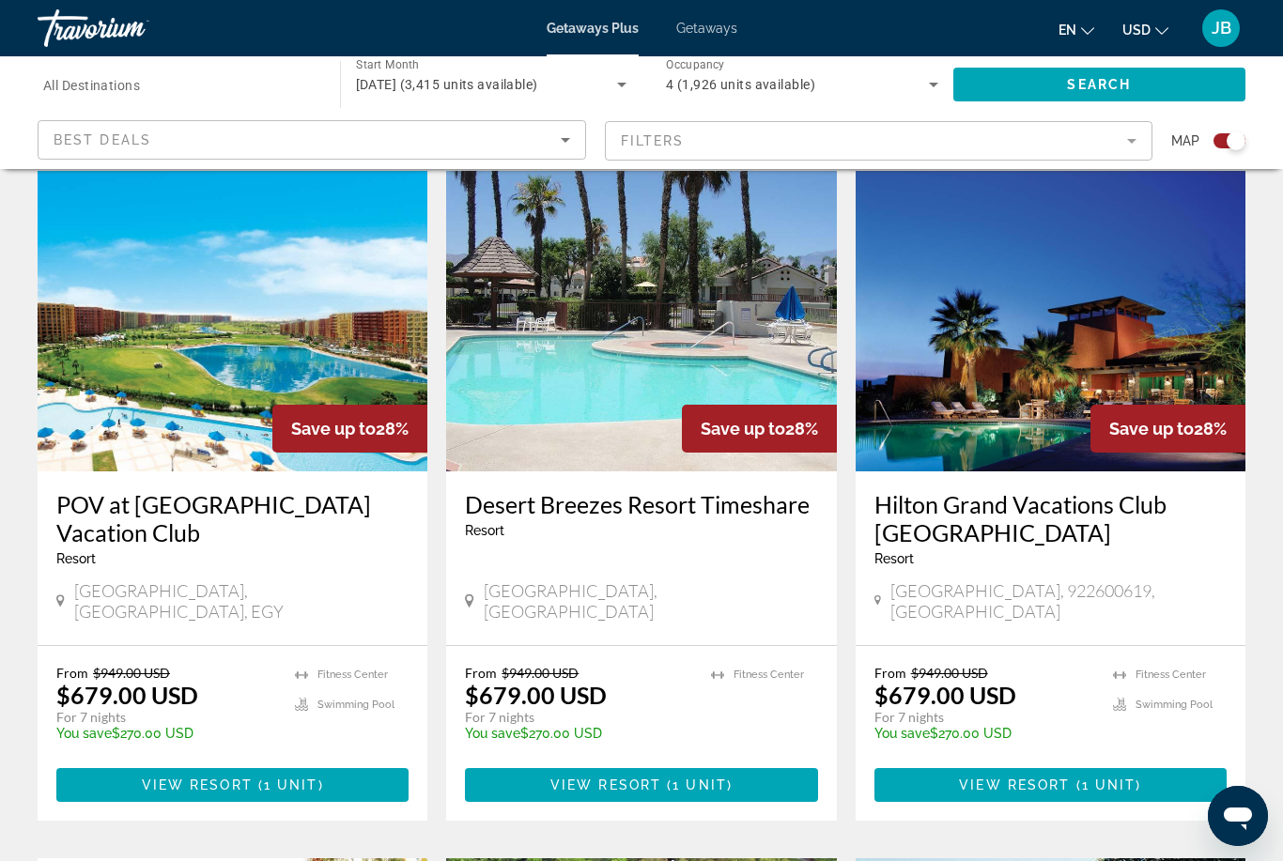
click at [153, 496] on h3 "POV at [GEOGRAPHIC_DATA] Vacation Club" at bounding box center [232, 518] width 352 height 56
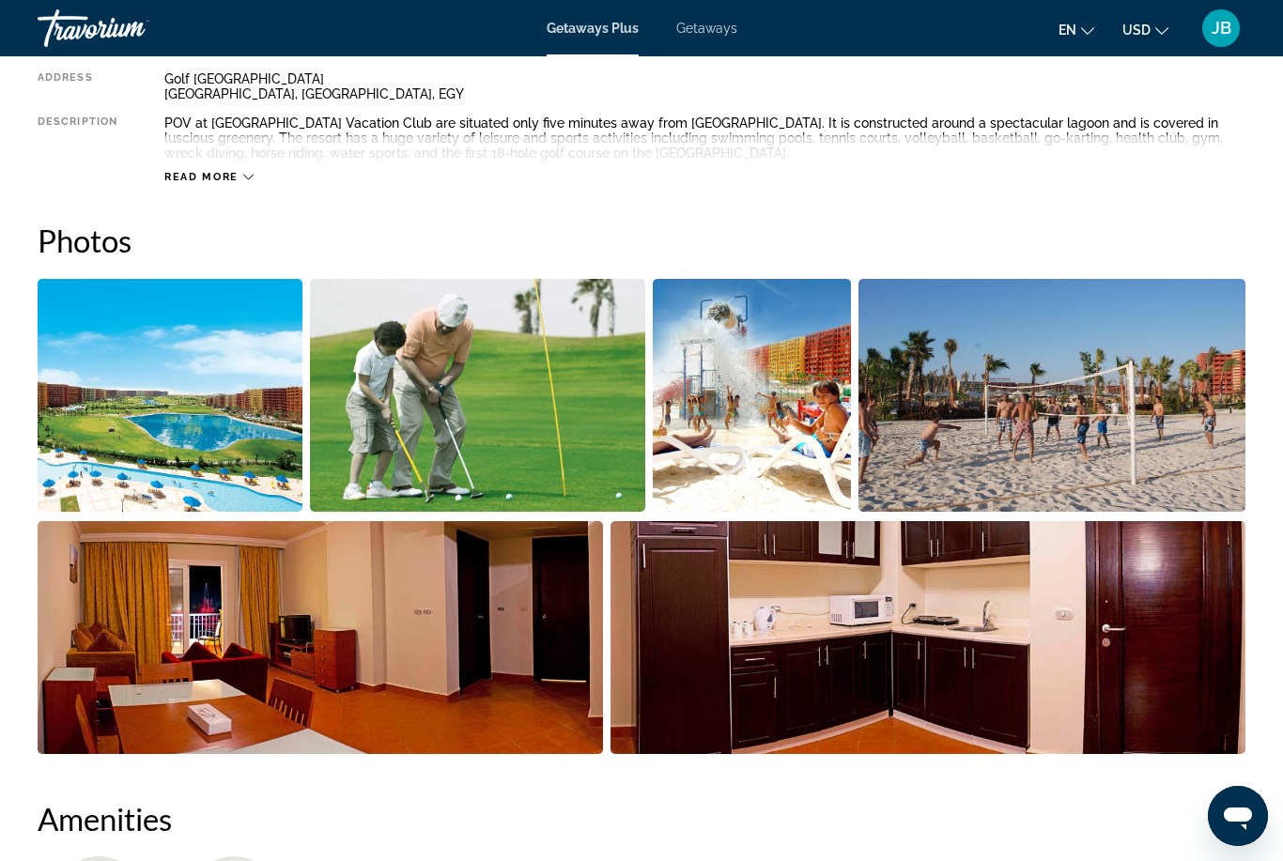
scroll to position [1134, 0]
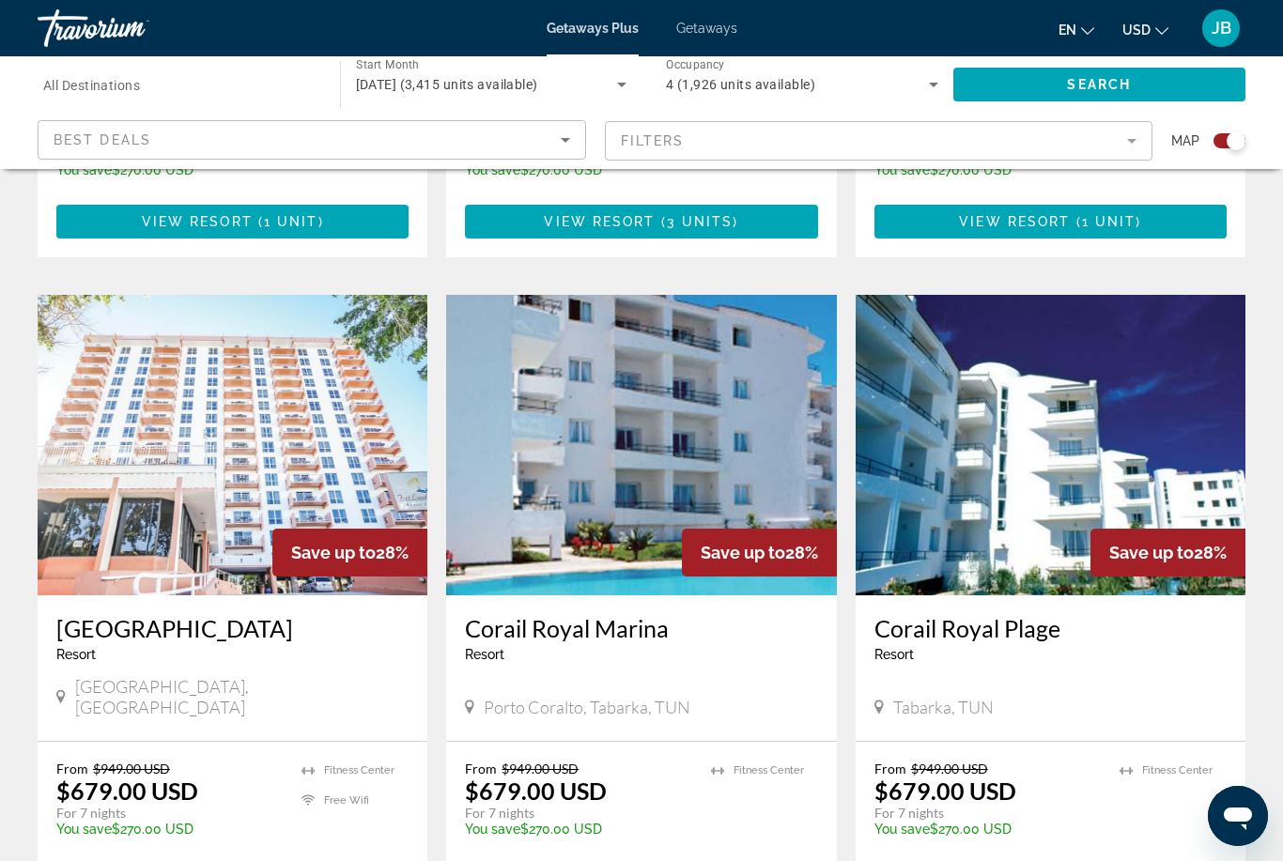
scroll to position [2872, 0]
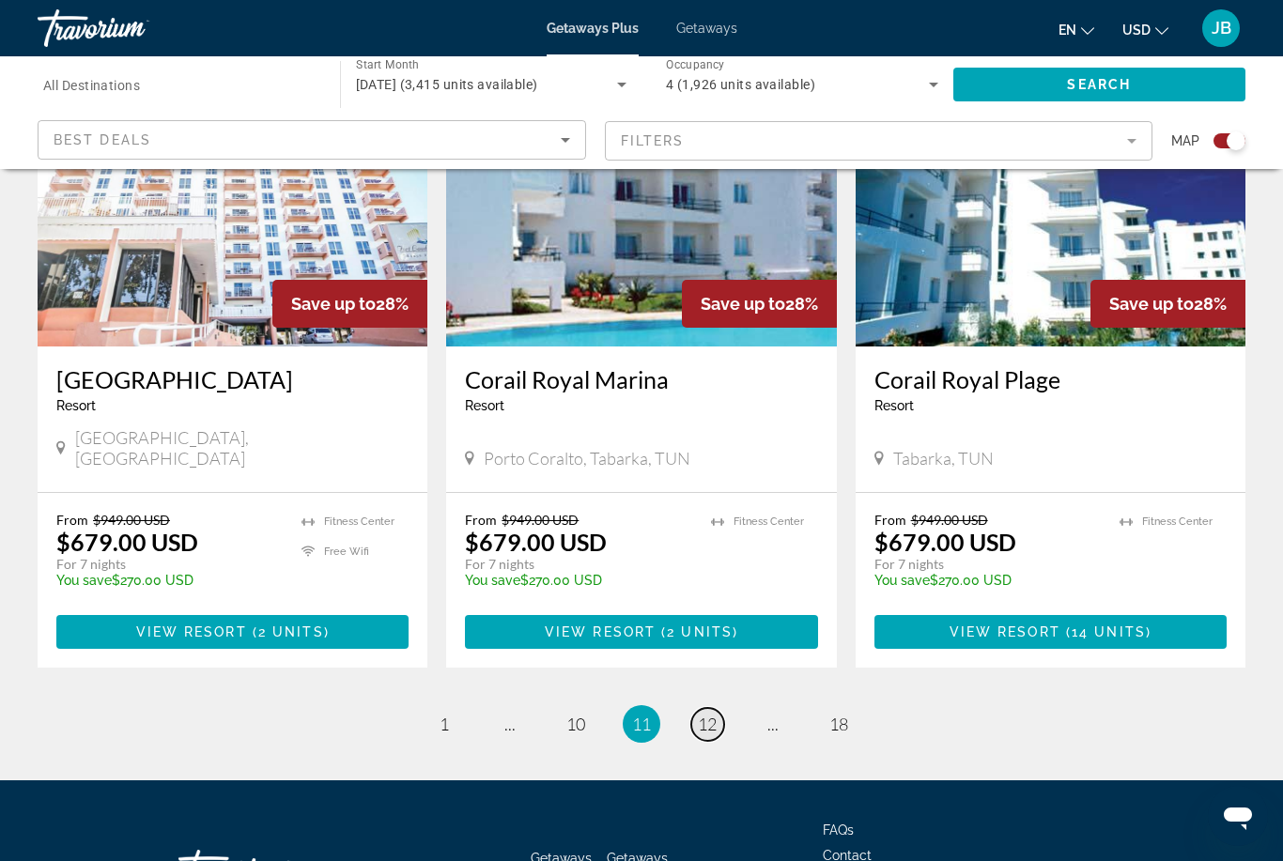
click at [712, 714] on span "12" at bounding box center [707, 724] width 19 height 21
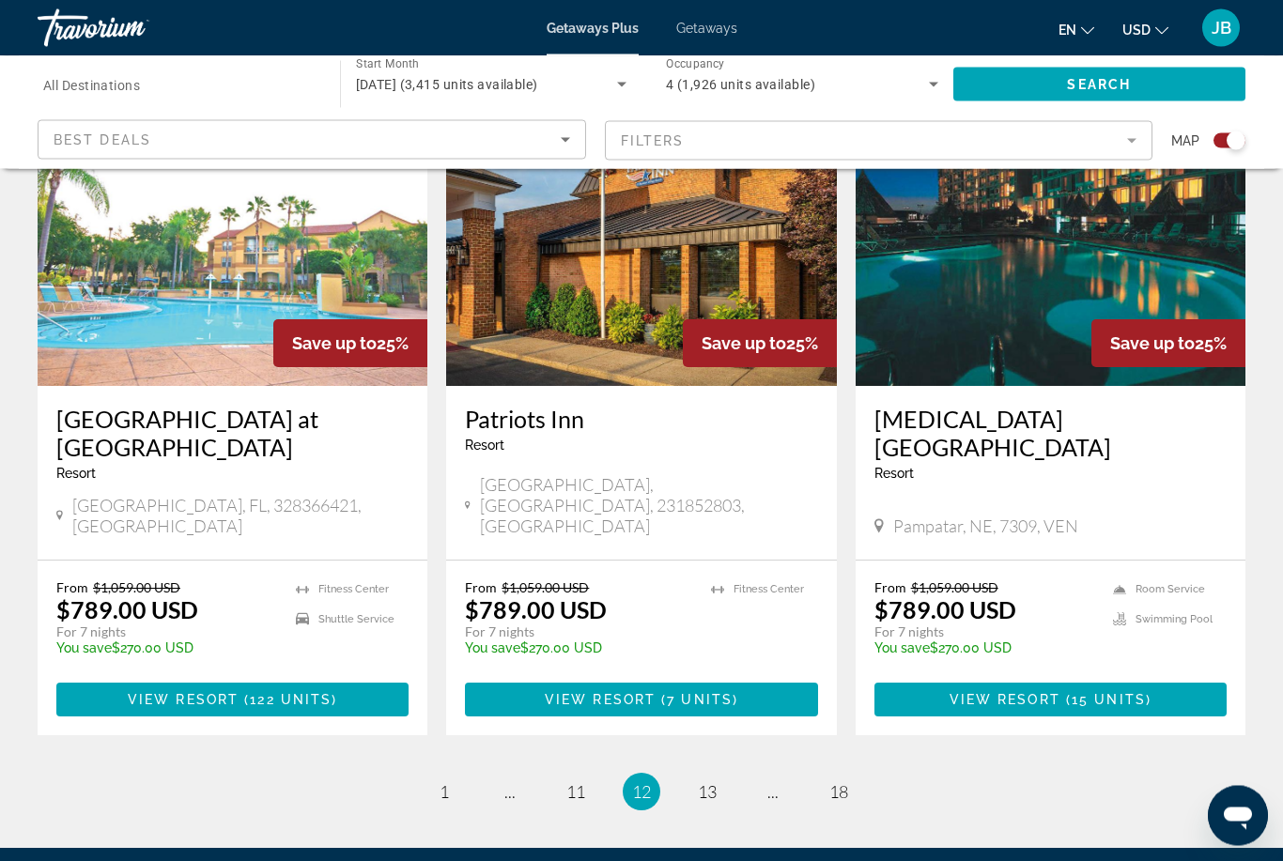
scroll to position [2841, 0]
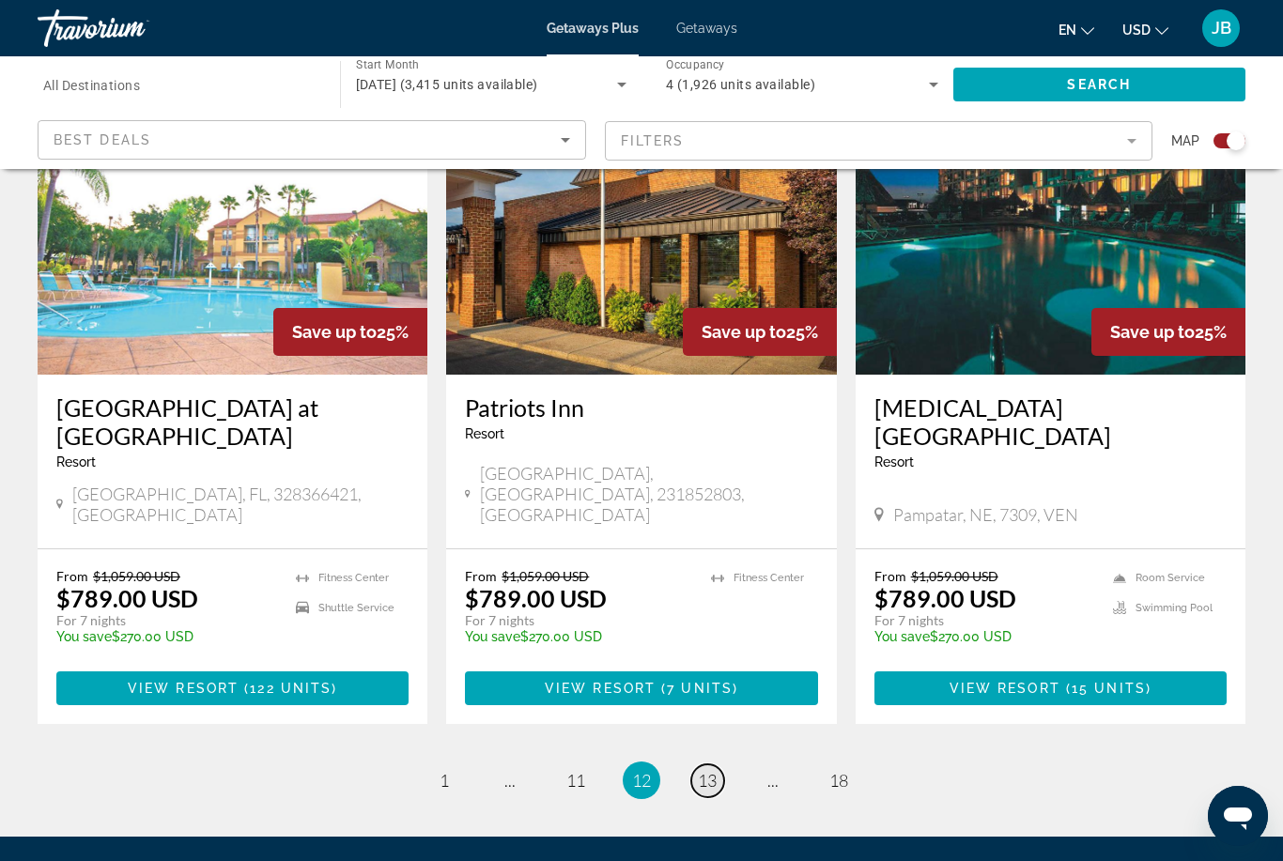
click at [711, 770] on span "13" at bounding box center [707, 780] width 19 height 21
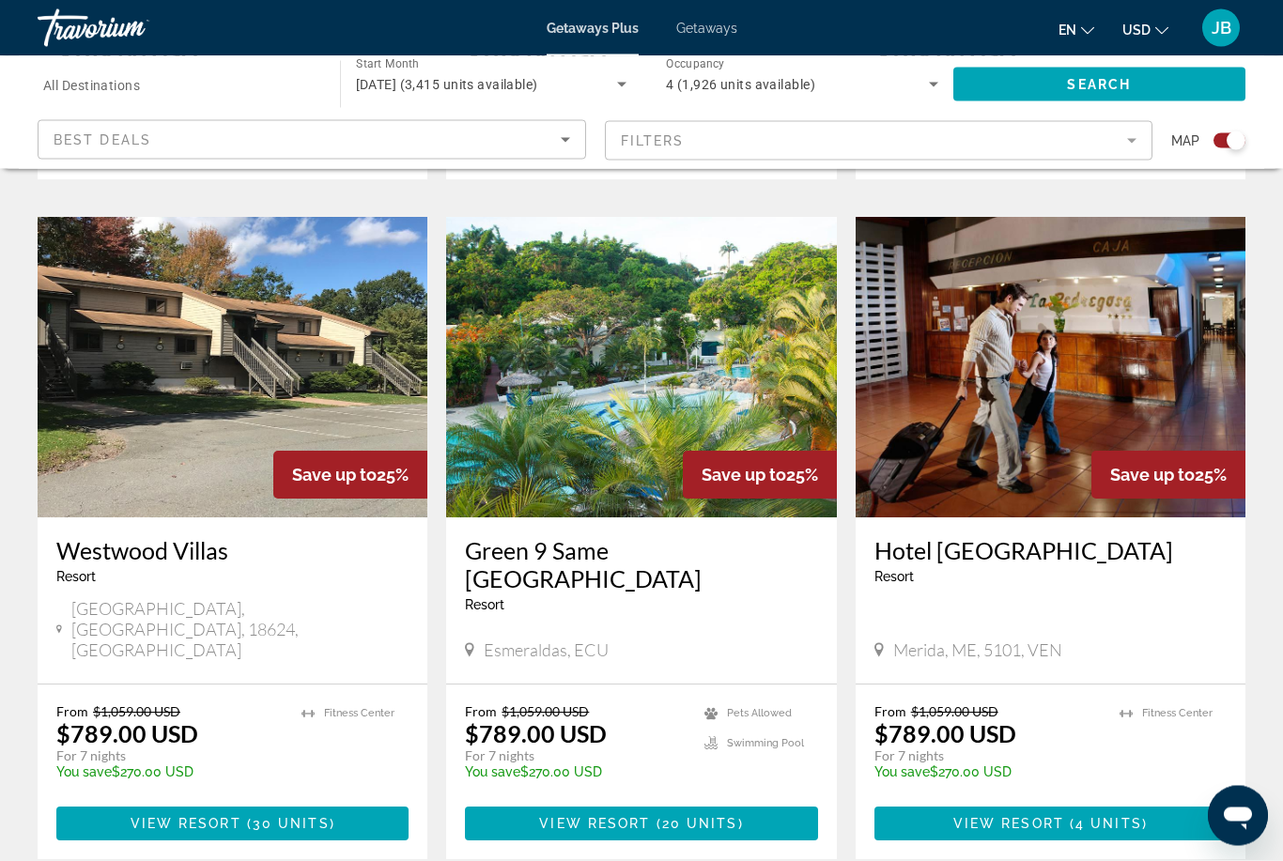
scroll to position [2785, 0]
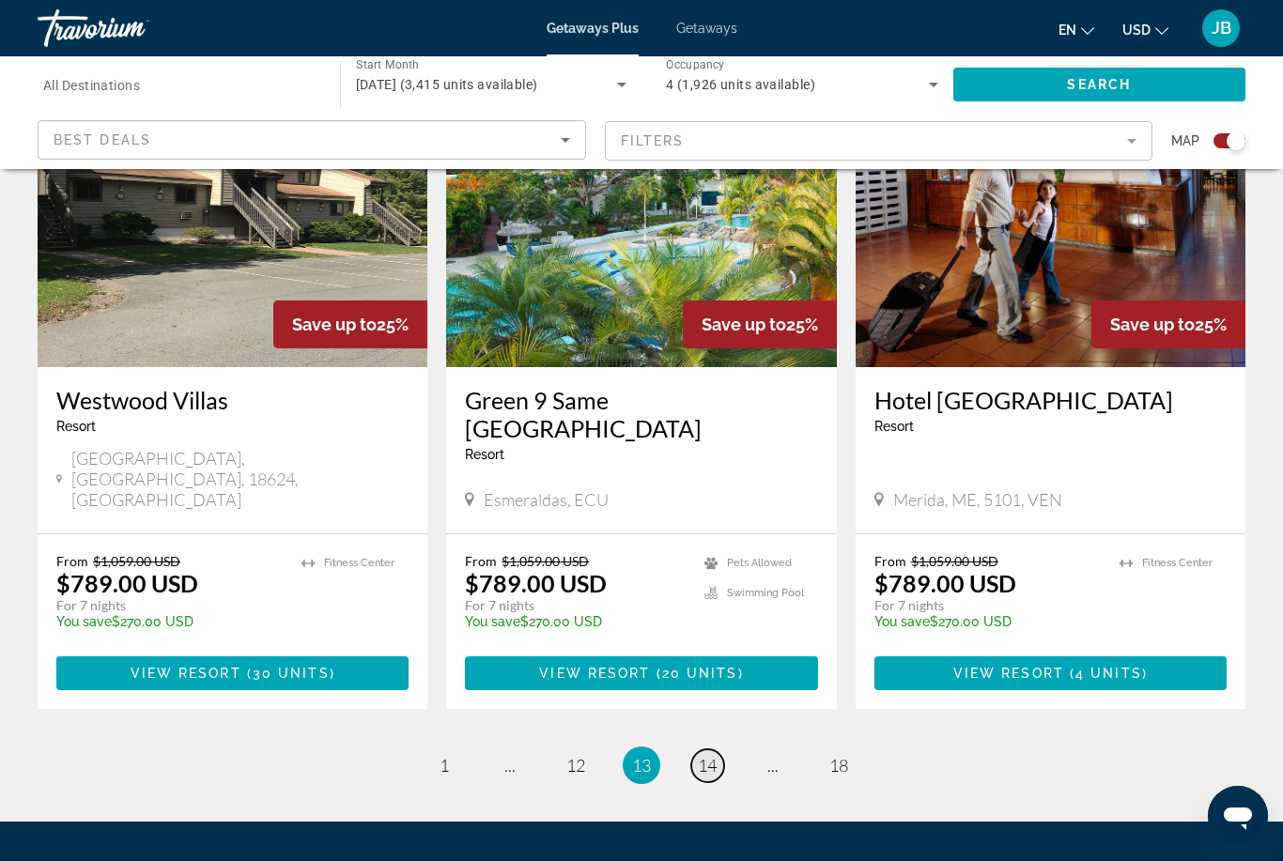
click at [709, 750] on link "page 14" at bounding box center [707, 766] width 33 height 33
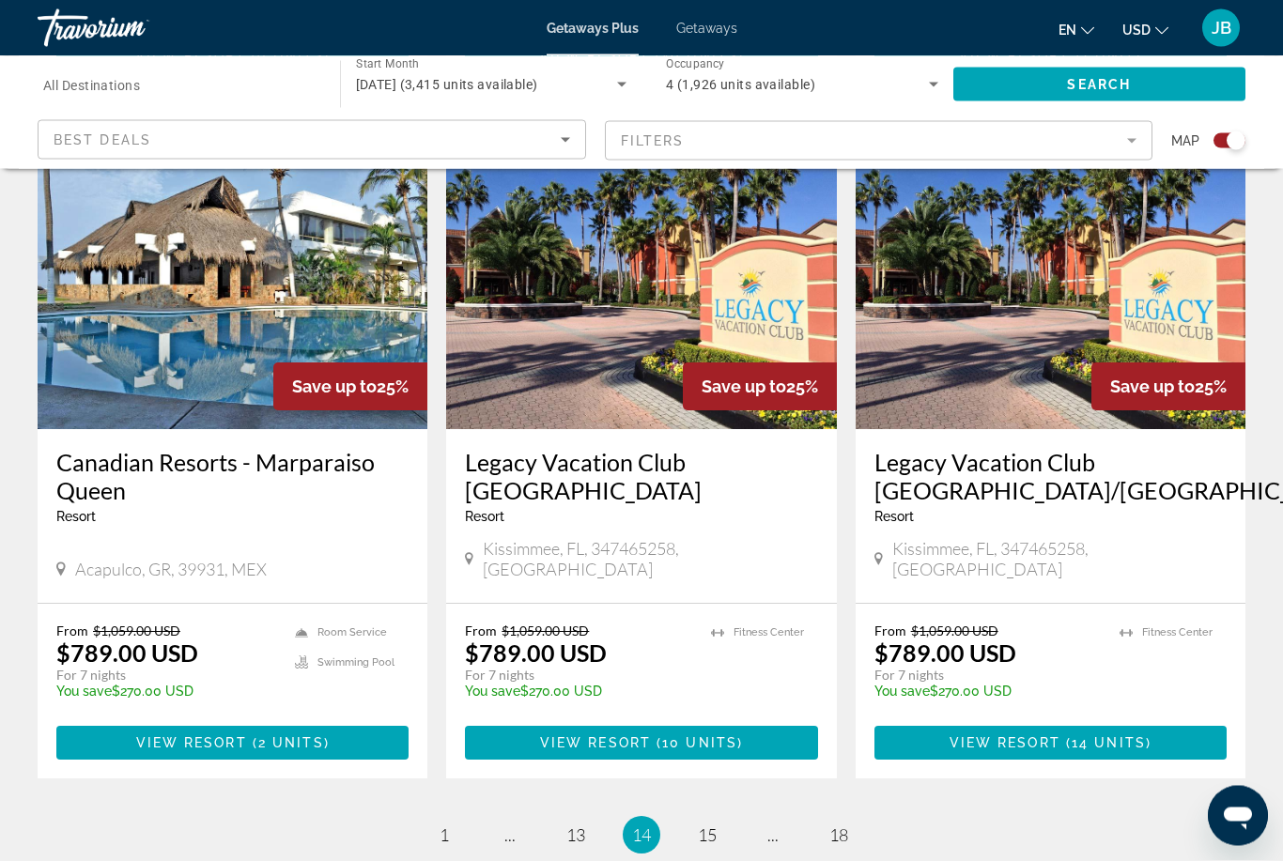
scroll to position [2813, 0]
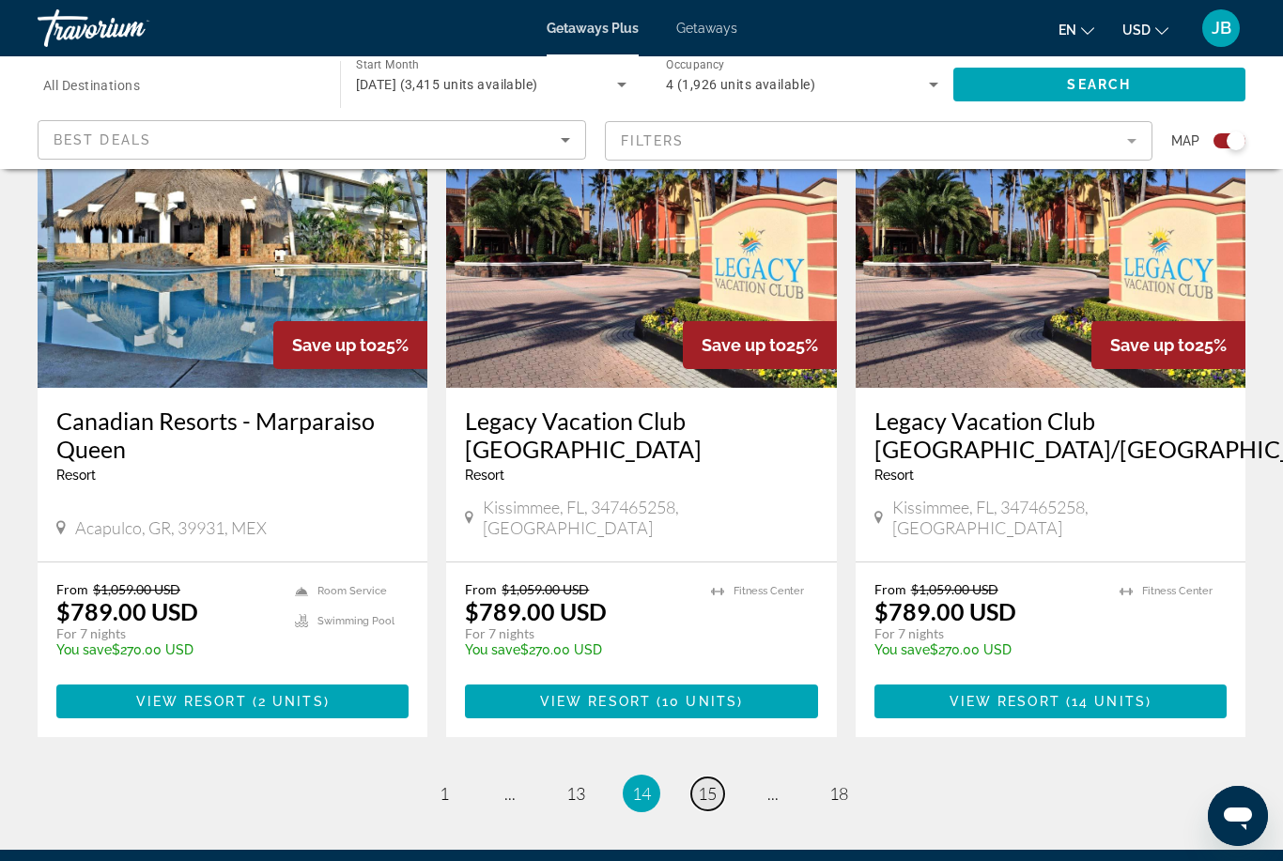
click at [716, 783] on span "15" at bounding box center [707, 793] width 19 height 21
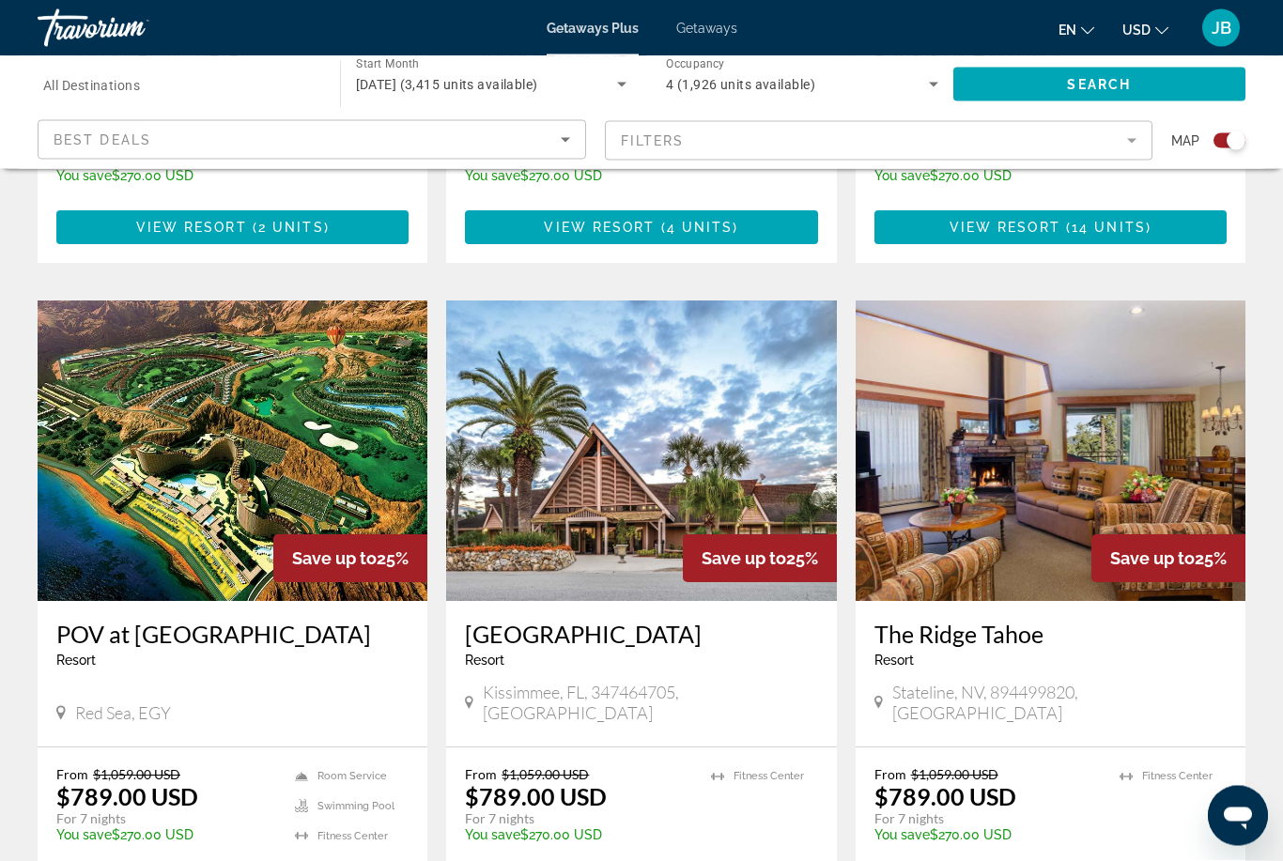
scroll to position [1835, 0]
click at [213, 620] on h3 "POV at [GEOGRAPHIC_DATA]" at bounding box center [232, 634] width 352 height 28
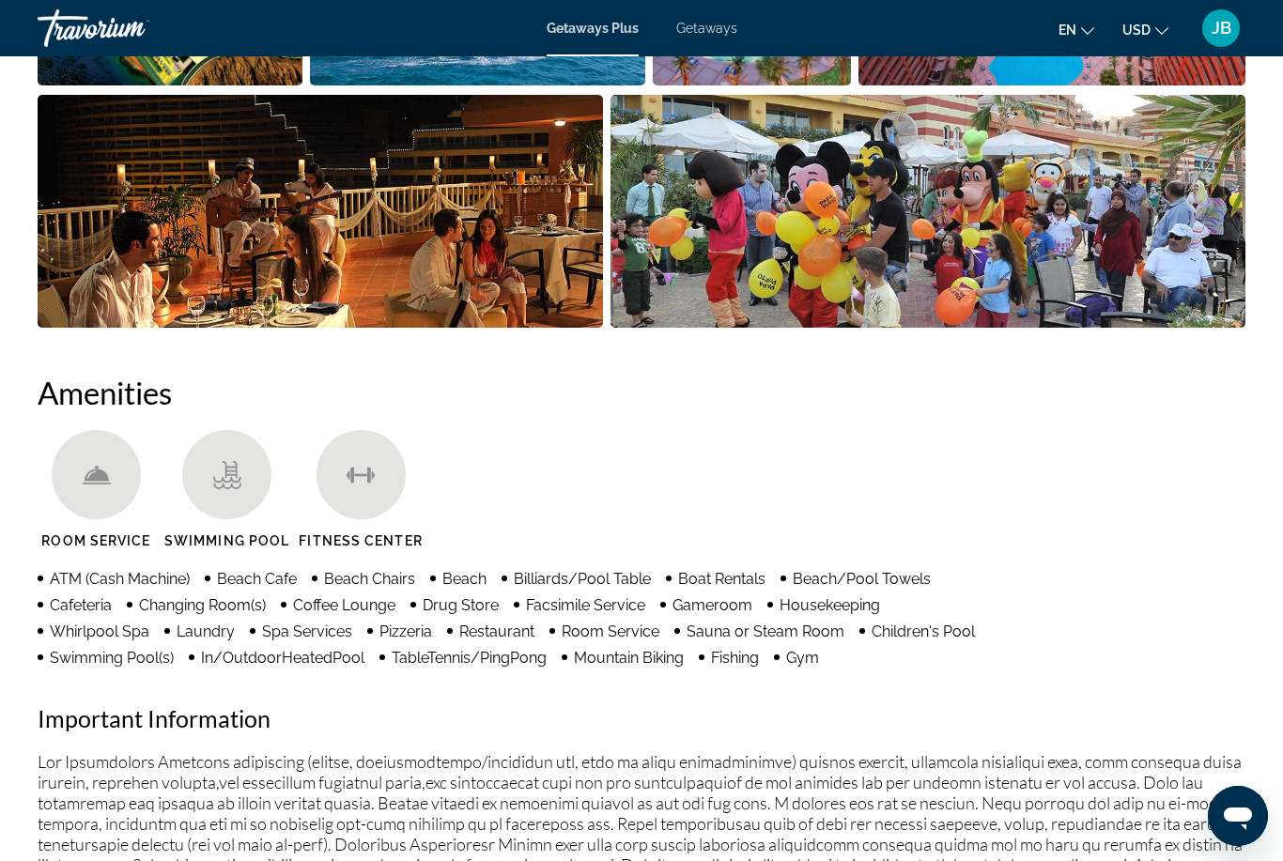
scroll to position [1496, 0]
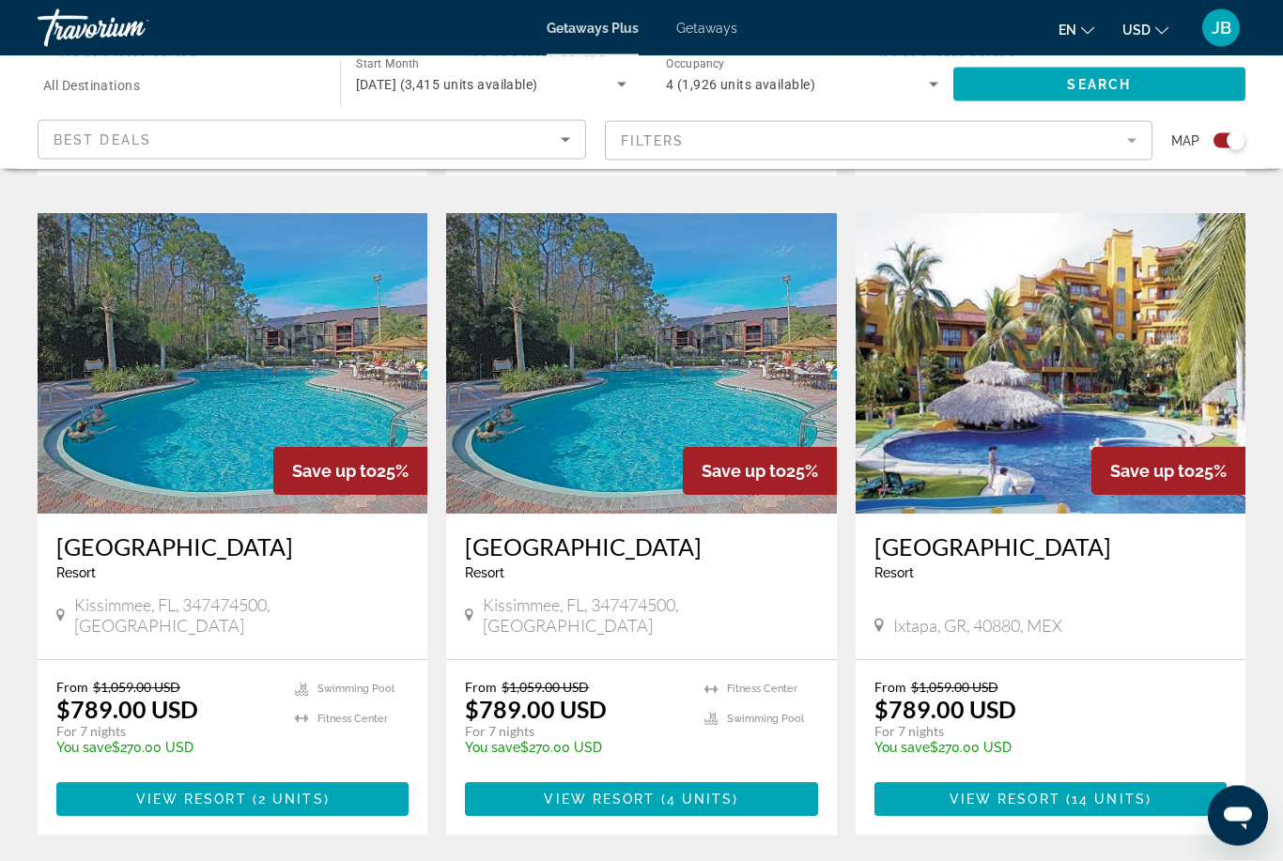
scroll to position [1264, 0]
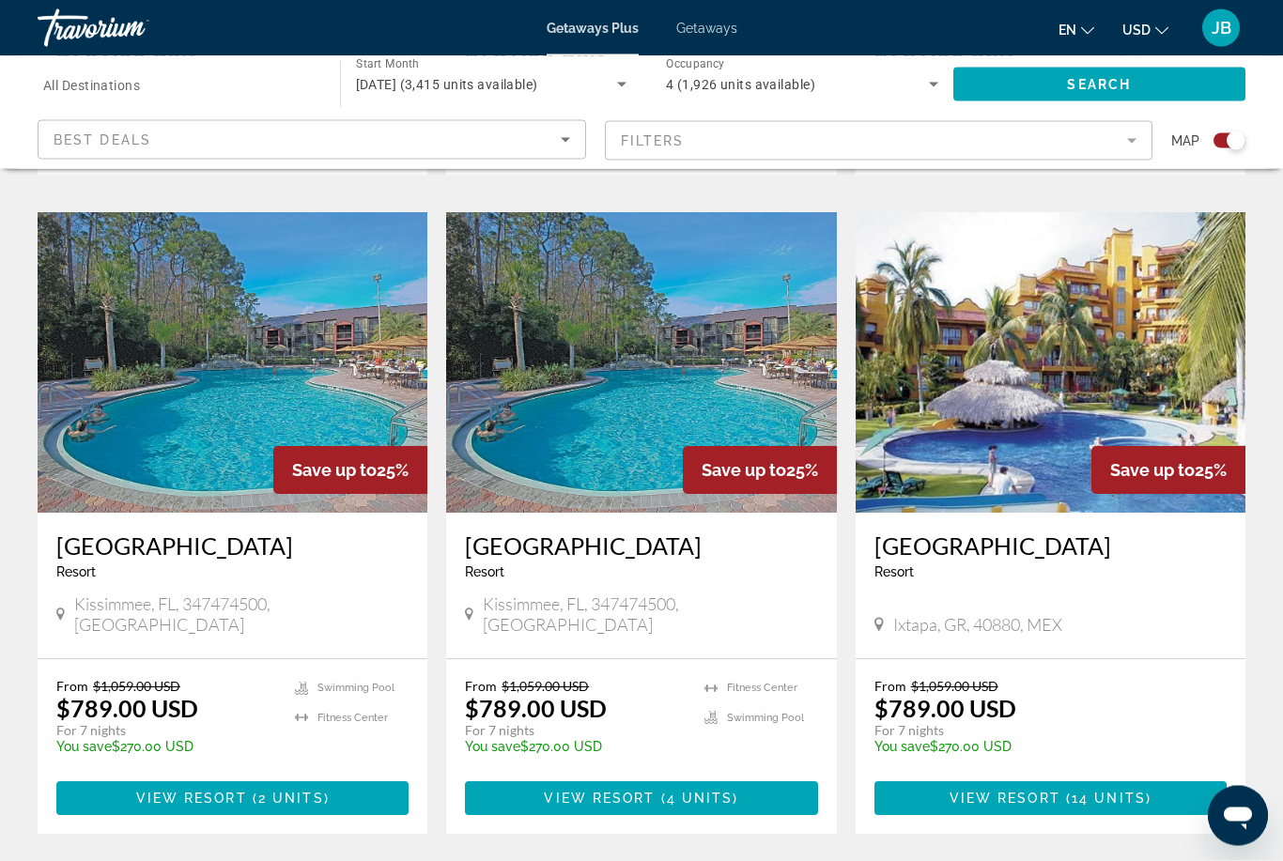
click at [995, 533] on h3 "[GEOGRAPHIC_DATA]" at bounding box center [1050, 547] width 352 height 28
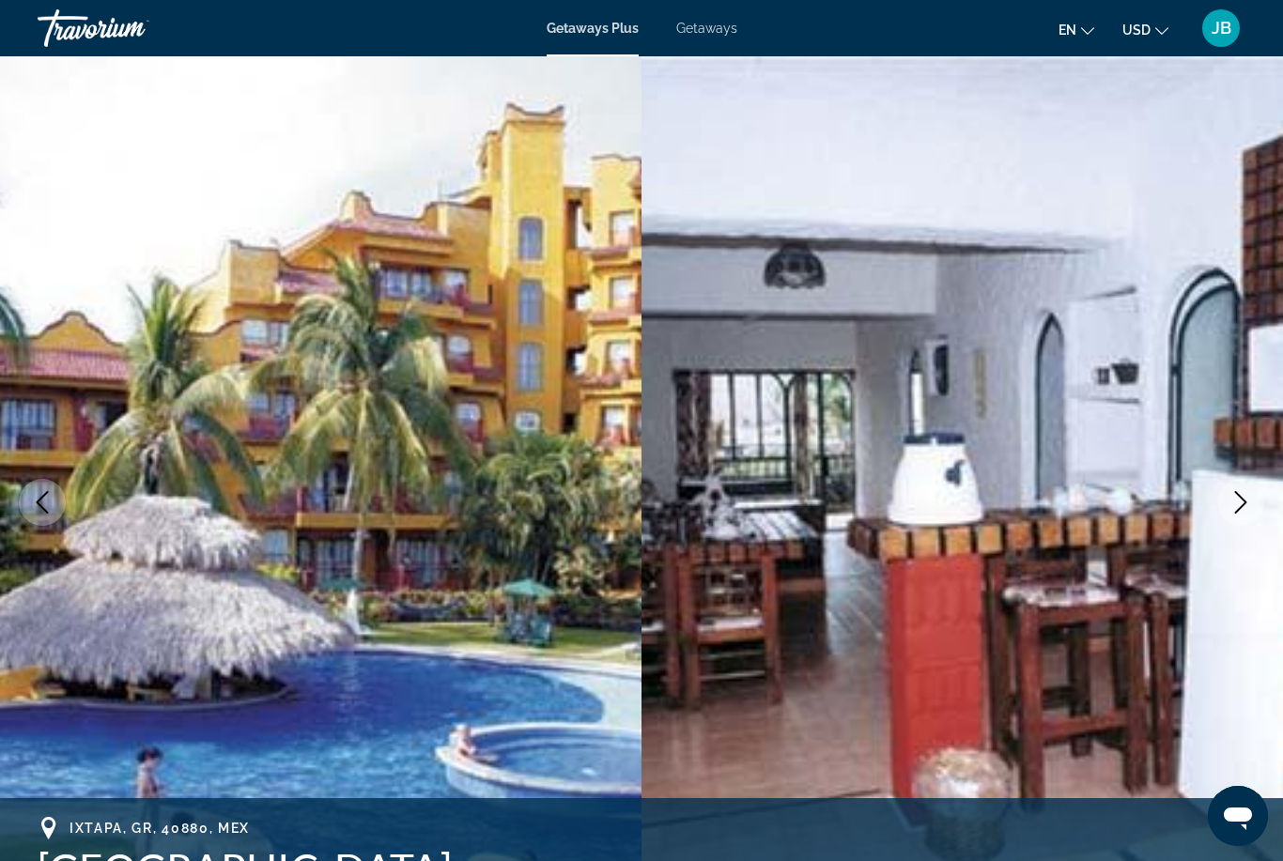
click at [1240, 504] on icon "Next image" at bounding box center [1240, 502] width 23 height 23
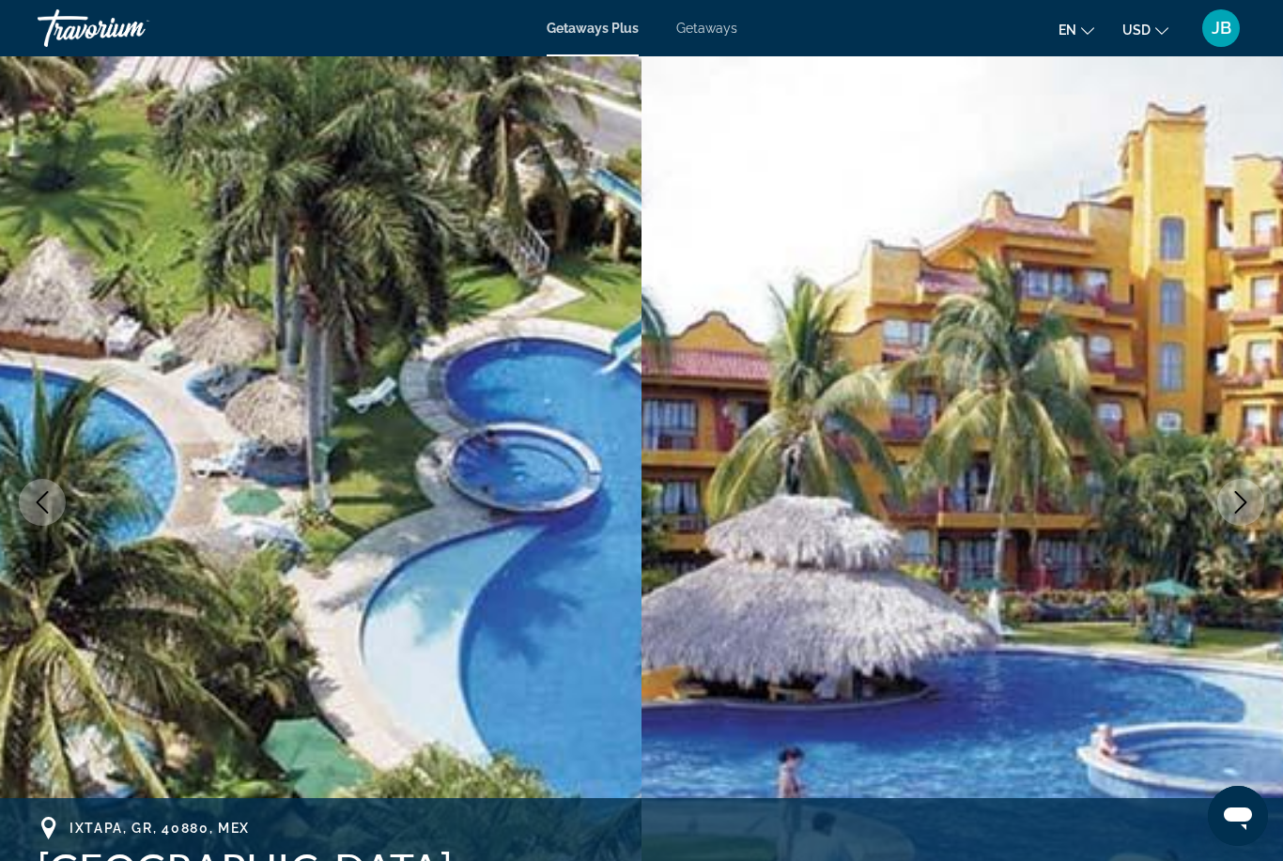
click at [1227, 507] on button "Next image" at bounding box center [1240, 502] width 47 height 47
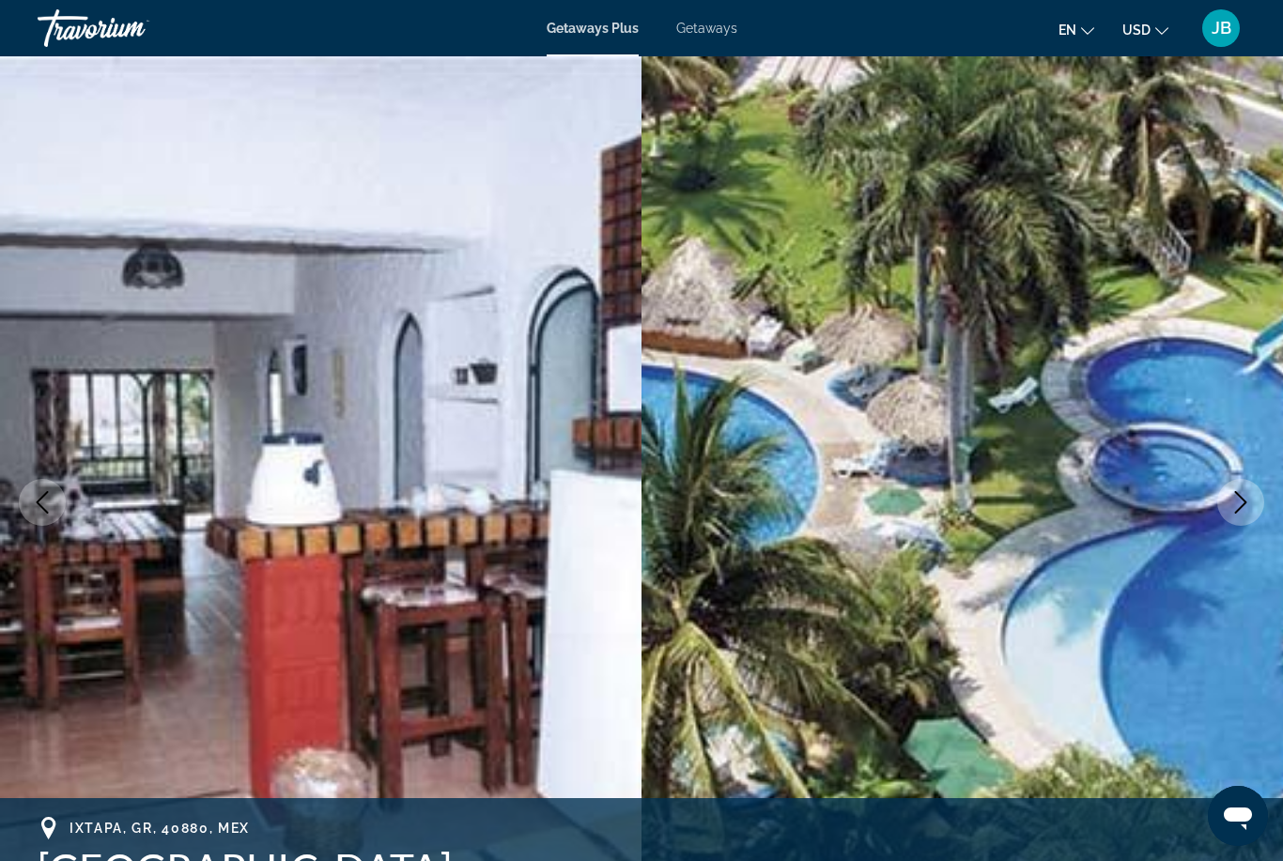
click at [1224, 505] on button "Next image" at bounding box center [1240, 502] width 47 height 47
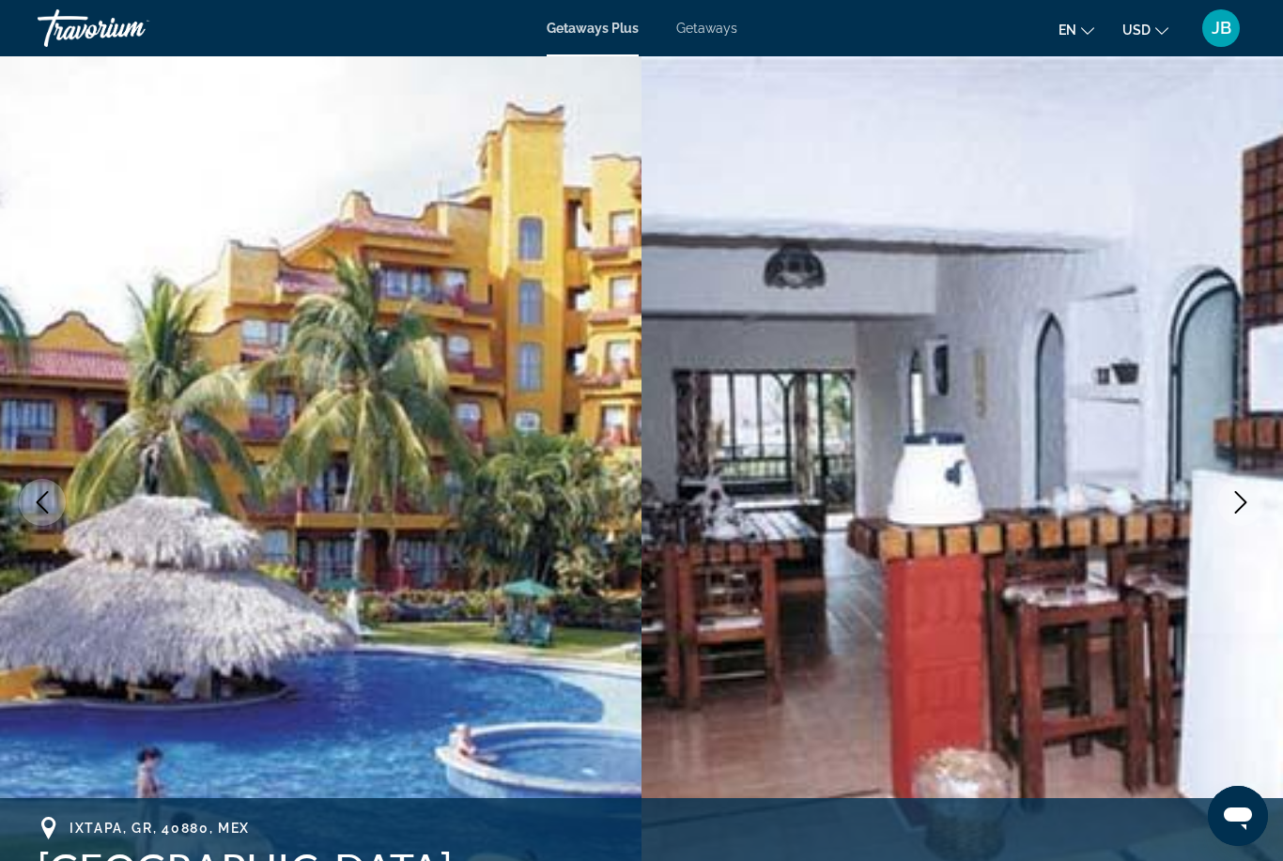
click at [1214, 514] on img "Main content" at bounding box center [963, 502] width 642 height 892
click at [1225, 502] on button "Next image" at bounding box center [1240, 502] width 47 height 47
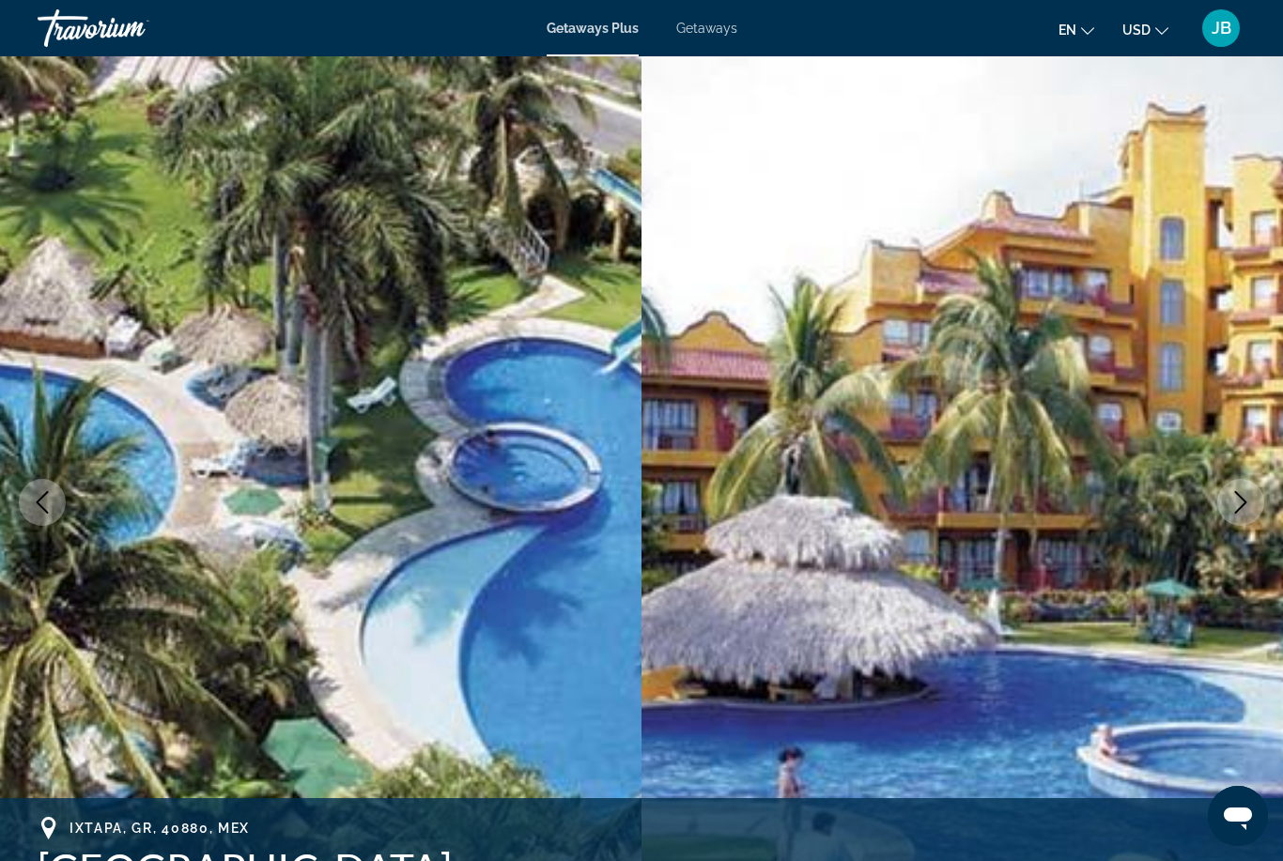
click at [1245, 502] on icon "Next image" at bounding box center [1241, 502] width 12 height 23
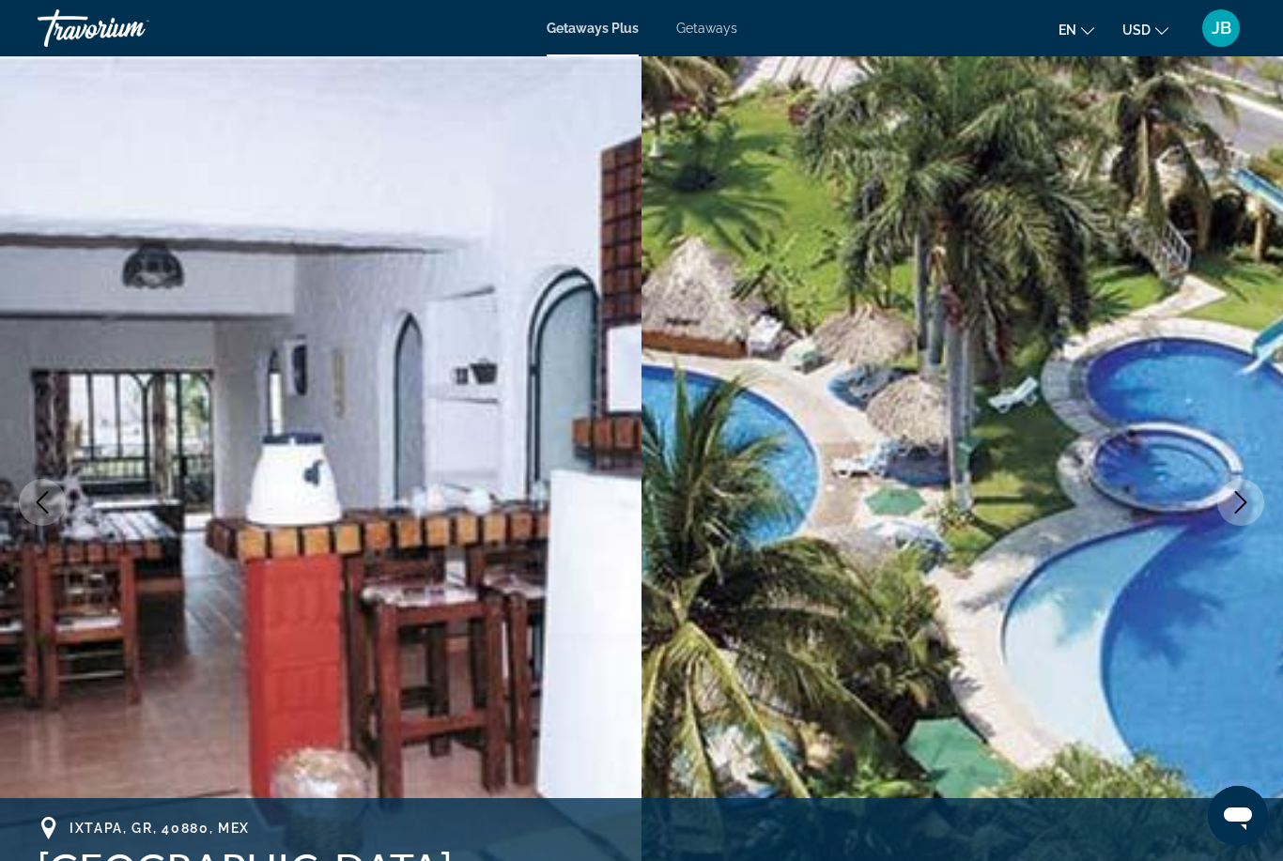
click at [1239, 506] on icon "Next image" at bounding box center [1240, 502] width 23 height 23
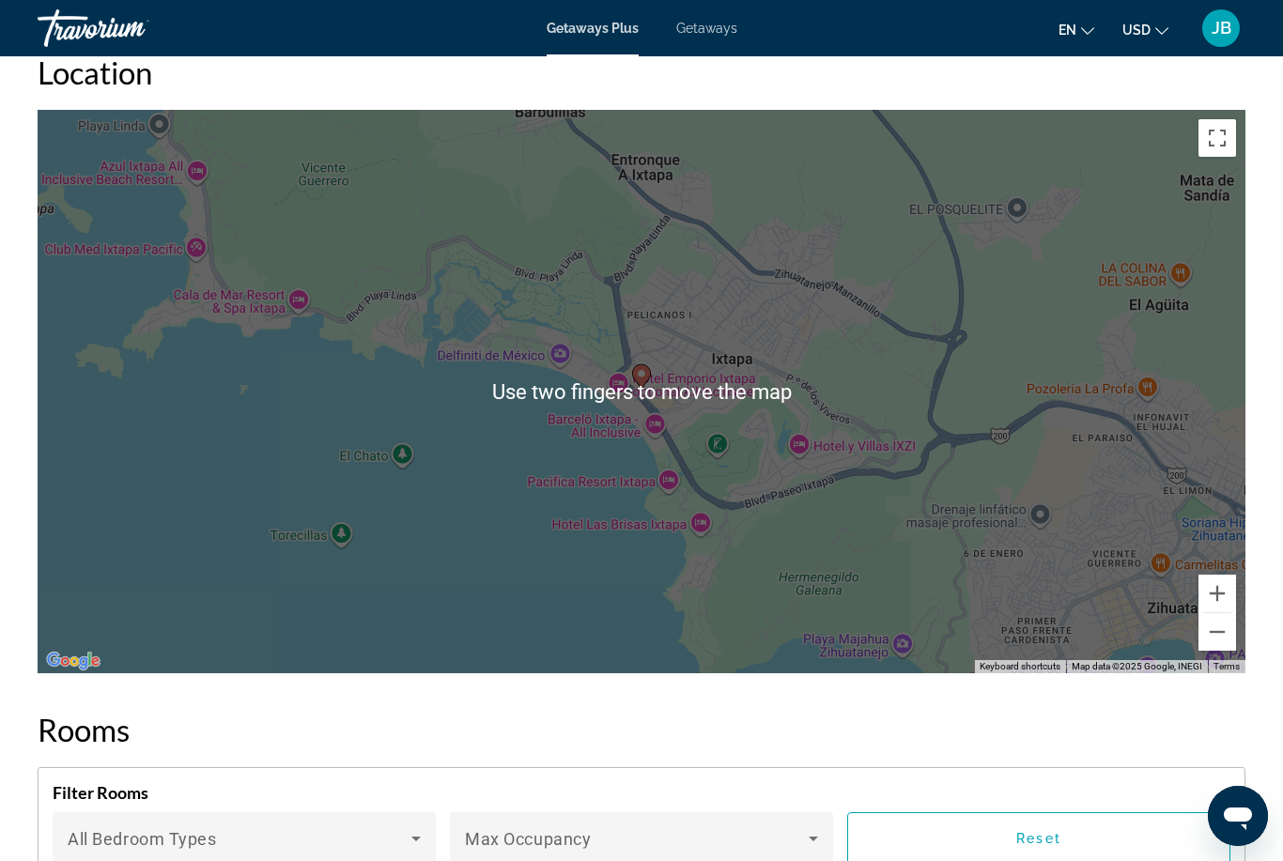
scroll to position [2188, 0]
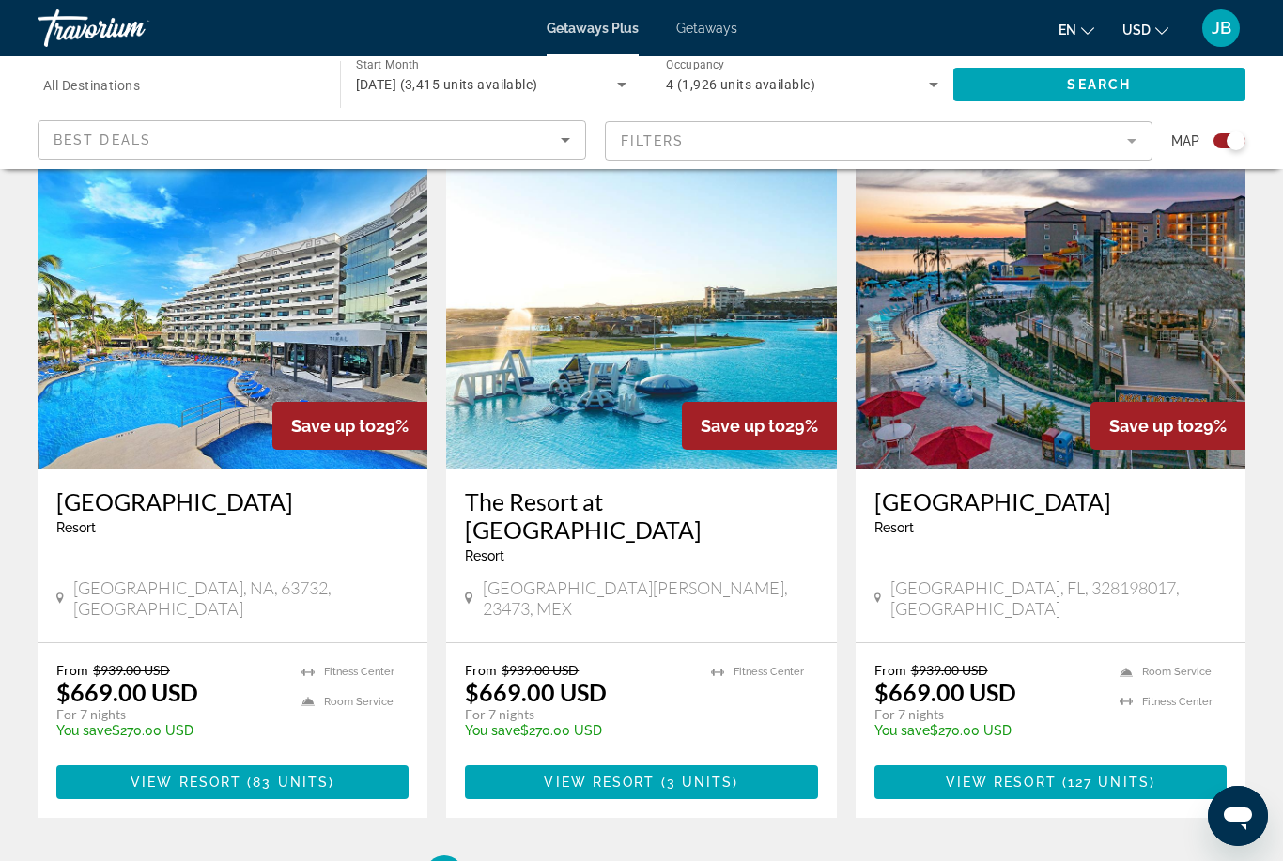
scroll to position [2813, 0]
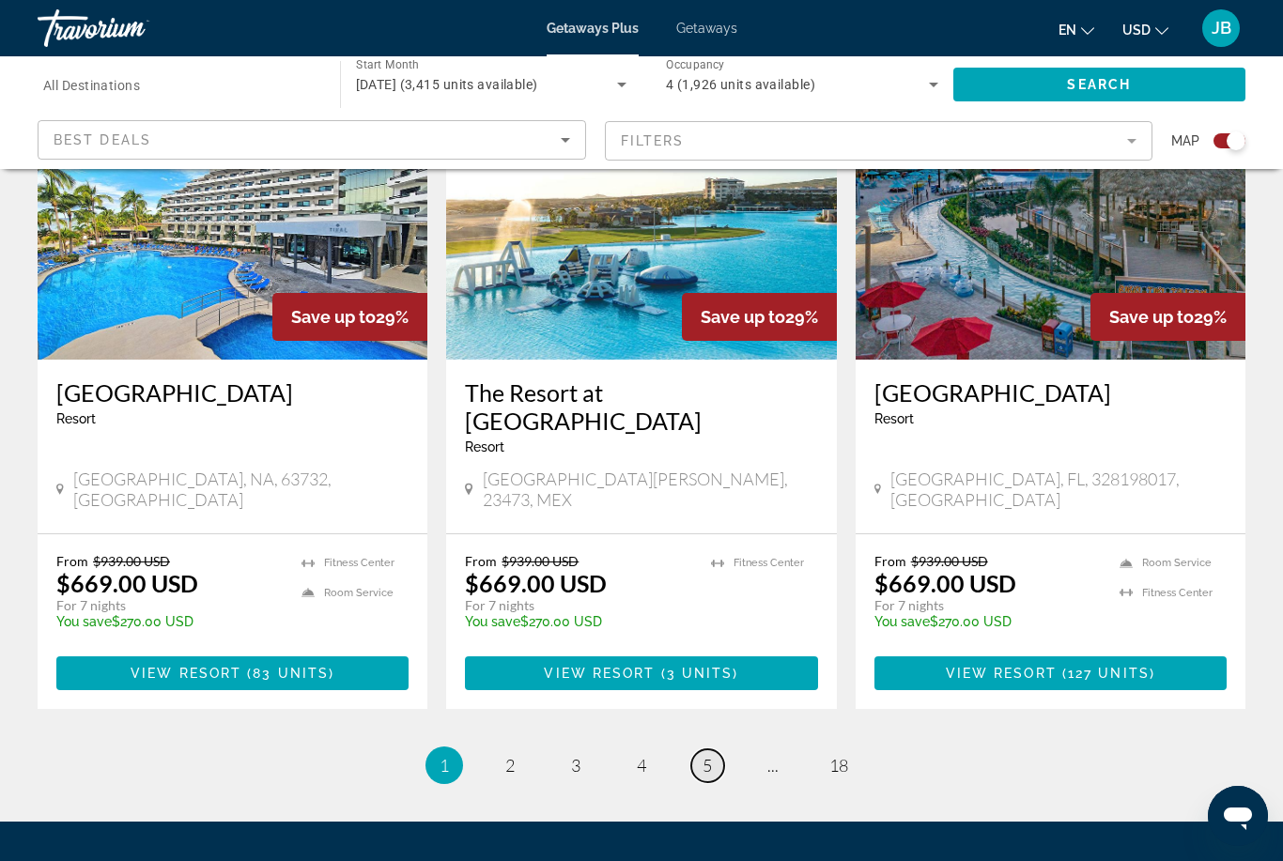
click at [714, 750] on link "page 5" at bounding box center [707, 766] width 33 height 33
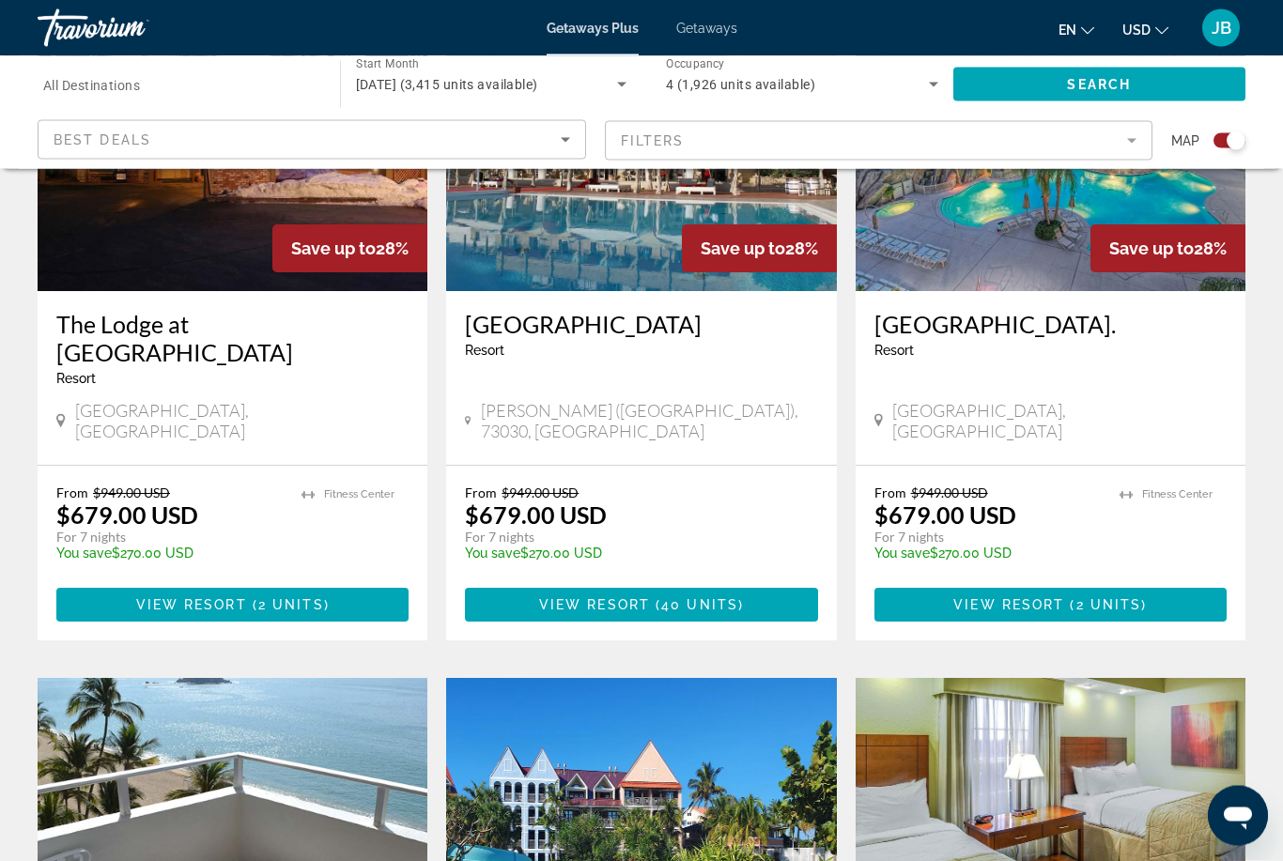
scroll to position [2841, 0]
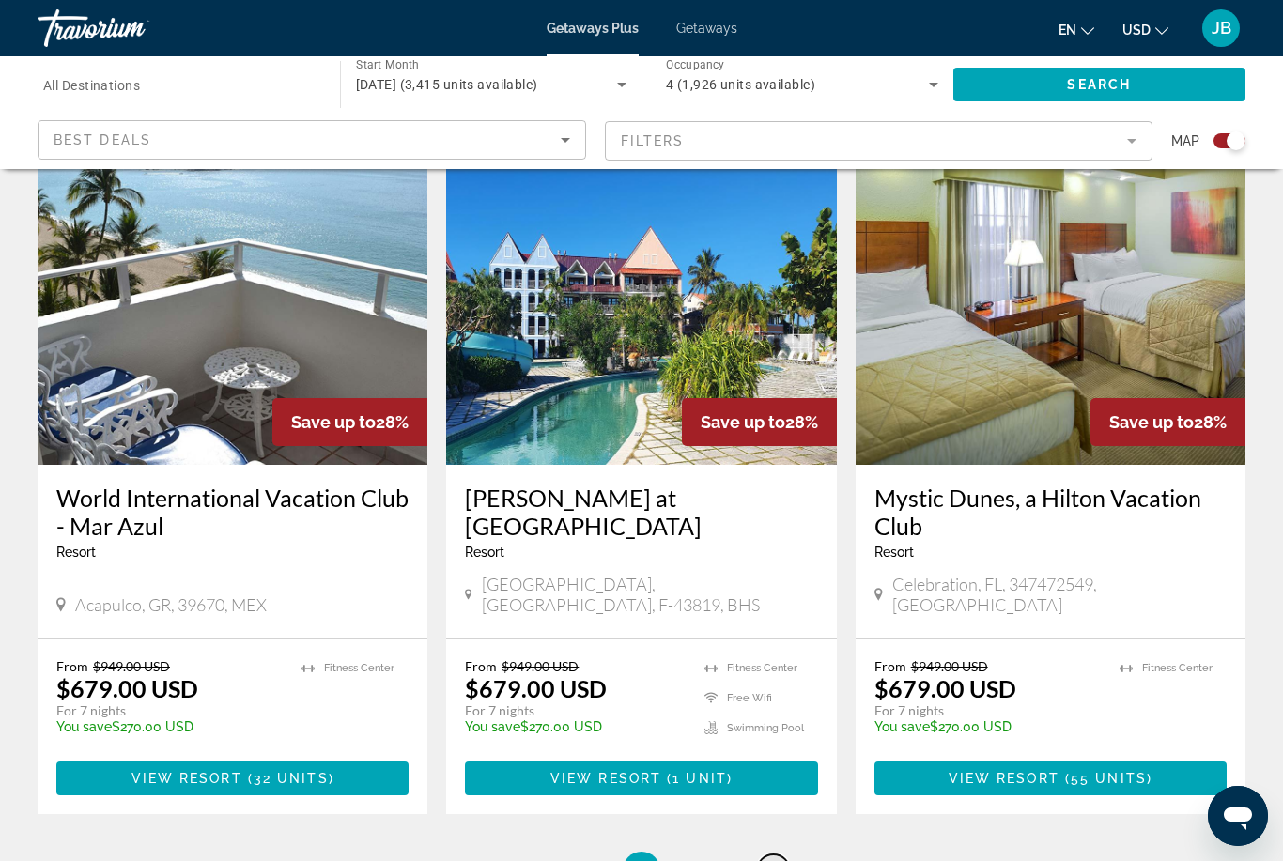
click at [765, 855] on link "page ..." at bounding box center [773, 871] width 33 height 33
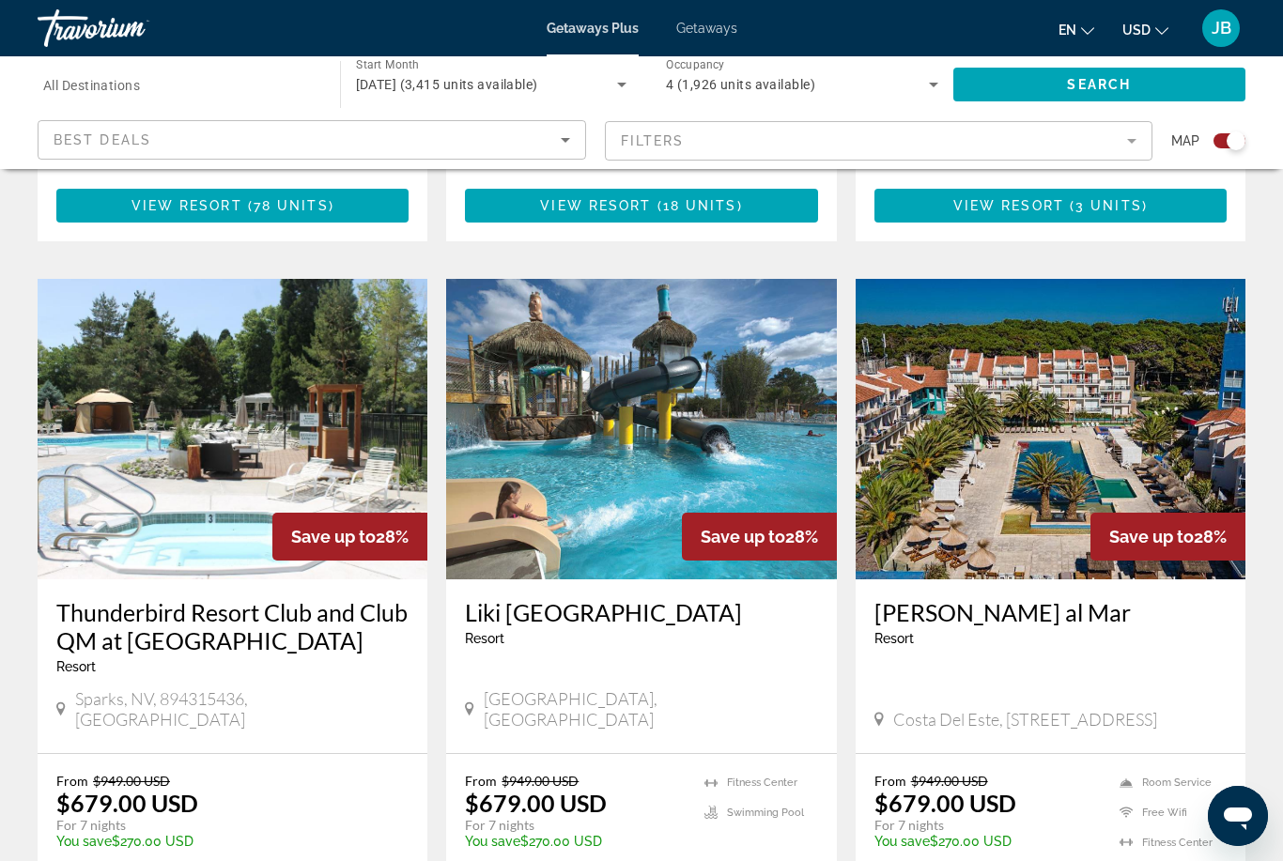
scroll to position [2841, 0]
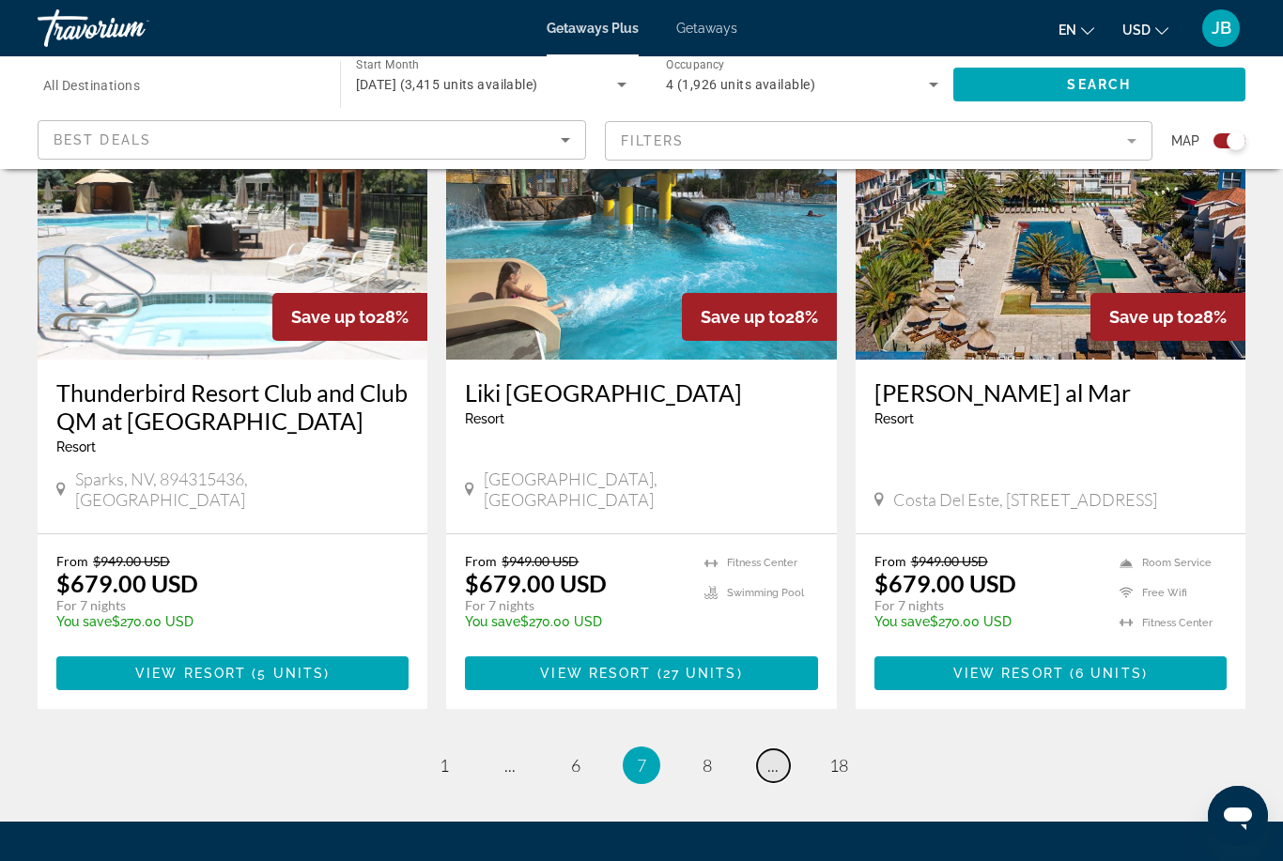
click at [765, 750] on link "page ..." at bounding box center [773, 766] width 33 height 33
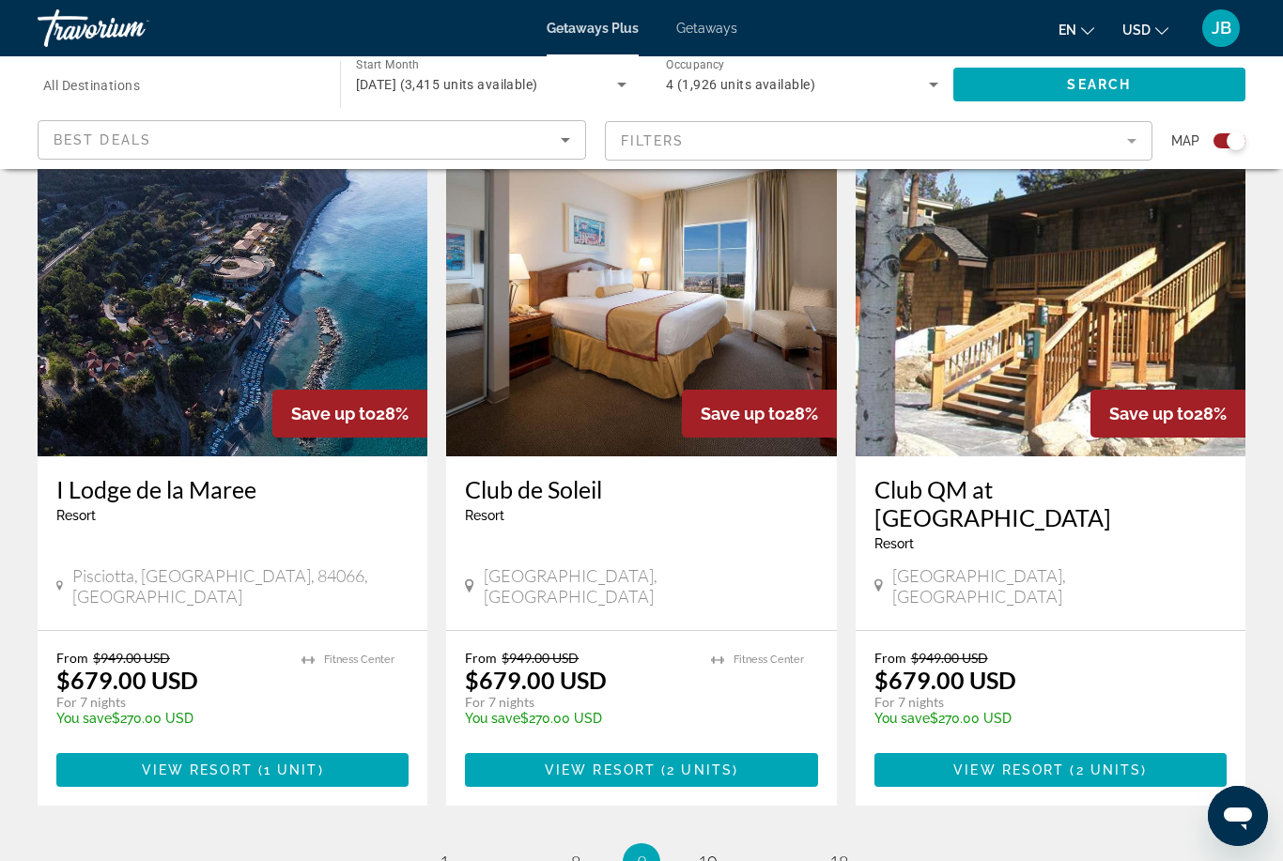
scroll to position [2785, 0]
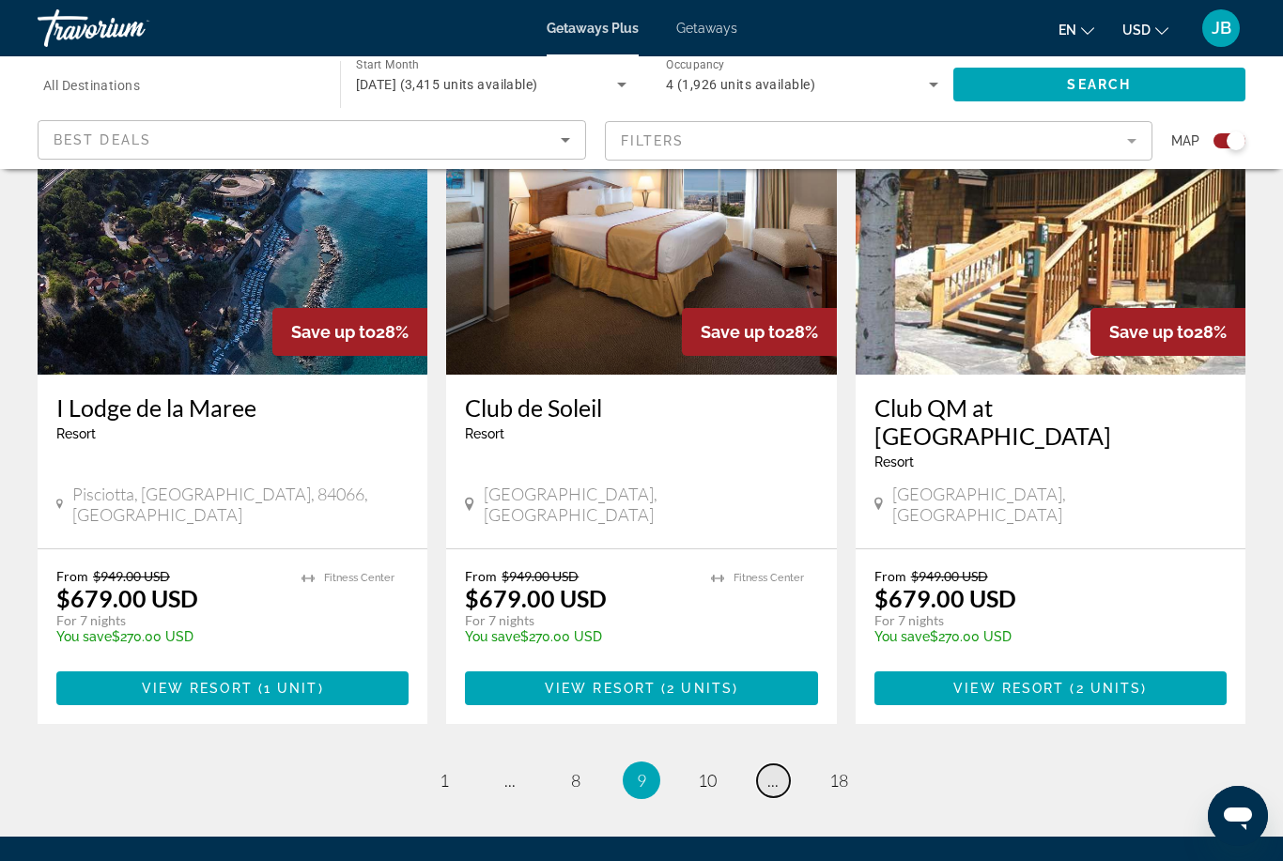
click at [765, 765] on link "page ..." at bounding box center [773, 781] width 33 height 33
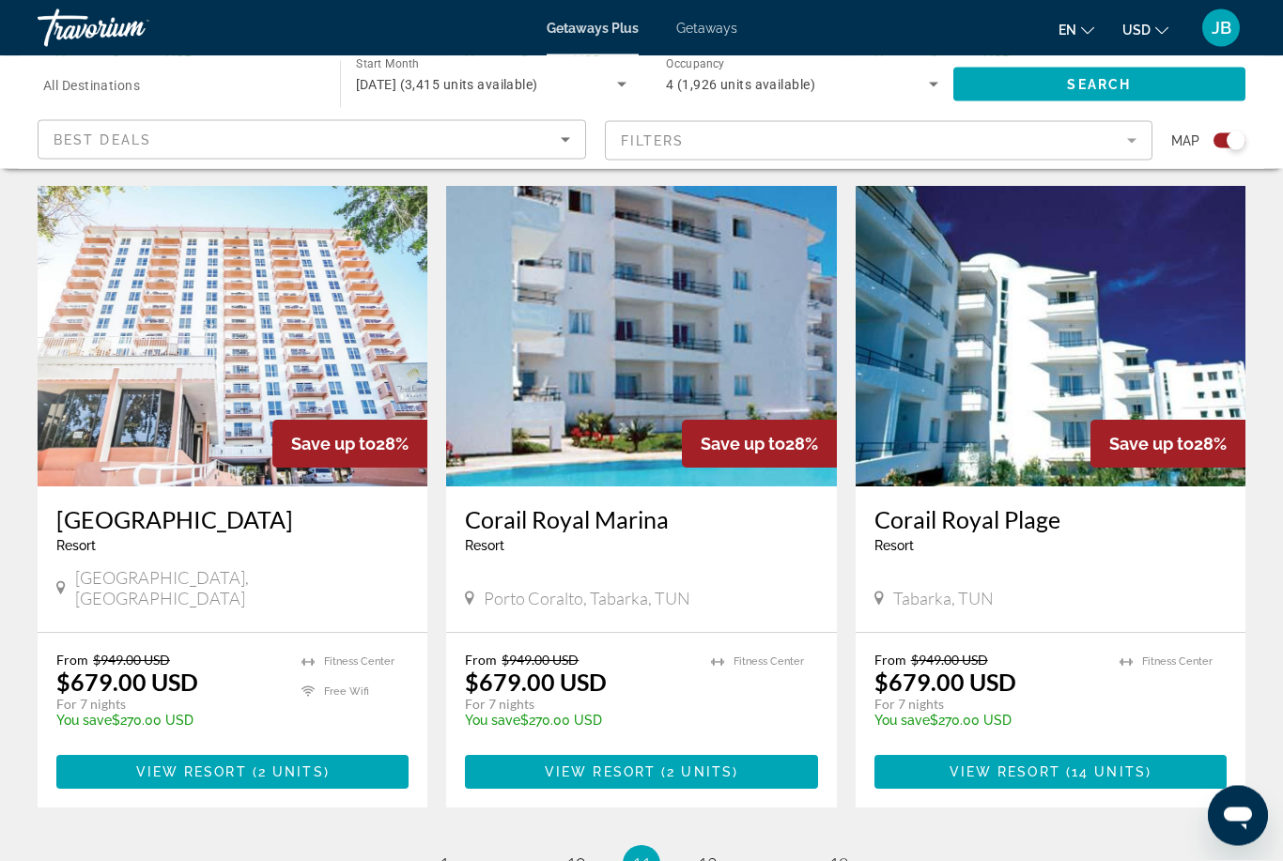
scroll to position [2872, 0]
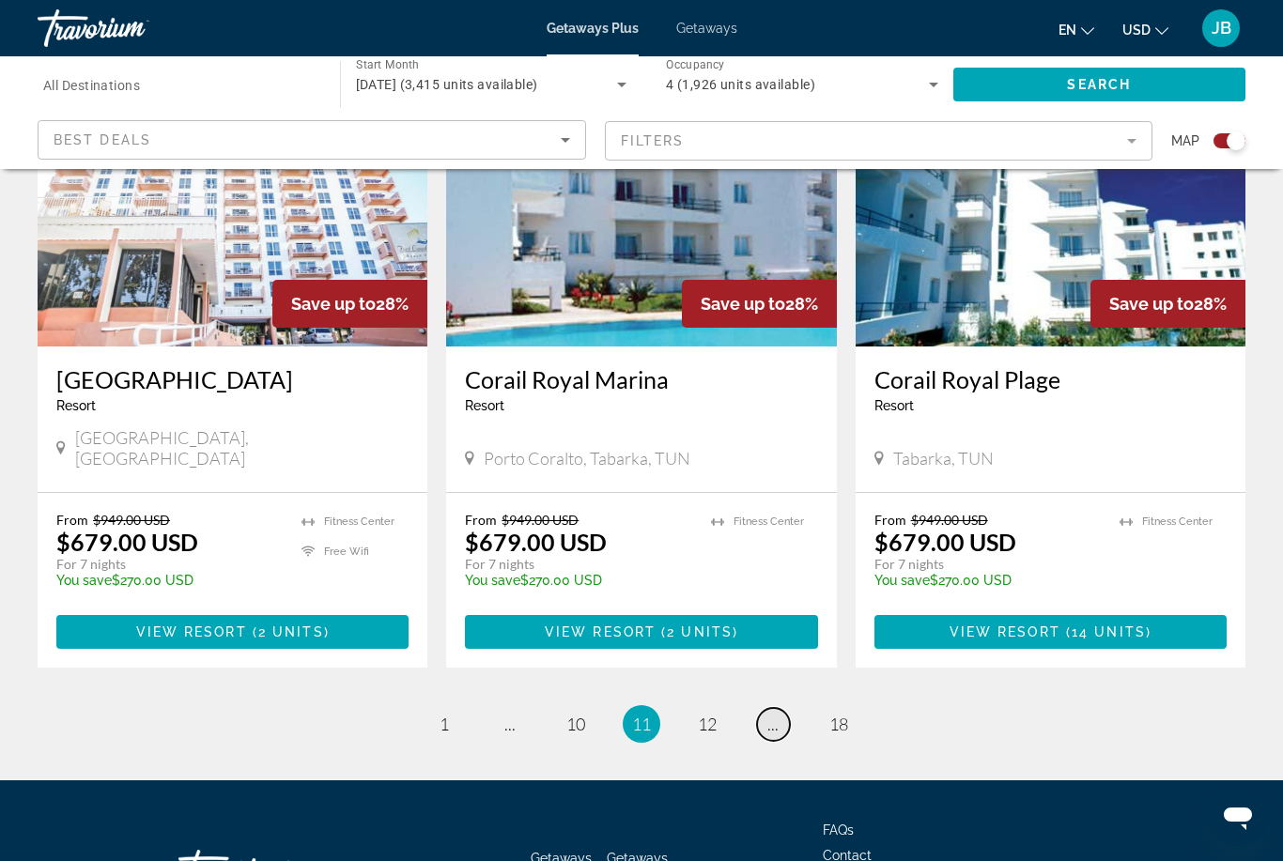
click at [768, 714] on span "..." at bounding box center [772, 724] width 11 height 21
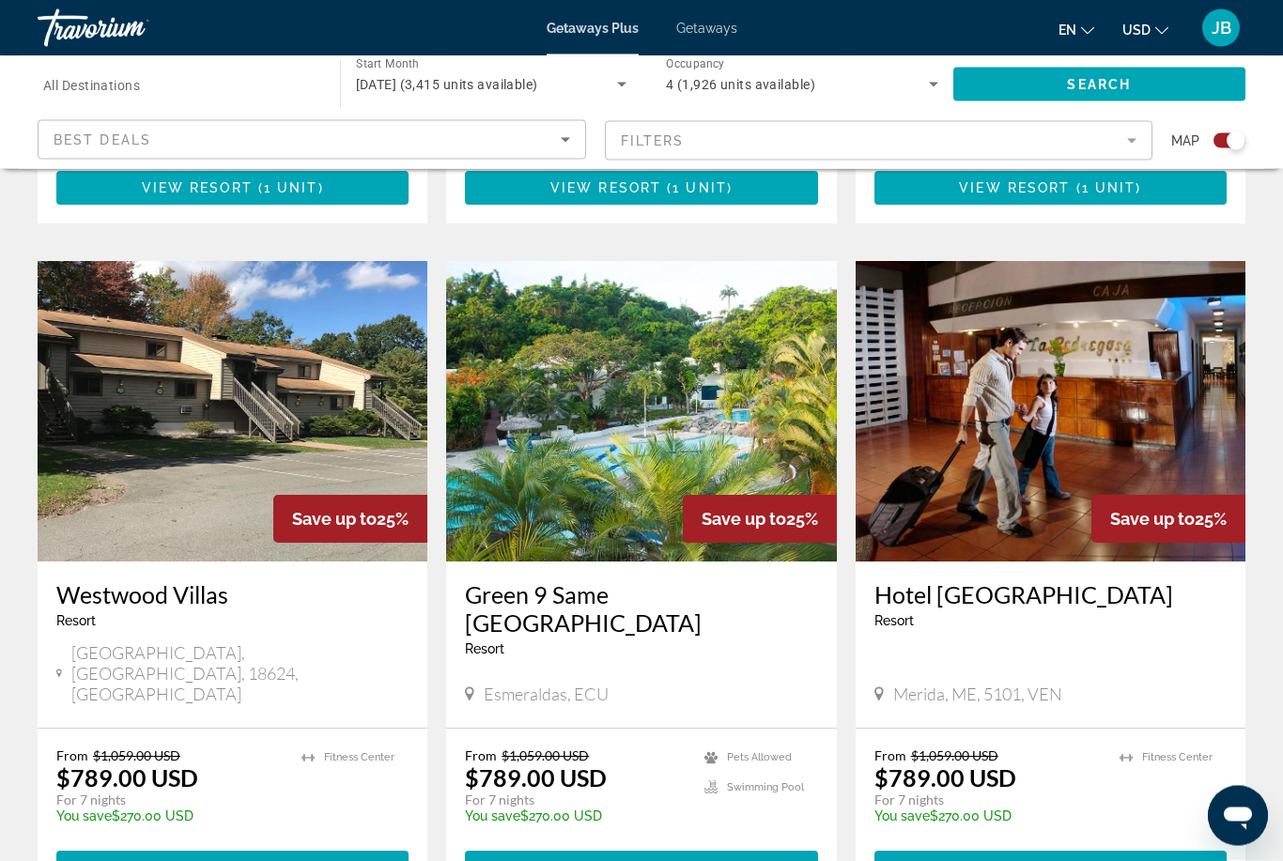
scroll to position [2785, 0]
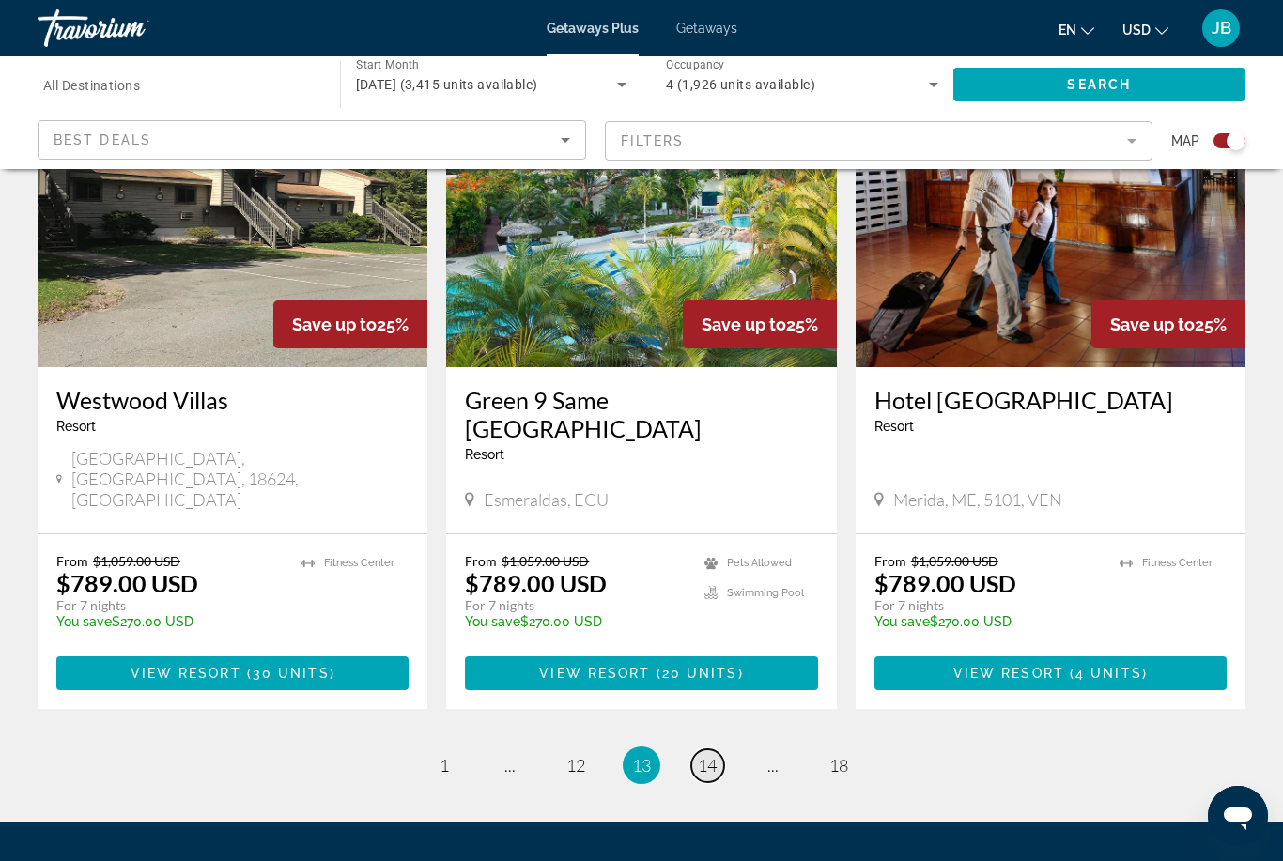
click at [700, 755] on span "14" at bounding box center [707, 765] width 19 height 21
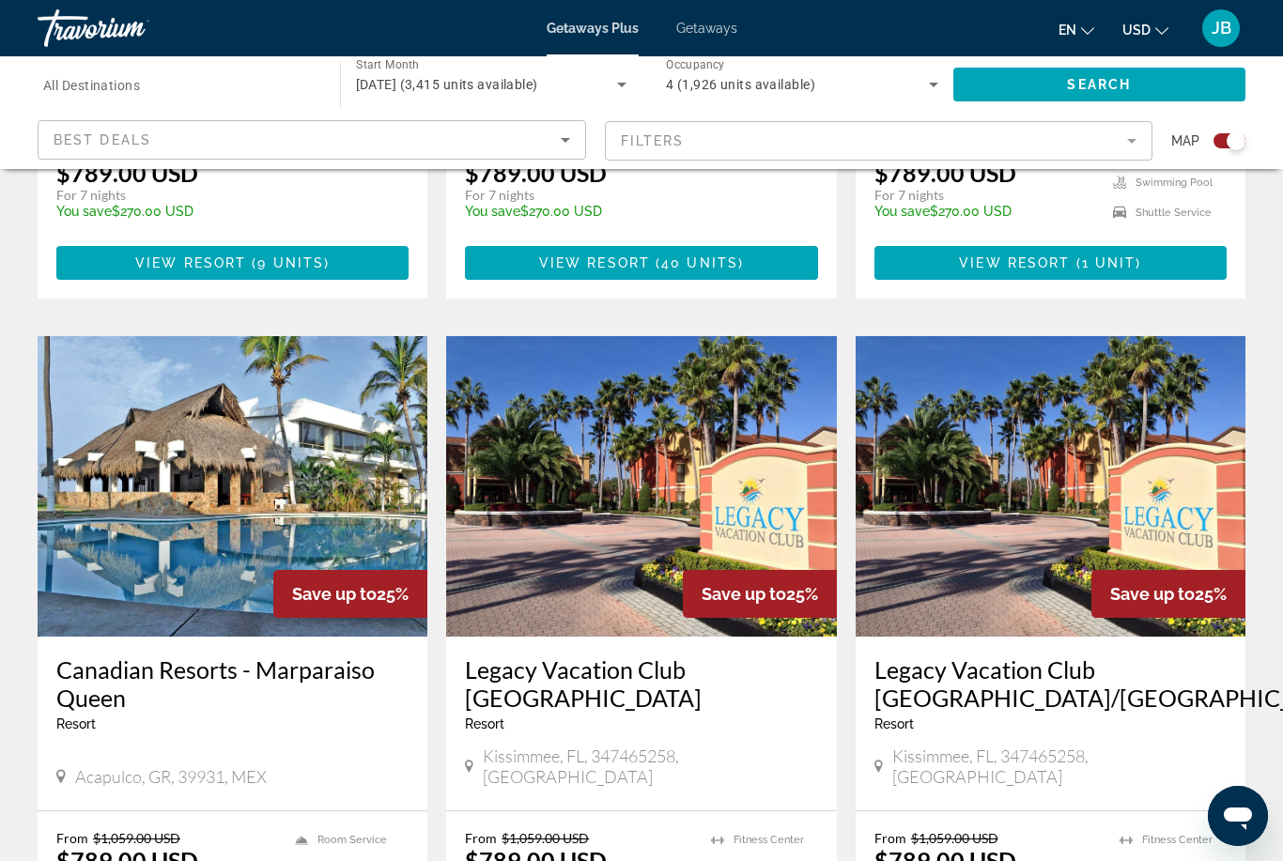
scroll to position [2813, 0]
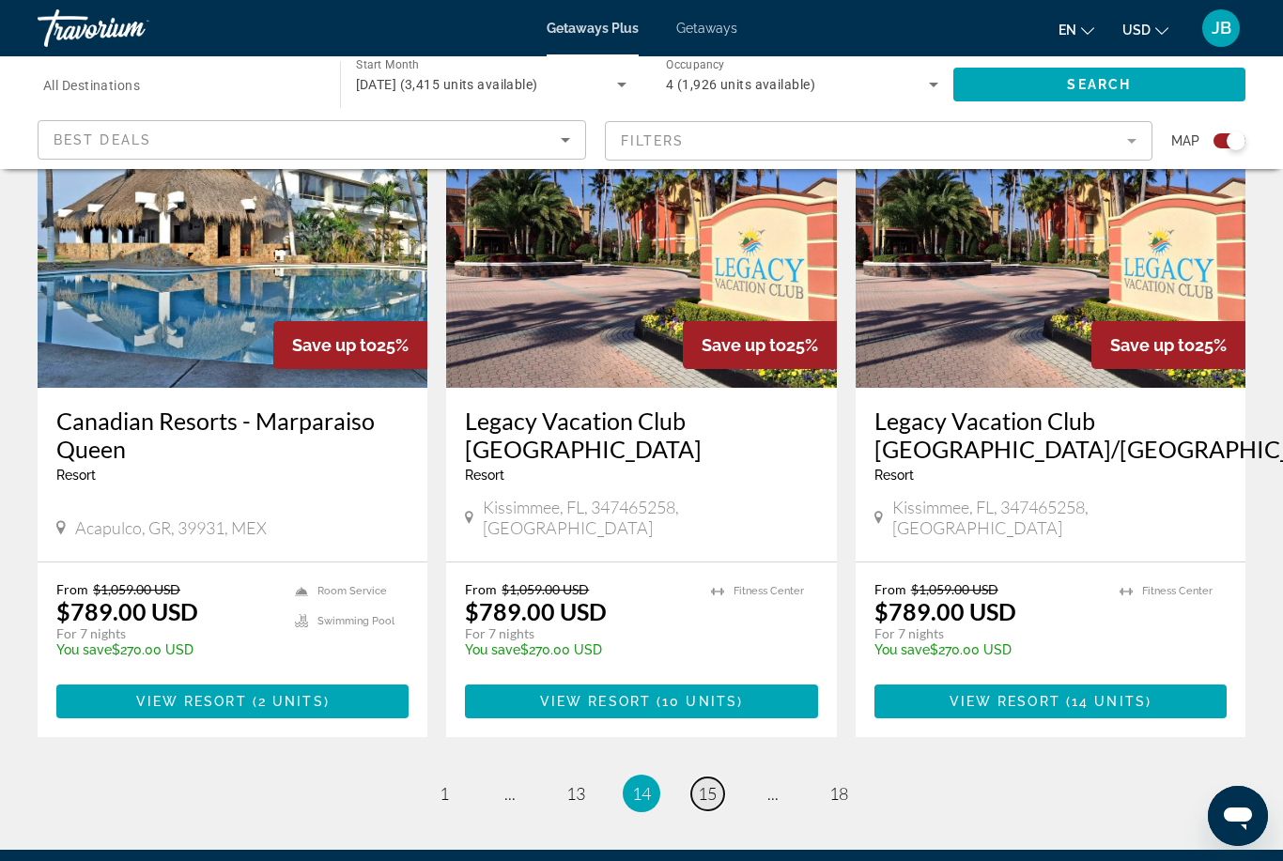
click at [707, 778] on link "page 15" at bounding box center [707, 794] width 33 height 33
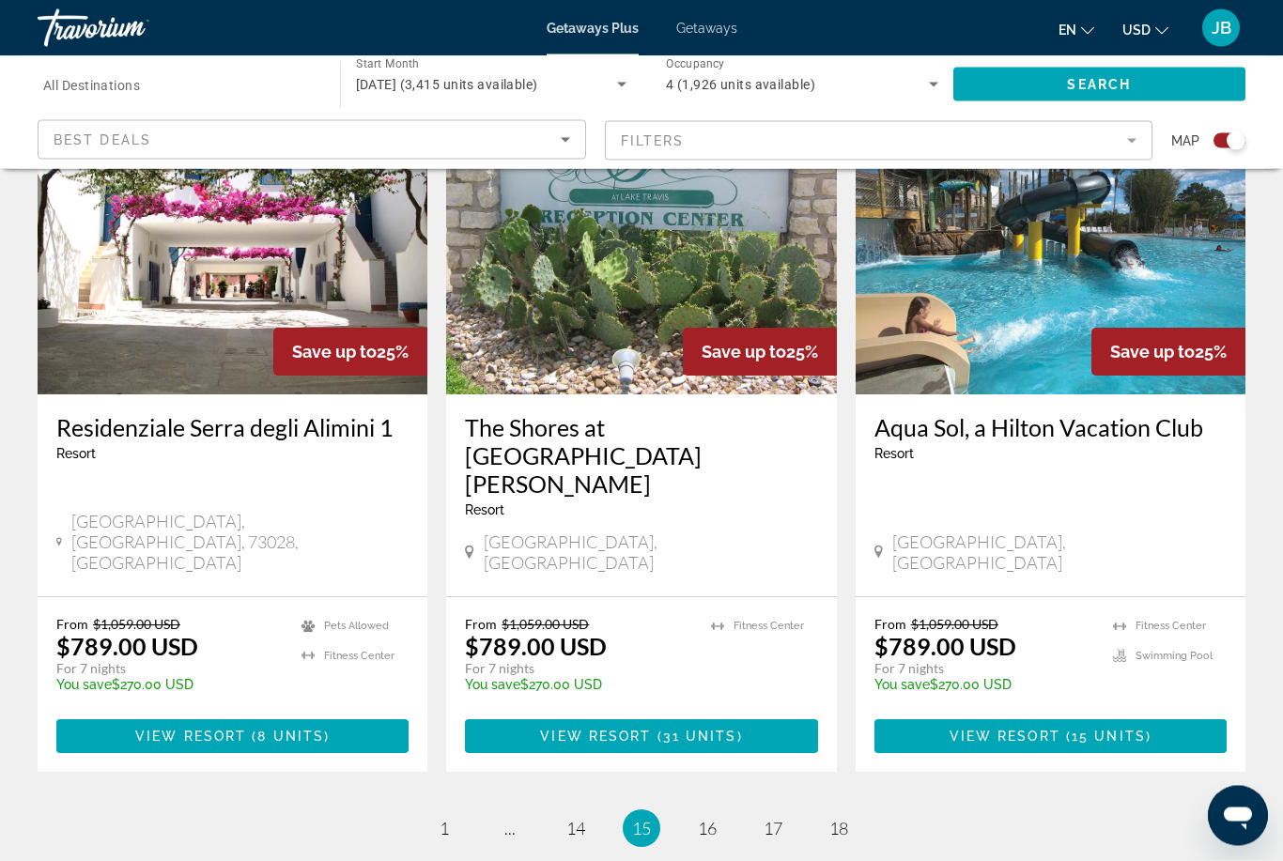
scroll to position [2703, 0]
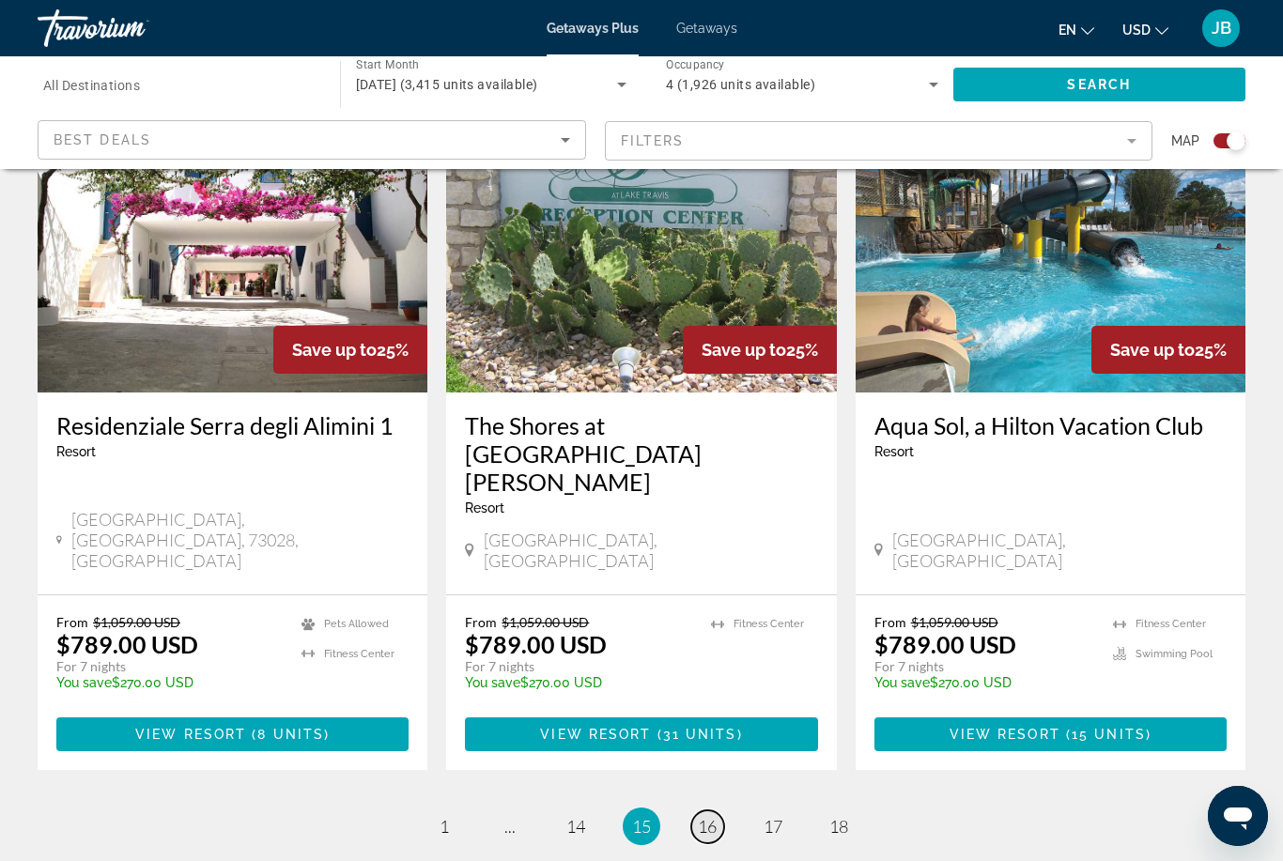
click at [701, 811] on link "page 16" at bounding box center [707, 827] width 33 height 33
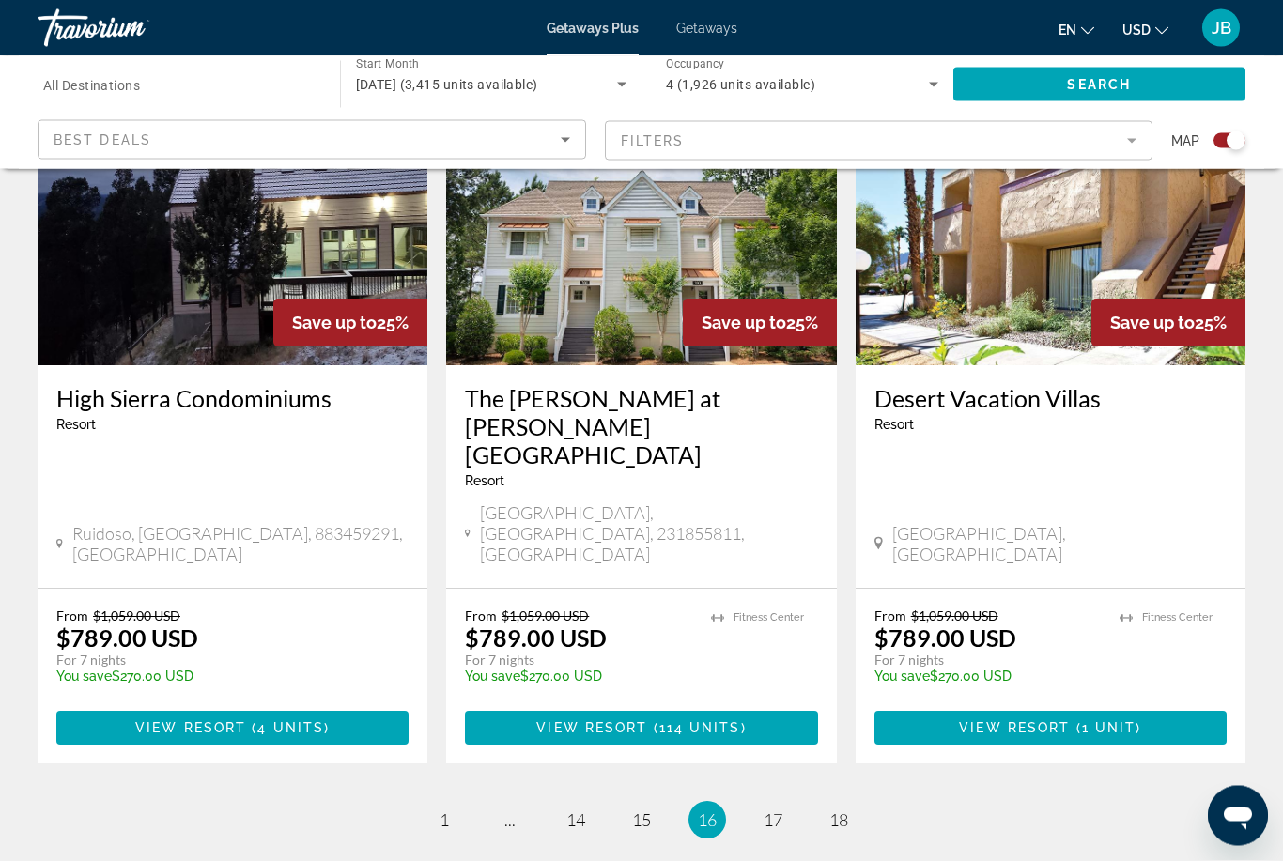
scroll to position [2813, 0]
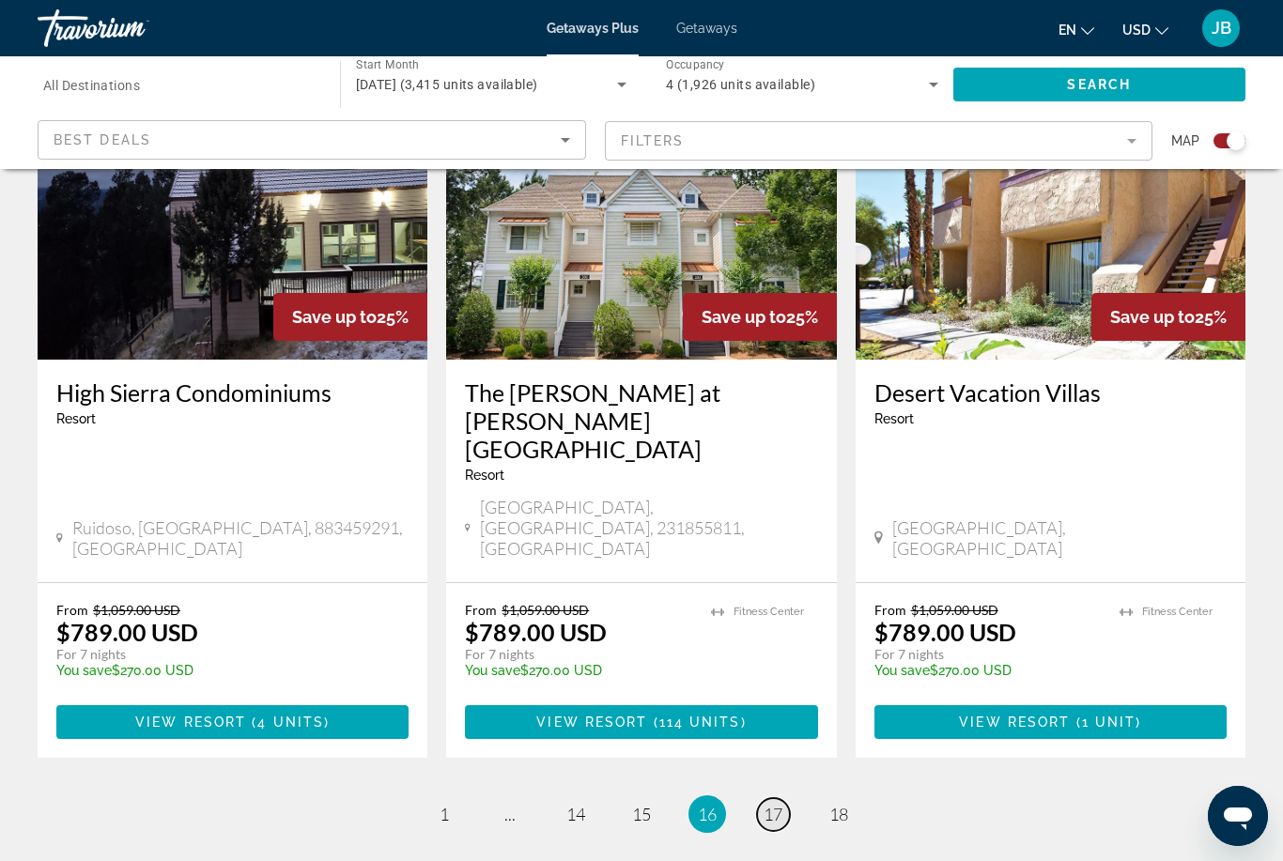
click at [770, 804] on span "17" at bounding box center [773, 814] width 19 height 21
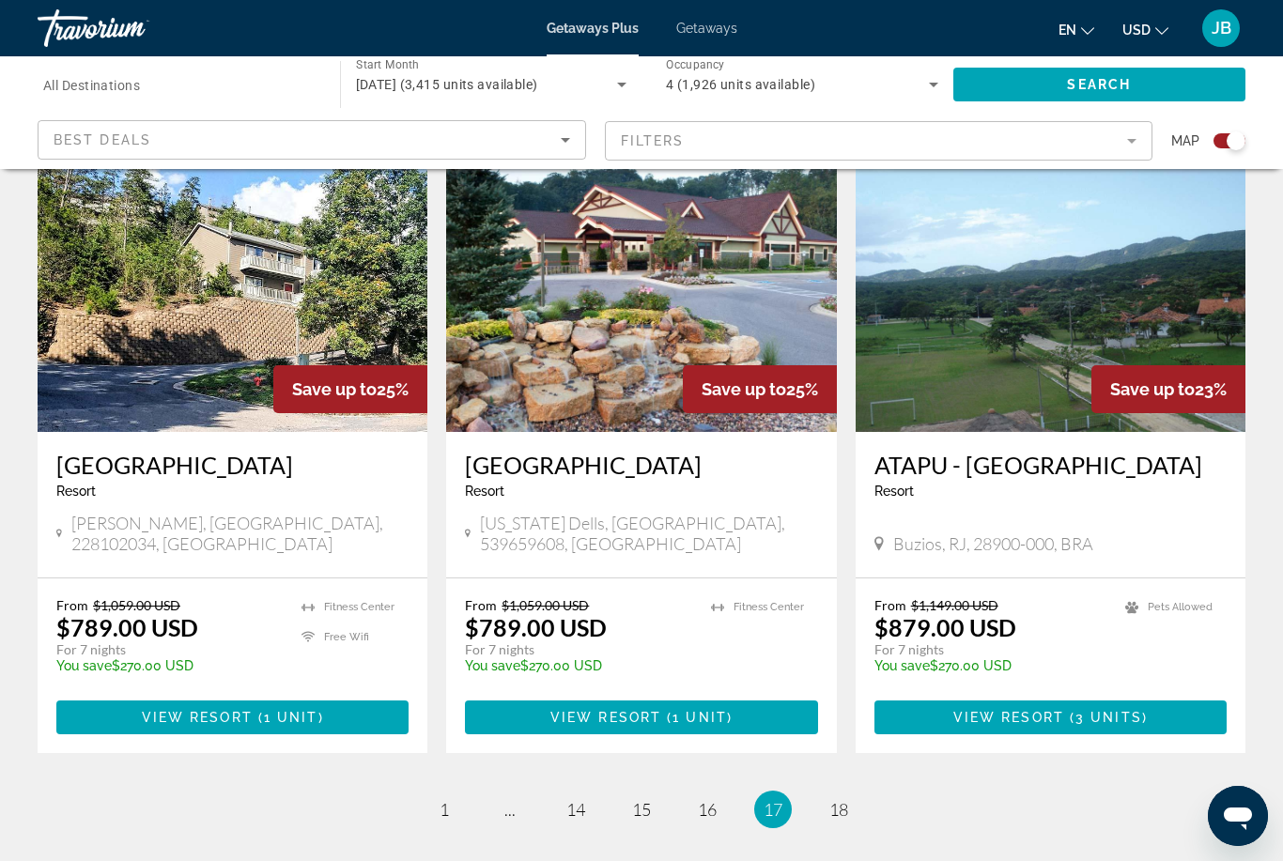
scroll to position [2785, 0]
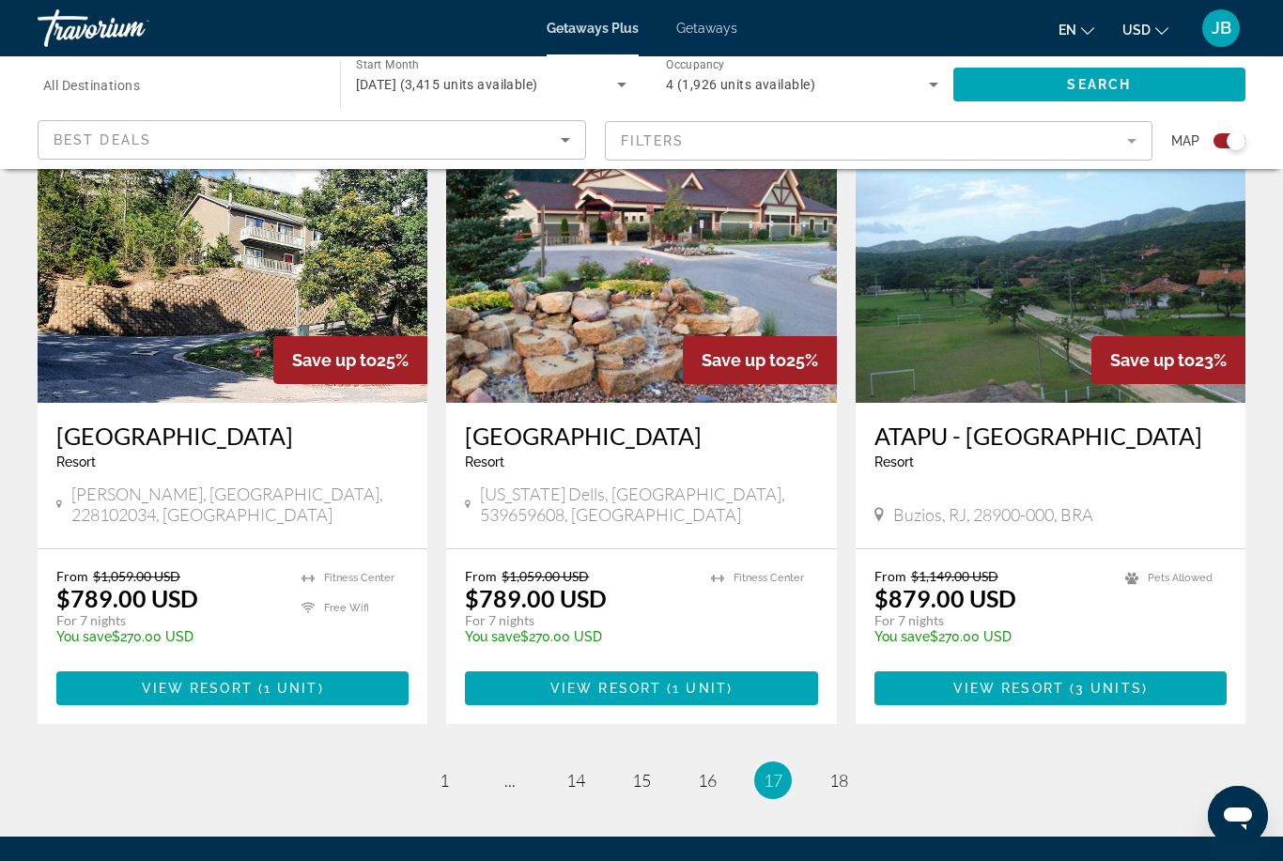
click at [827, 762] on li "page 18" at bounding box center [839, 781] width 38 height 38
click at [846, 765] on link "page 18" at bounding box center [839, 781] width 33 height 33
